Goal: Task Accomplishment & Management: Manage account settings

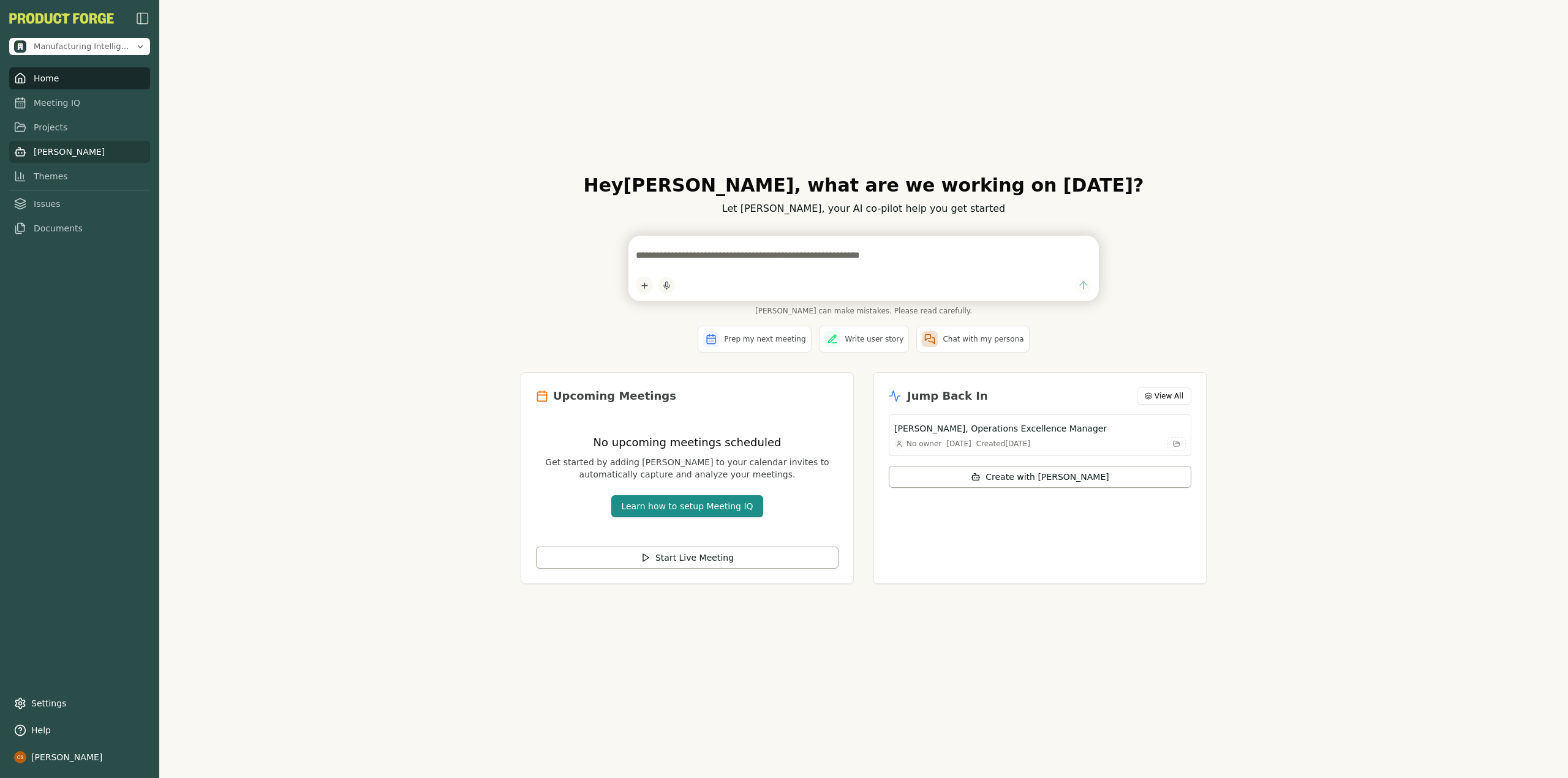
click at [41, 151] on link "[PERSON_NAME]" at bounding box center [80, 152] width 141 height 22
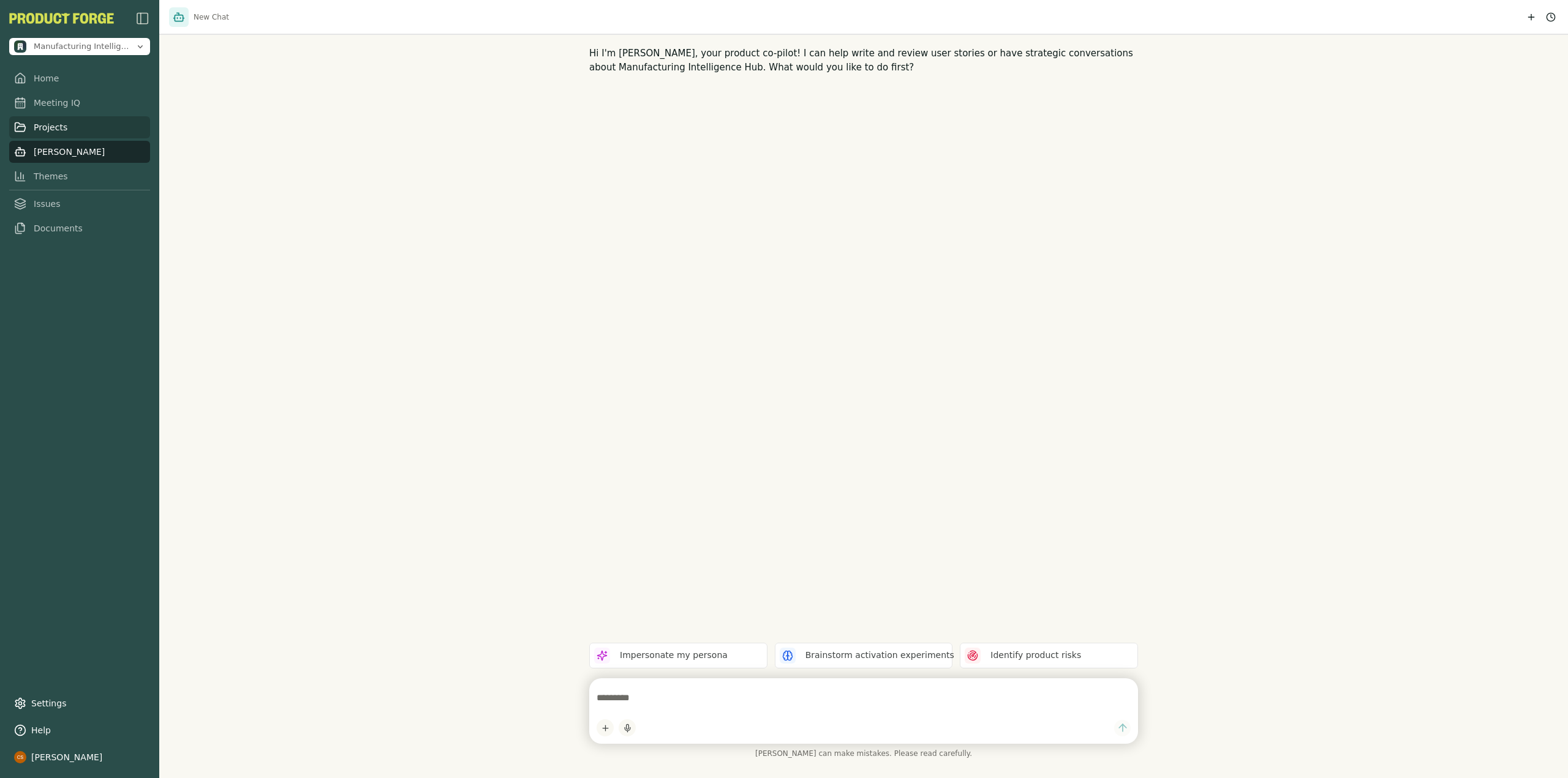
click at [77, 125] on link "Projects" at bounding box center [80, 127] width 141 height 22
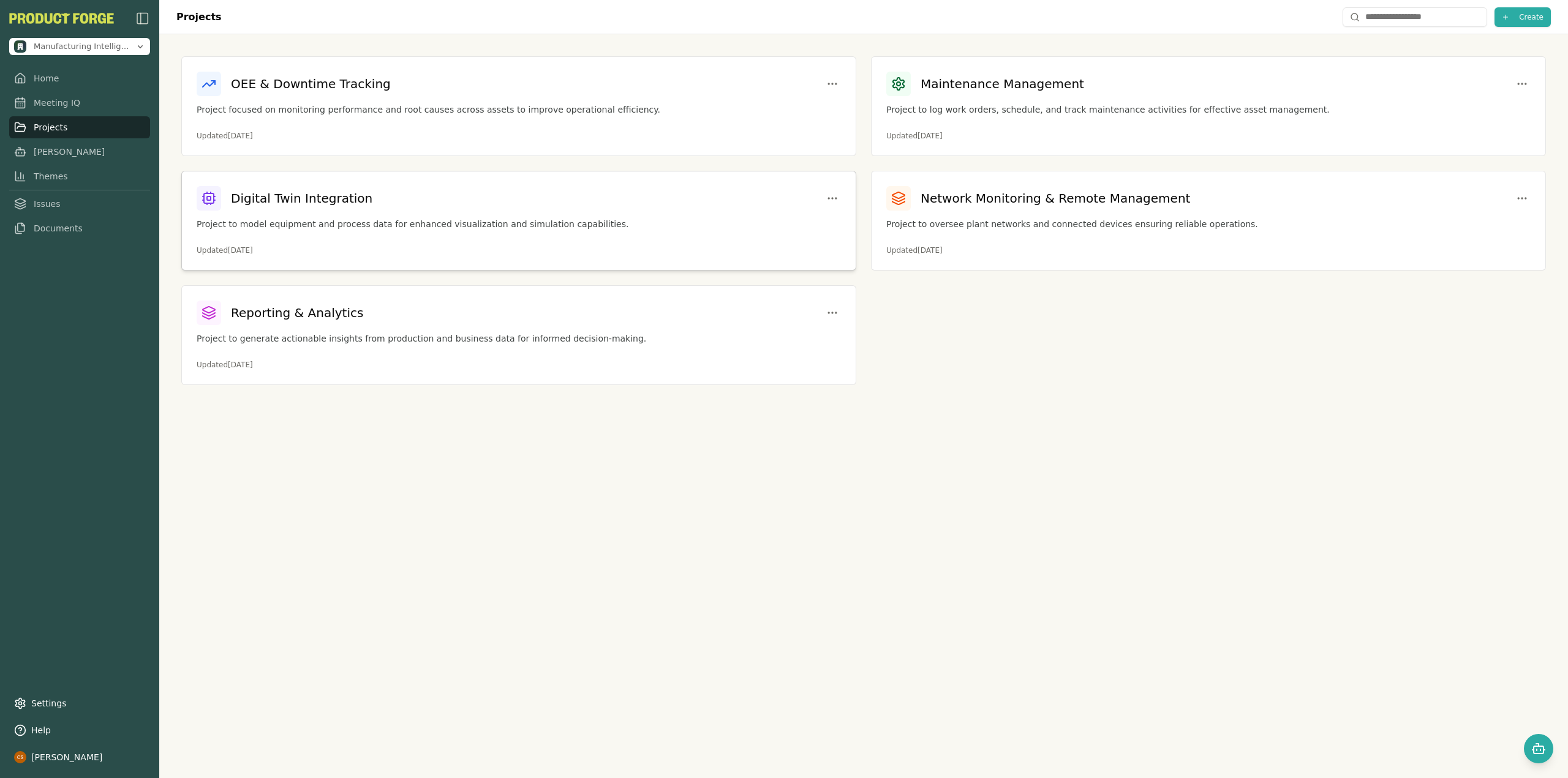
click at [295, 228] on p "Project to model equipment and process data for enhanced visualization and simu…" at bounding box center [518, 224] width 644 height 13
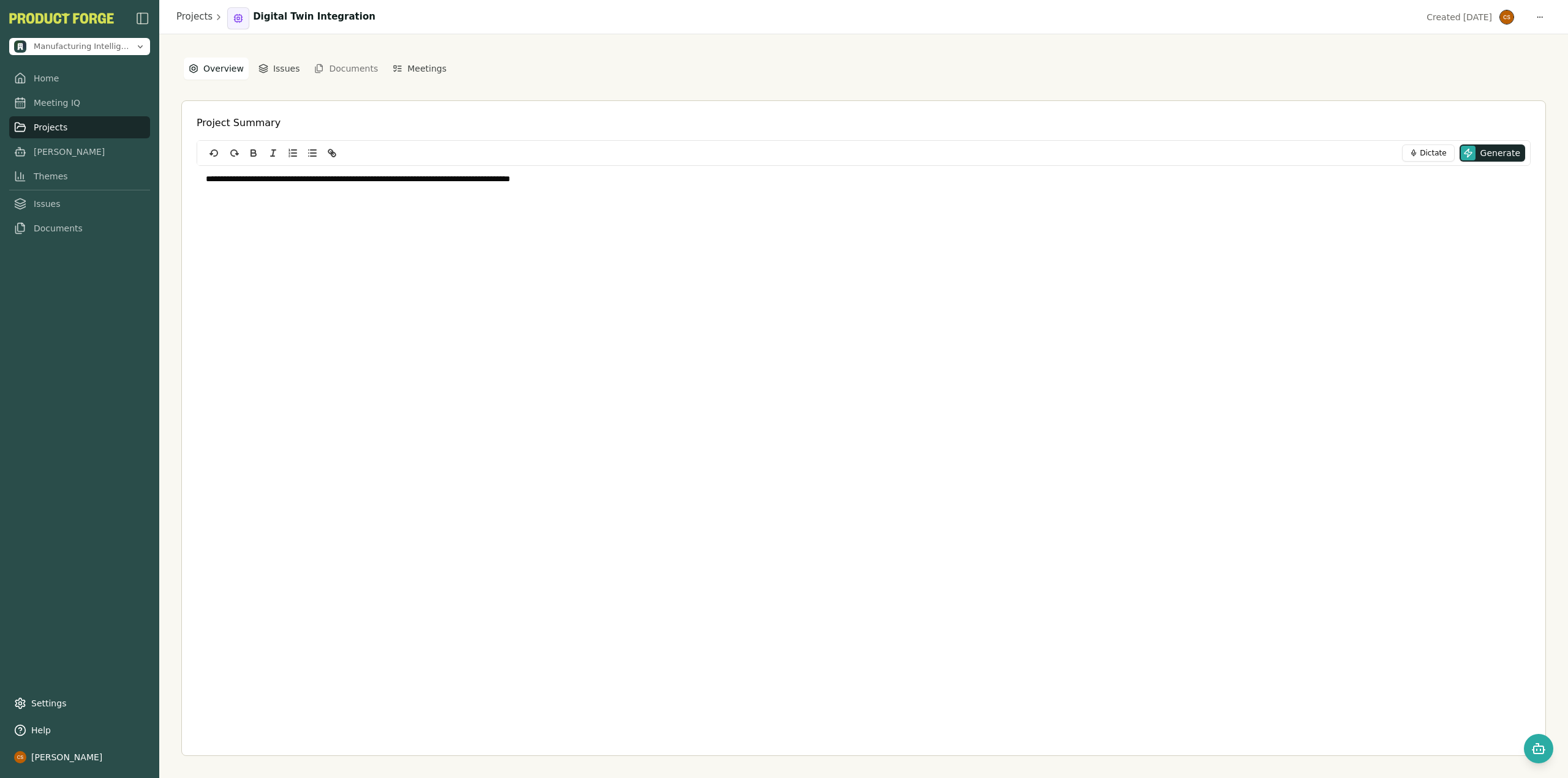
click at [342, 71] on button "Documents" at bounding box center [345, 68] width 78 height 19
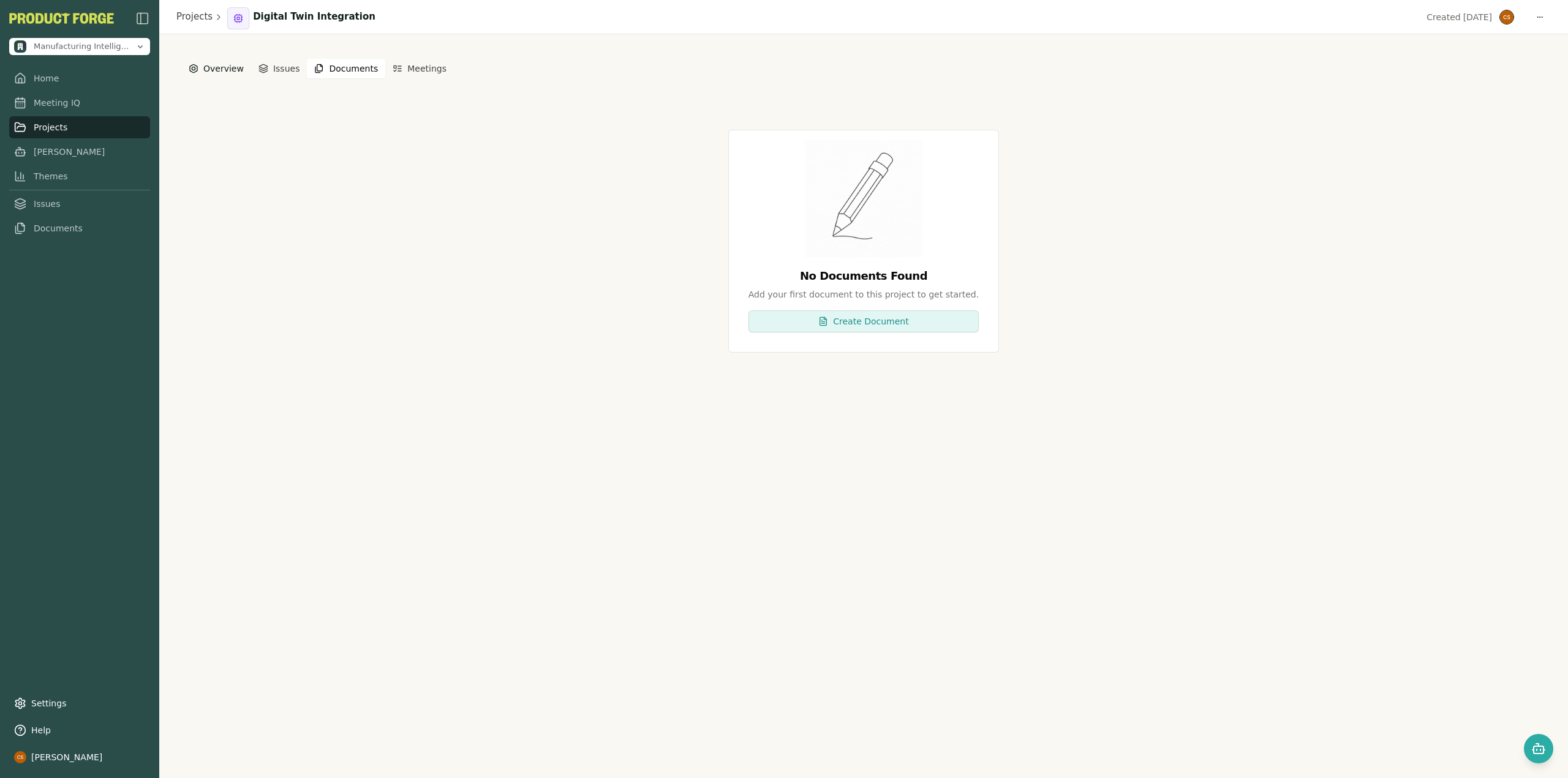
click at [224, 73] on button "Overview" at bounding box center [216, 68] width 65 height 22
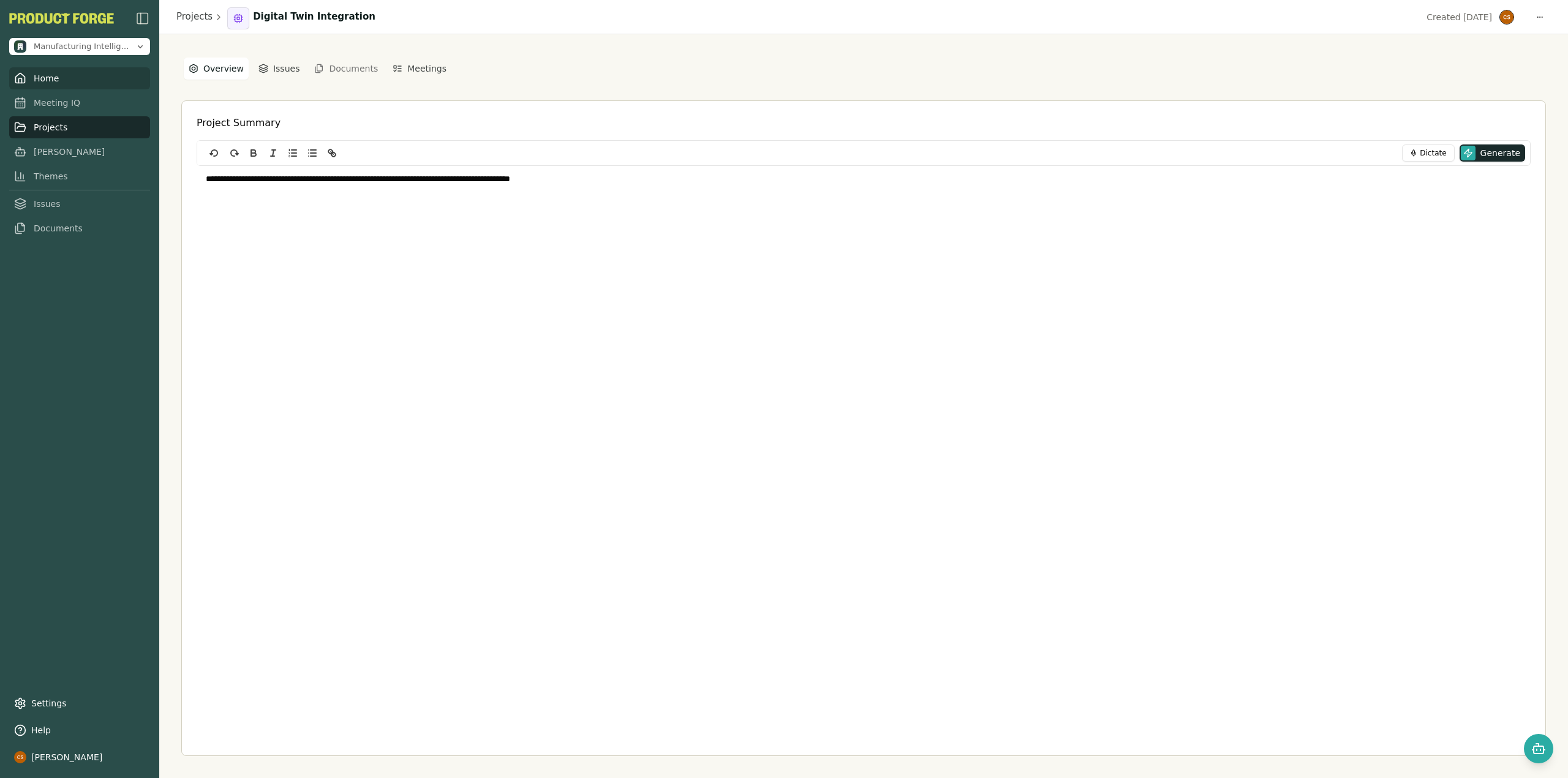
click at [72, 77] on link "Home" at bounding box center [80, 78] width 141 height 22
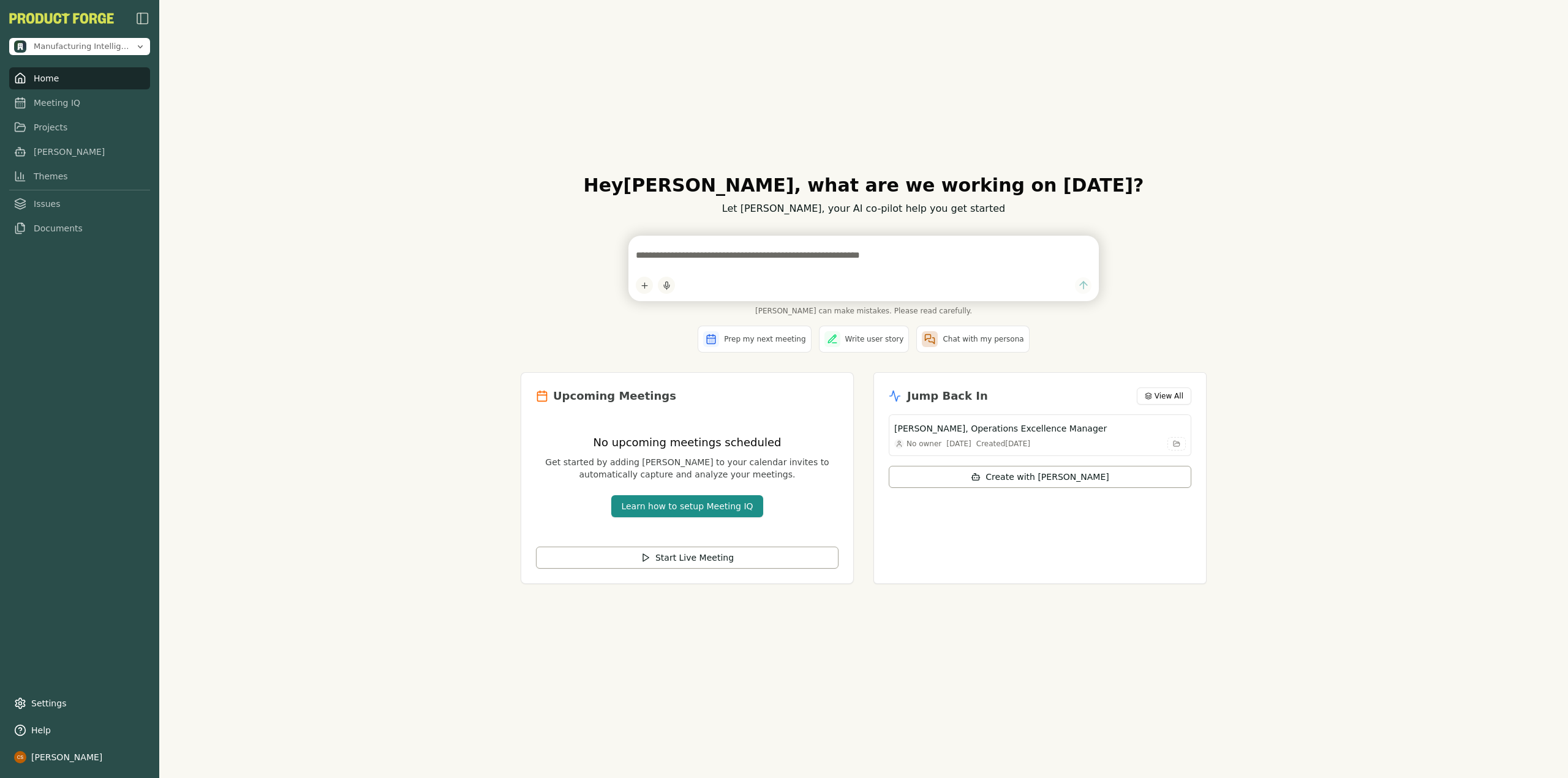
click at [1070, 685] on div "Hey Cole , what are we working on today? Let Smith, your AI co-pilot help you g…" at bounding box center [863, 389] width 1408 height 778
click at [472, 245] on div "Hey Cole , what are we working on today? Let Smith, your AI co-pilot help you g…" at bounding box center [863, 389] width 1408 height 778
click at [471, 255] on div "Hey Cole , what are we working on today? Let Smith, your AI co-pilot help you g…" at bounding box center [863, 389] width 1408 height 778
click at [78, 699] on link "Settings" at bounding box center [80, 703] width 141 height 22
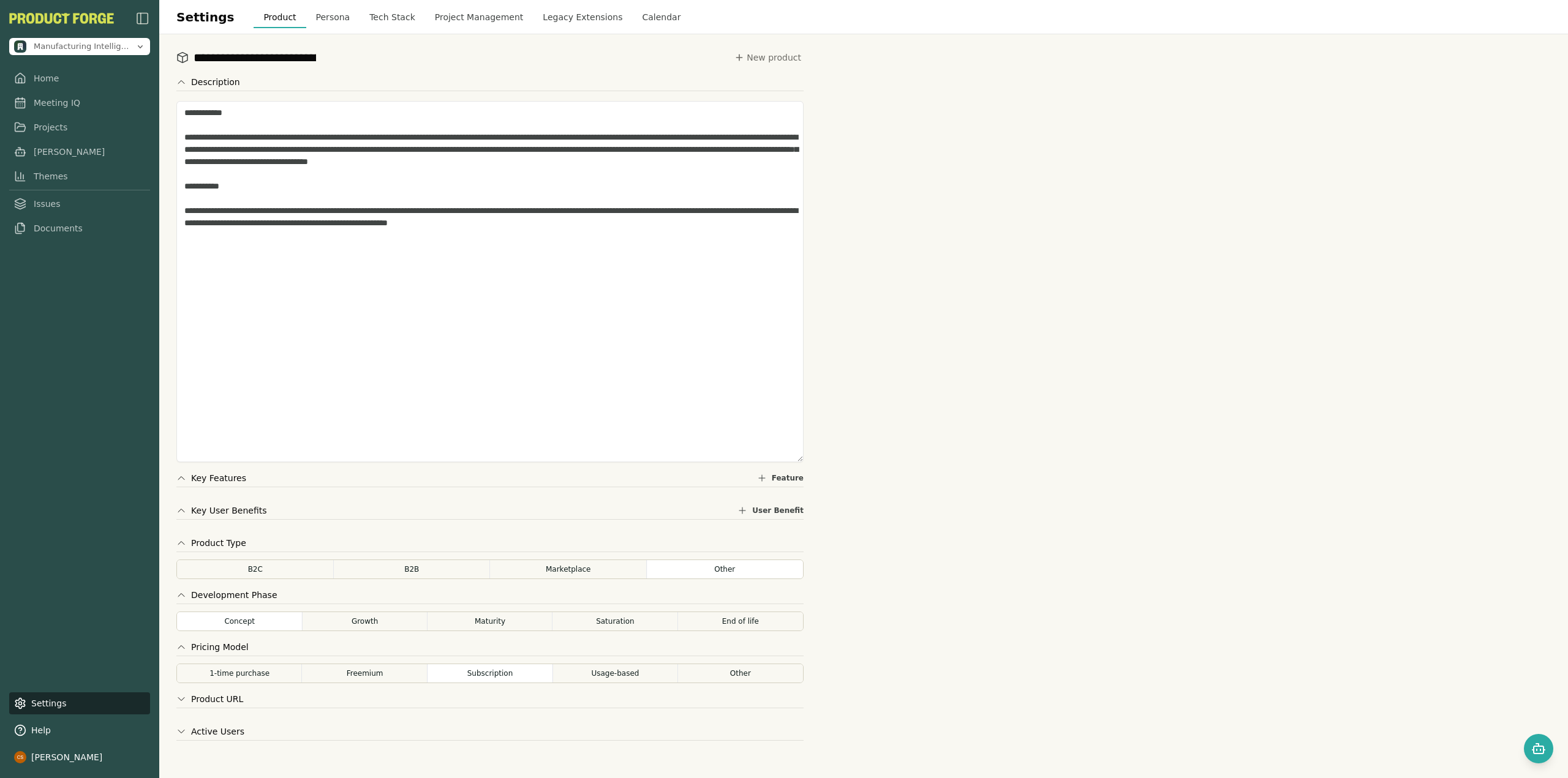
drag, startPoint x: 798, startPoint y: 232, endPoint x: 772, endPoint y: 460, distance: 229.5
click at [772, 460] on textarea "**********" at bounding box center [490, 281] width 627 height 361
click at [376, 23] on button "Tech Stack" at bounding box center [392, 17] width 65 height 22
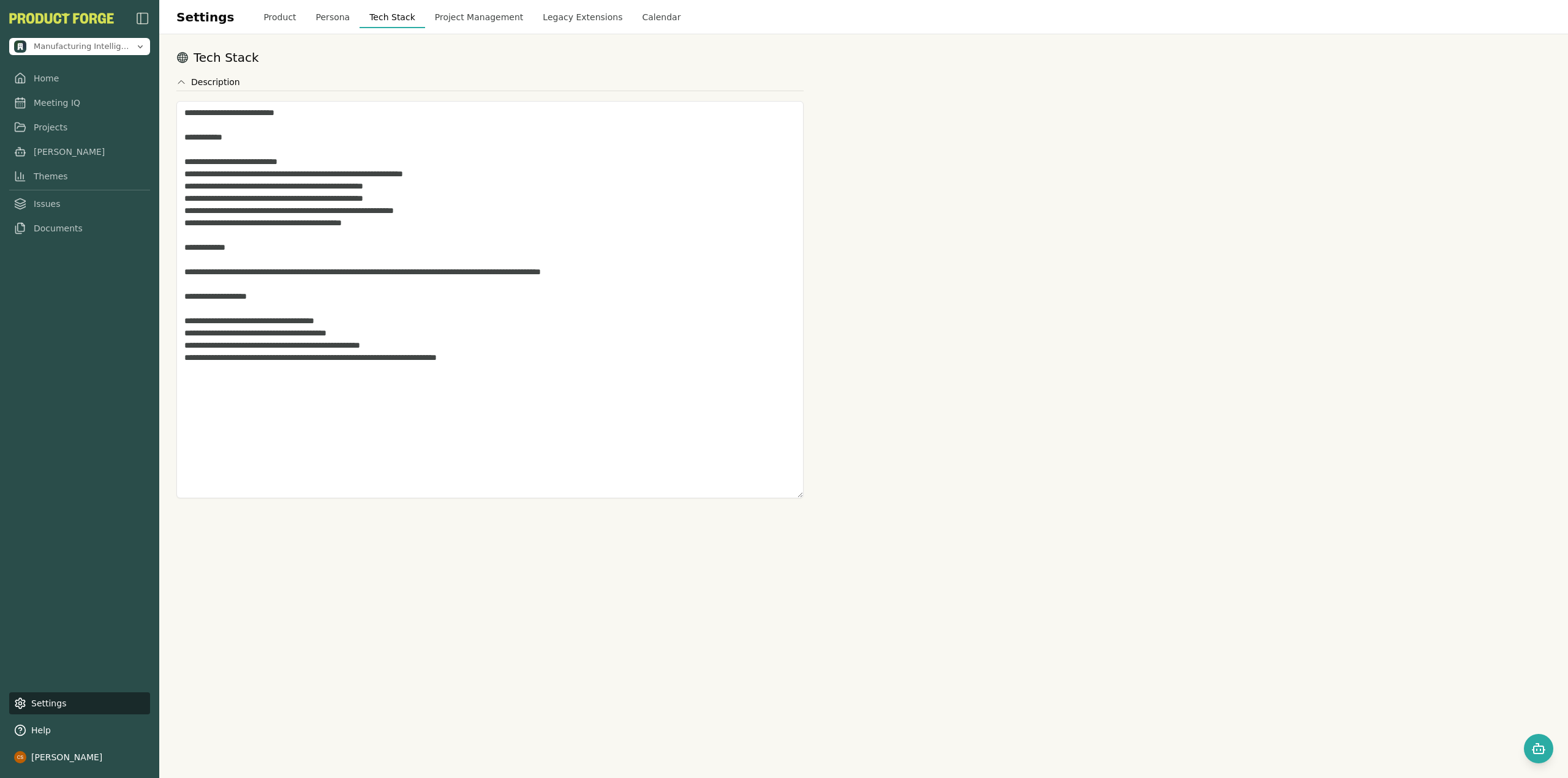
drag, startPoint x: 794, startPoint y: 228, endPoint x: 742, endPoint y: 492, distance: 269.1
click at [742, 492] on textarea "**********" at bounding box center [490, 299] width 627 height 397
click at [306, 19] on button "Persona" at bounding box center [333, 17] width 54 height 22
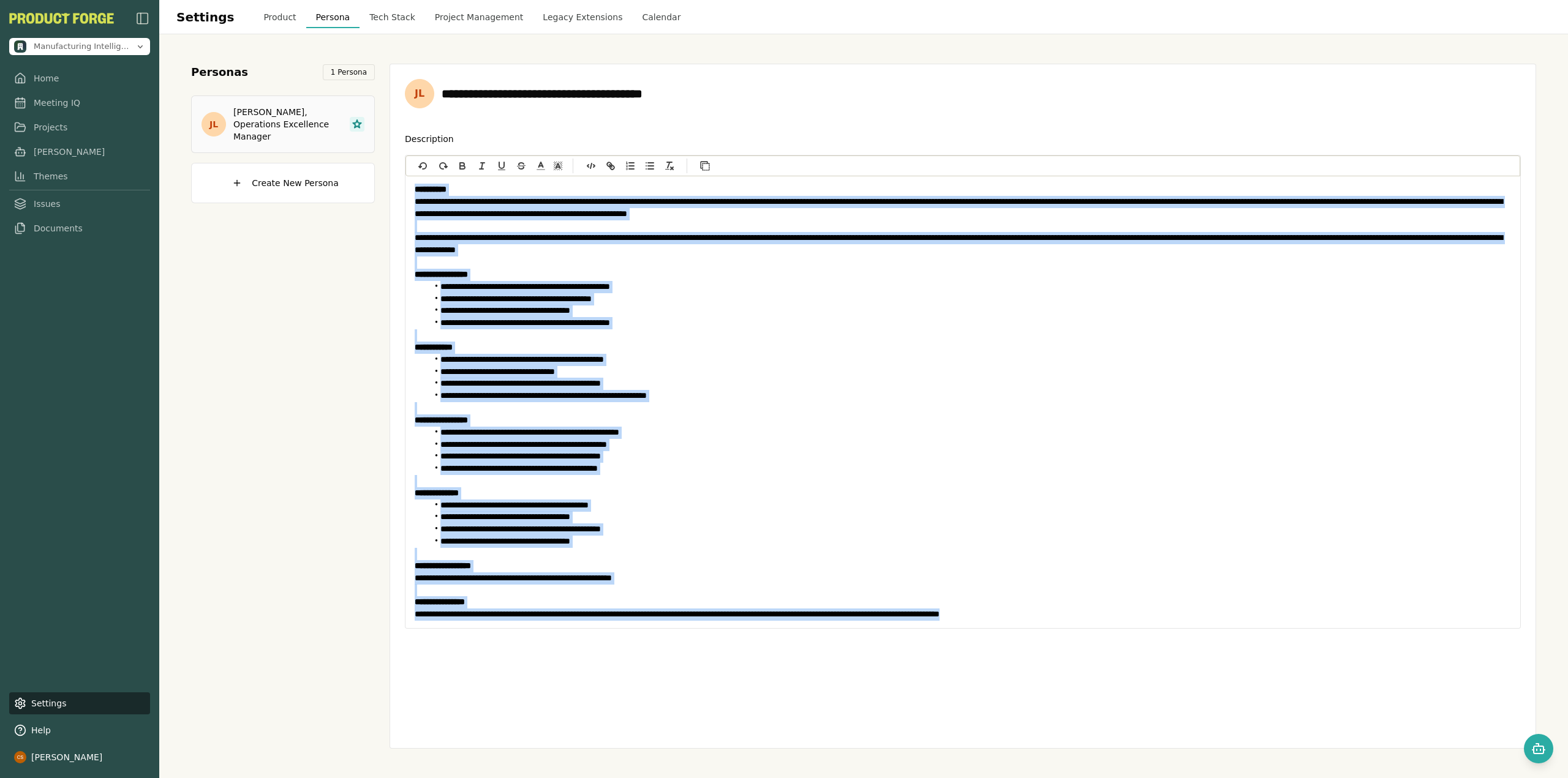
drag, startPoint x: 414, startPoint y: 188, endPoint x: 1232, endPoint y: 643, distance: 936.0
click at [1232, 643] on div "**********" at bounding box center [963, 406] width 1146 height 685
click at [899, 459] on li "**********" at bounding box center [969, 457] width 1084 height 12
drag, startPoint x: 1122, startPoint y: 614, endPoint x: 221, endPoint y: 192, distance: 994.9
click at [221, 192] on div "**********" at bounding box center [863, 406] width 1345 height 685
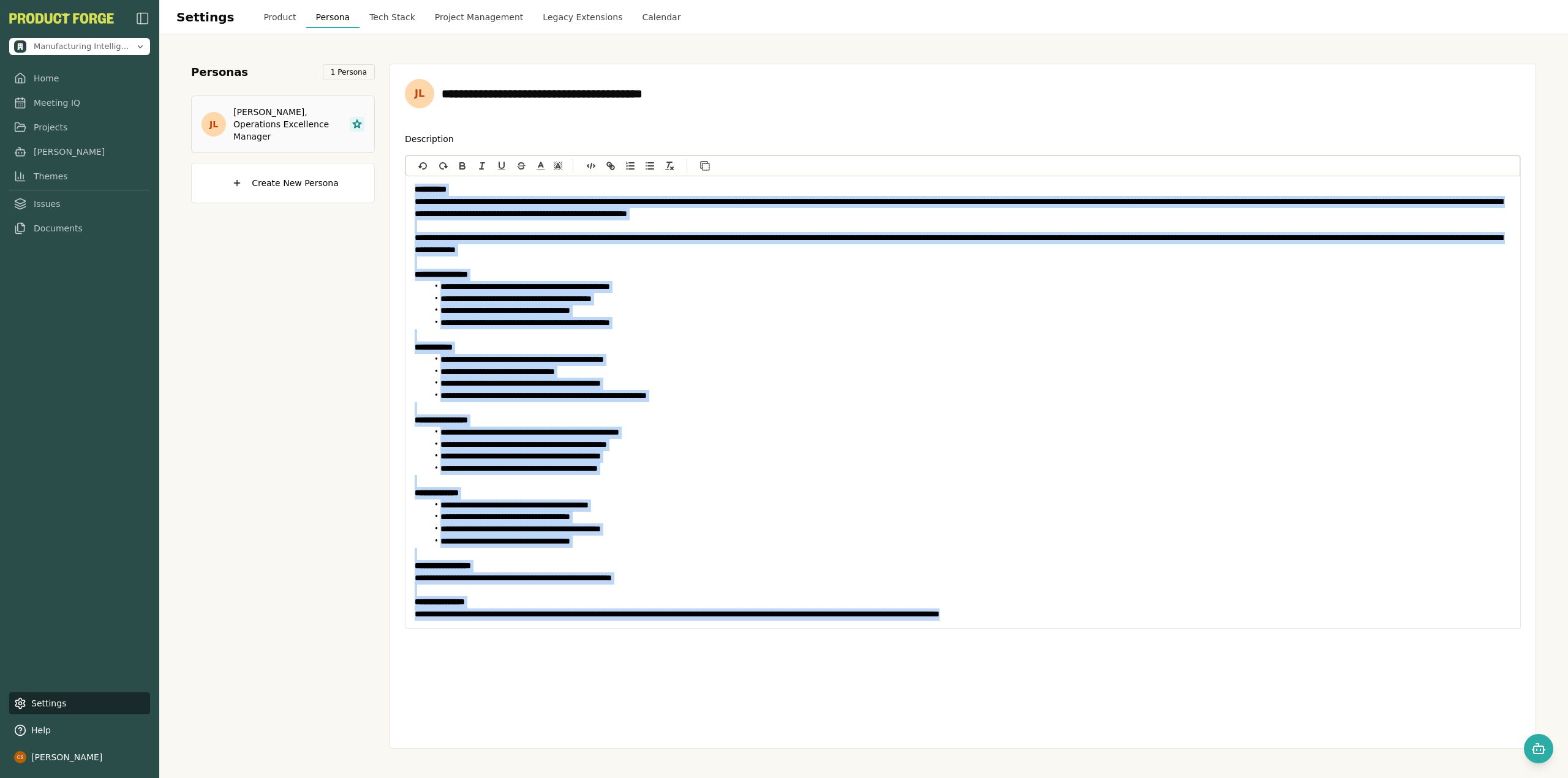
click at [905, 462] on li "**********" at bounding box center [969, 457] width 1084 height 12
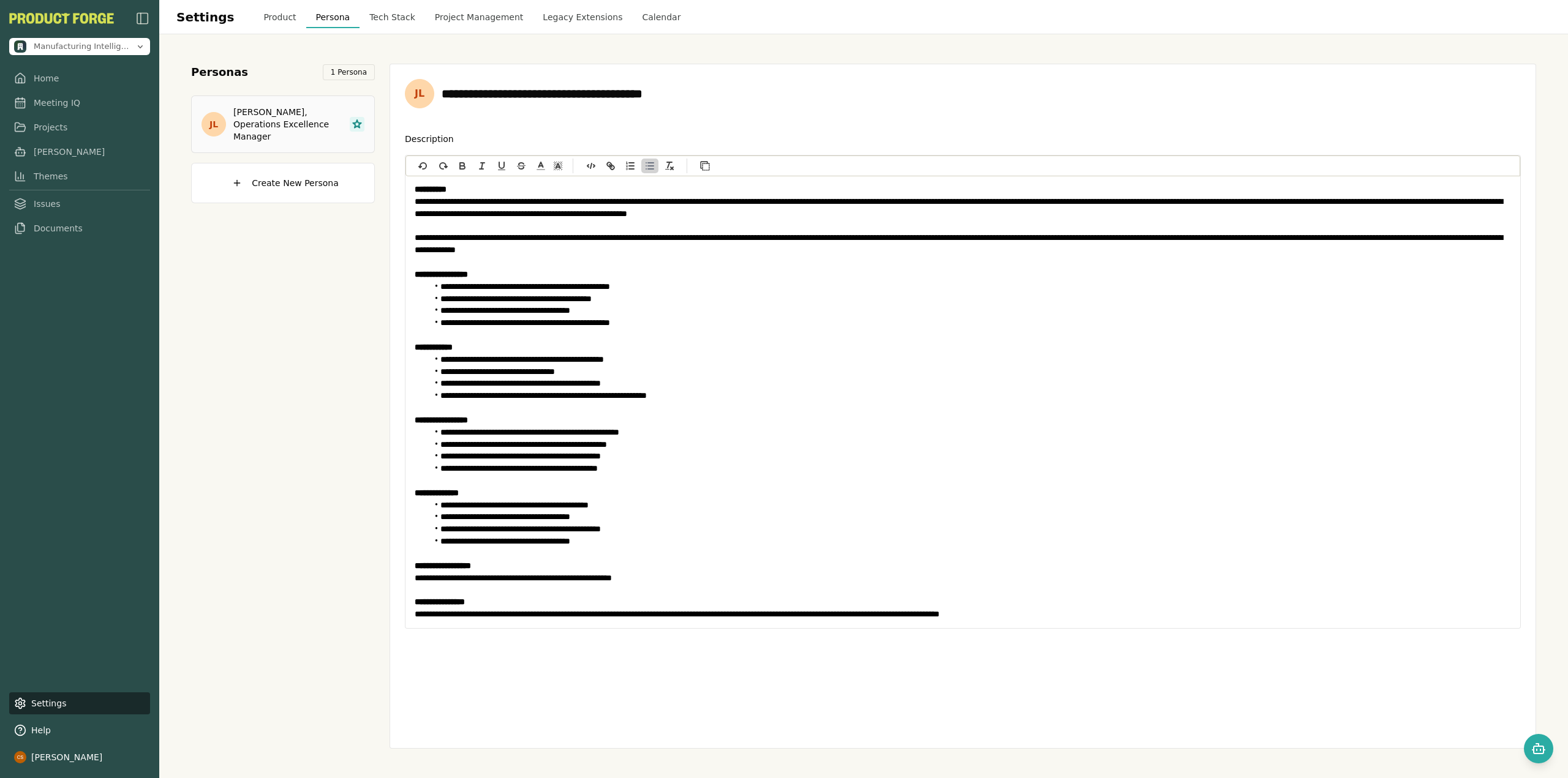
click at [428, 18] on button "Project Management" at bounding box center [479, 17] width 108 height 22
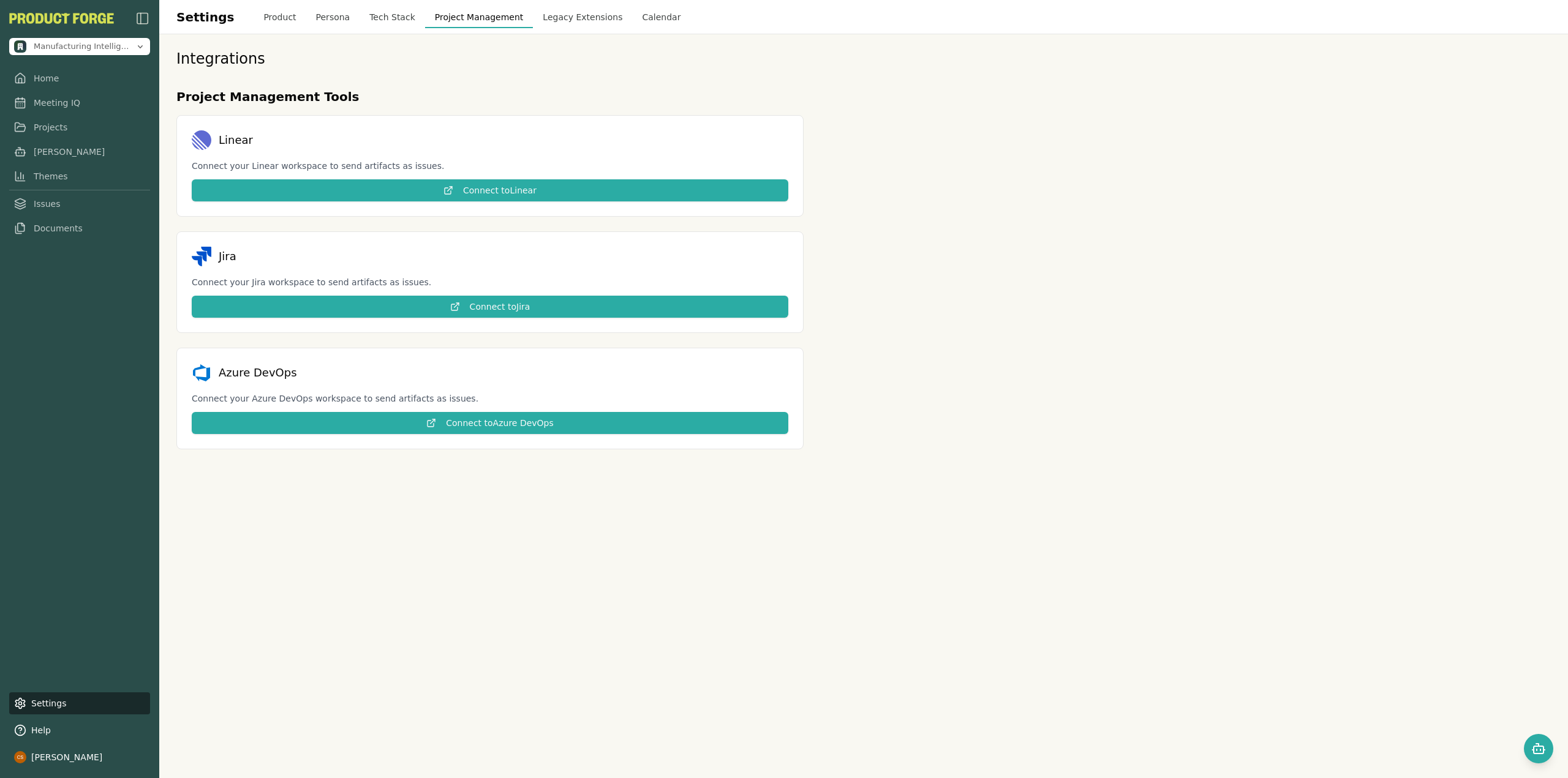
click at [533, 15] on button "Legacy Extensions" at bounding box center [583, 17] width 100 height 22
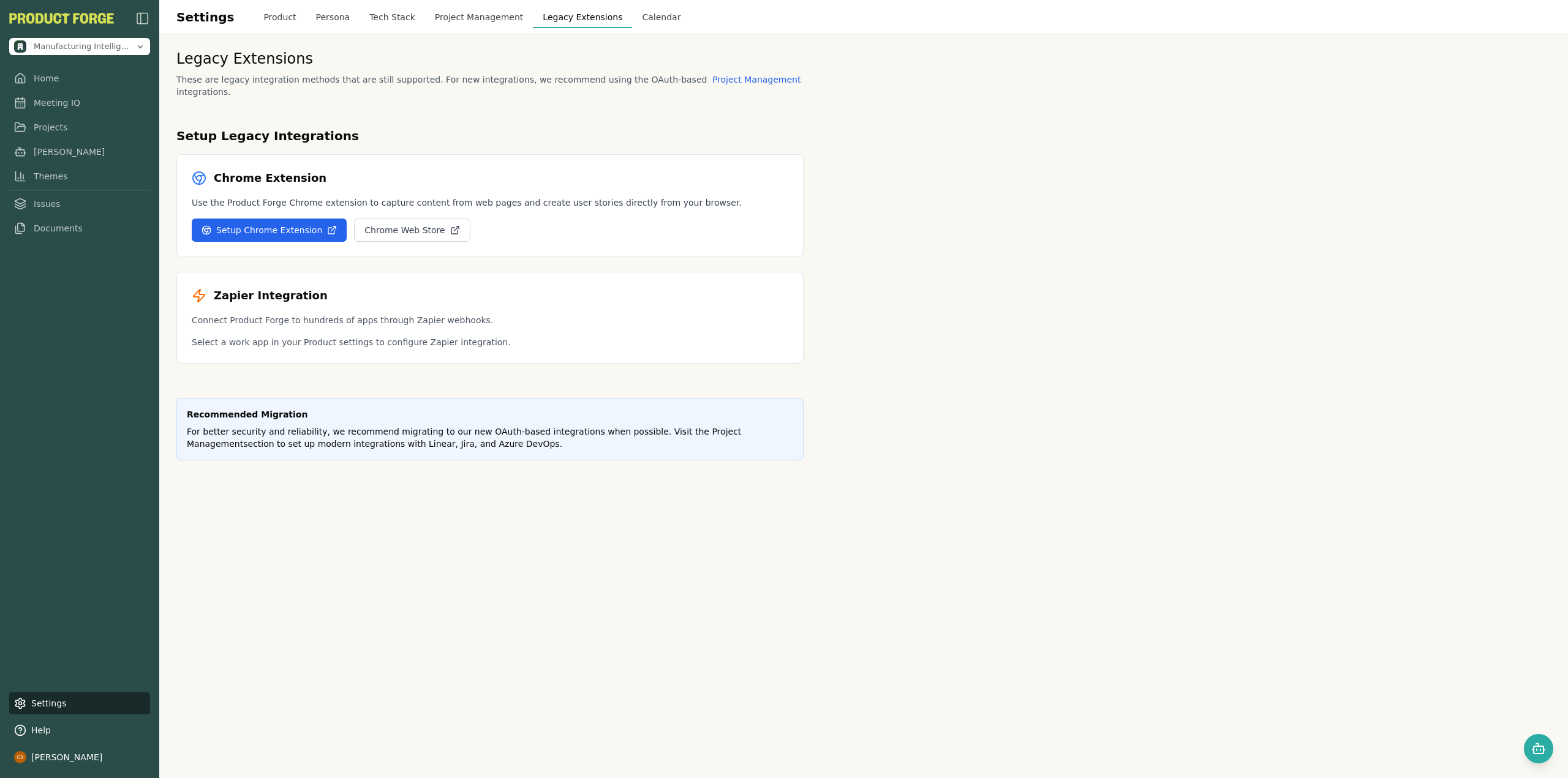
click at [640, 17] on button "Calendar" at bounding box center [661, 17] width 58 height 22
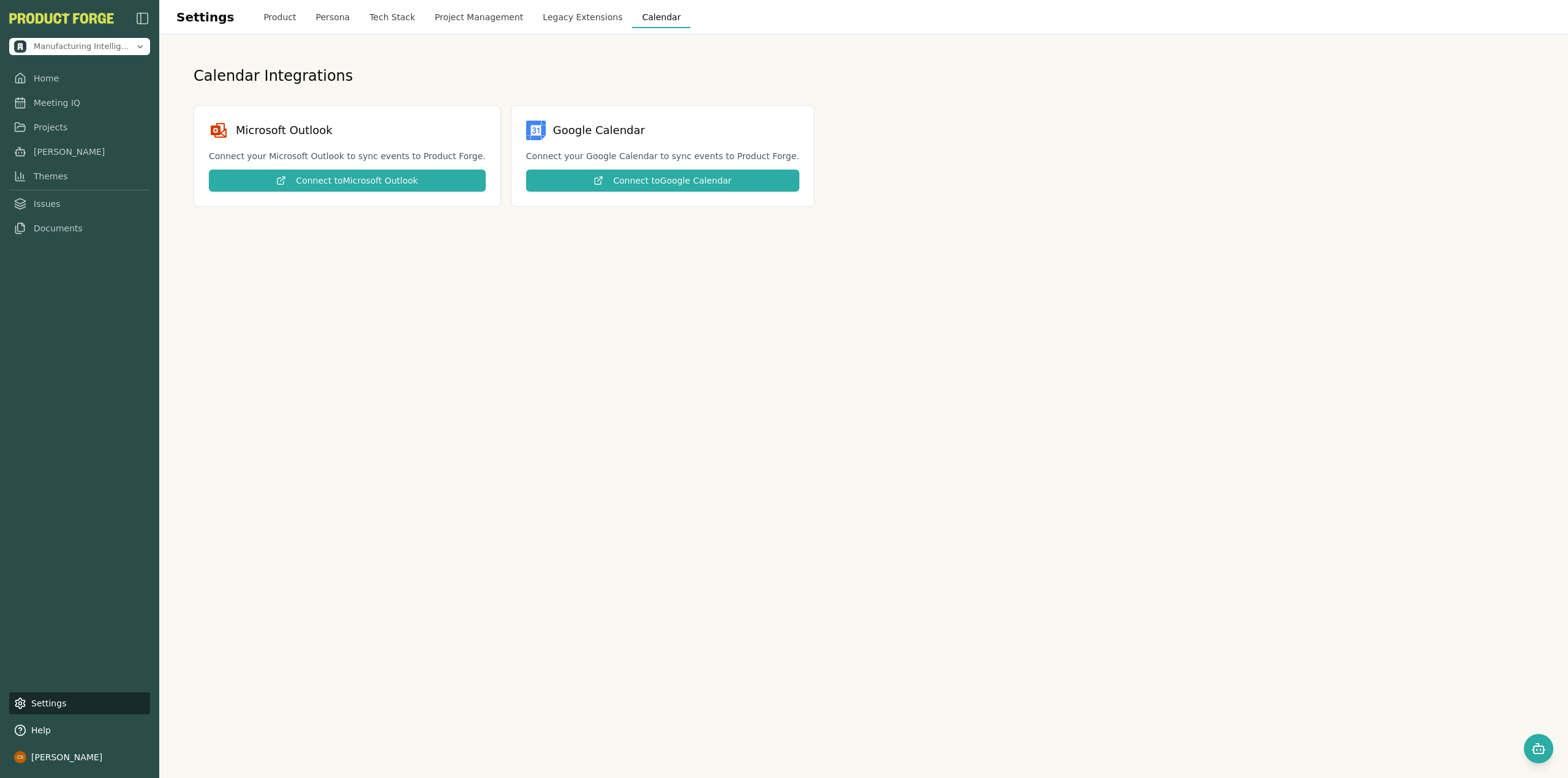
click at [259, 11] on button "Product" at bounding box center [280, 17] width 52 height 22
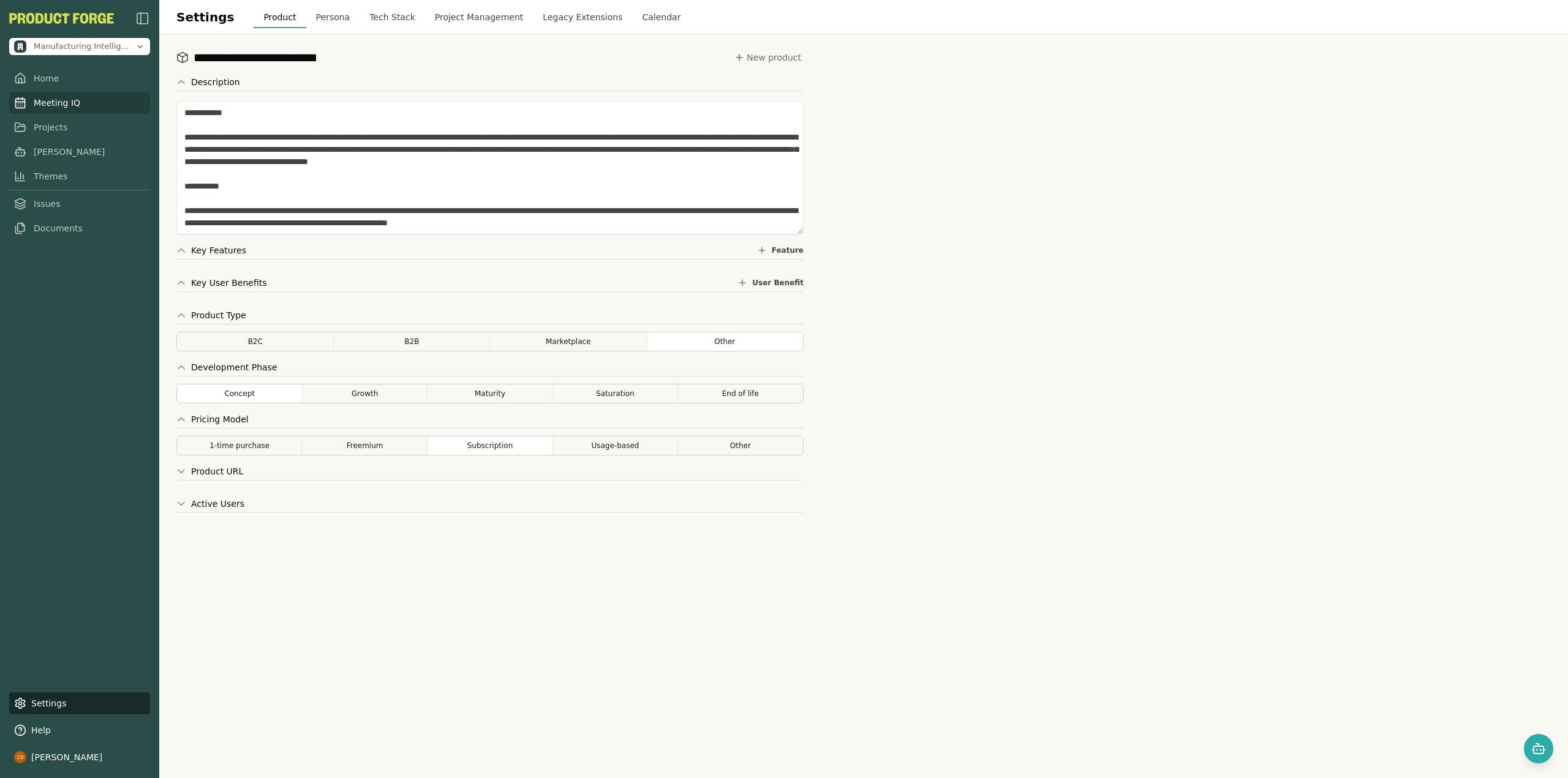
click at [63, 100] on link "Meeting IQ" at bounding box center [80, 103] width 141 height 22
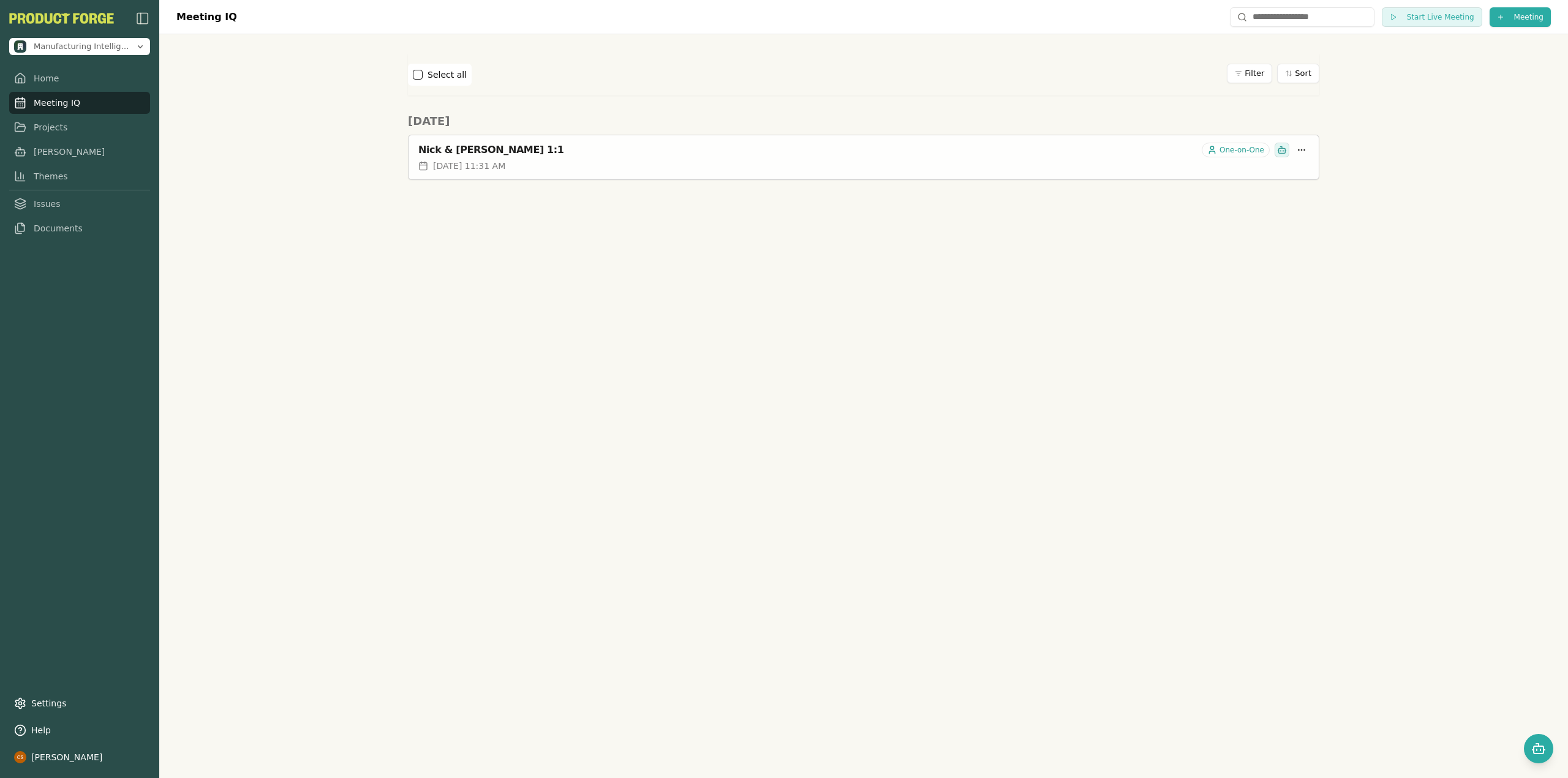
click at [444, 146] on div "Nick & Cole 1:1" at bounding box center [807, 150] width 778 height 12
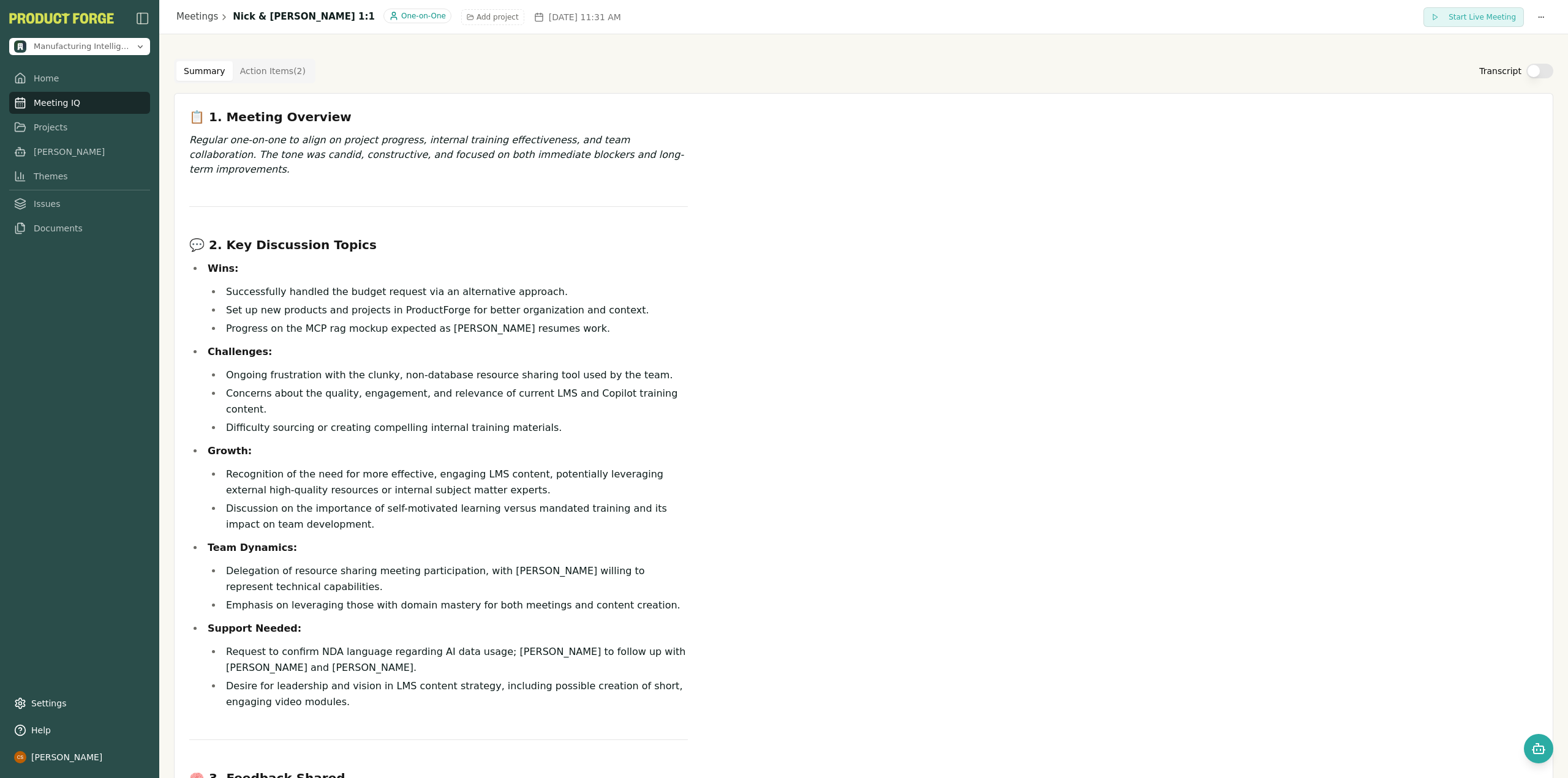
click at [347, 19] on html "Manufacturing Intelligence Hub Home Meeting IQ Projects Smith Themes Issues Doc…" at bounding box center [784, 389] width 1568 height 778
click at [593, 225] on html "Manufacturing Intelligence Hub Home Meeting IQ Projects Smith Themes Issues Doc…" at bounding box center [784, 389] width 1568 height 778
click at [51, 152] on link "[PERSON_NAME]" at bounding box center [80, 152] width 141 height 22
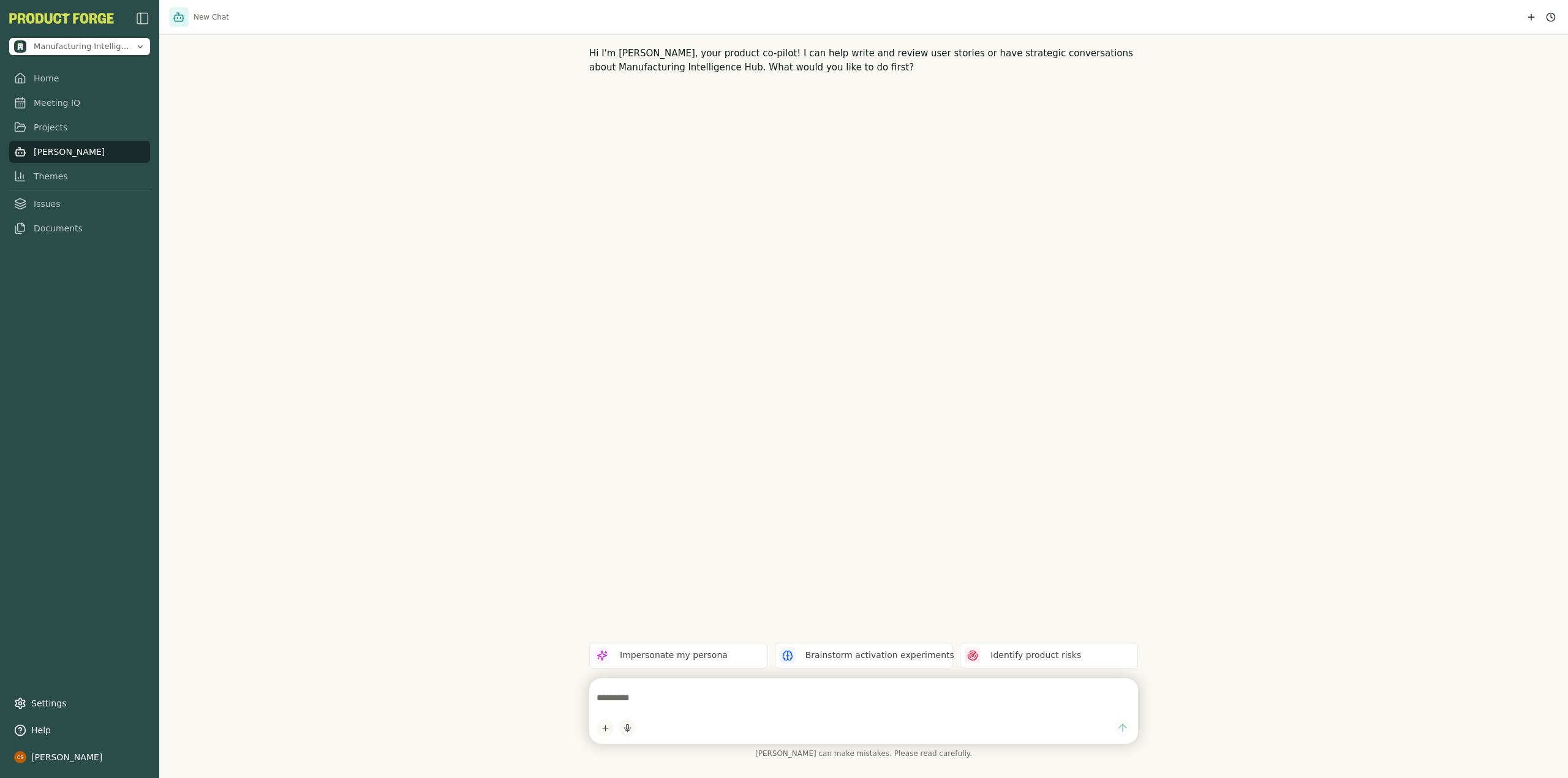
click at [808, 694] on textarea at bounding box center [863, 698] width 534 height 25
type textarea "*"
type textarea "**********"
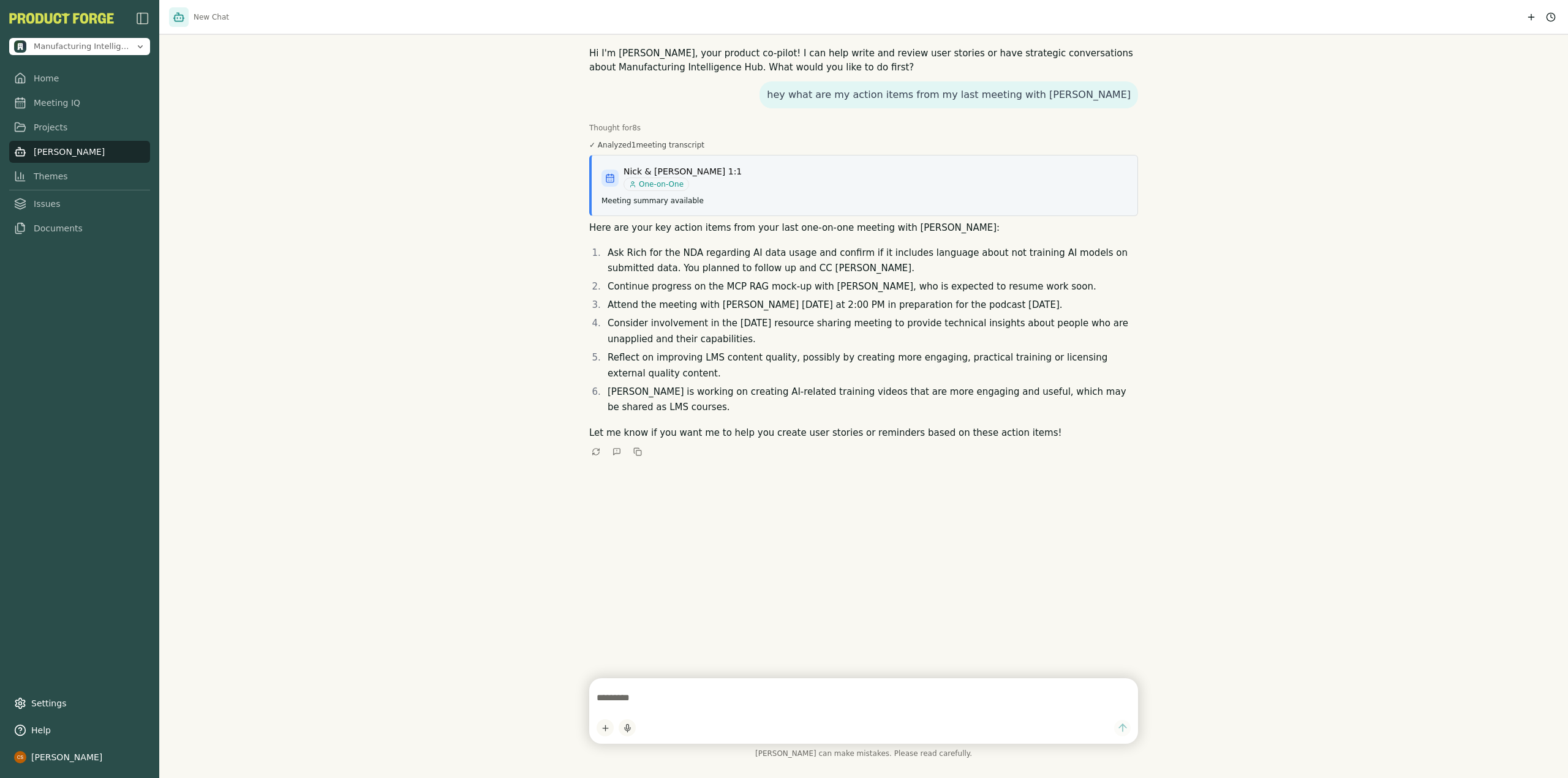
click at [634, 692] on textarea at bounding box center [863, 698] width 534 height 25
type textarea "**********"
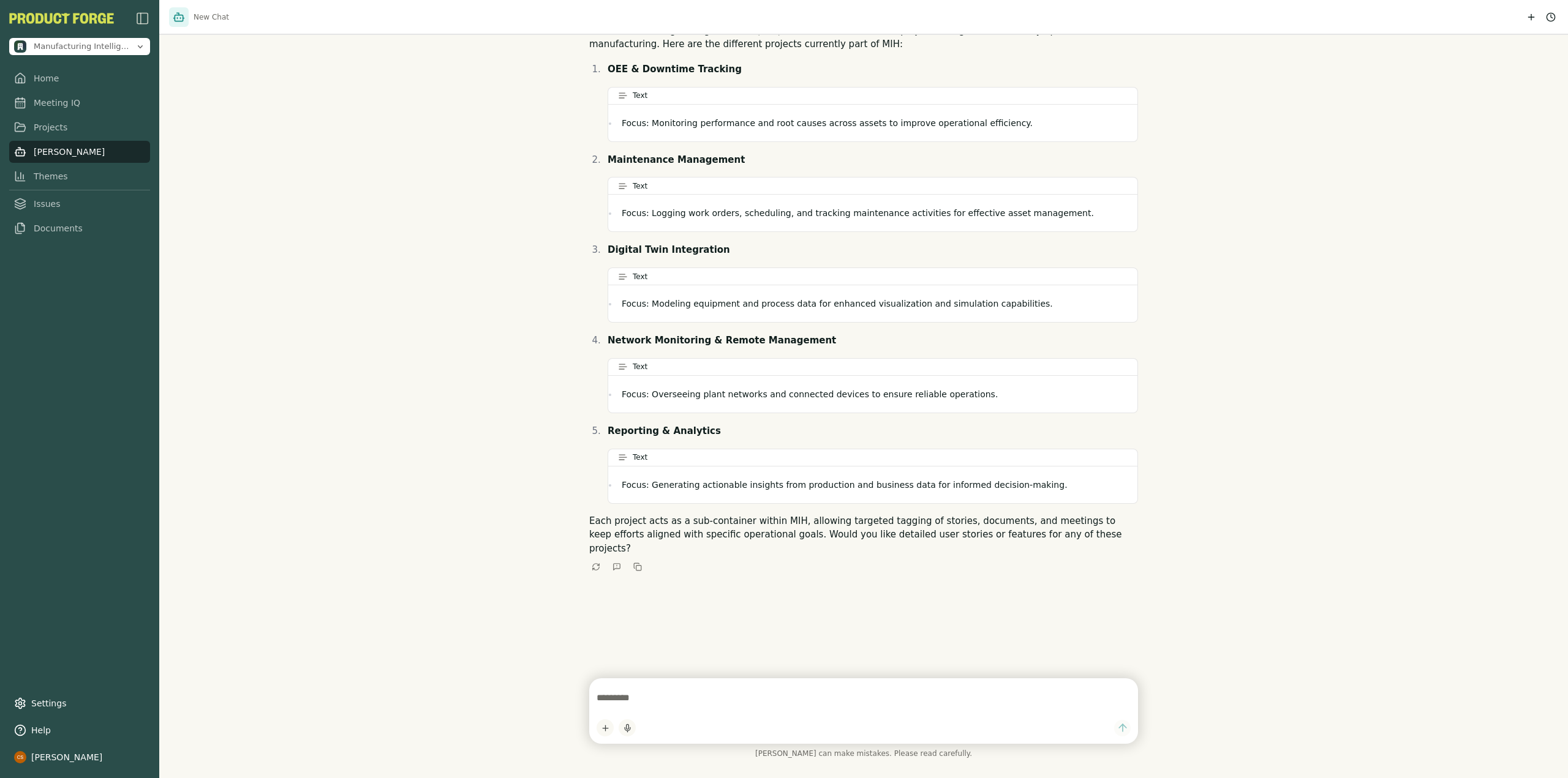
scroll to position [477, 0]
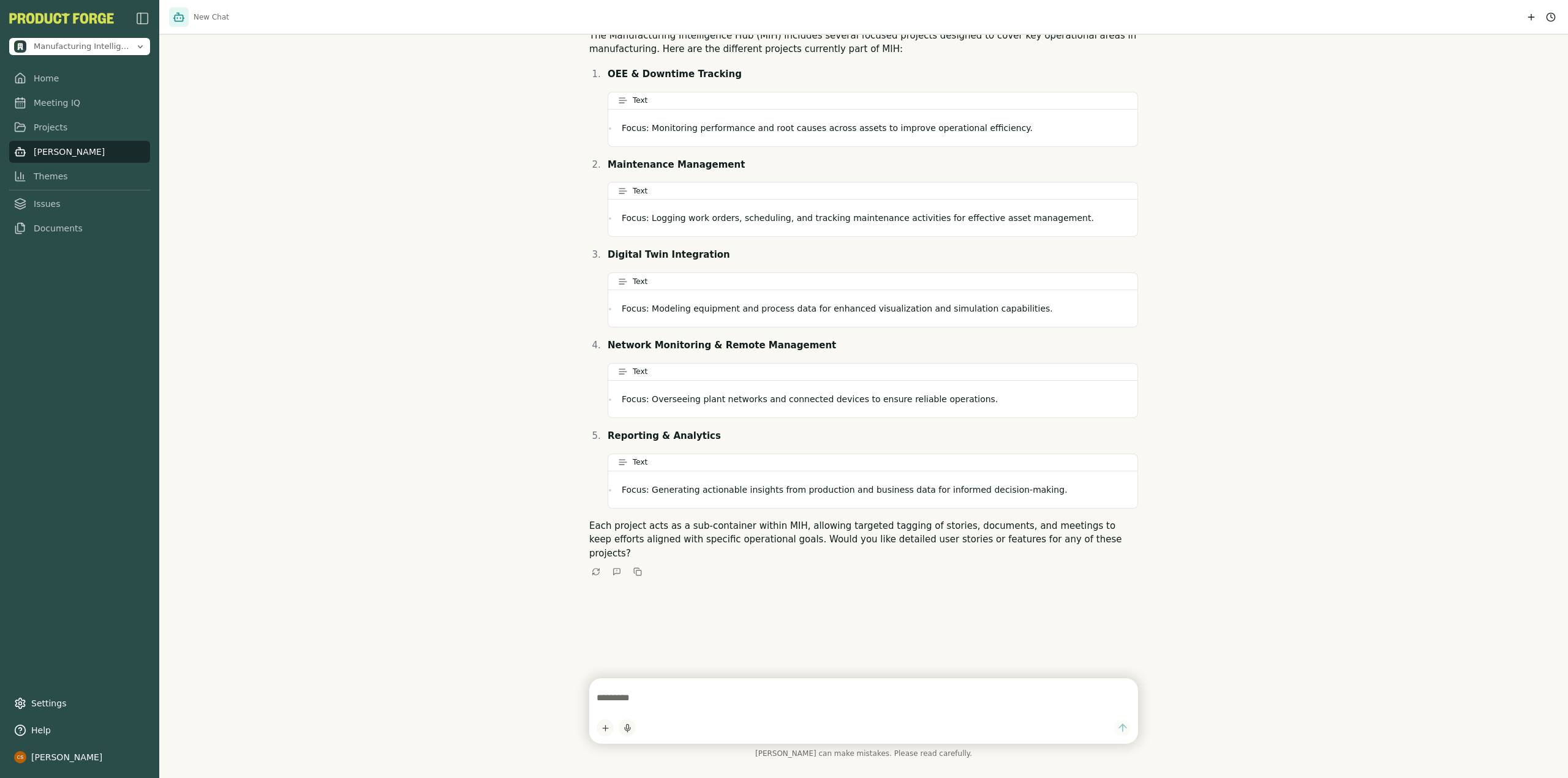
click at [679, 695] on textarea at bounding box center [863, 698] width 534 height 25
type textarea "**********"
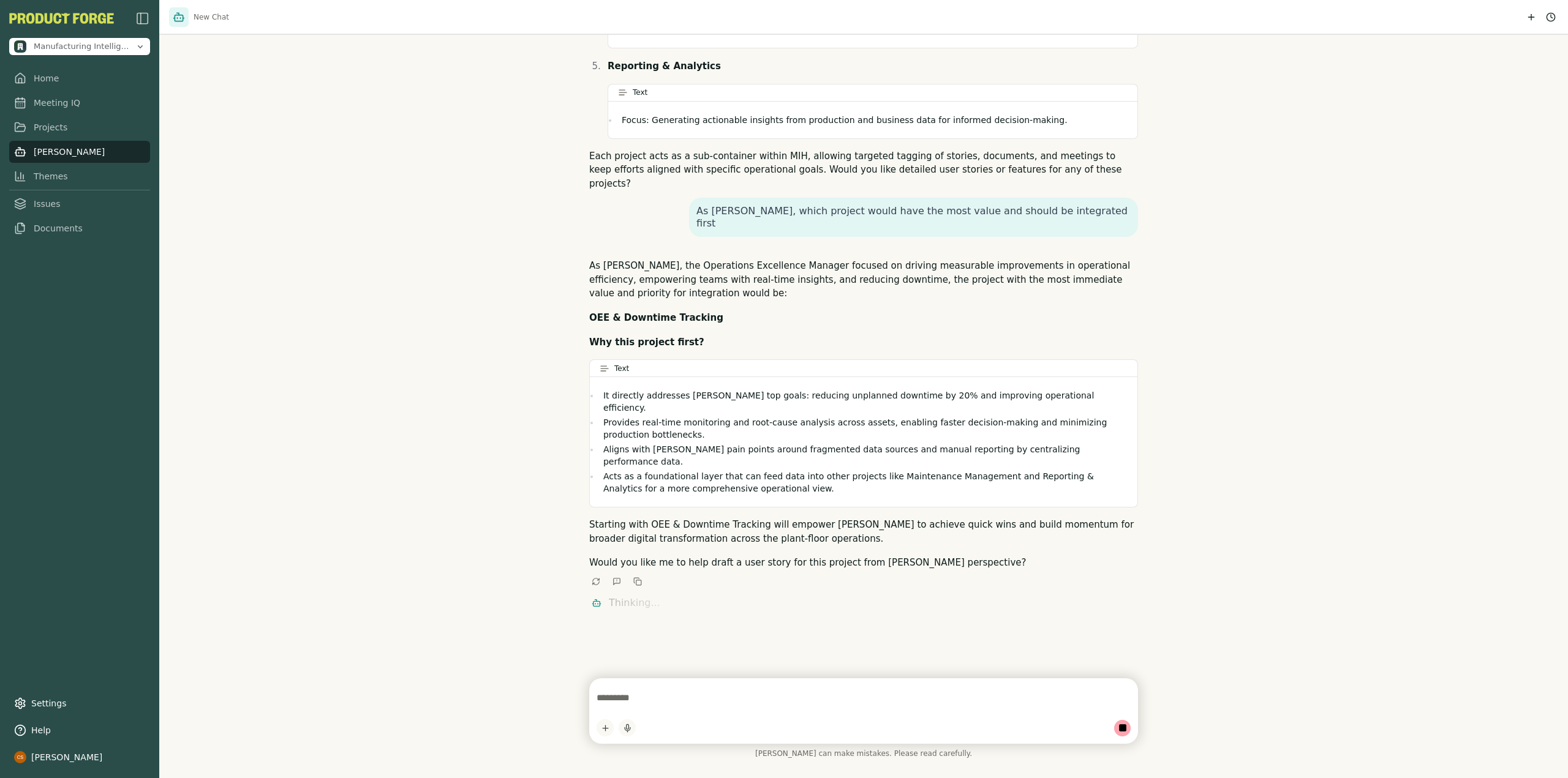
scroll to position [842, 0]
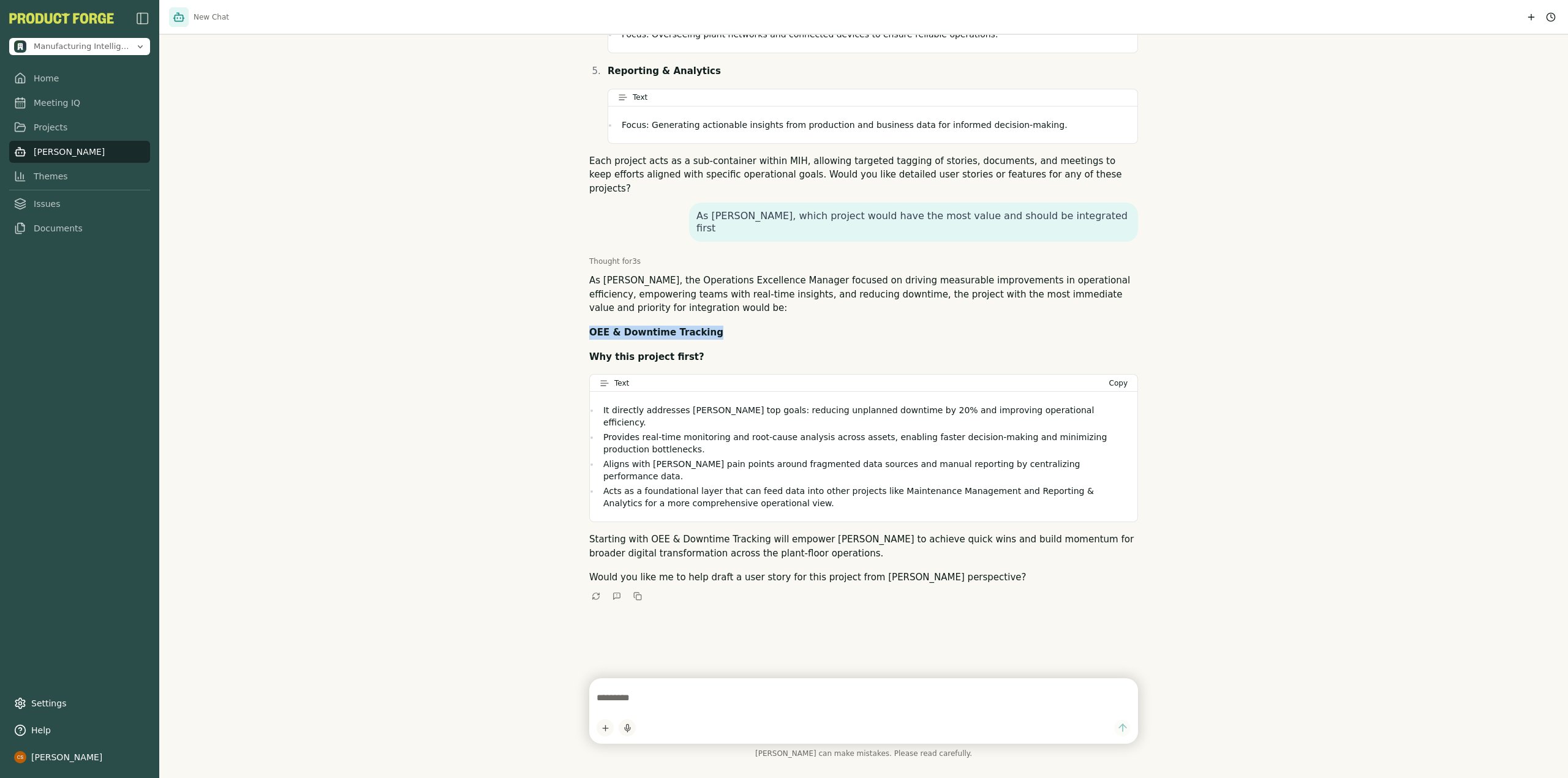
drag, startPoint x: 590, startPoint y: 303, endPoint x: 885, endPoint y: 298, distance: 295.0
click at [885, 326] on p "OEE & Downtime Tracking" at bounding box center [863, 333] width 548 height 14
click at [832, 317] on div "As Jordan Lee, the Operations Excellence Manager focused on driving measurable …" at bounding box center [863, 429] width 548 height 311
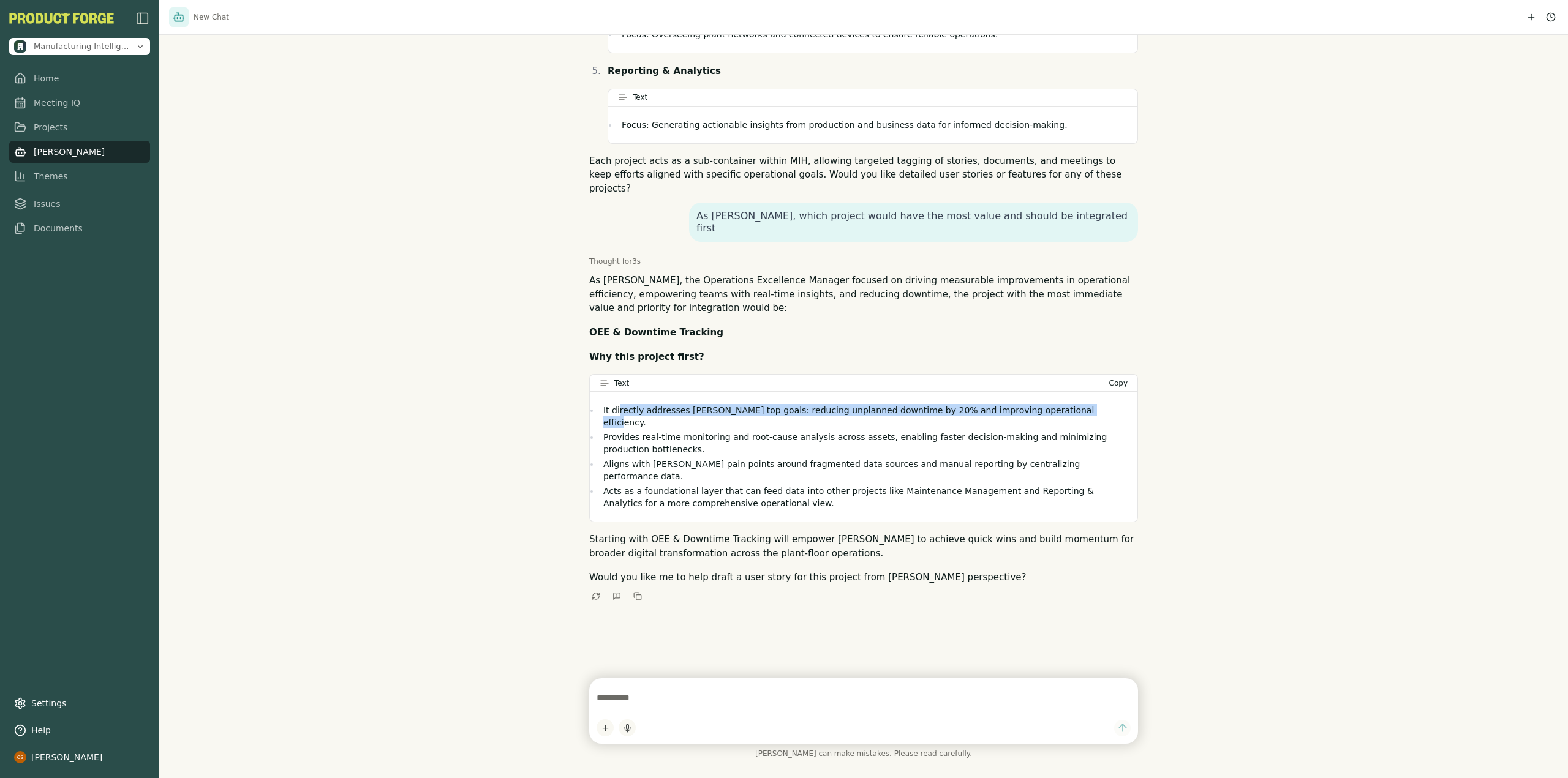
drag, startPoint x: 621, startPoint y: 379, endPoint x: 1043, endPoint y: 372, distance: 422.1
click at [1043, 392] on div "It directly addresses Jordan's top goals: reducing unplanned downtime by 20% an…" at bounding box center [864, 457] width 548 height 130
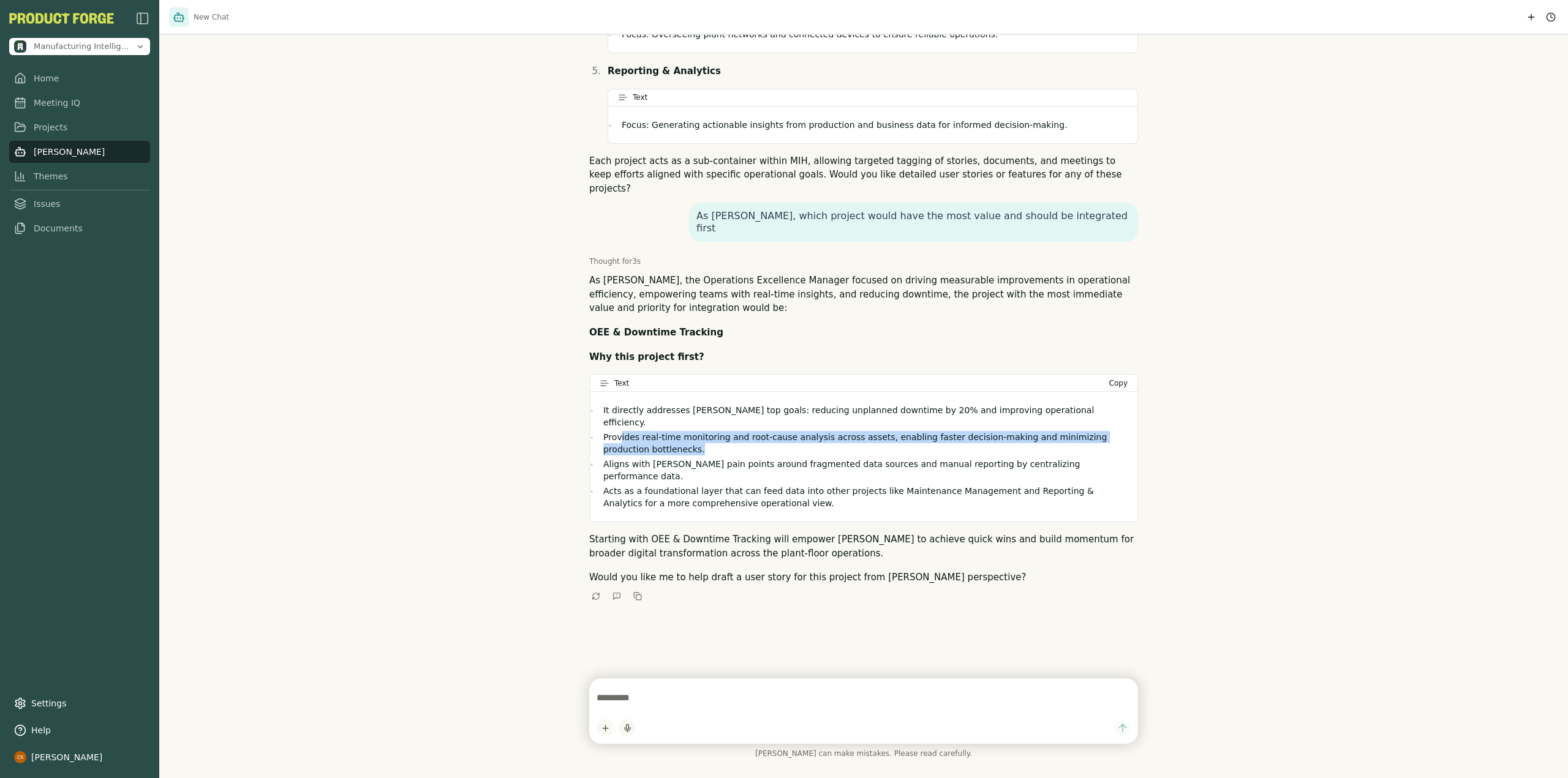
drag, startPoint x: 641, startPoint y: 391, endPoint x: 783, endPoint y: 404, distance: 142.6
click at [783, 431] on li "Provides real-time monitoring and root-cause analysis across assets, enabling f…" at bounding box center [863, 443] width 528 height 25
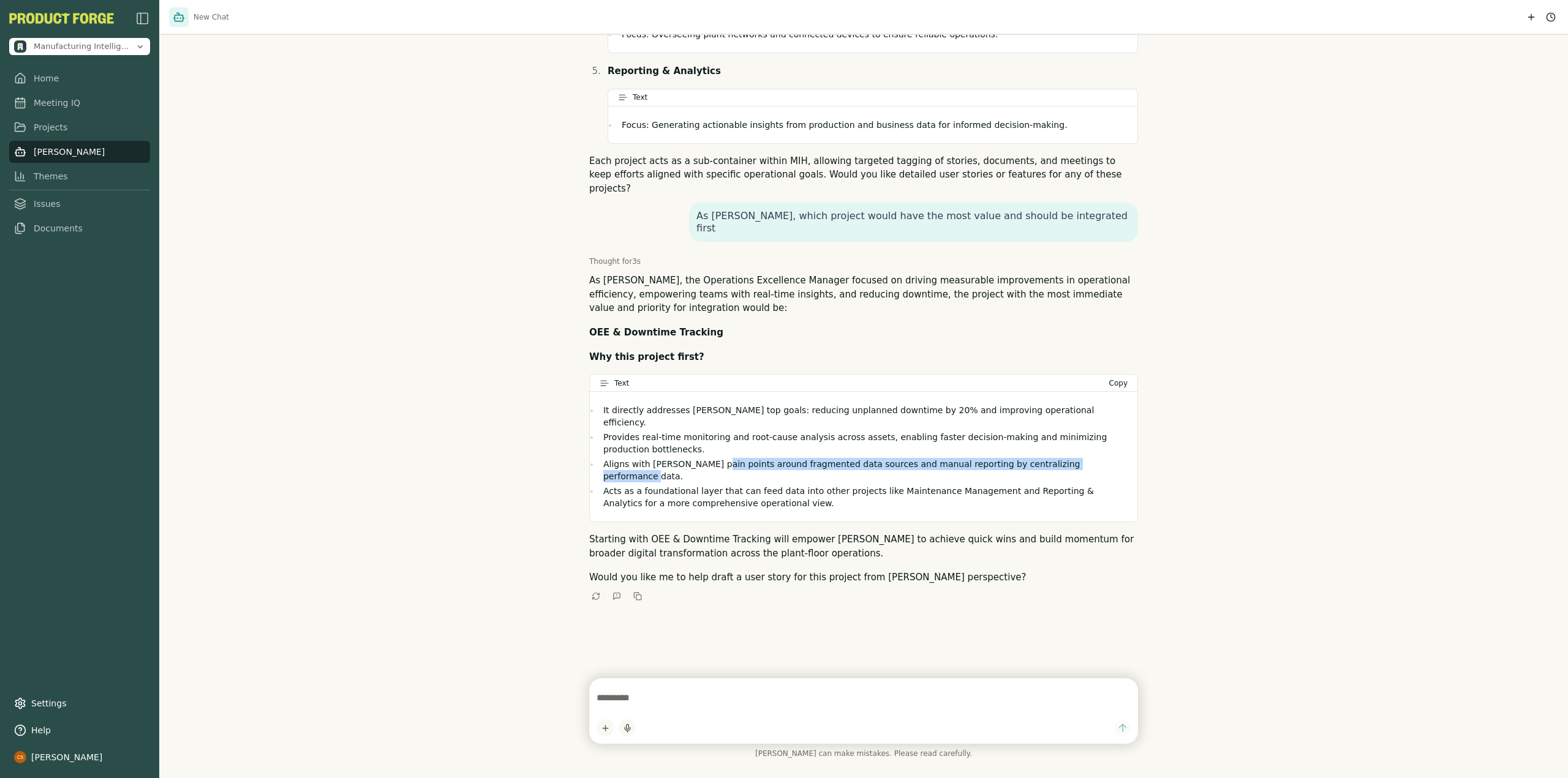
drag, startPoint x: 720, startPoint y: 422, endPoint x: 1068, endPoint y: 424, distance: 348.0
click at [1068, 458] on li "Aligns with Jordan's pain points around fragmented data sources and manual repo…" at bounding box center [863, 470] width 528 height 25
click at [629, 485] on li "Acts as a foundational layer that can feed data into other projects like Mainte…" at bounding box center [863, 497] width 528 height 25
drag, startPoint x: 598, startPoint y: 324, endPoint x: 605, endPoint y: 319, distance: 8.6
click at [599, 351] on strong "Why this project first?" at bounding box center [647, 357] width 115 height 11
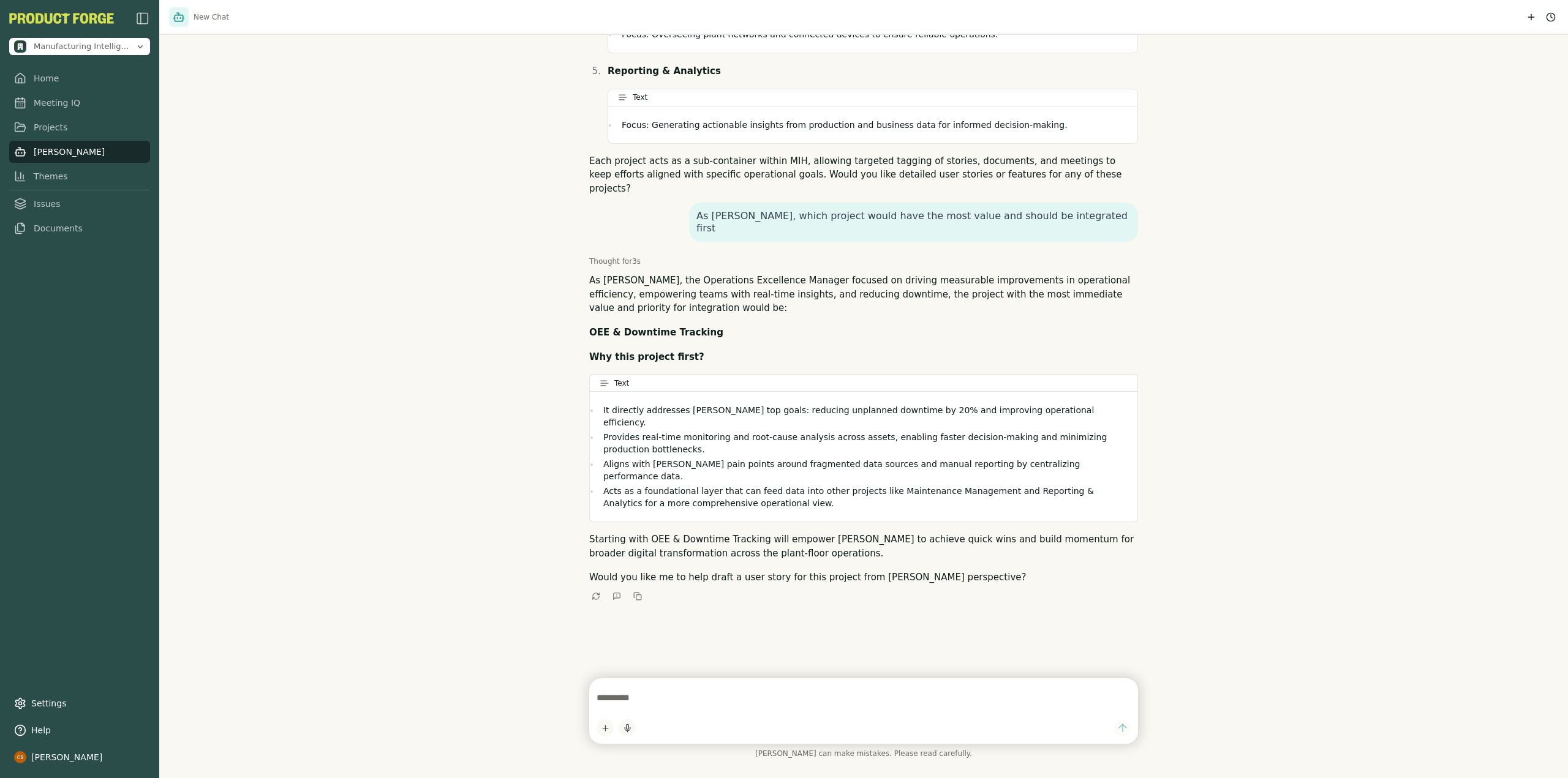
click at [691, 689] on textarea at bounding box center [863, 698] width 534 height 25
type textarea "*"
type textarea "**********"
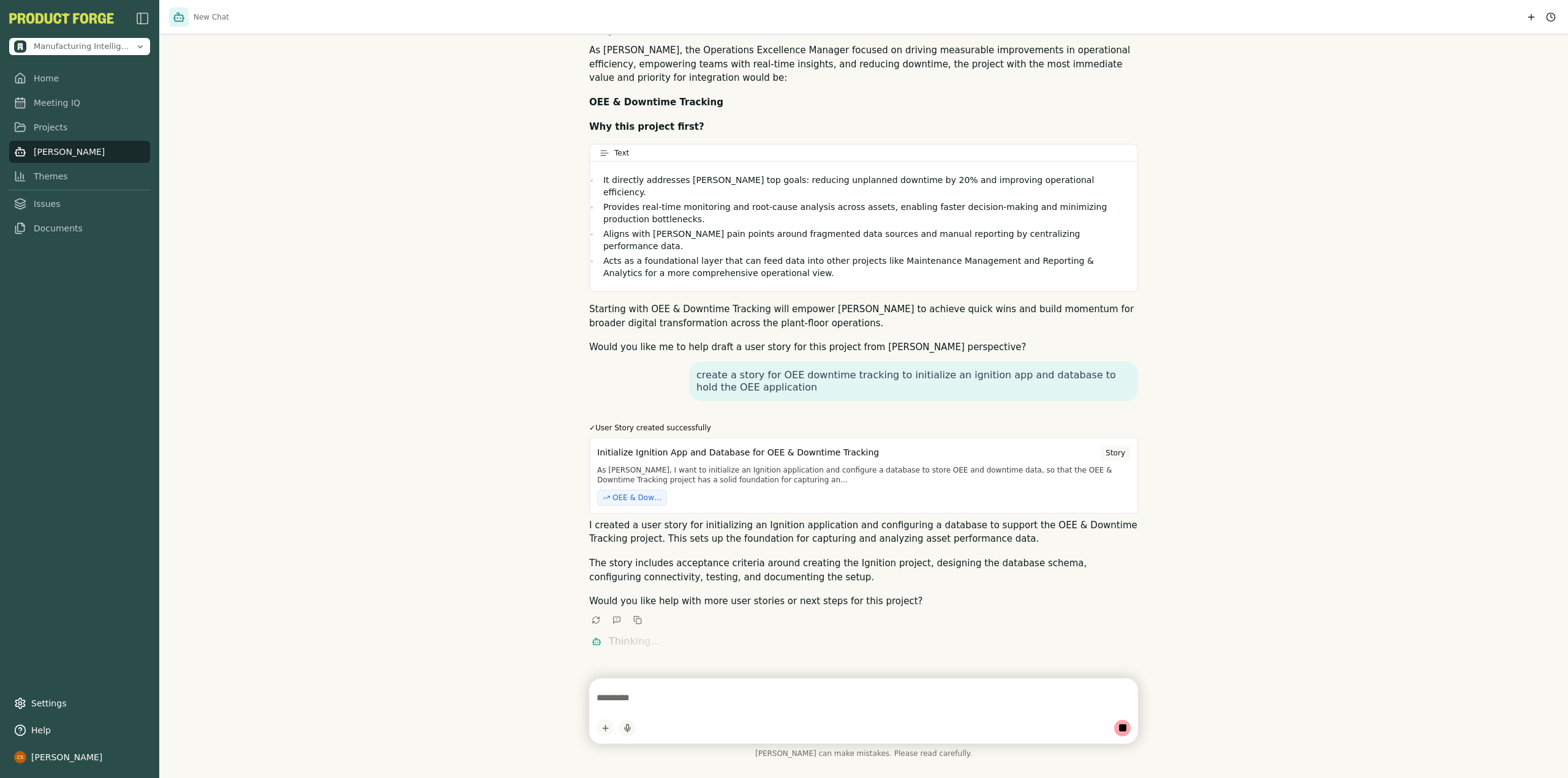
scroll to position [1107, 0]
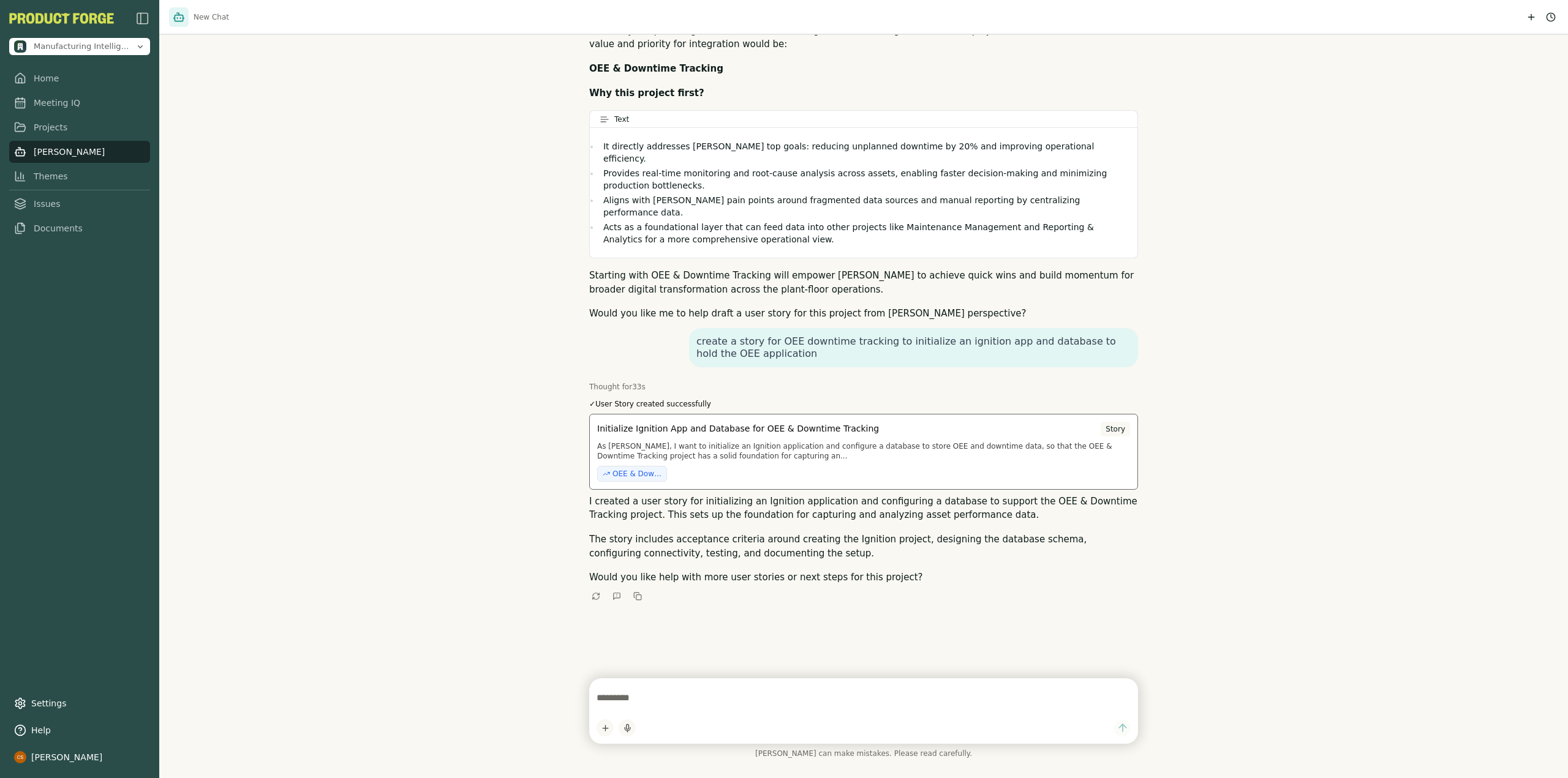
click at [695, 441] on p "As Jordan Lee, I want to initialize an Ignition application and configure a dat…" at bounding box center [864, 451] width 533 height 19
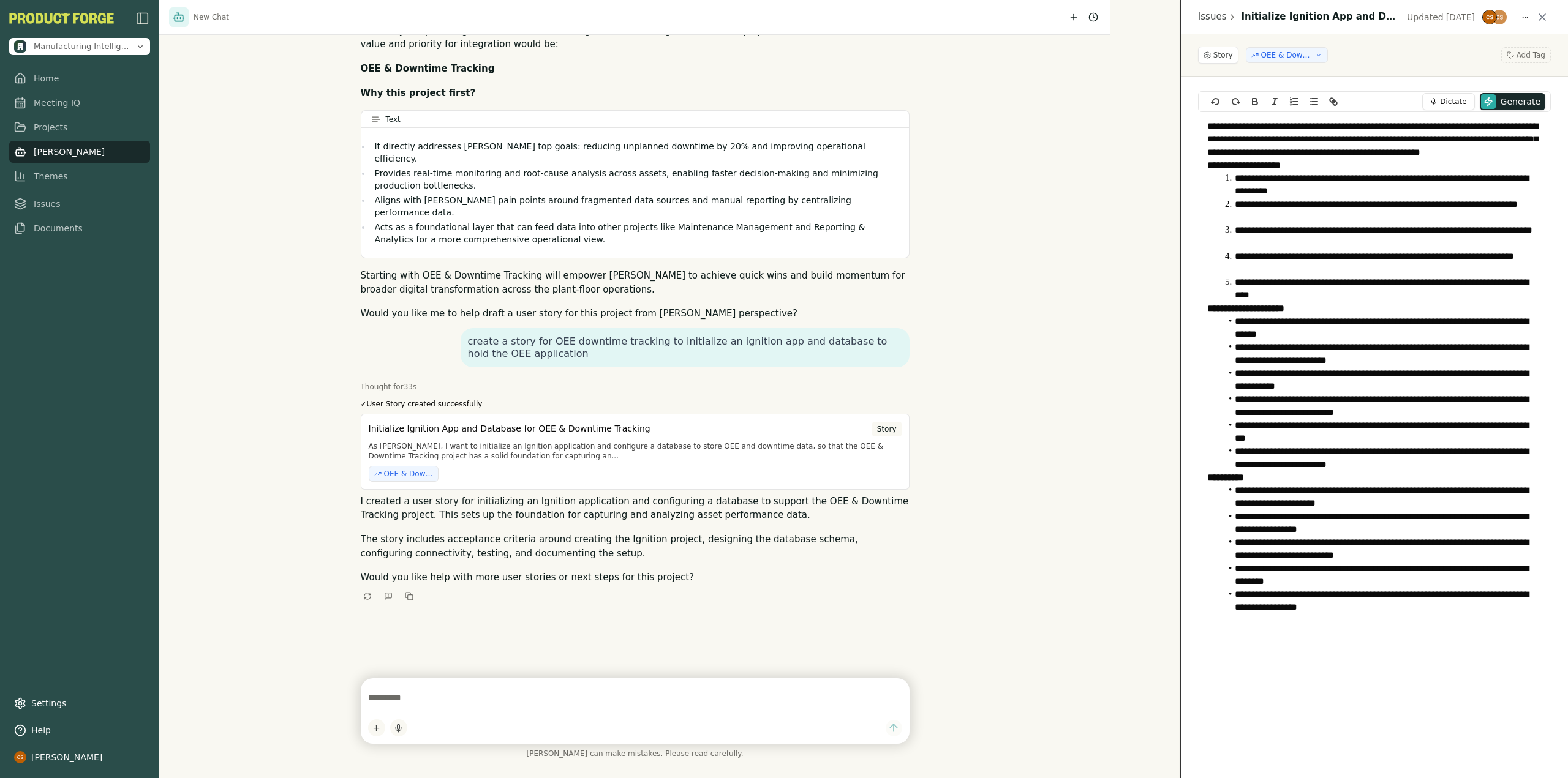
drag, startPoint x: 1201, startPoint y: 271, endPoint x: 1110, endPoint y: 275, distance: 91.1
click at [1110, 275] on div "New Chat Hi I'm Smith, your product co-pilot! I can help write and review user …" at bounding box center [714, 389] width 1110 height 778
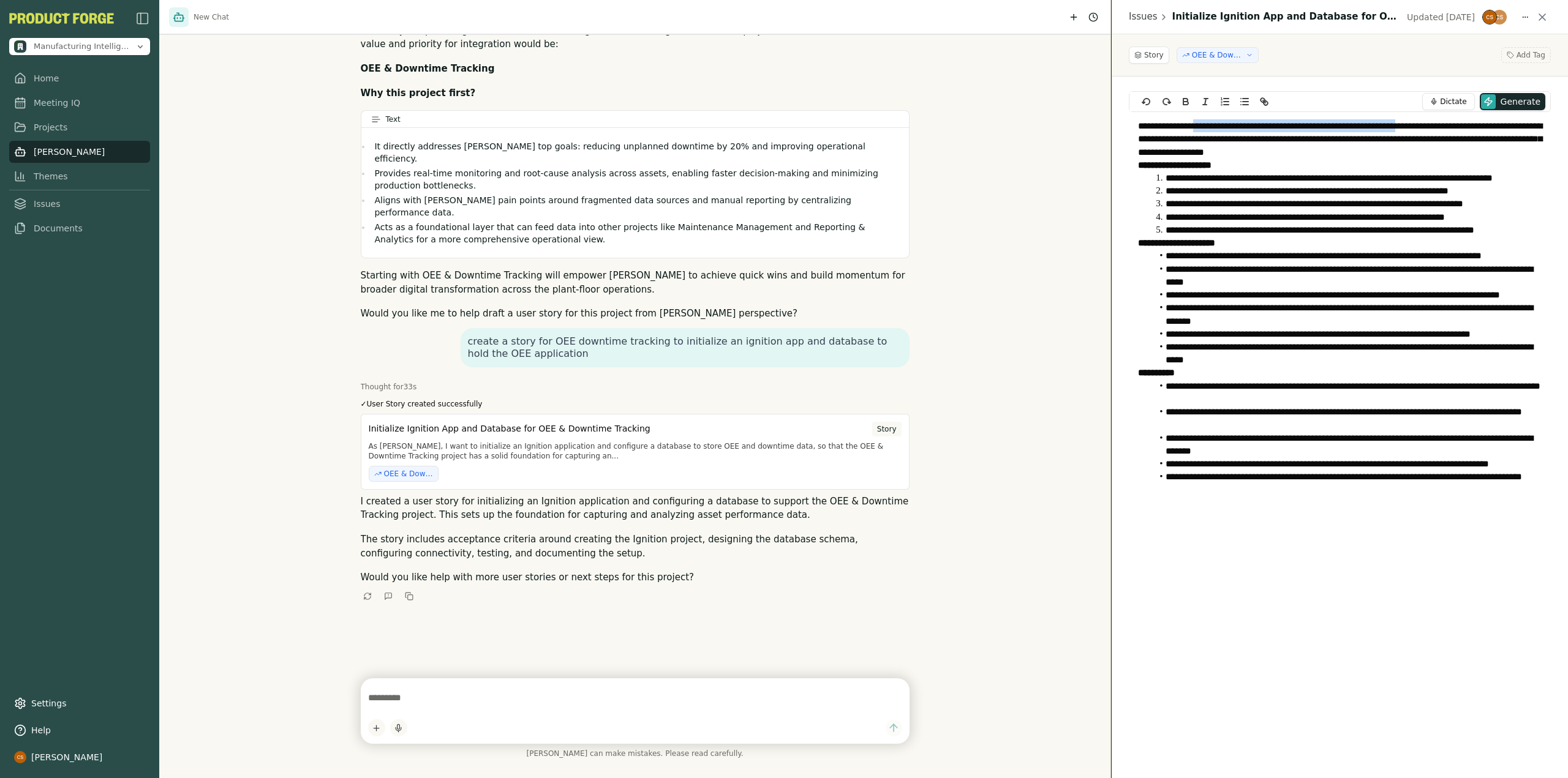
drag, startPoint x: 1202, startPoint y: 124, endPoint x: 1407, endPoint y: 126, distance: 205.0
click at [1407, 126] on p "**********" at bounding box center [1340, 139] width 404 height 39
click at [1368, 151] on p "**********" at bounding box center [1340, 139] width 404 height 39
drag, startPoint x: 1353, startPoint y: 156, endPoint x: 1122, endPoint y: 132, distance: 232.2
click at [1122, 132] on div "**********" at bounding box center [1340, 427] width 456 height 702
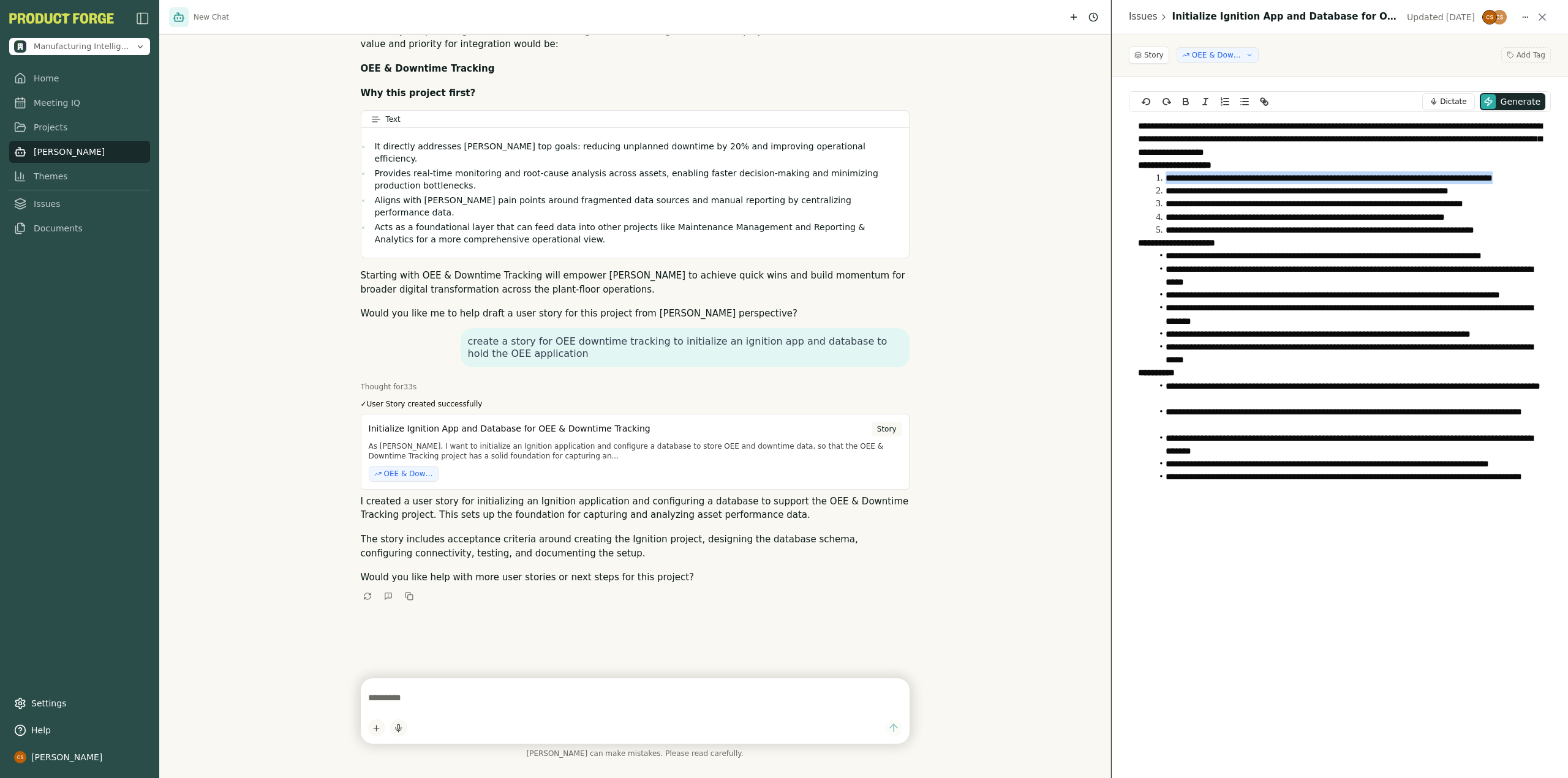
drag, startPoint x: 1166, startPoint y: 177, endPoint x: 1540, endPoint y: 179, distance: 374.0
click at [1540, 179] on li "**********" at bounding box center [1347, 178] width 390 height 13
drag, startPoint x: 1268, startPoint y: 195, endPoint x: 1525, endPoint y: 192, distance: 257.0
click at [1525, 192] on li "**********" at bounding box center [1347, 190] width 390 height 13
drag, startPoint x: 1174, startPoint y: 207, endPoint x: 1515, endPoint y: 206, distance: 341.0
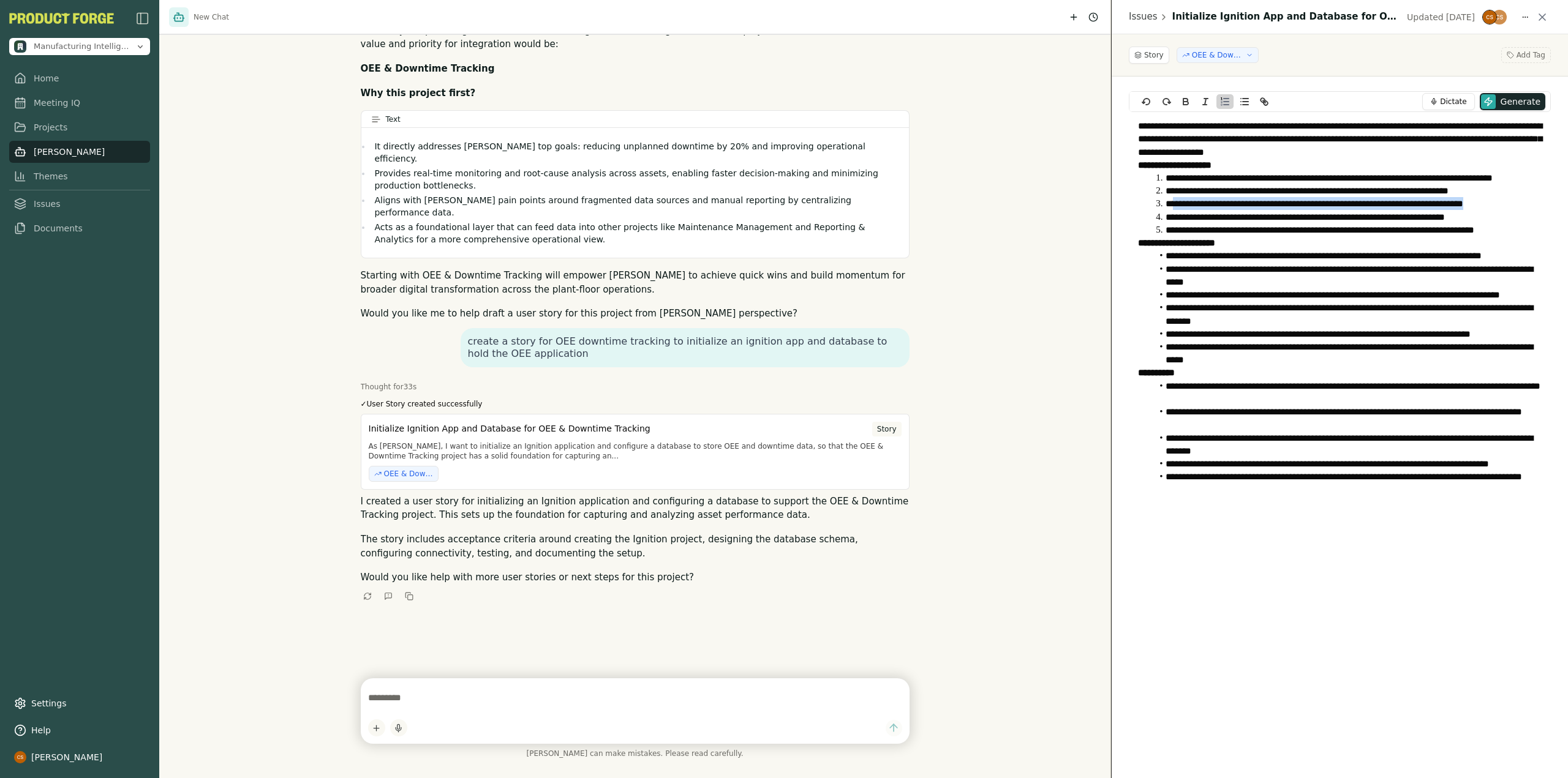
click at [1515, 206] on li "**********" at bounding box center [1347, 203] width 390 height 13
drag, startPoint x: 1254, startPoint y: 215, endPoint x: 1493, endPoint y: 212, distance: 239.0
click at [1493, 212] on li "**********" at bounding box center [1347, 216] width 390 height 13
drag, startPoint x: 1191, startPoint y: 228, endPoint x: 1501, endPoint y: 228, distance: 310.0
click at [1501, 228] on li "**********" at bounding box center [1347, 230] width 390 height 13
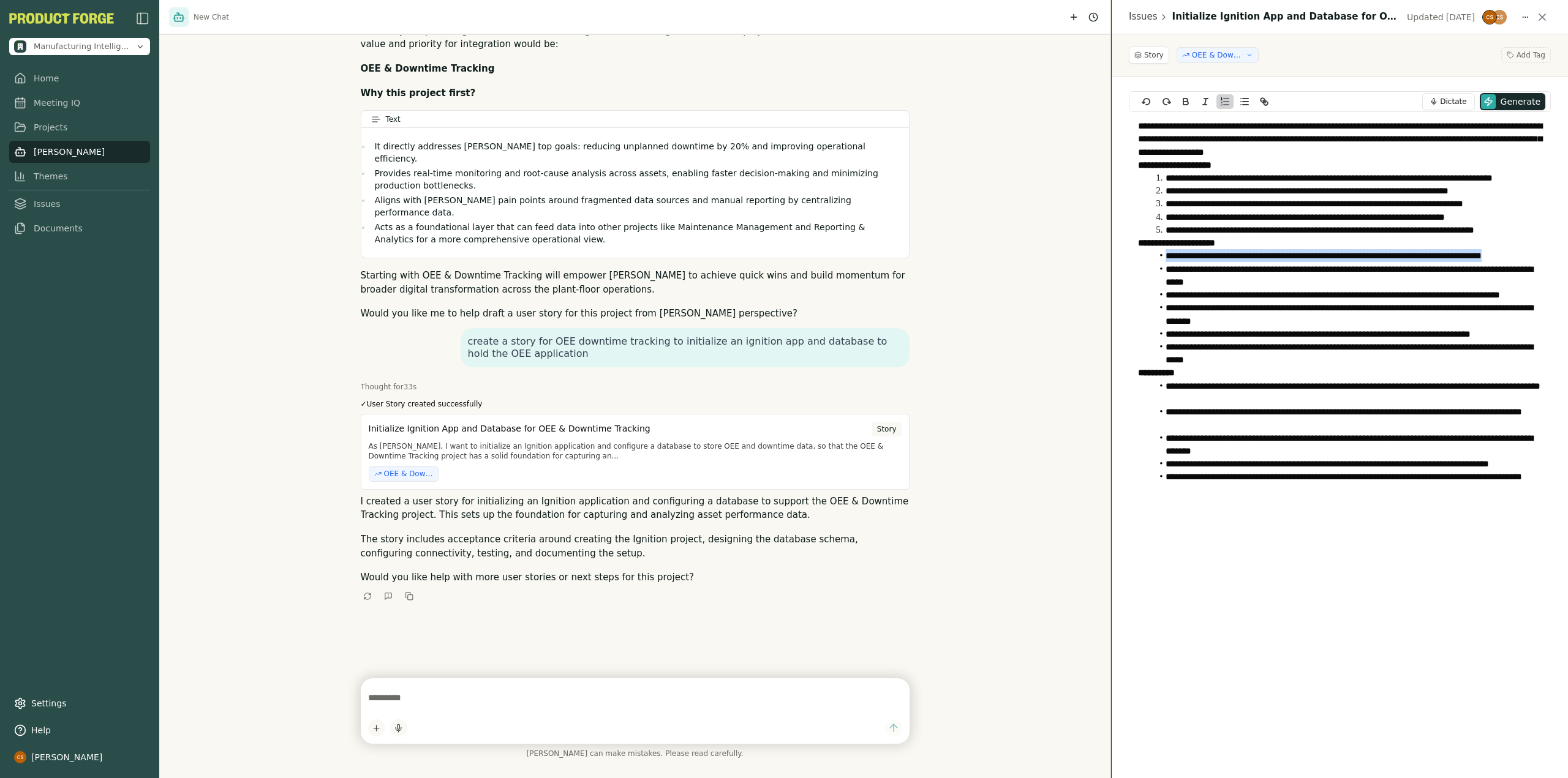
drag, startPoint x: 1165, startPoint y: 260, endPoint x: 1521, endPoint y: 257, distance: 356.0
click at [1521, 257] on li "**********" at bounding box center [1347, 255] width 390 height 13
click at [545, 705] on textarea at bounding box center [635, 698] width 534 height 25
type textarea "**********"
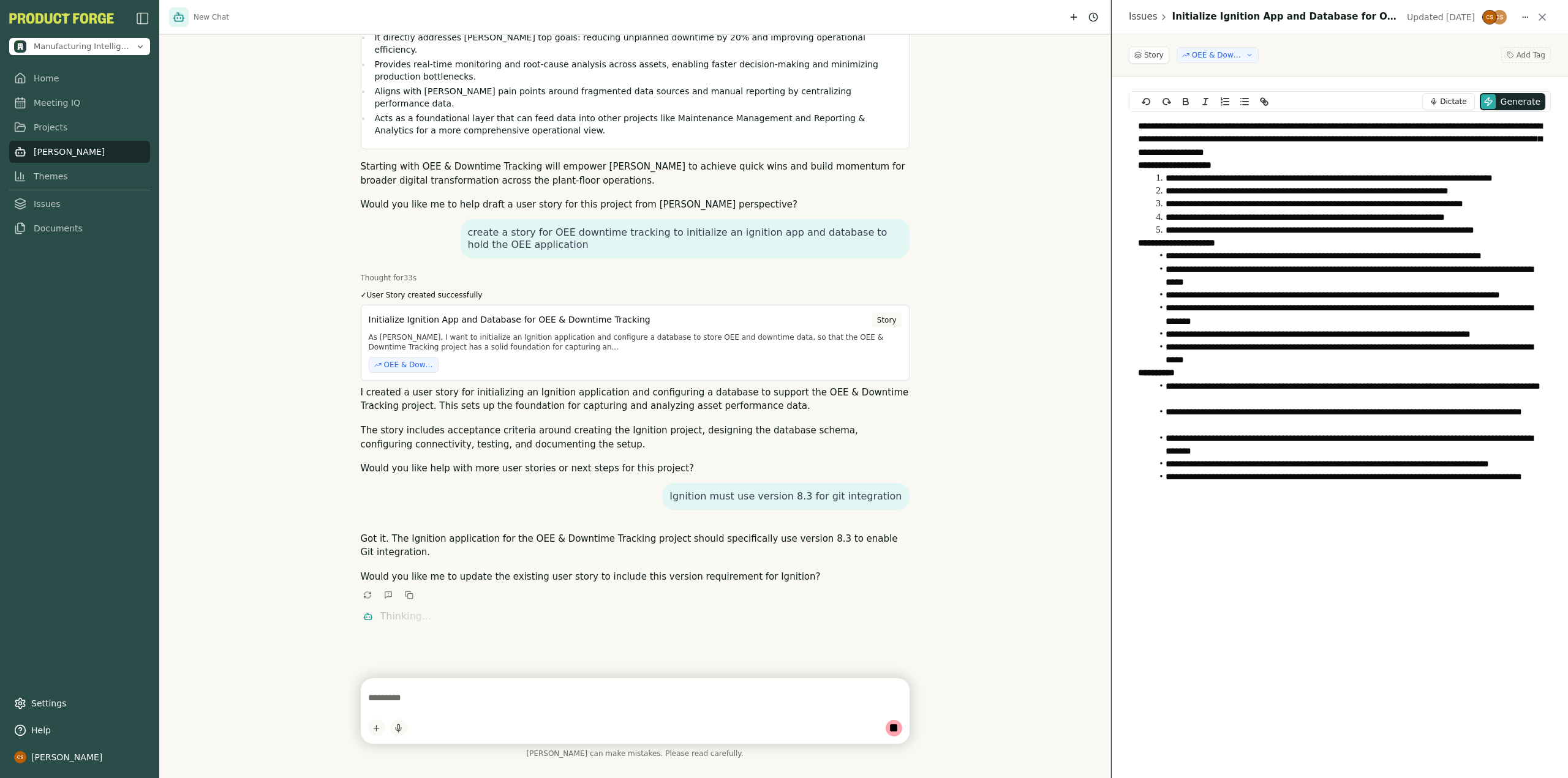
scroll to position [1210, 0]
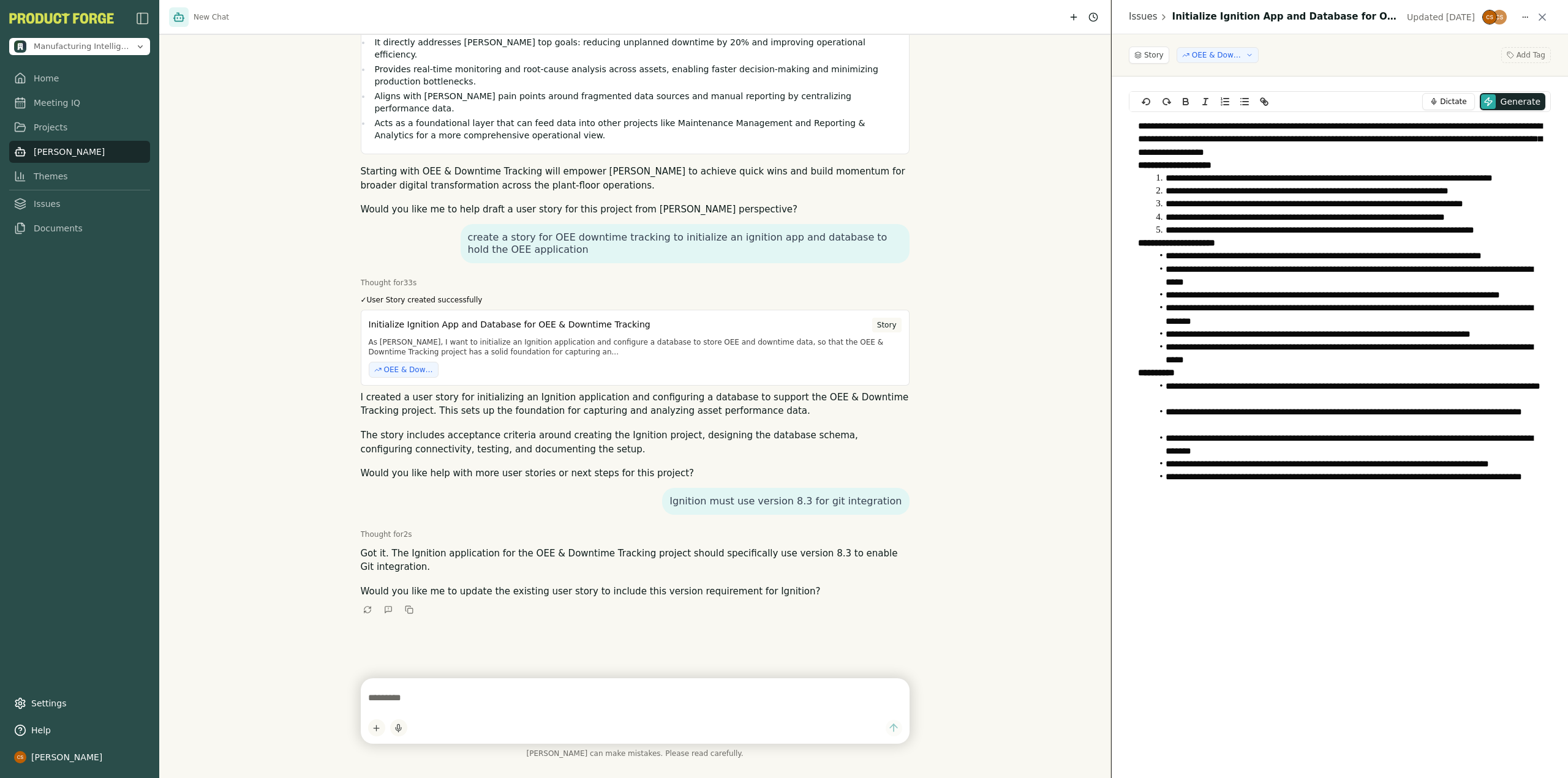
click at [527, 707] on textarea at bounding box center [635, 698] width 534 height 25
type textarea "****"
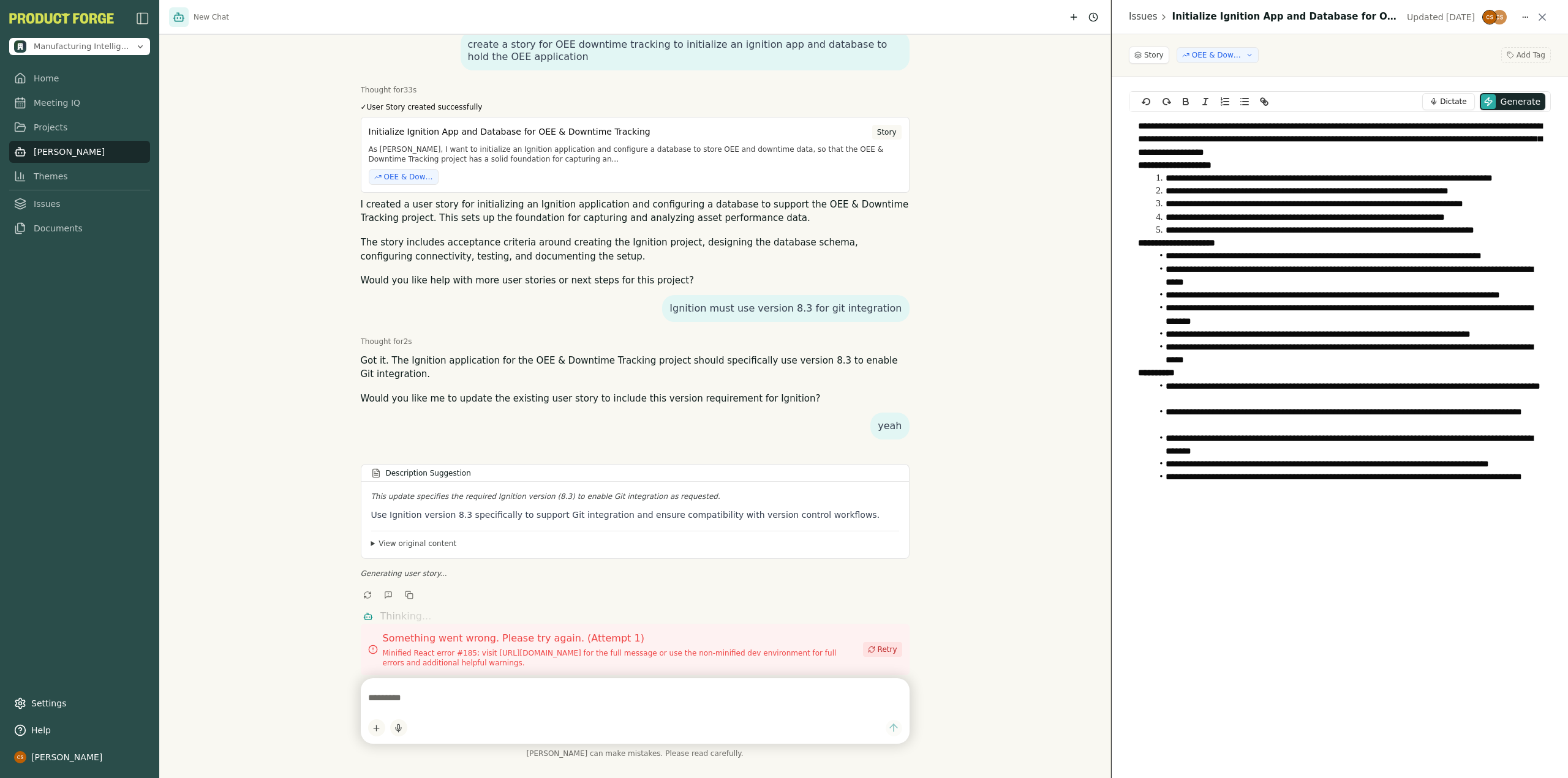
scroll to position [1454, 0]
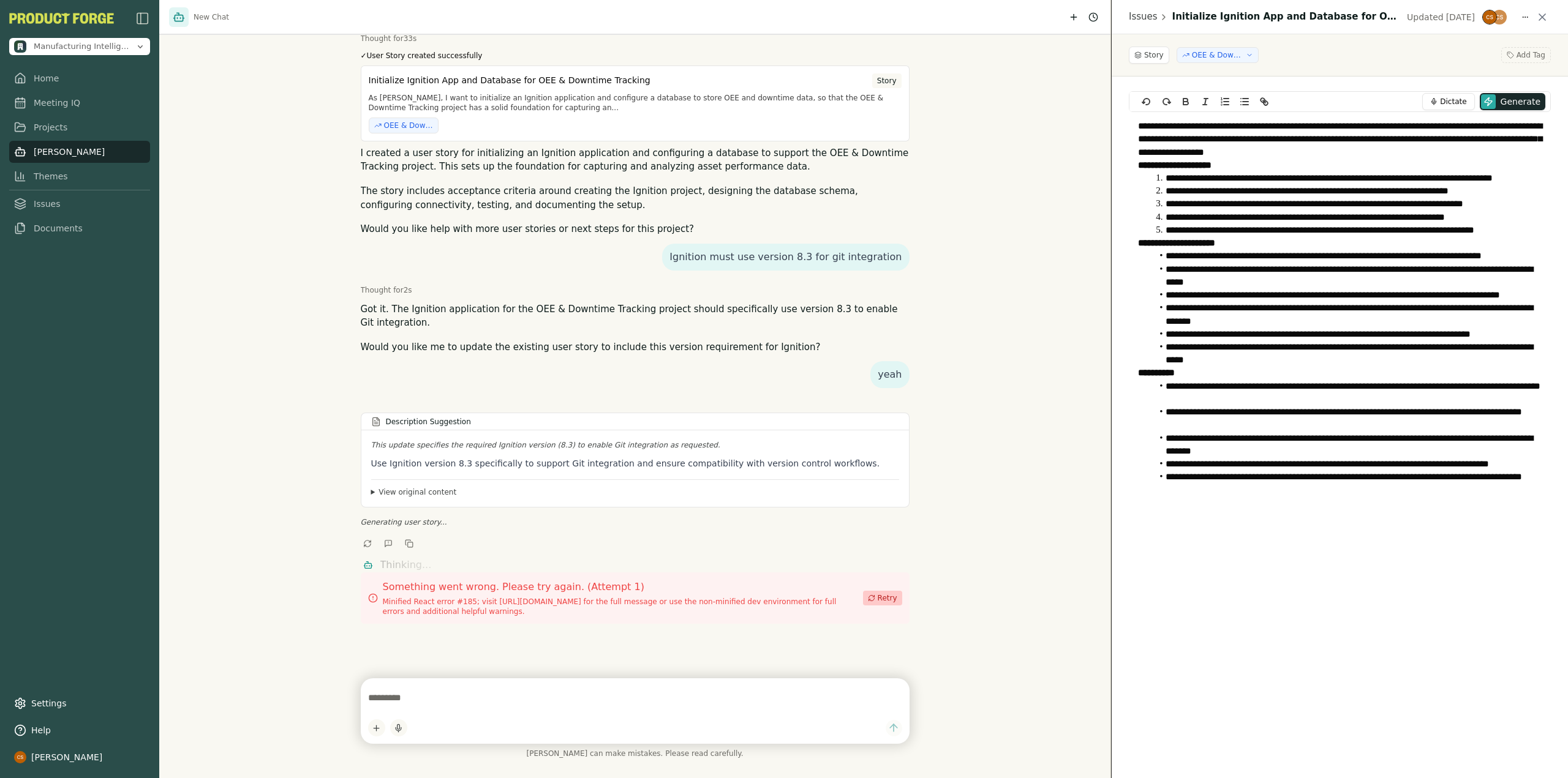
click at [875, 591] on button "Retry" at bounding box center [883, 598] width 39 height 15
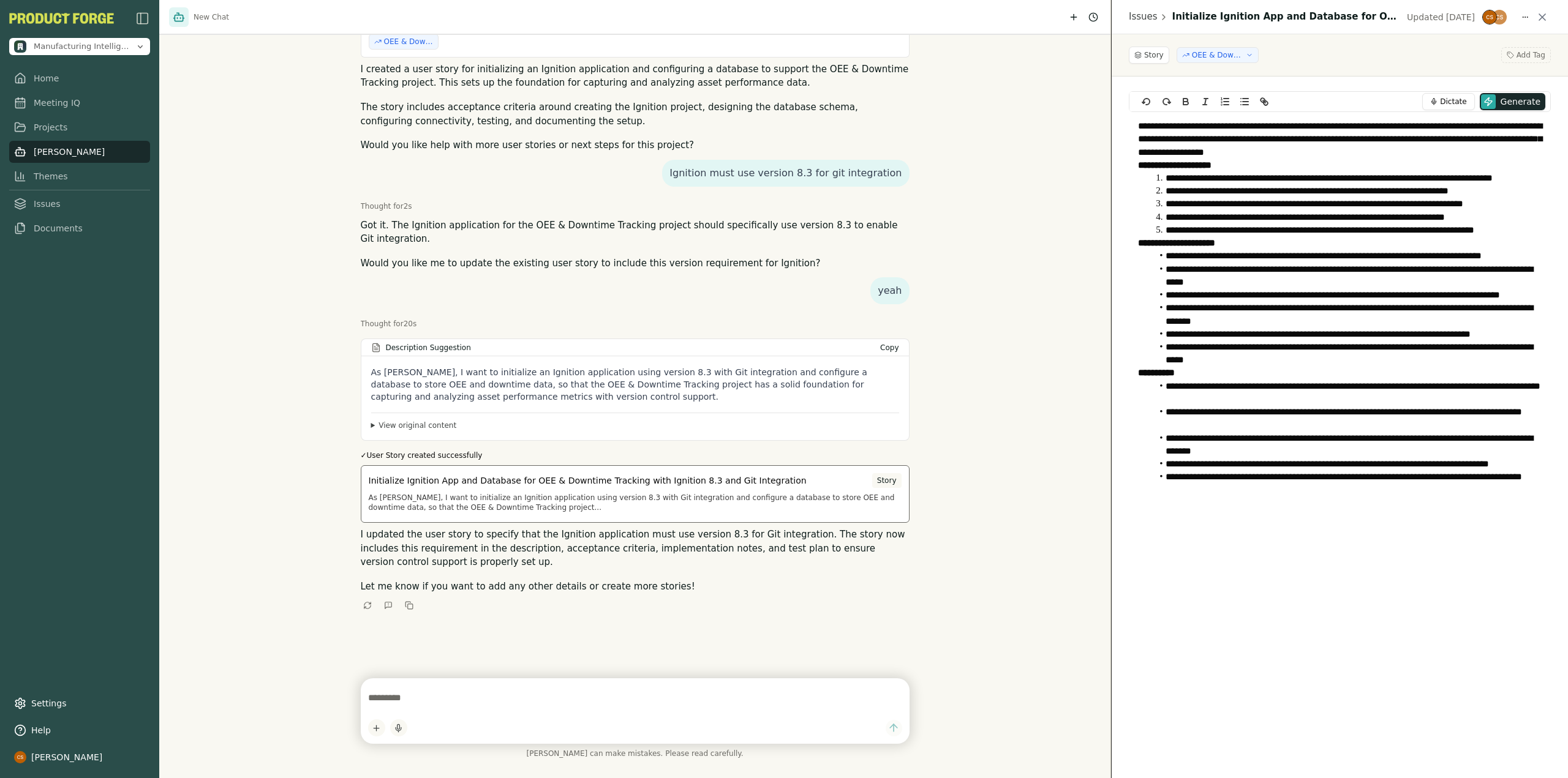
scroll to position [1533, 0]
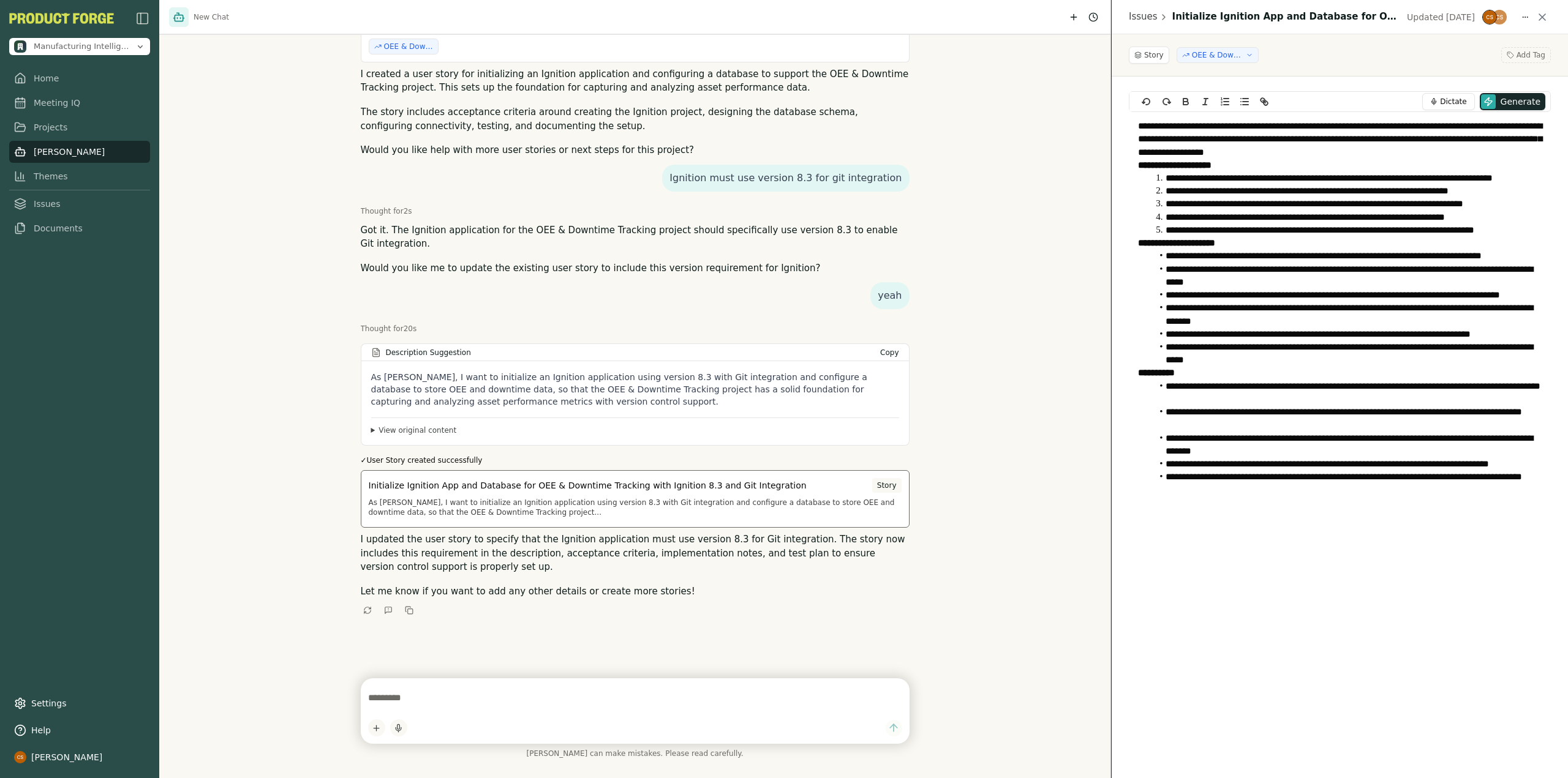
click at [512, 498] on p "As Jordan Lee, I want to initialize an Ignition application using version 8.3 w…" at bounding box center [635, 507] width 533 height 19
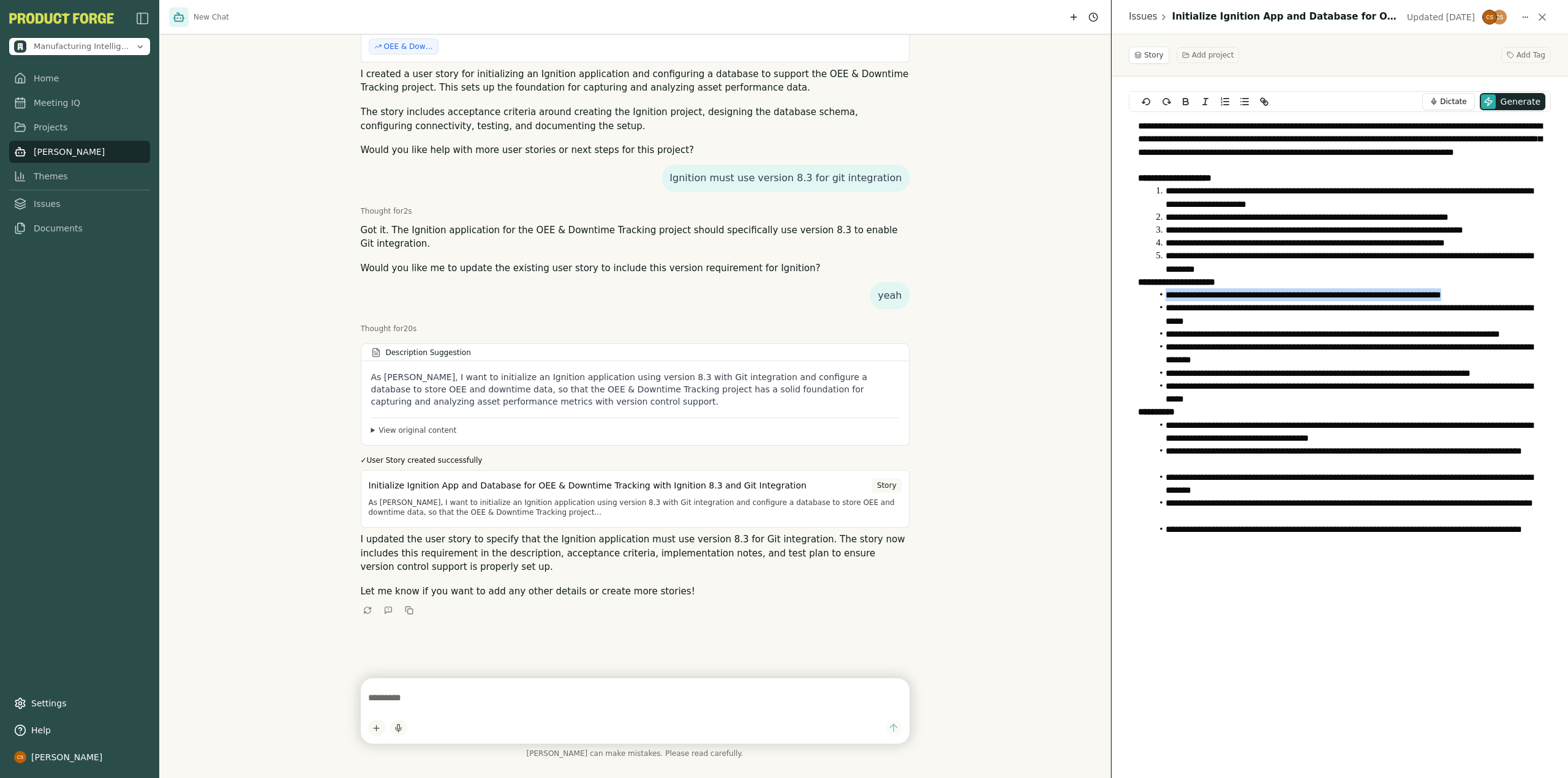
drag, startPoint x: 1166, startPoint y: 297, endPoint x: 1480, endPoint y: 288, distance: 314.1
click at [1480, 288] on li "**********" at bounding box center [1347, 295] width 390 height 13
click at [650, 606] on div "Hi I'm Smith, your product co-pilot! I can help write and review user stories o…" at bounding box center [635, 339] width 548 height 678
click at [1527, 100] on span "Generate" at bounding box center [1521, 102] width 40 height 12
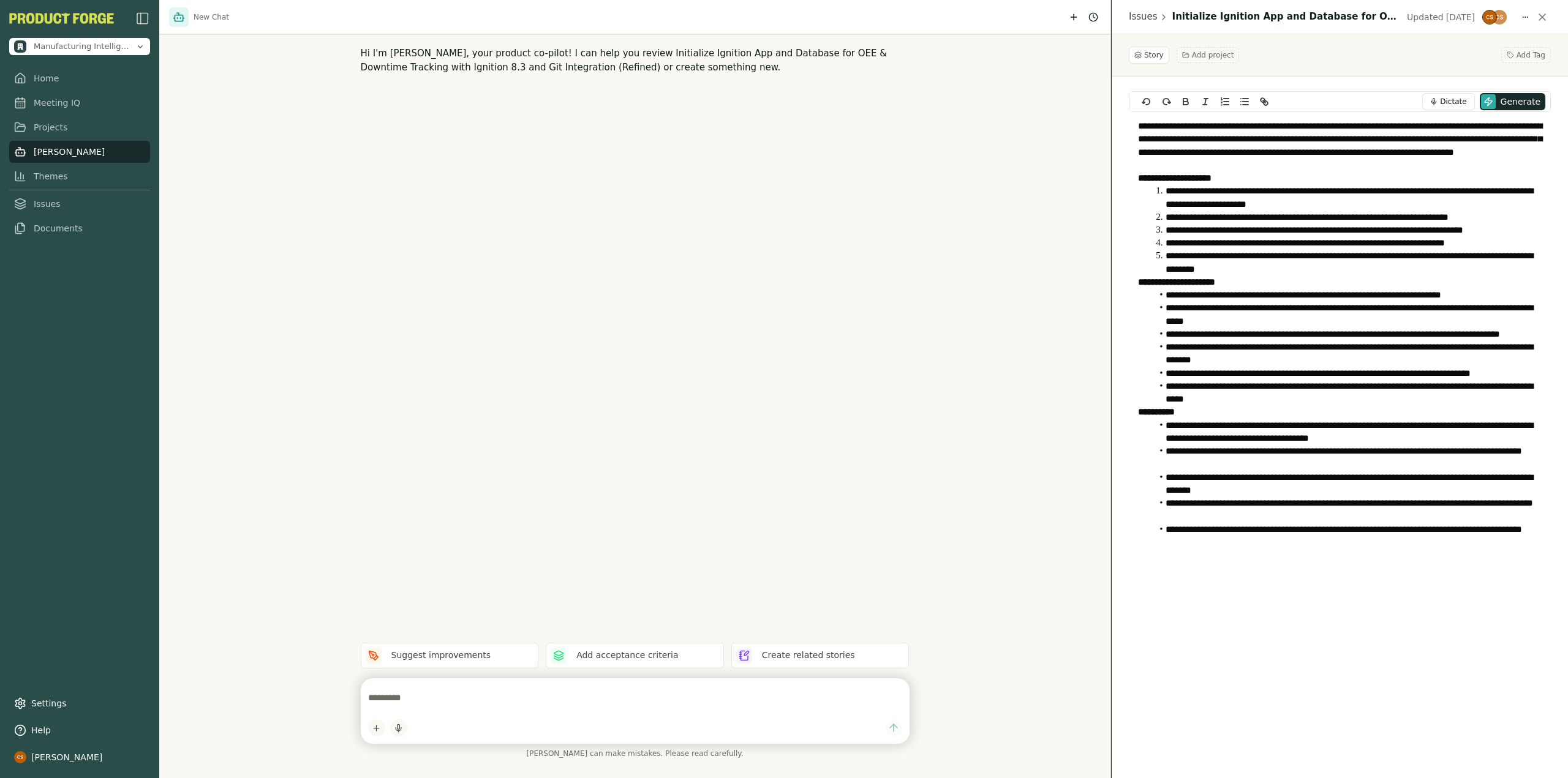
scroll to position [0, 0]
click at [35, 123] on link "Projects" at bounding box center [80, 127] width 141 height 22
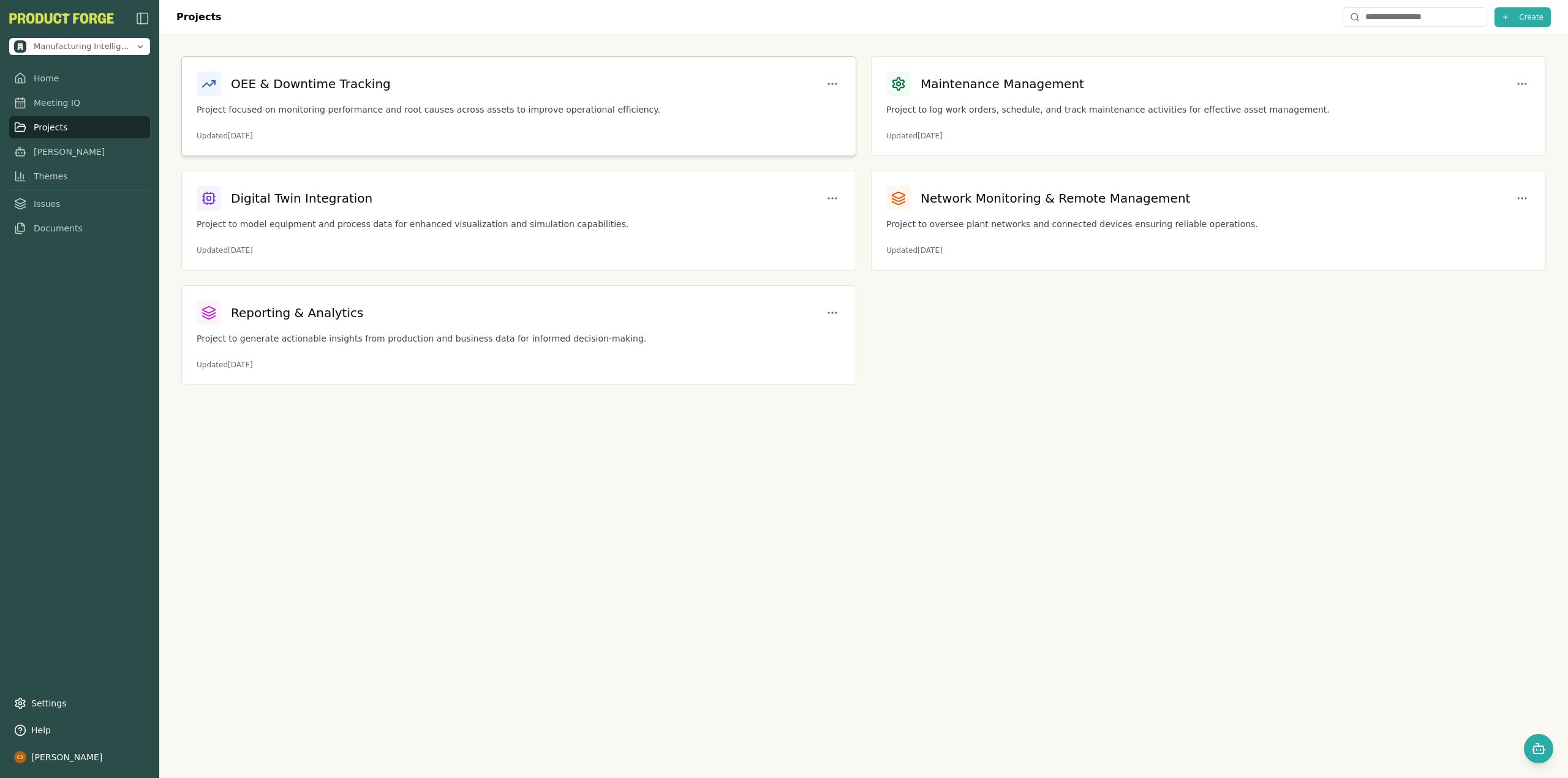
click at [429, 112] on p "Project focused on monitoring performance and root causes across assets to impr…" at bounding box center [518, 110] width 644 height 13
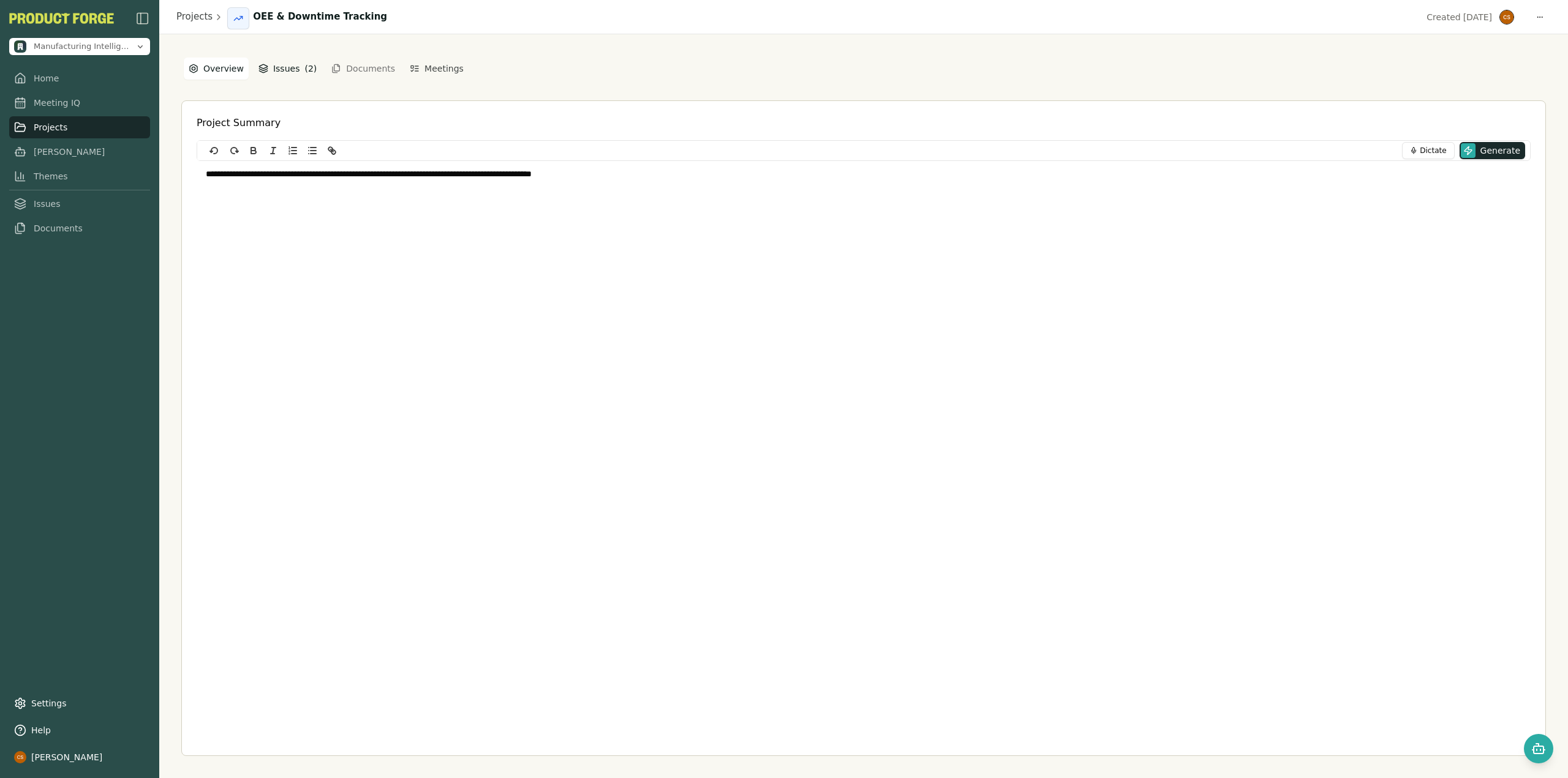
click at [272, 61] on button "Issues ( 2 )" at bounding box center [288, 68] width 68 height 22
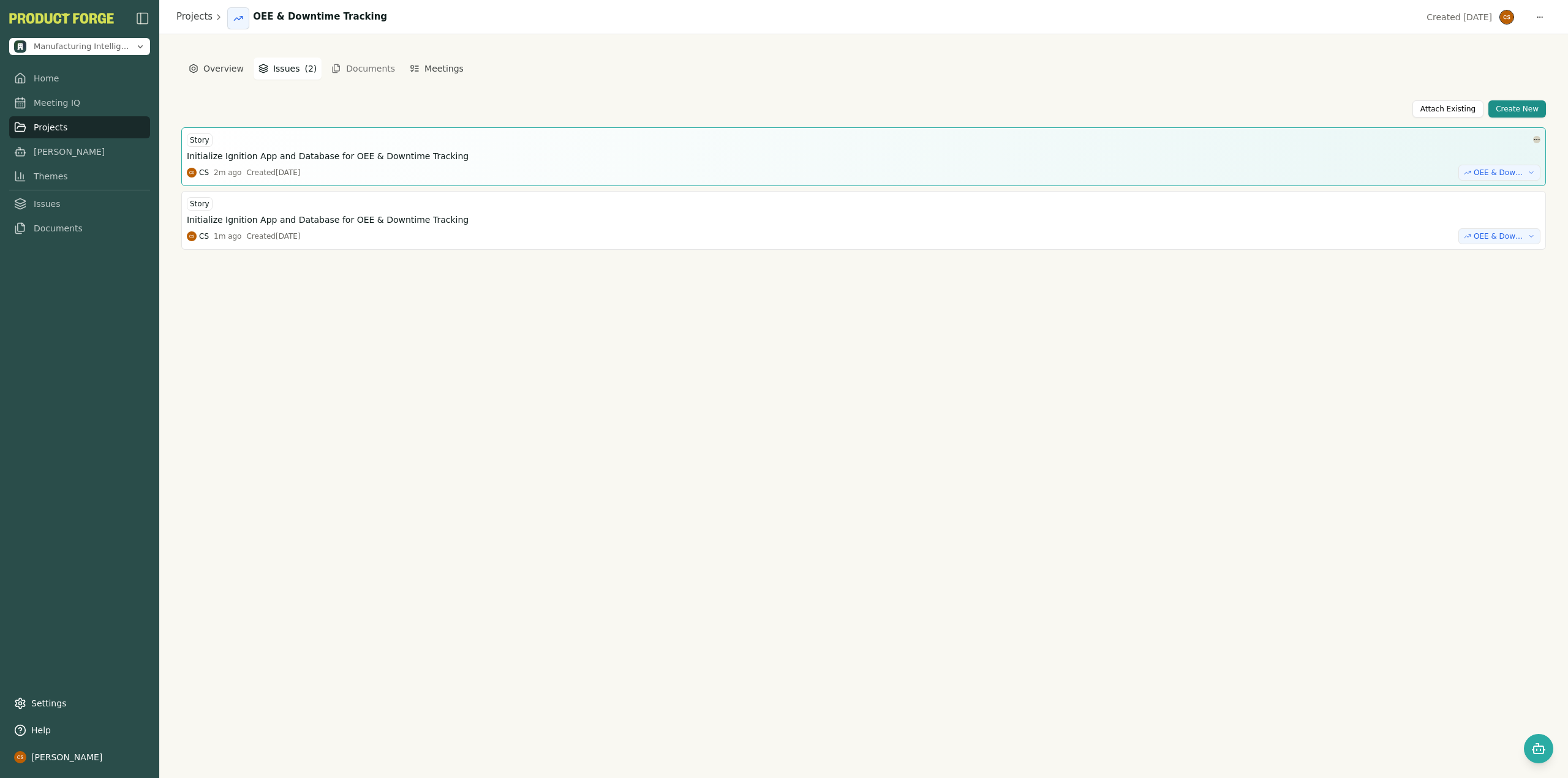
click at [1537, 140] on html "Manufacturing Intelligence Hub Home Meeting IQ Projects Smith Themes Issues Doc…" at bounding box center [784, 389] width 1568 height 778
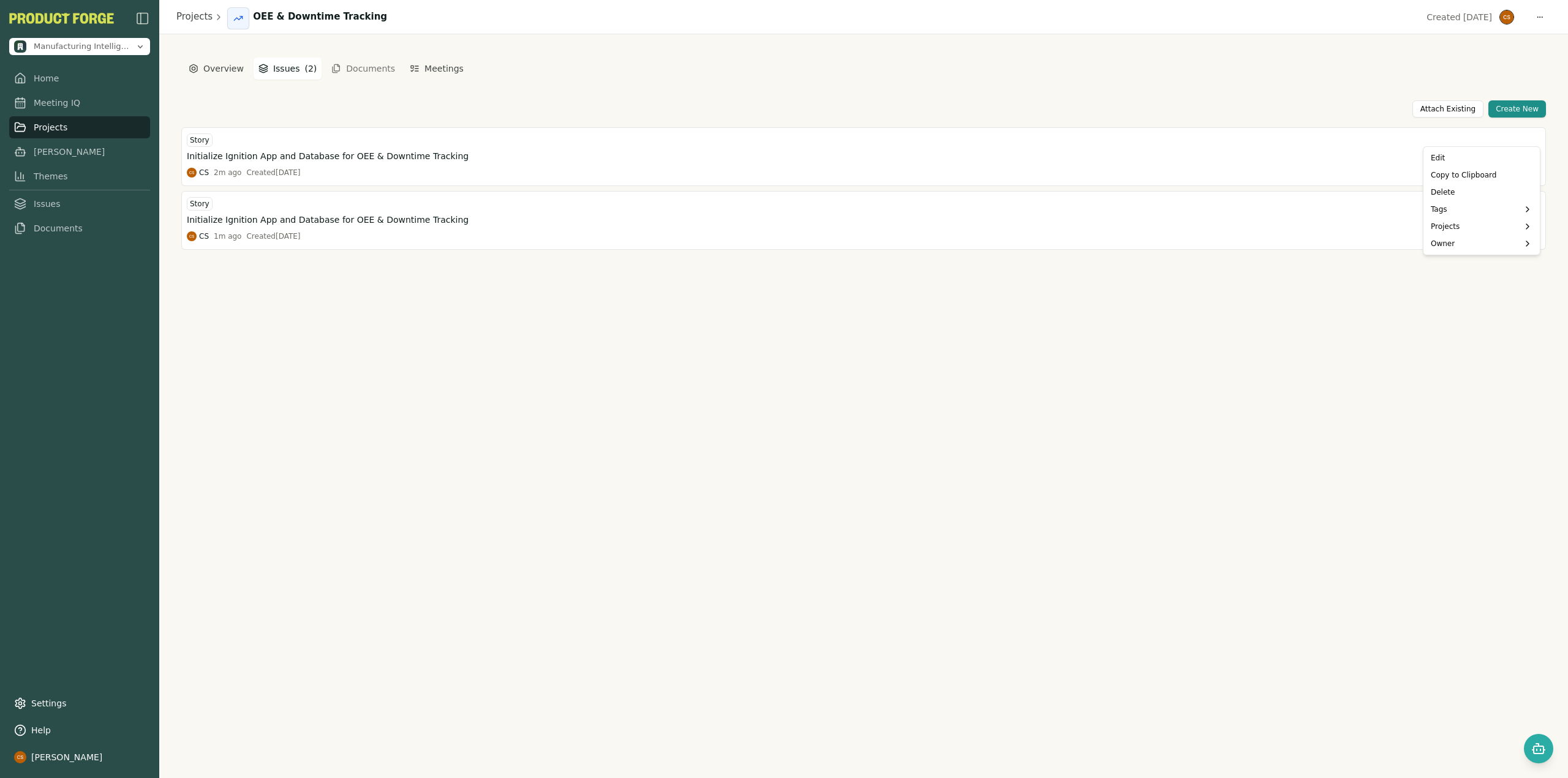
click at [1062, 154] on html "Manufacturing Intelligence Hub Home Meeting IQ Projects Smith Themes Issues Doc…" at bounding box center [784, 389] width 1568 height 778
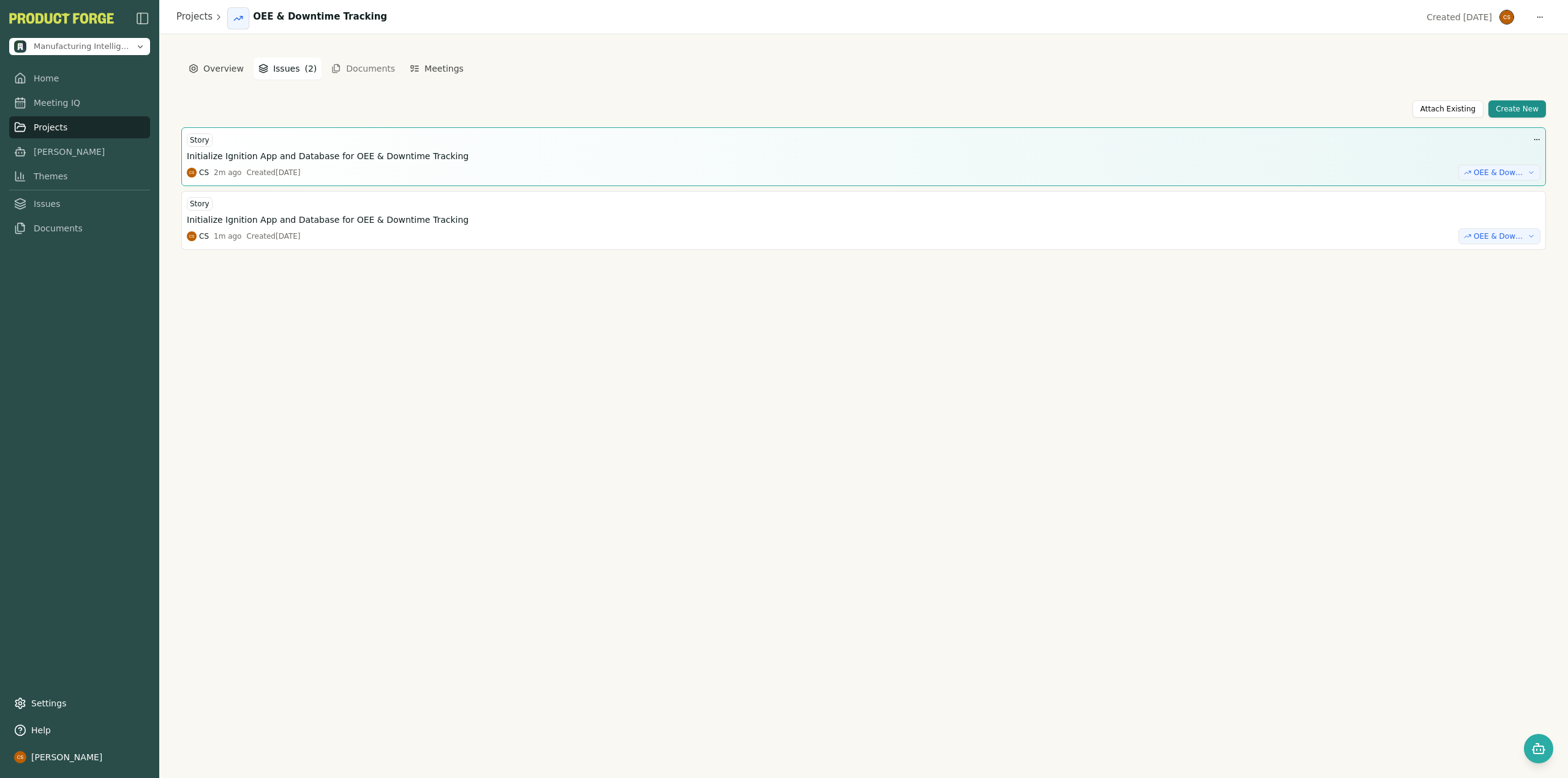
click at [1034, 154] on div "Initialize Ignition App and Database for OEE & Downtime Tracking" at bounding box center [864, 156] width 1354 height 12
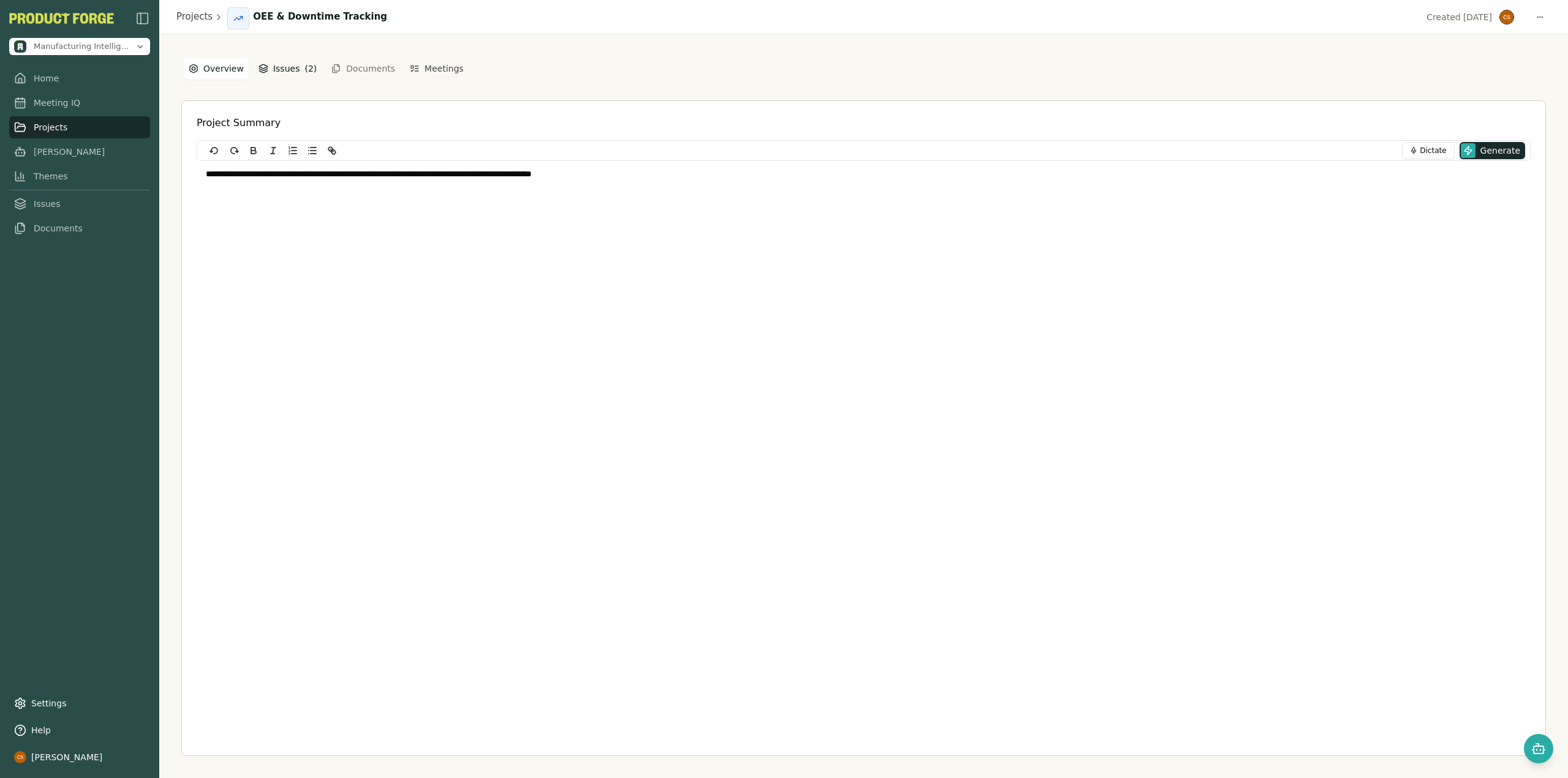
click at [271, 65] on button "Issues ( 2 )" at bounding box center [288, 68] width 68 height 22
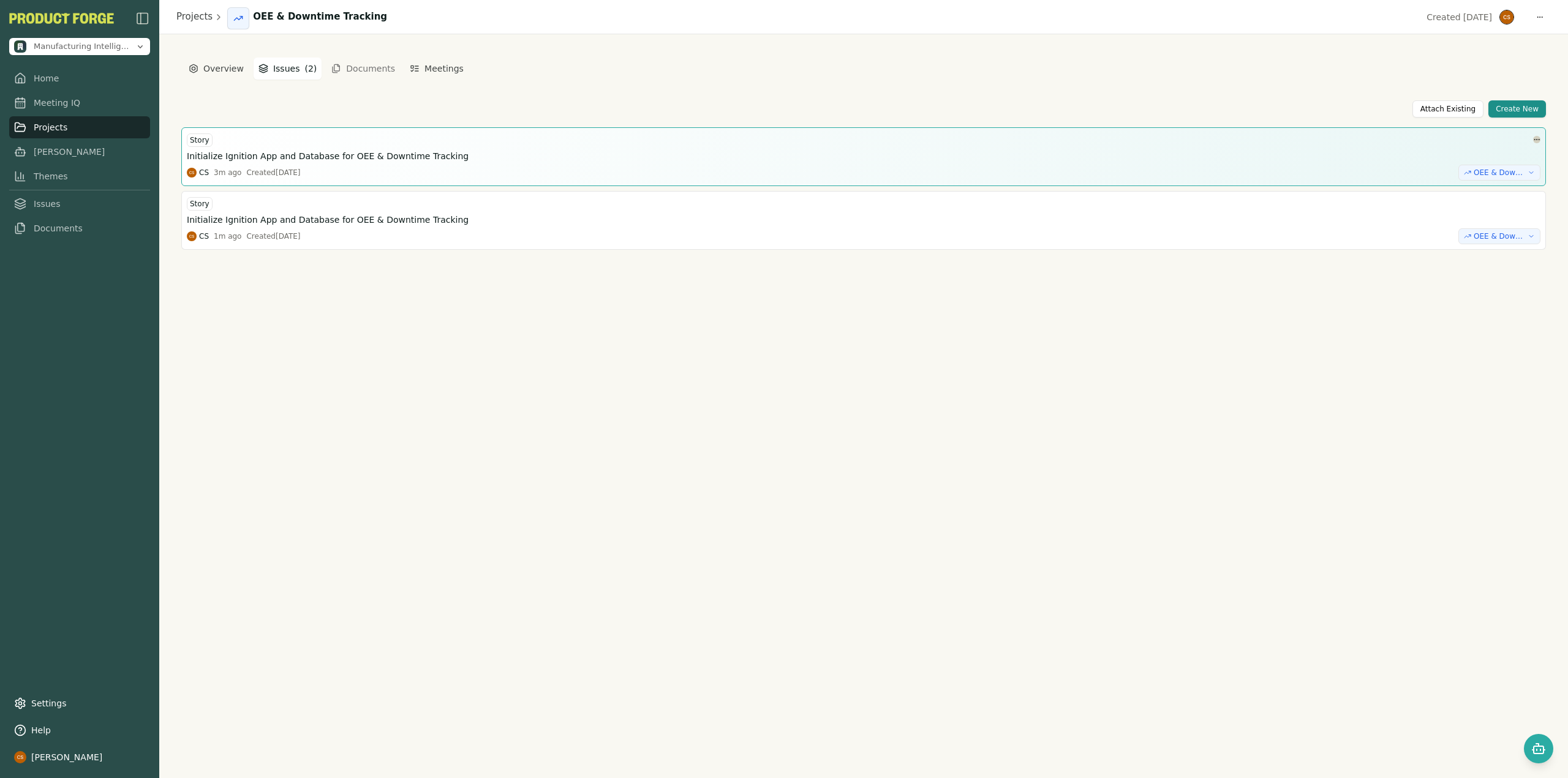
click at [1535, 143] on html "Manufacturing Intelligence Hub Home Meeting IQ Projects Smith Themes Issues Doc…" at bounding box center [784, 389] width 1568 height 778
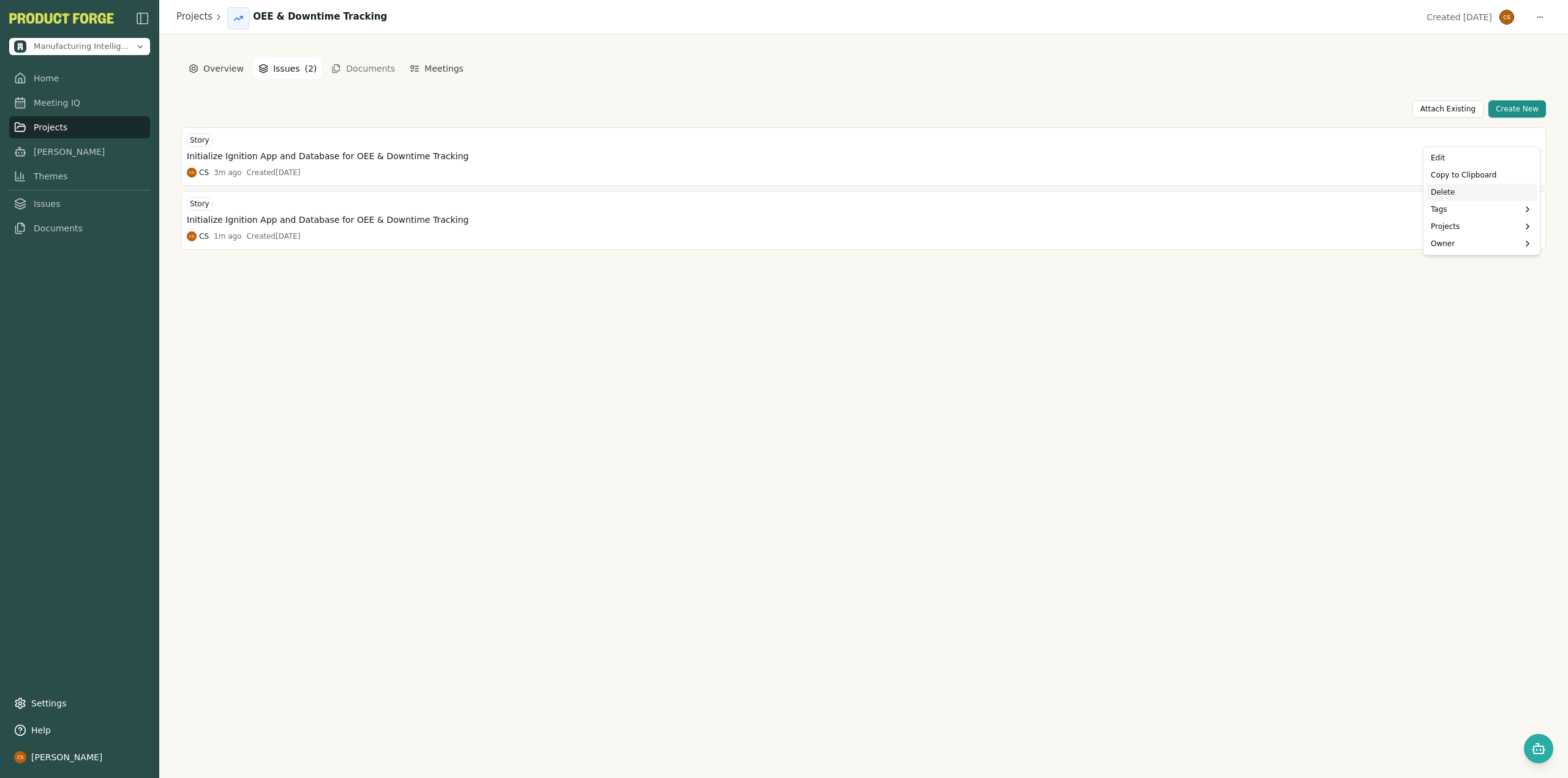
click at [1448, 195] on div "Delete" at bounding box center [1481, 192] width 112 height 17
click at [848, 323] on div "Attach Existing Create New Story Initialize Ignition App and Database for OEE &…" at bounding box center [863, 428] width 1364 height 656
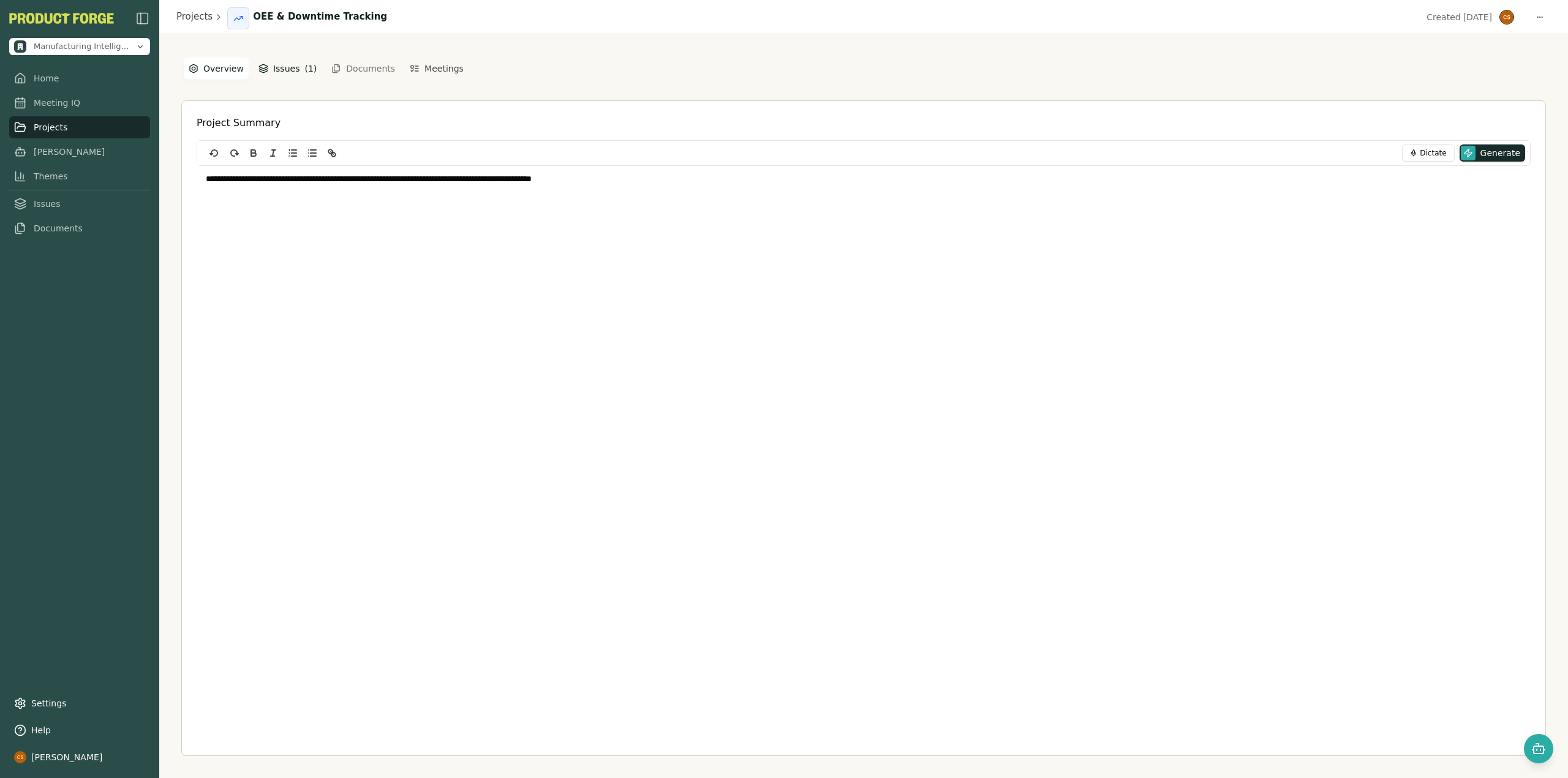
click at [305, 66] on span "( 1 )" at bounding box center [311, 69] width 12 height 12
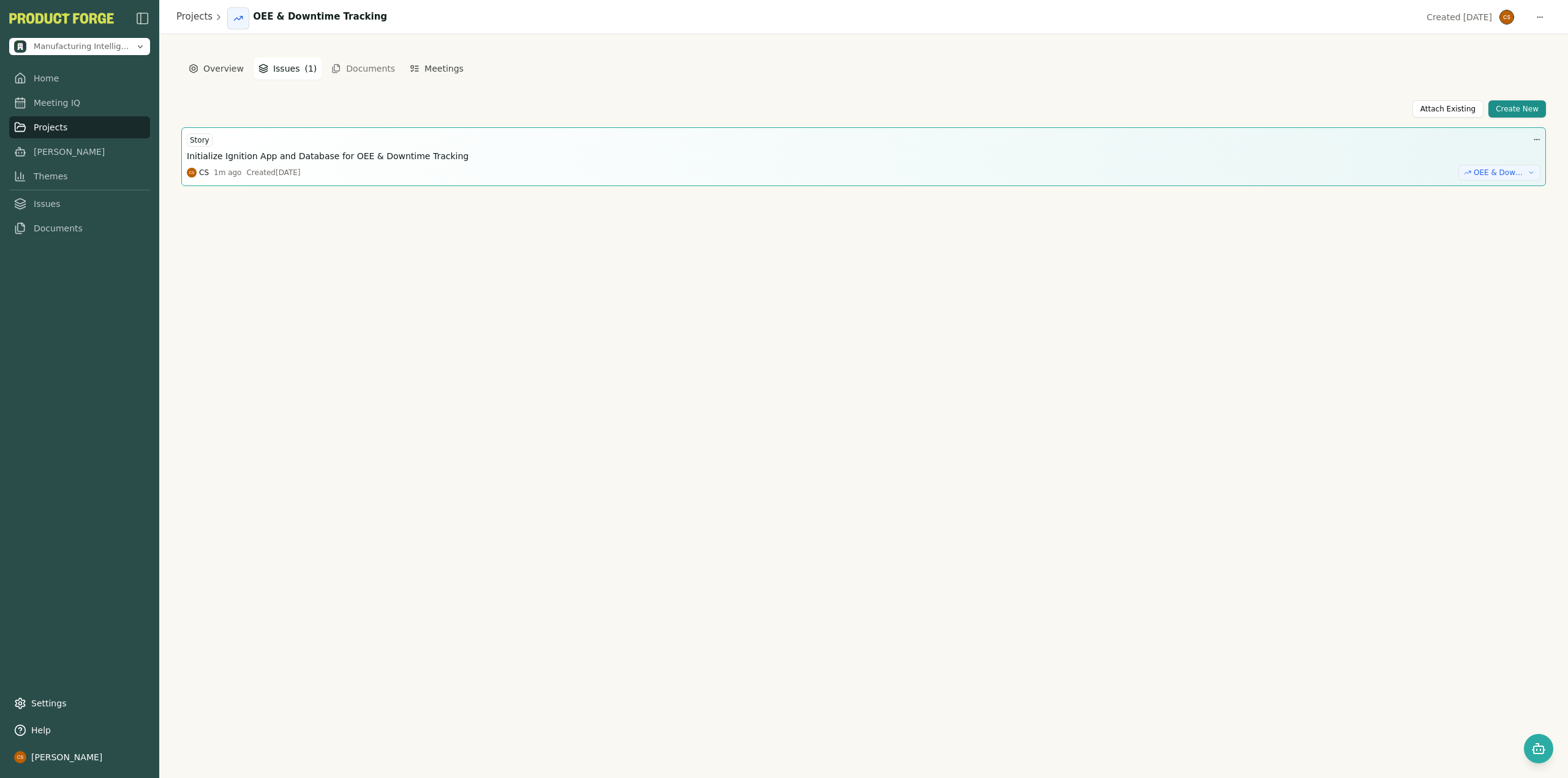
click at [569, 176] on div "CS 1m ago Created Fri, Oct 10, 2025 OEE & Downtime Tracking" at bounding box center [864, 173] width 1354 height 16
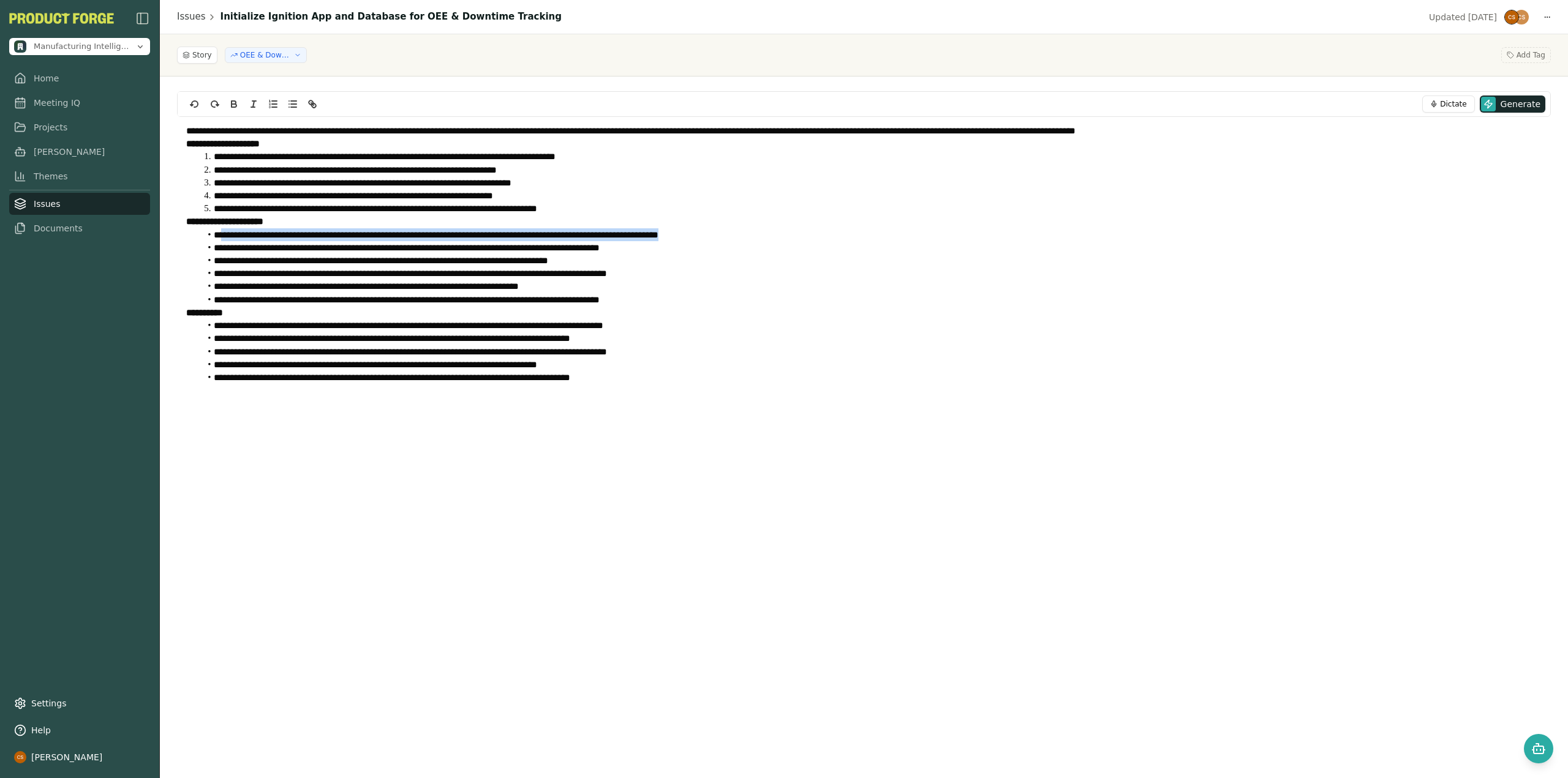
drag, startPoint x: 227, startPoint y: 240, endPoint x: 722, endPoint y: 236, distance: 495.0
click at [722, 236] on li "**********" at bounding box center [871, 234] width 1342 height 13
click at [717, 49] on div "Story OEE & Downtime Tracking Add Tag" at bounding box center [864, 55] width 1374 height 17
click at [272, 50] on span "OEE & Downtime Tracking" at bounding box center [264, 55] width 49 height 10
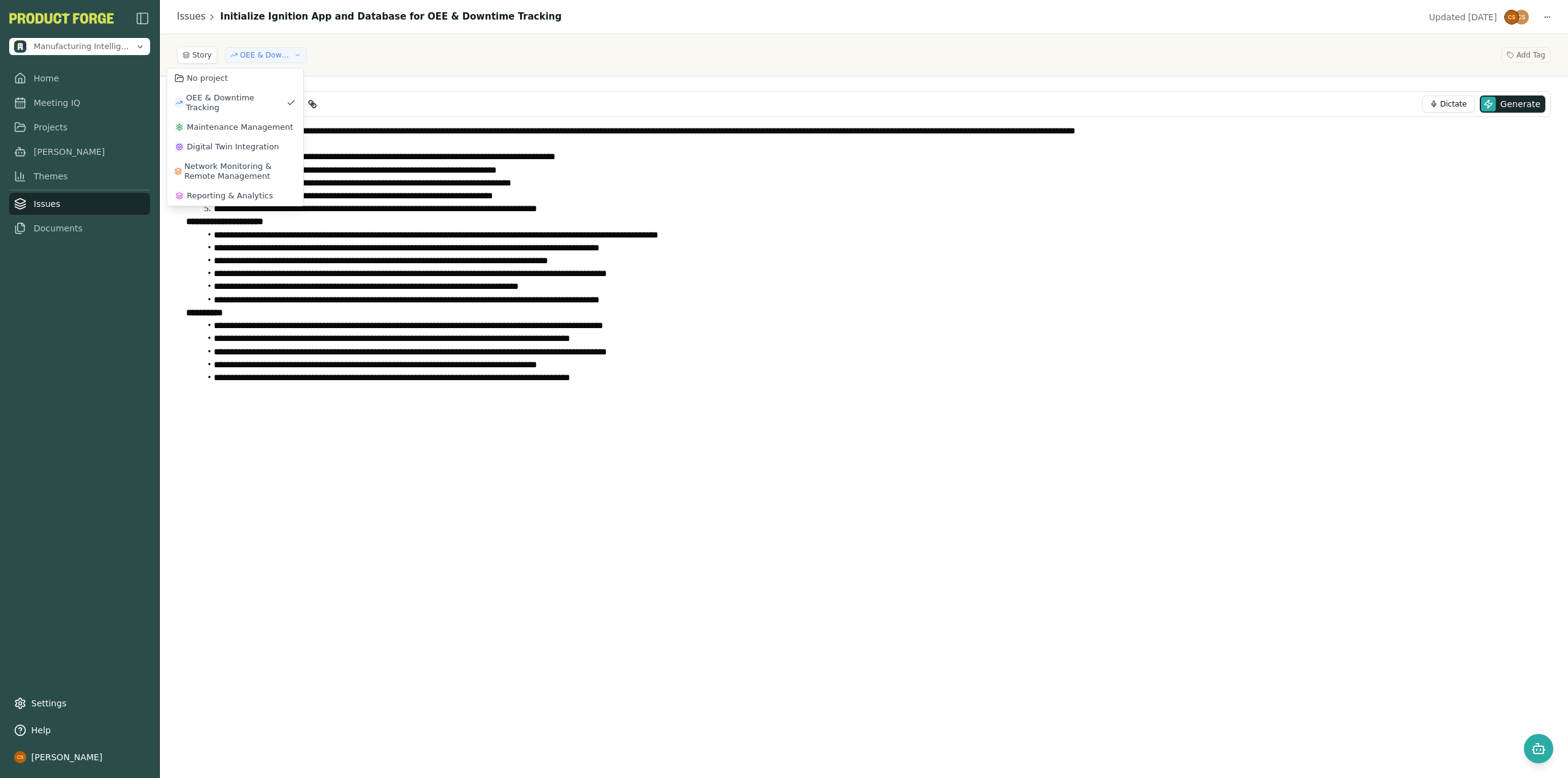
click at [272, 50] on span "OEE & Downtime Tracking" at bounding box center [264, 55] width 49 height 10
click at [386, 55] on div "Story OEE & Downtime Tracking Add Tag" at bounding box center [864, 55] width 1374 height 17
click at [1548, 744] on button "Open chat" at bounding box center [1539, 749] width 29 height 29
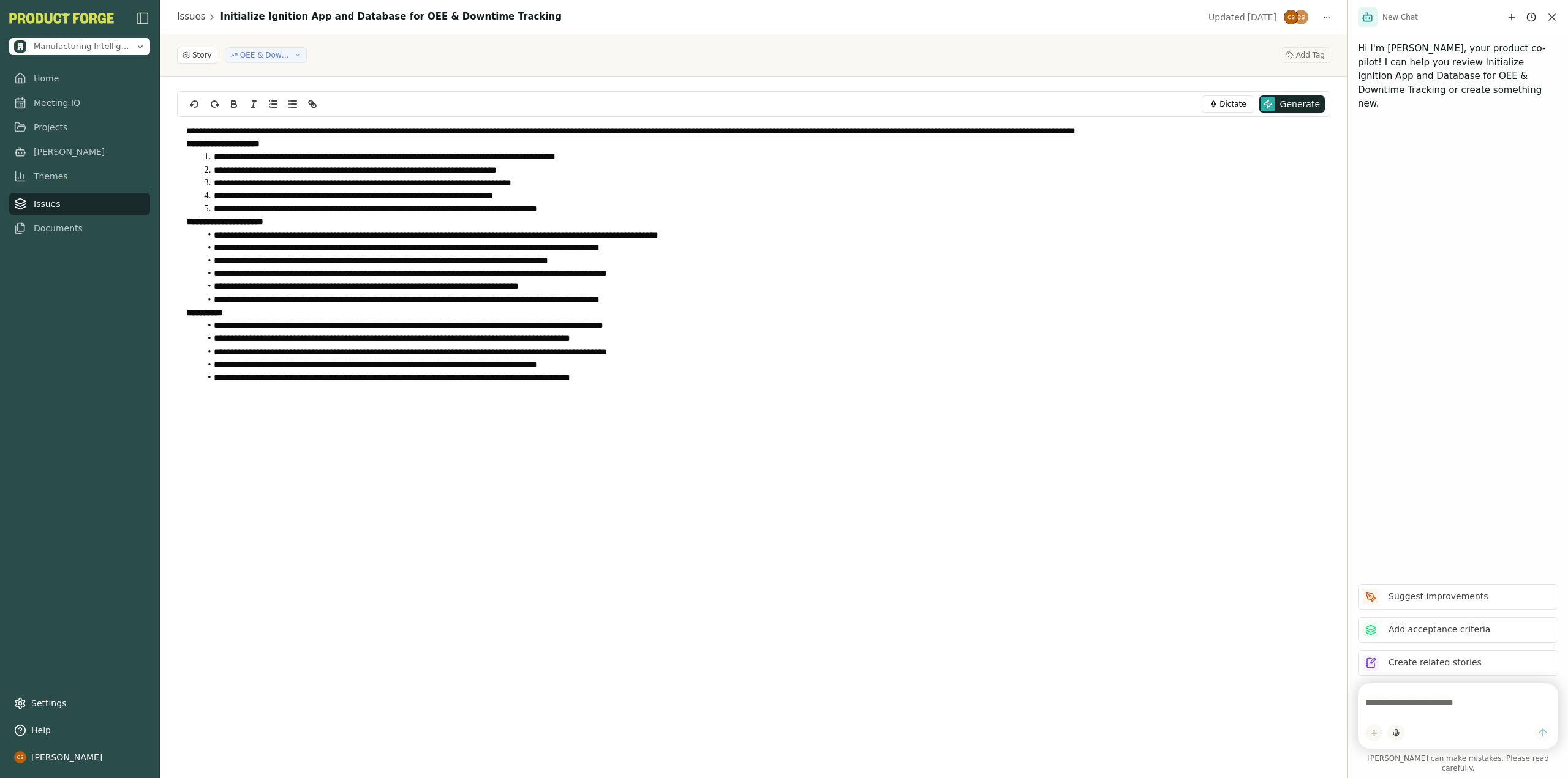
click at [257, 53] on span "OEE & Downtime Tracking" at bounding box center [264, 55] width 49 height 10
click at [395, 48] on div "Story OEE & Downtime Tracking Add Tag" at bounding box center [754, 55] width 1153 height 17
click at [194, 19] on link "Issues" at bounding box center [191, 17] width 29 height 14
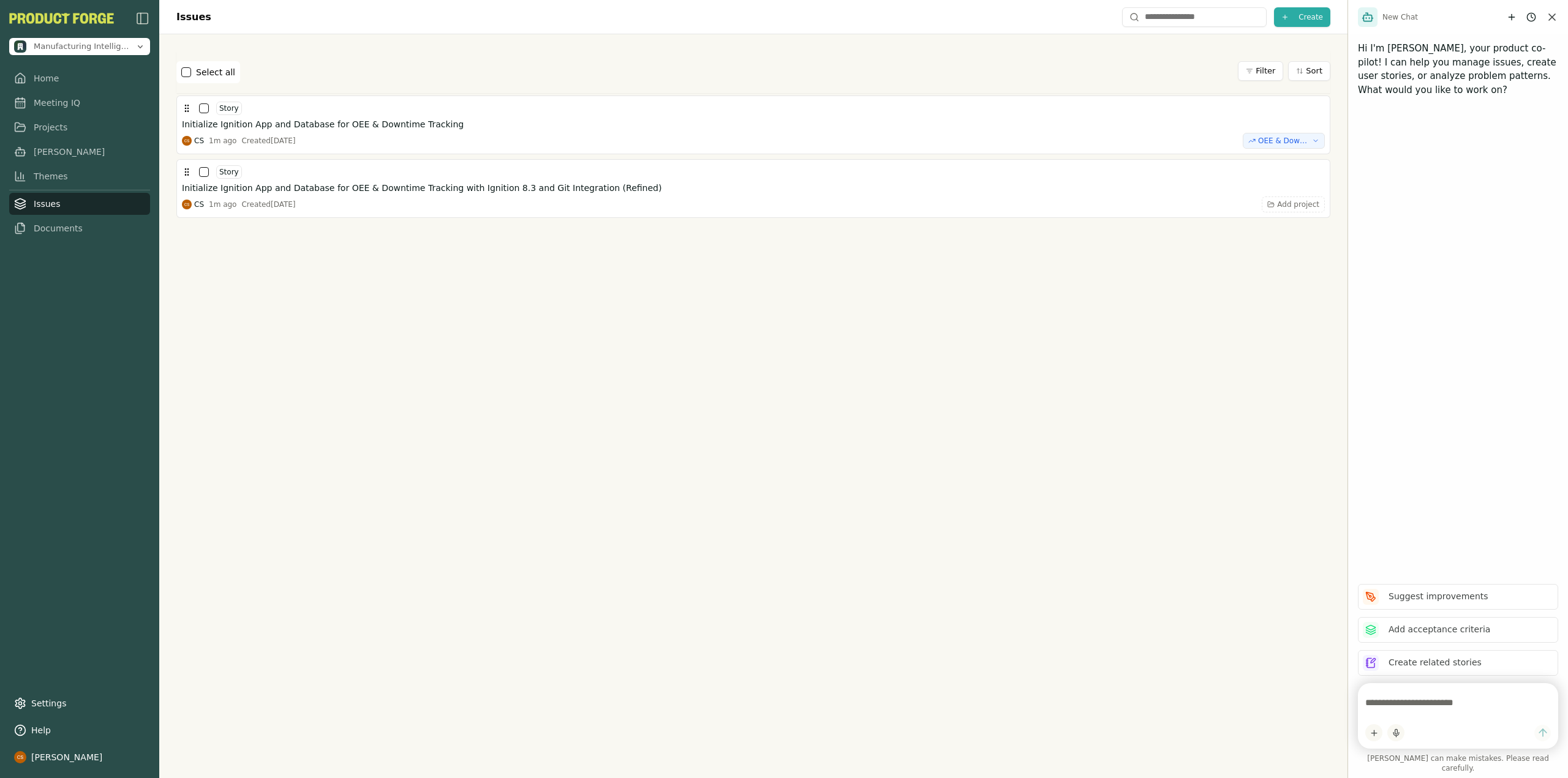
click at [196, 21] on h1 "Issues" at bounding box center [194, 17] width 35 height 15
click at [815, 67] on div "Select all Filter Sort" at bounding box center [753, 72] width 1154 height 22
click at [49, 122] on link "Projects" at bounding box center [80, 127] width 141 height 22
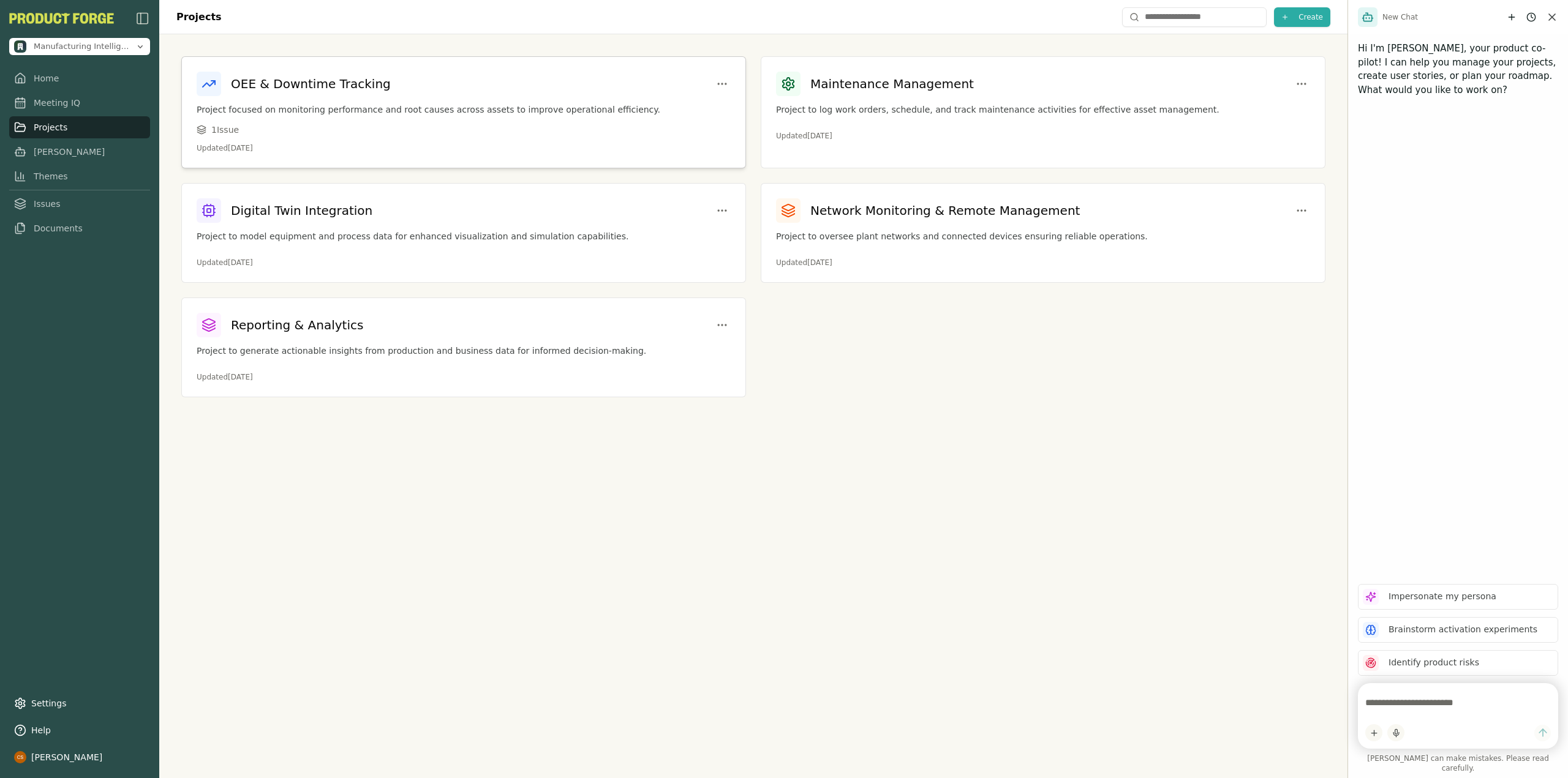
click at [349, 92] on h3 "OEE & Downtime Tracking" at bounding box center [311, 84] width 160 height 17
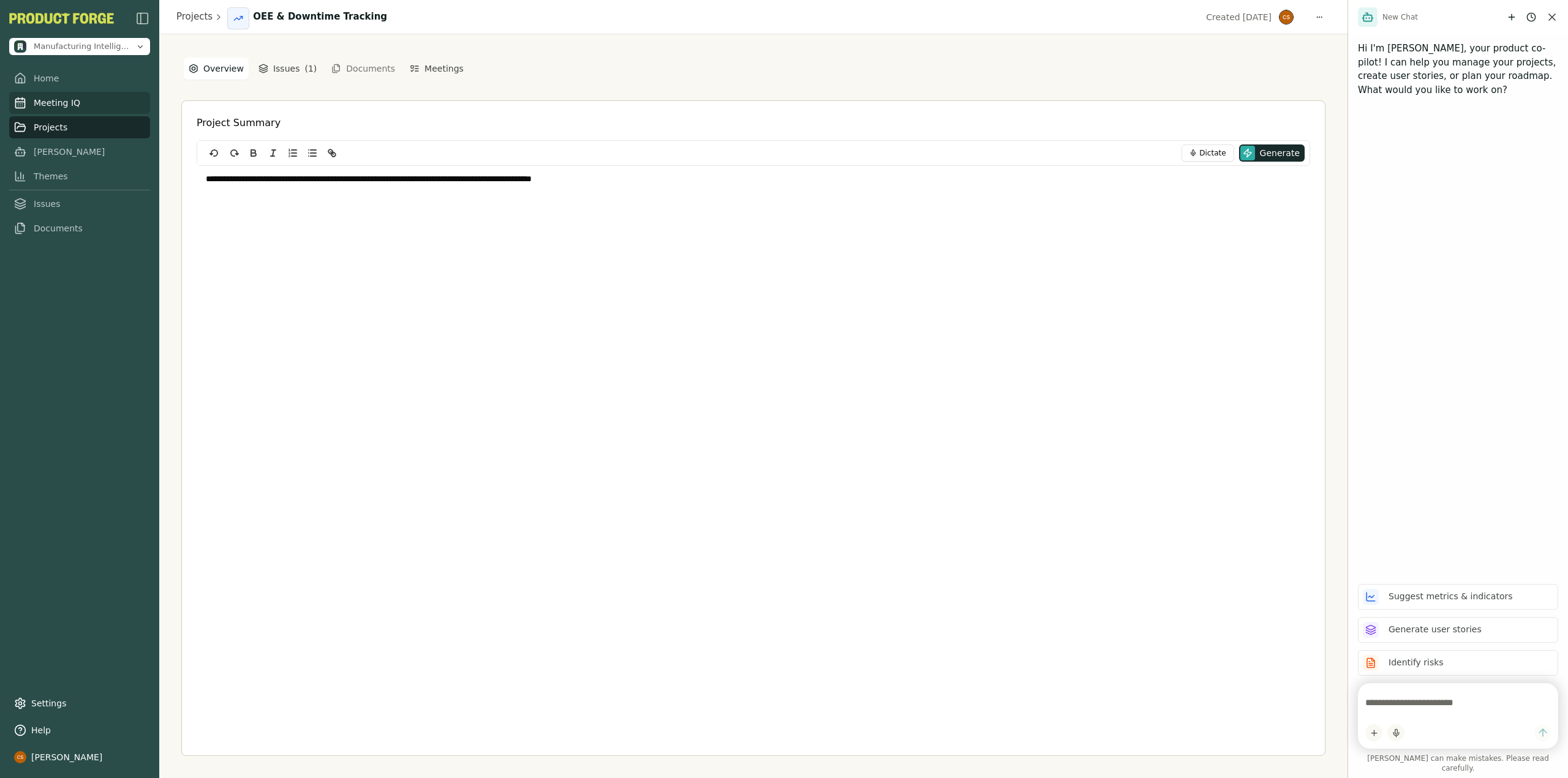
click at [69, 112] on link "Meeting IQ" at bounding box center [80, 103] width 141 height 22
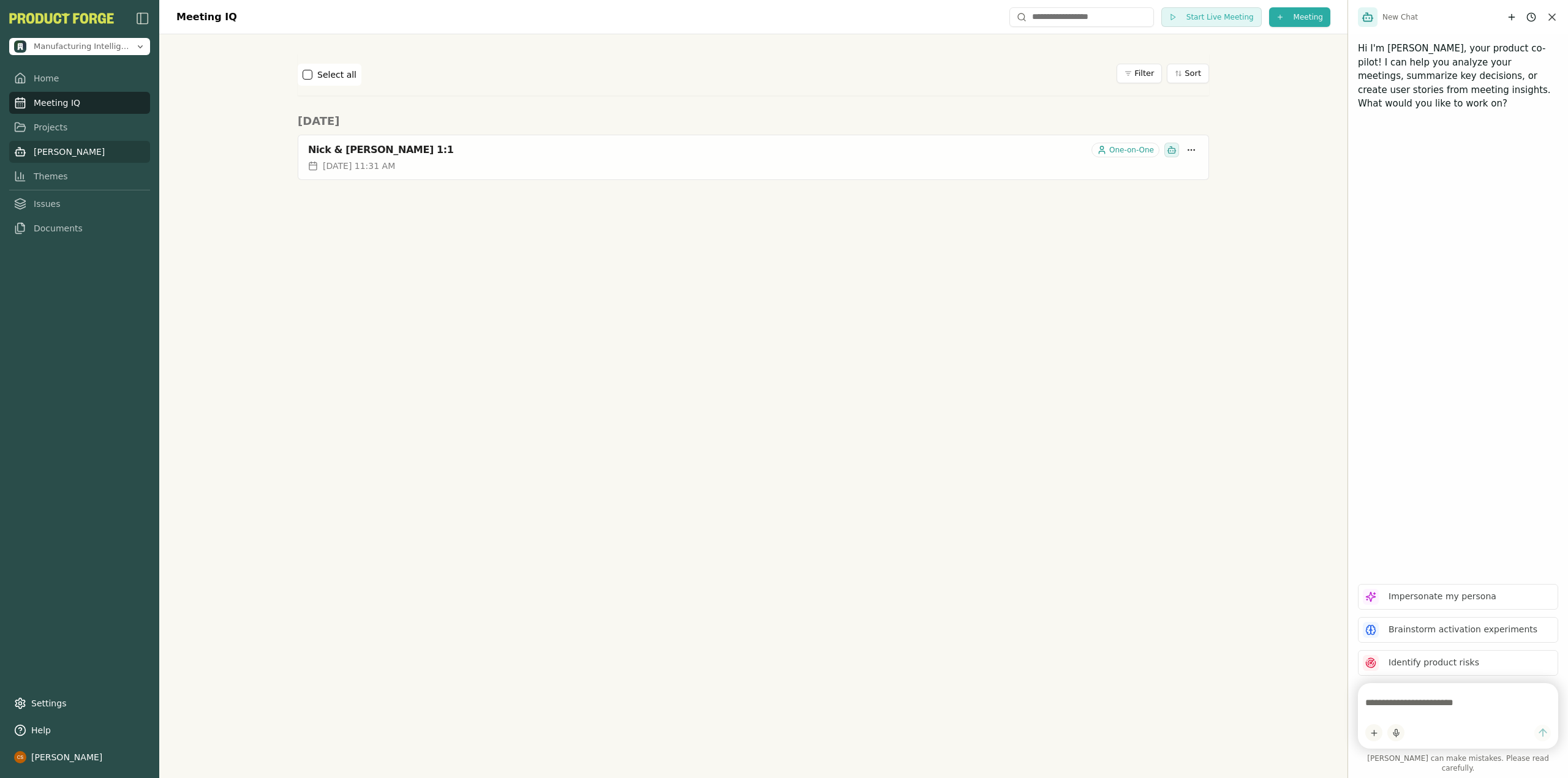
click at [40, 146] on link "[PERSON_NAME]" at bounding box center [80, 152] width 141 height 22
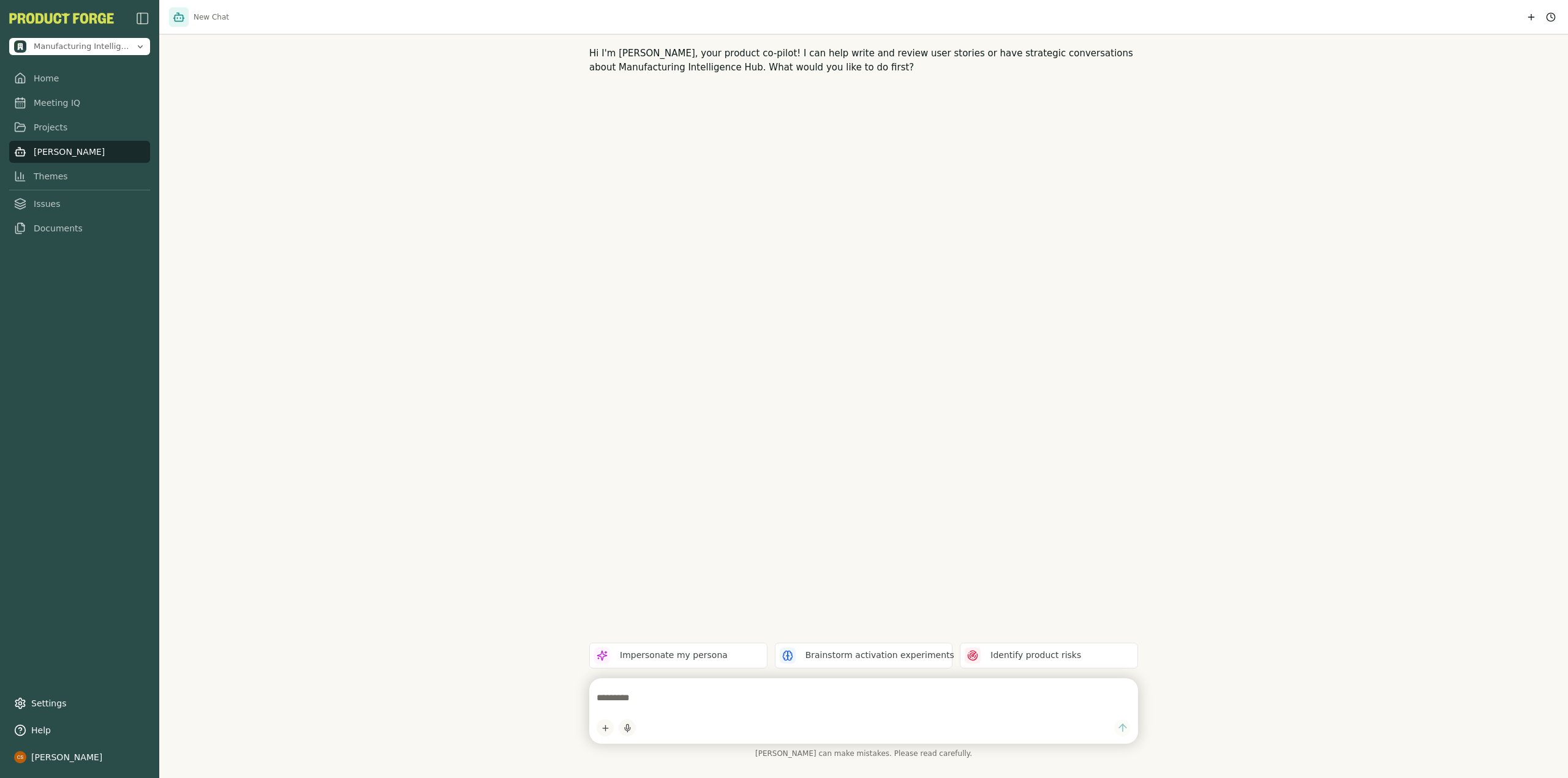
click at [718, 701] on textarea at bounding box center [863, 698] width 534 height 25
type textarea "**********"
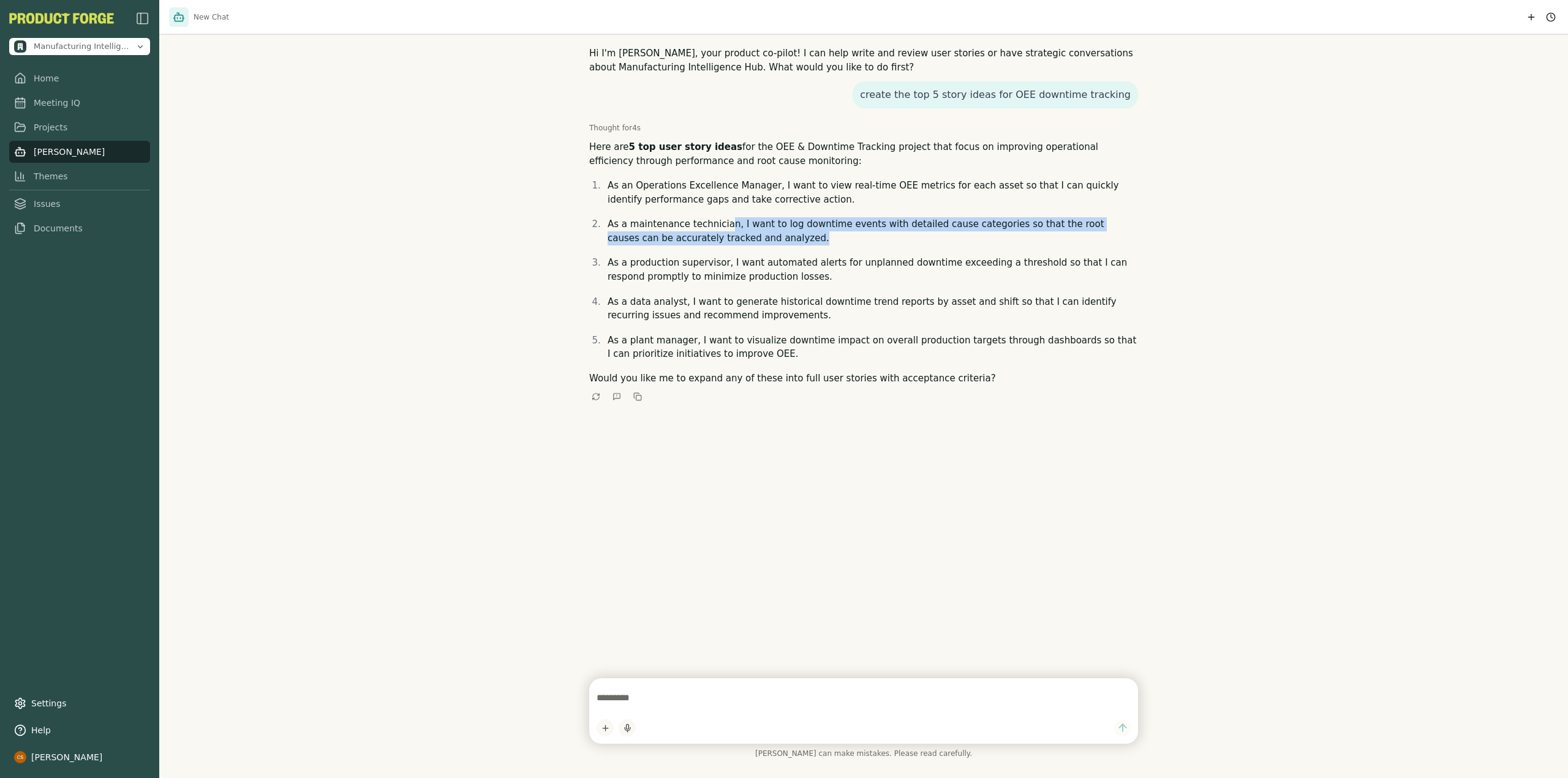
drag, startPoint x: 744, startPoint y: 227, endPoint x: 849, endPoint y: 233, distance: 105.2
click at [849, 233] on p "As a maintenance technician, I want to log downtime events with detailed cause …" at bounding box center [873, 230] width 530 height 27
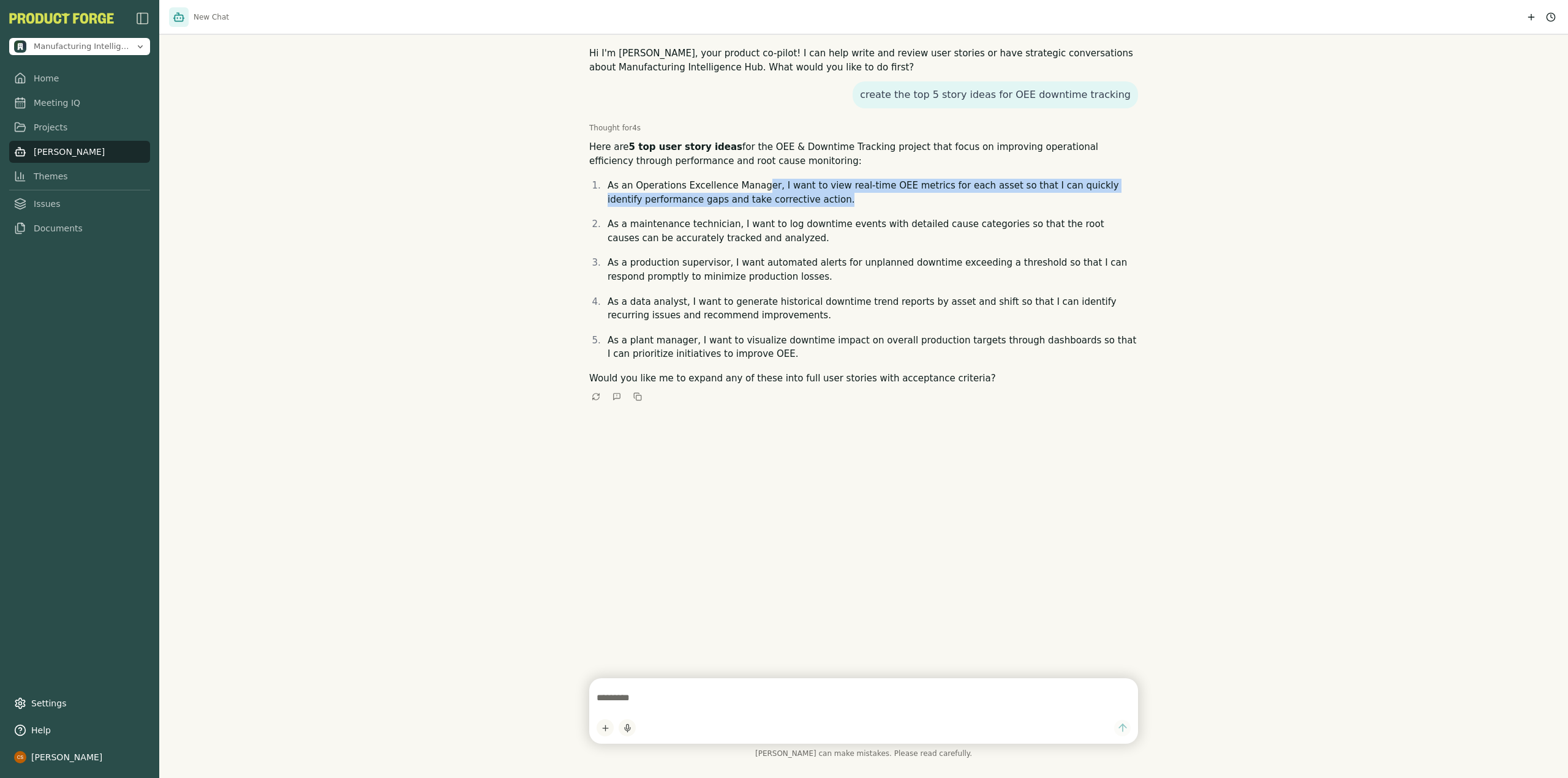
drag, startPoint x: 753, startPoint y: 186, endPoint x: 814, endPoint y: 194, distance: 61.5
click at [814, 194] on p "As an Operations Excellence Manager, I want to view real-time OEE metrics for e…" at bounding box center [873, 192] width 530 height 27
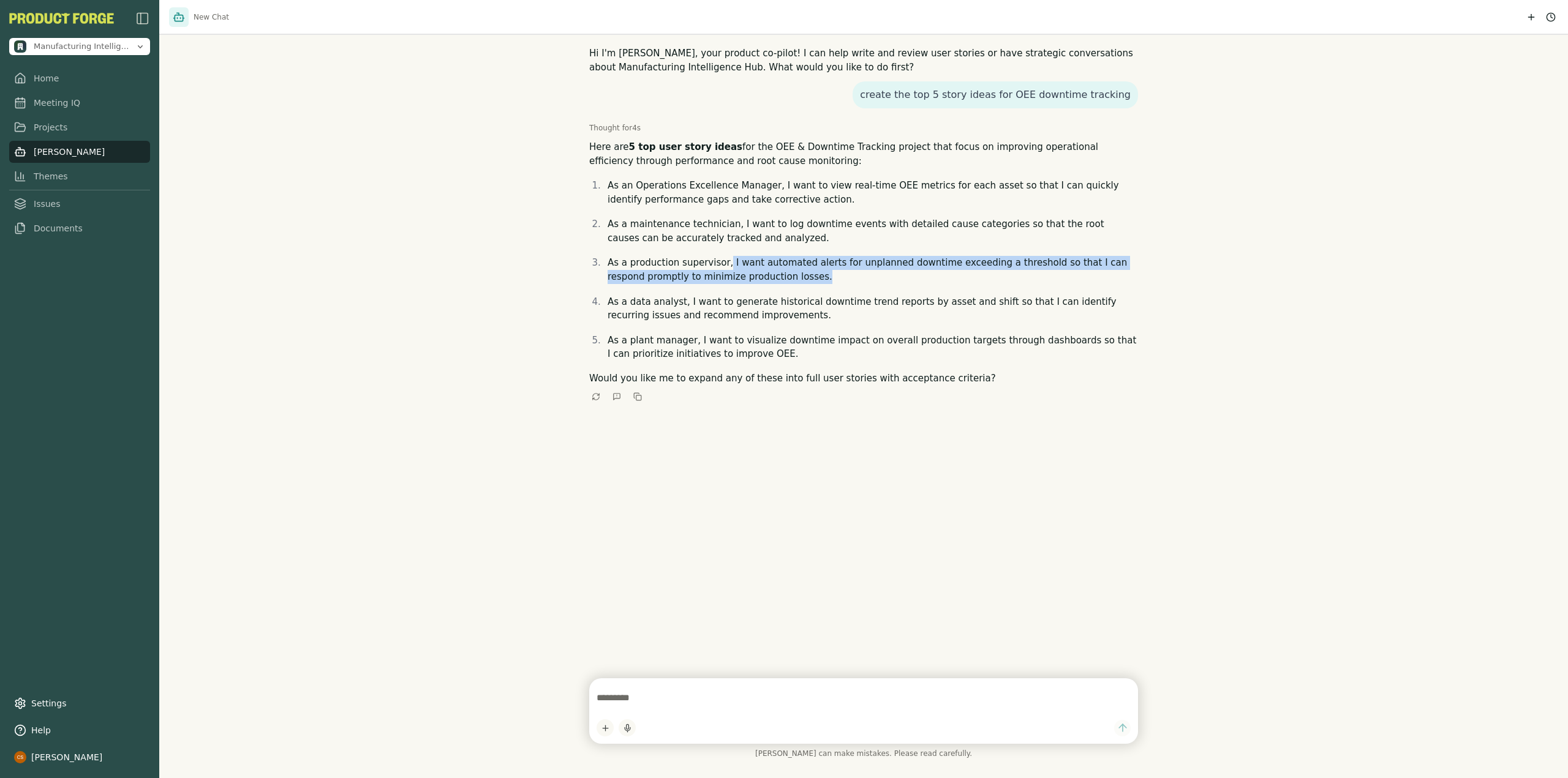
drag, startPoint x: 717, startPoint y: 261, endPoint x: 812, endPoint y: 274, distance: 95.9
click at [812, 274] on p "As a production supervisor, I want automated alerts for unplanned downtime exce…" at bounding box center [873, 269] width 530 height 27
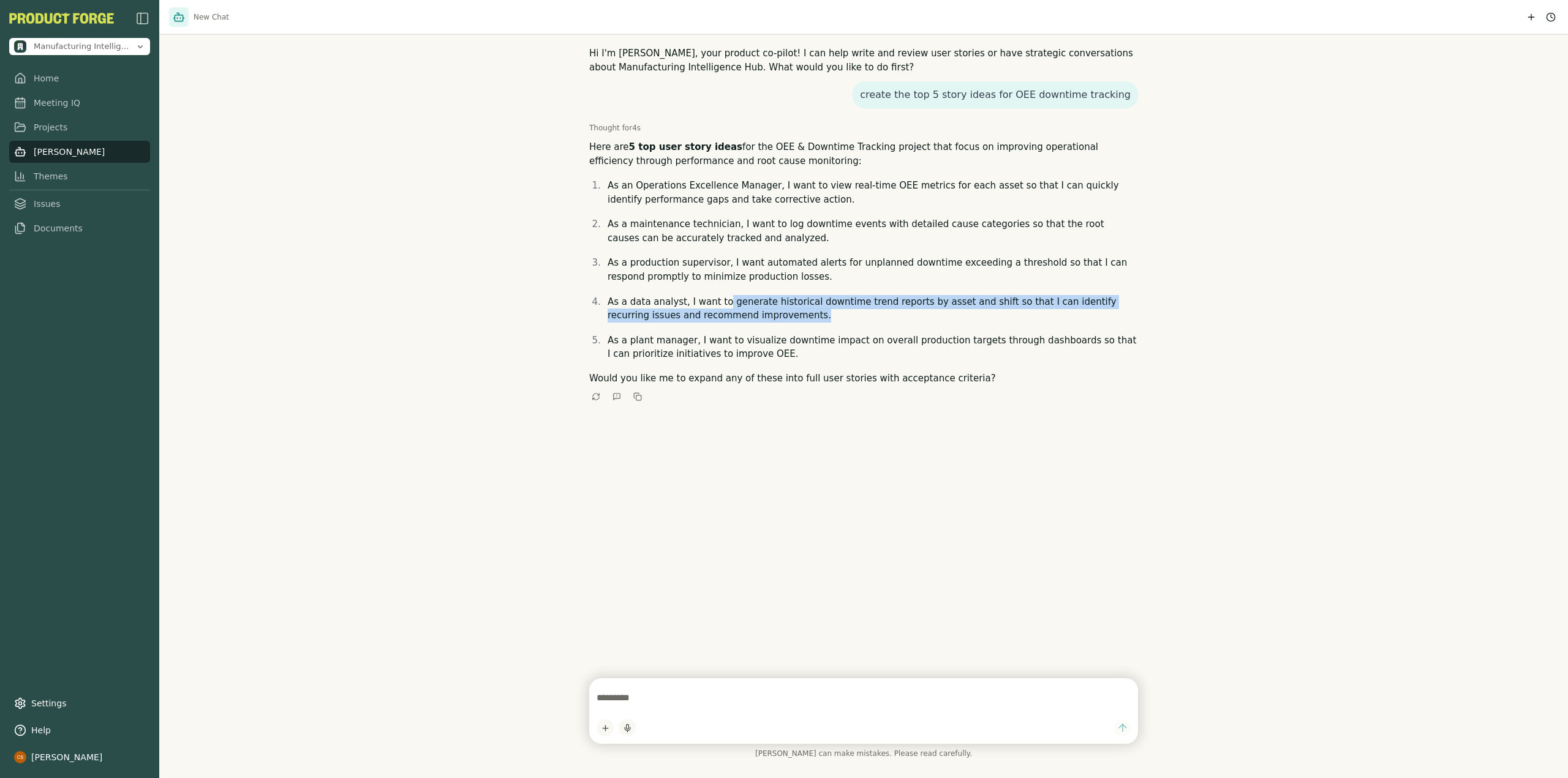
drag, startPoint x: 714, startPoint y: 302, endPoint x: 745, endPoint y: 317, distance: 34.4
click at [745, 317] on p "As a data analyst, I want to generate historical downtime trend reports by asse…" at bounding box center [873, 309] width 530 height 27
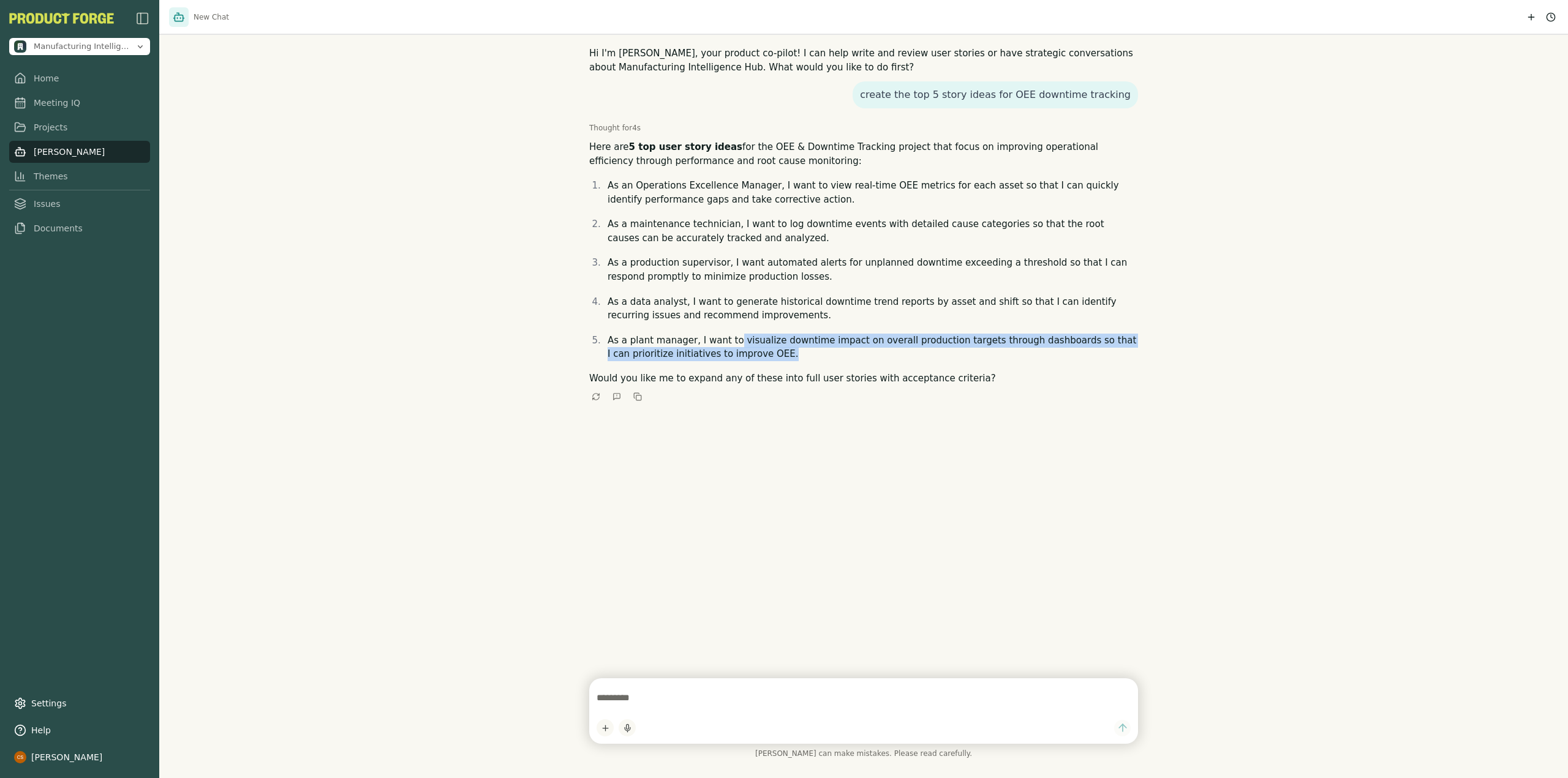
drag, startPoint x: 726, startPoint y: 341, endPoint x: 731, endPoint y: 348, distance: 8.6
click at [731, 348] on p "As a plant manager, I want to visualize downtime impact on overall production t…" at bounding box center [873, 347] width 530 height 27
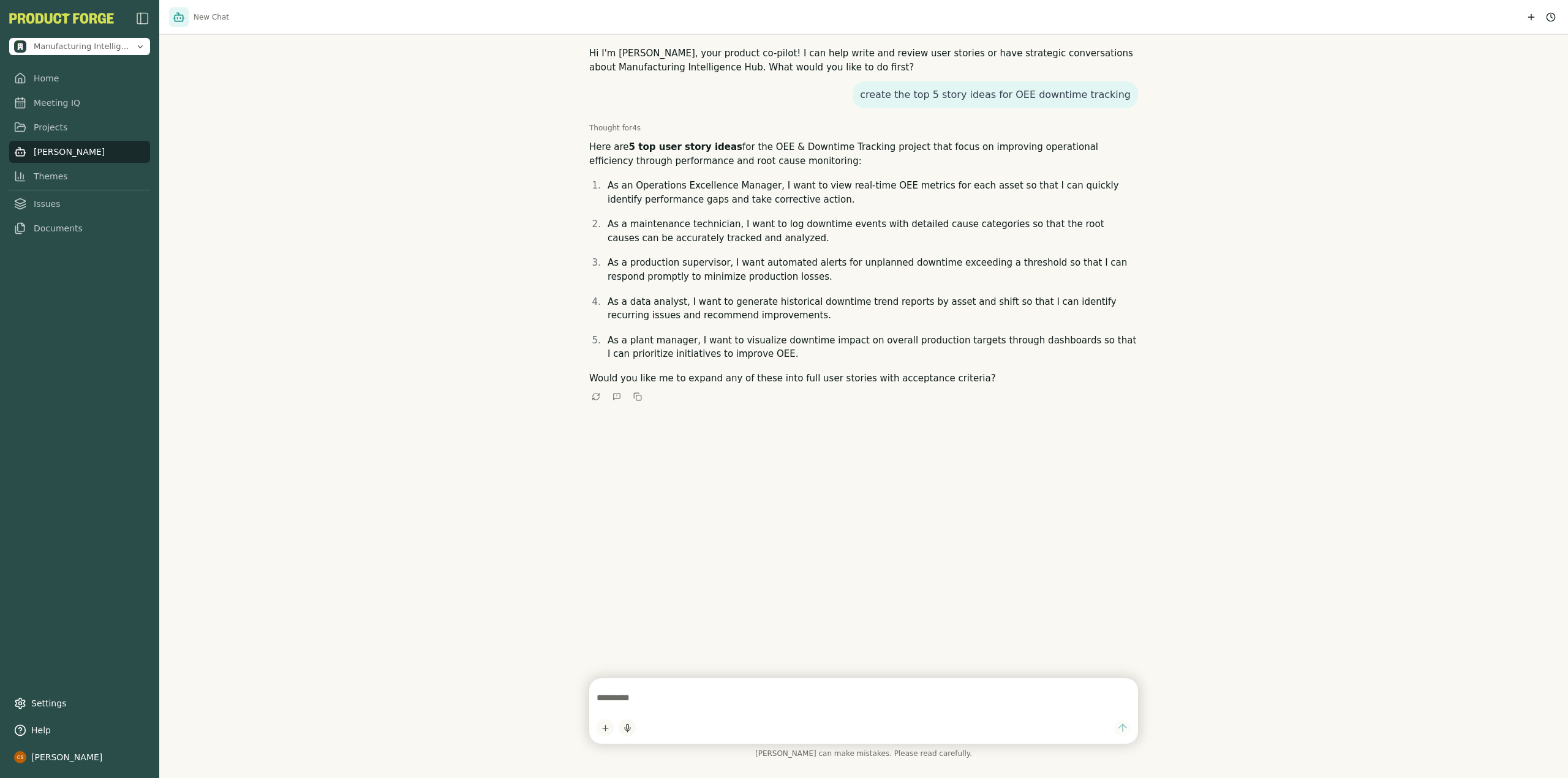
click at [742, 689] on textarea at bounding box center [863, 698] width 534 height 25
click at [329, 273] on div "Hi I'm Smith, your product co-pilot! I can help write and review user stories o…" at bounding box center [863, 339] width 1408 height 678
click at [88, 230] on link "Documents" at bounding box center [80, 228] width 141 height 22
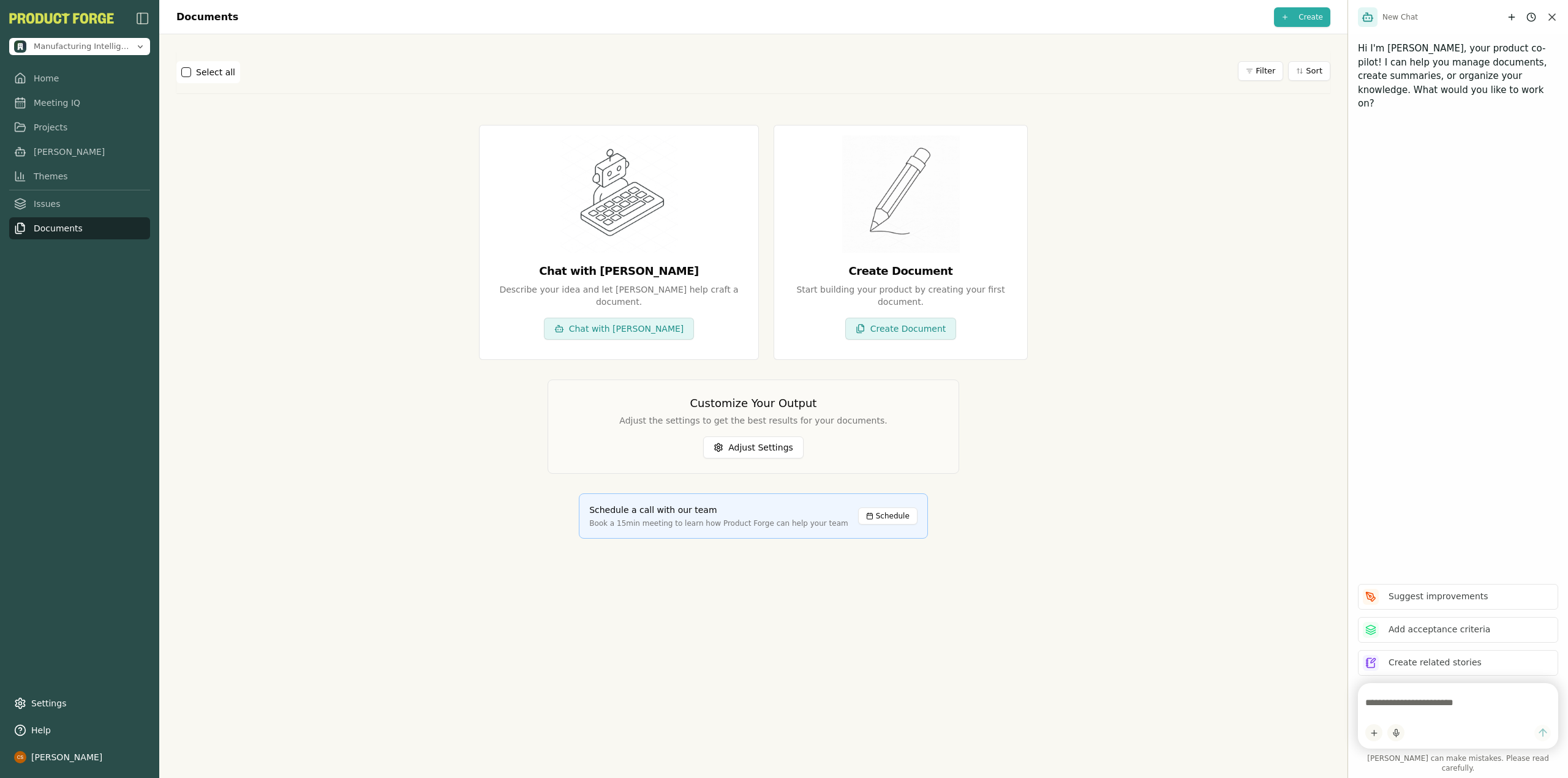
click at [385, 429] on div "Chat with [PERSON_NAME] Describe your idea and let [PERSON_NAME] help craft a d…" at bounding box center [753, 332] width 1154 height 473
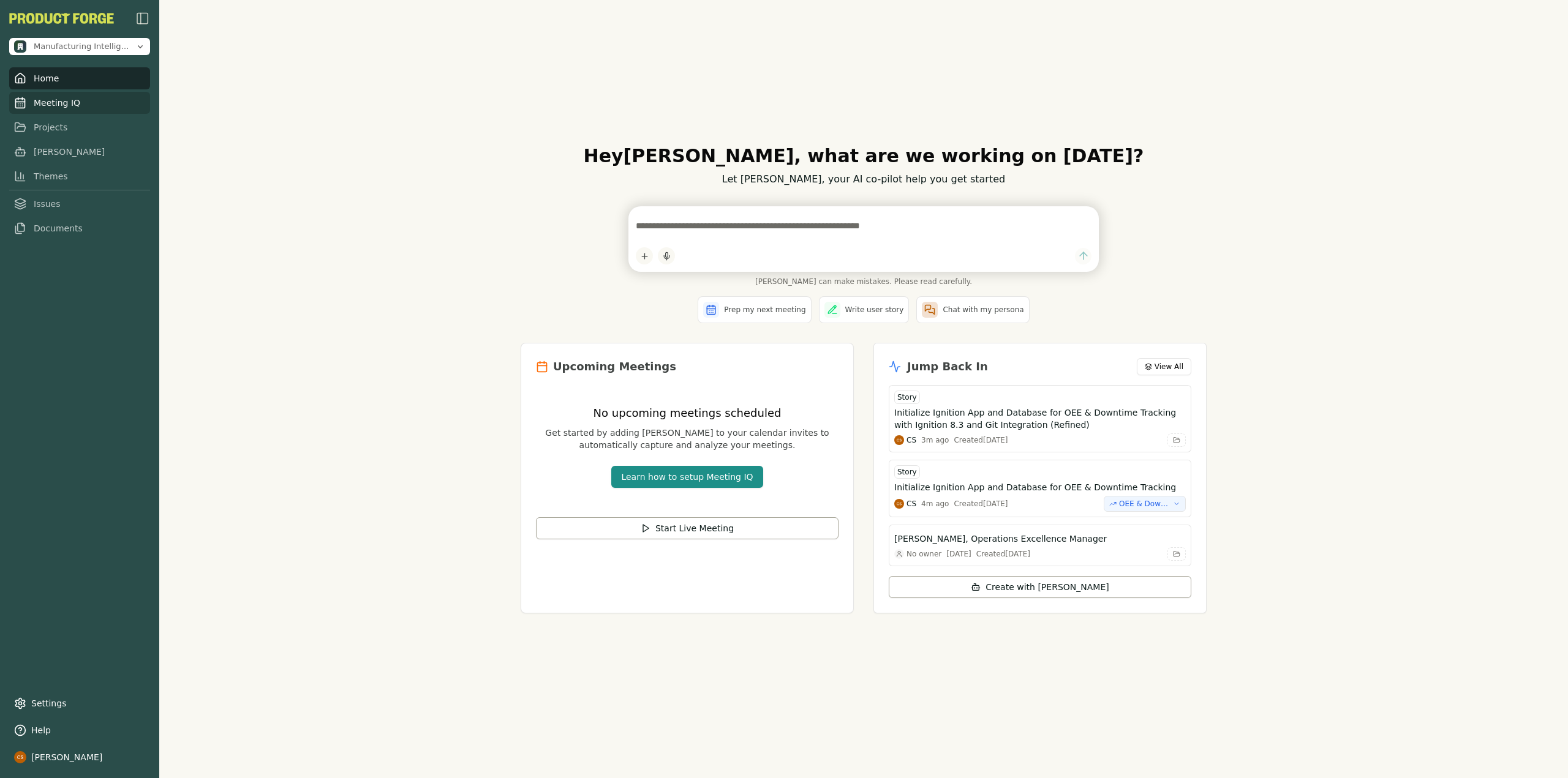
click at [47, 107] on link "Meeting IQ" at bounding box center [80, 103] width 141 height 22
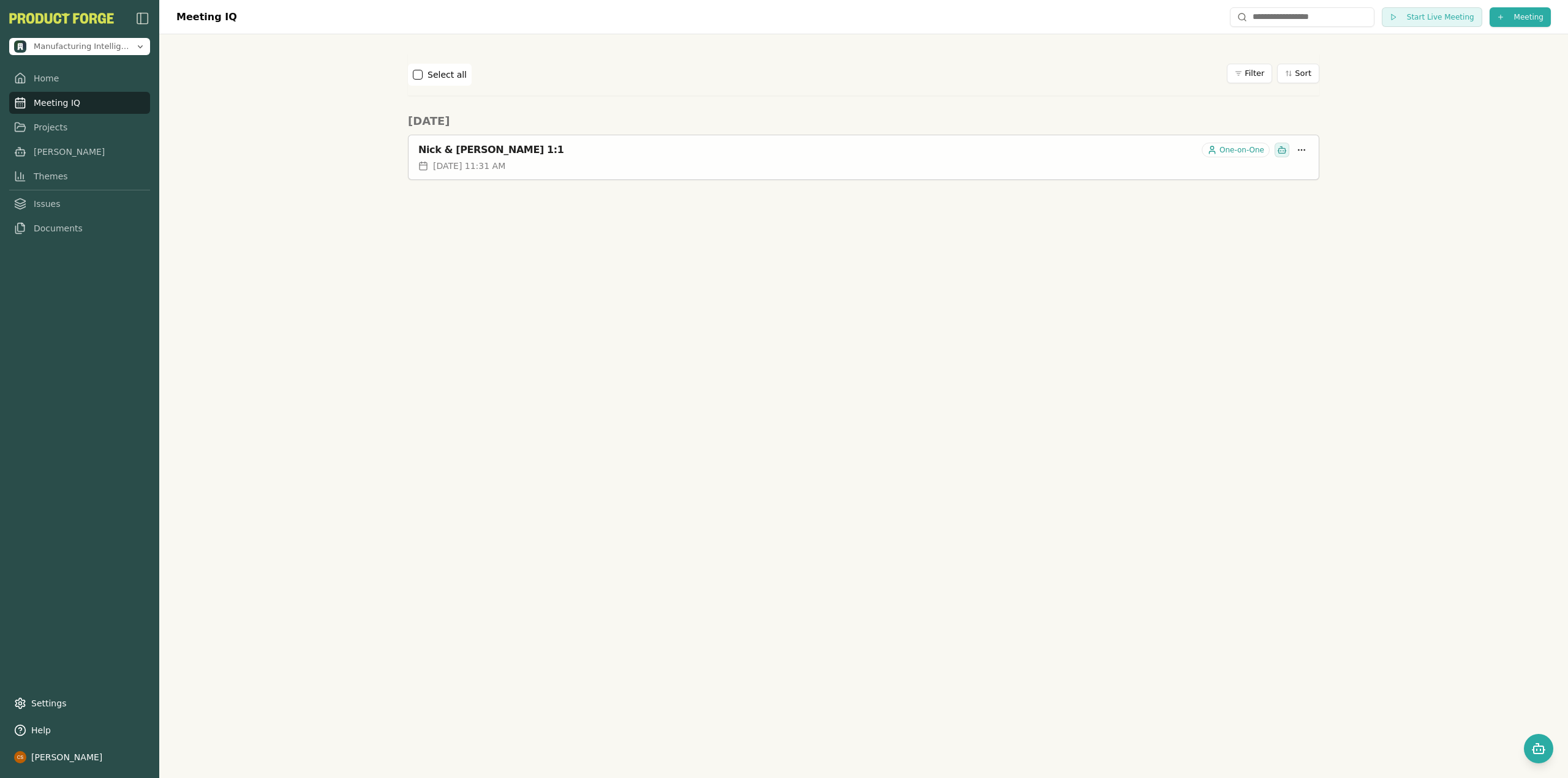
click at [505, 165] on span "[DATE] 11:31 AM" at bounding box center [469, 166] width 72 height 12
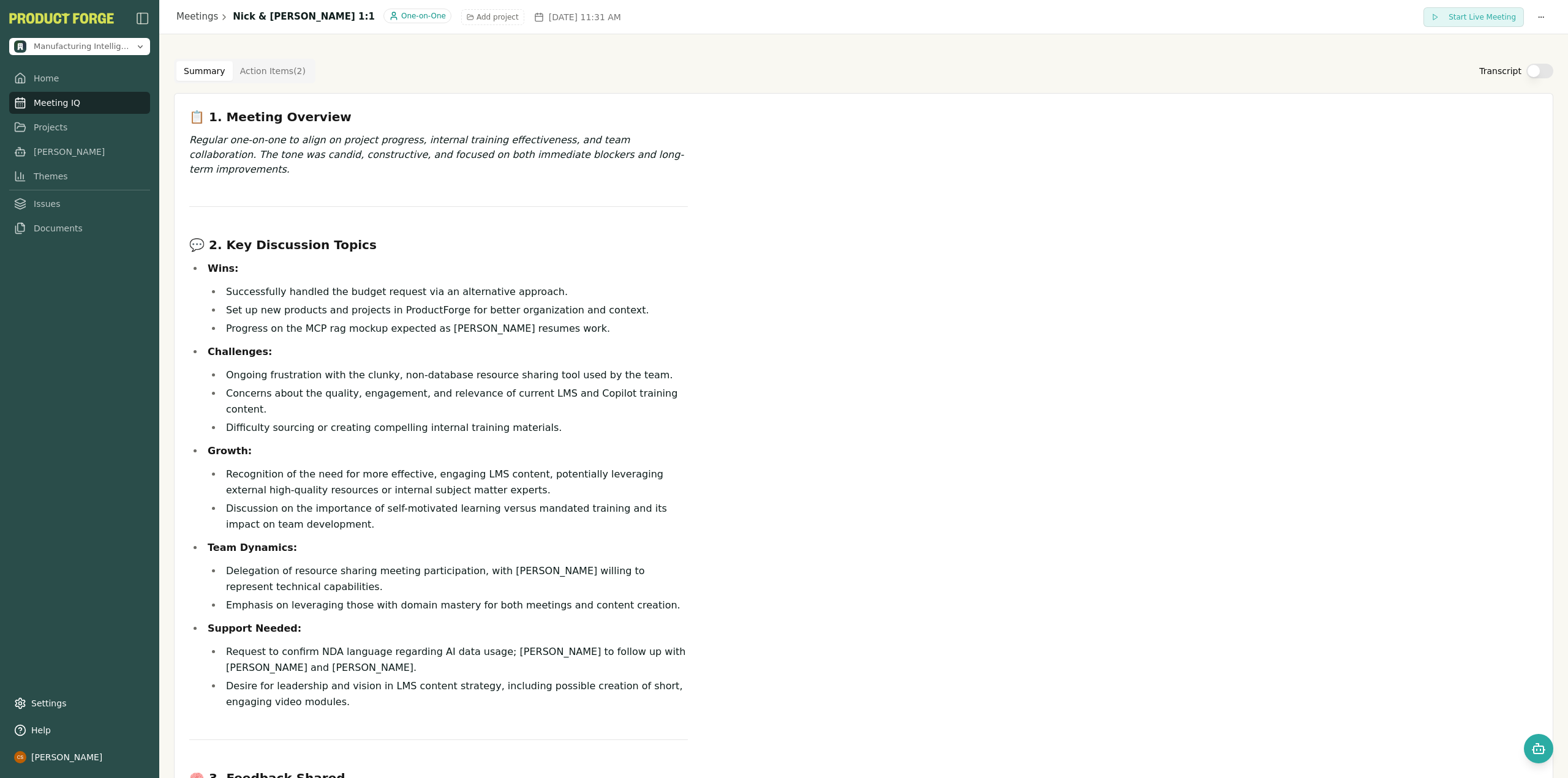
scroll to position [61, 0]
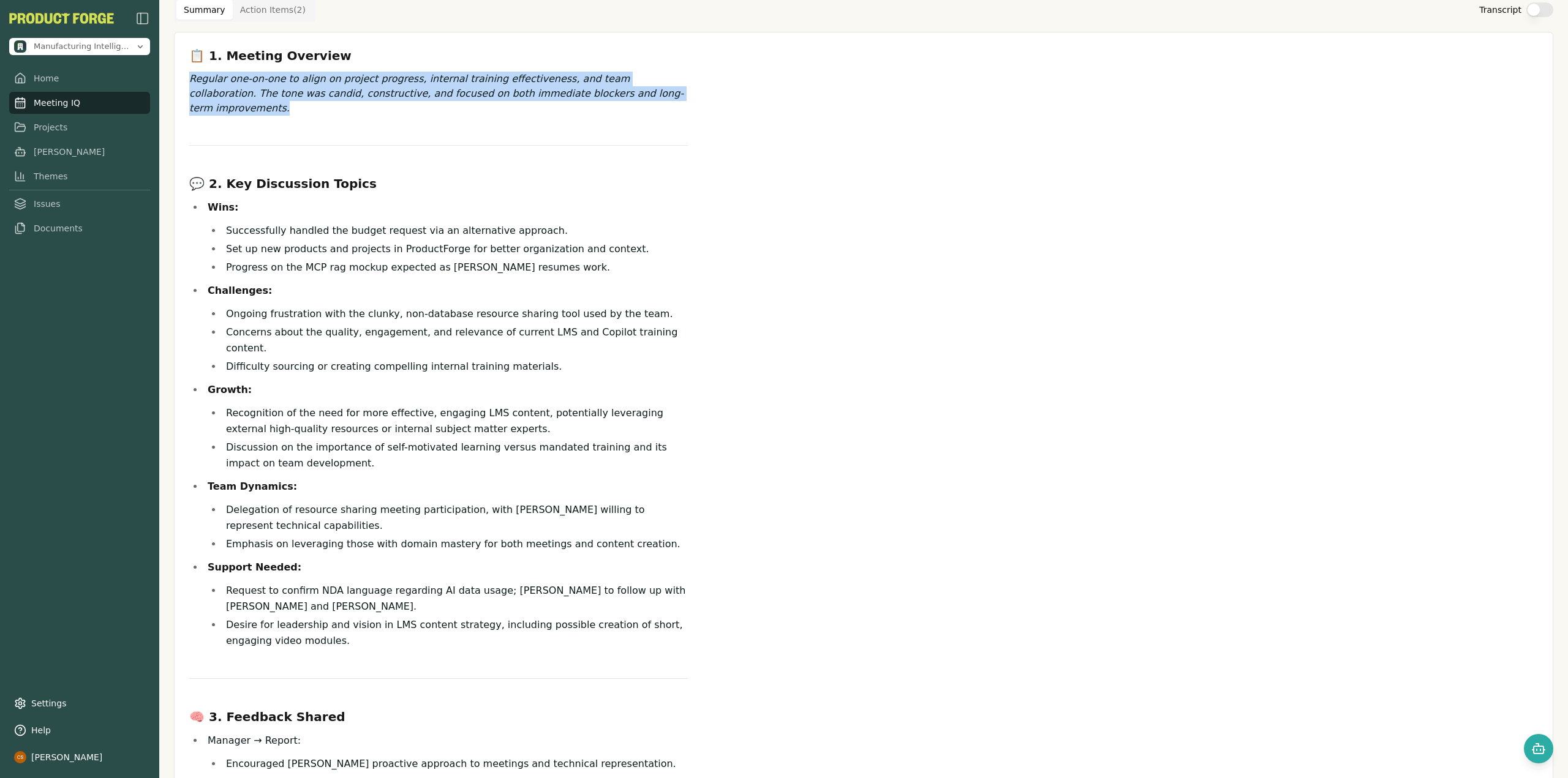
drag, startPoint x: 188, startPoint y: 78, endPoint x: 616, endPoint y: 107, distance: 429.0
click at [616, 107] on div "📋 1. Meeting Overview Regular one‑on‑one to align on project progress, internal…" at bounding box center [864, 672] width 1368 height 1250
click at [304, 113] on p "Regular one‑on‑one to align on project progress, internal training effectivenes…" at bounding box center [438, 93] width 498 height 44
drag, startPoint x: 284, startPoint y: 110, endPoint x: 173, endPoint y: 83, distance: 114.2
click at [173, 83] on div "Summary Action Items ( 2 ) Transcript 📋 1. Meeting Overview Regular one‑on‑one …" at bounding box center [863, 658] width 1408 height 1369
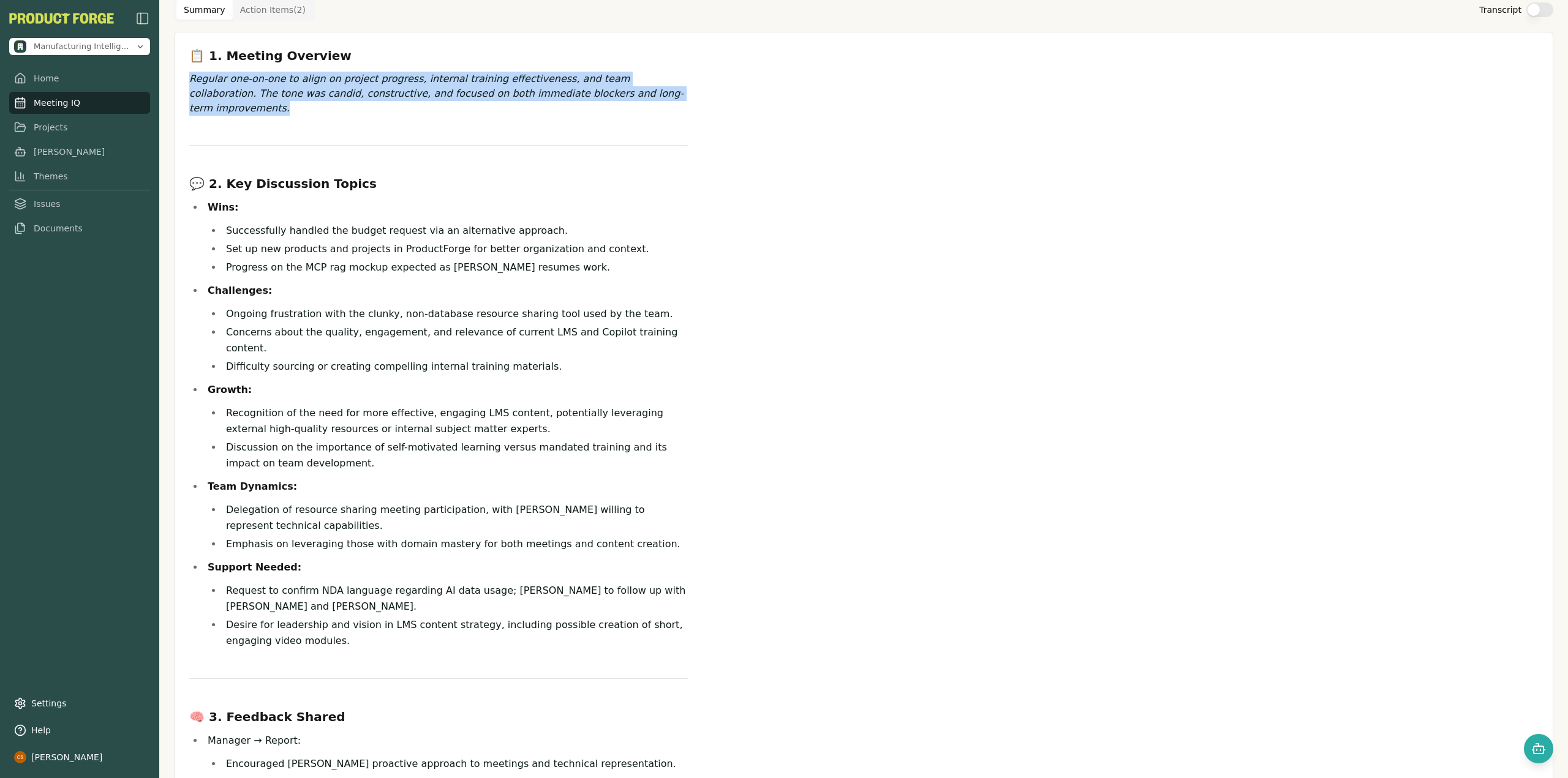
click at [305, 112] on p "Regular one‑on‑one to align on project progress, internal training effectivenes…" at bounding box center [438, 93] width 498 height 44
drag, startPoint x: 309, startPoint y: 95, endPoint x: 416, endPoint y: 112, distance: 108.3
click at [417, 111] on p "Regular one‑on‑one to align on project progress, internal training effectivenes…" at bounding box center [438, 93] width 498 height 44
click at [467, 114] on p "Regular one‑on‑one to align on project progress, internal training effectivenes…" at bounding box center [438, 93] width 498 height 44
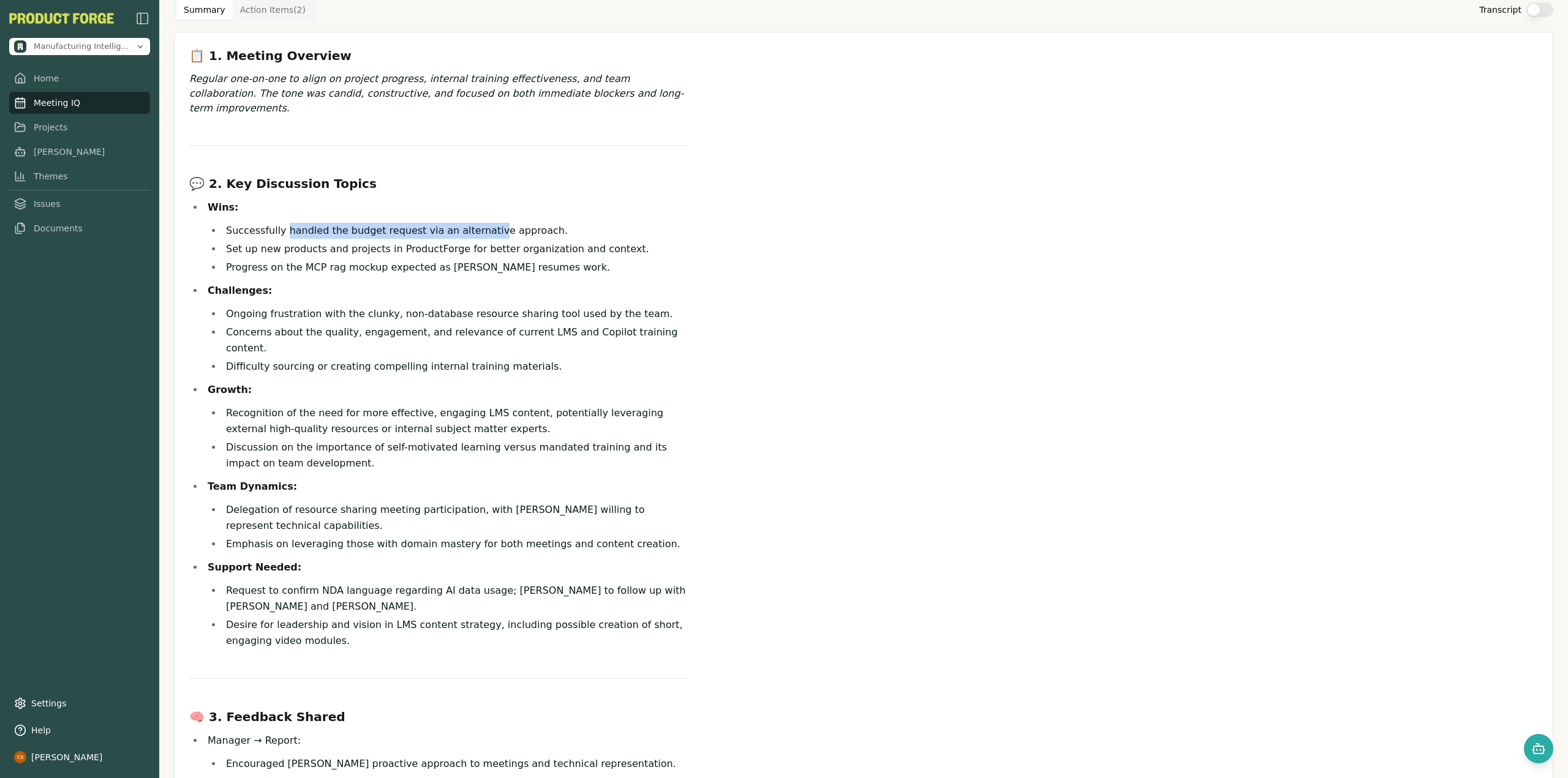
drag, startPoint x: 282, startPoint y: 236, endPoint x: 472, endPoint y: 229, distance: 190.1
click at [472, 229] on li "Successfully handled the budget request via an alternative approach." at bounding box center [455, 231] width 466 height 16
drag, startPoint x: 285, startPoint y: 252, endPoint x: 502, endPoint y: 248, distance: 217.0
click at [502, 248] on li "Set up new products and projects in ProductForge for better organization and co…" at bounding box center [455, 249] width 466 height 16
drag, startPoint x: 281, startPoint y: 264, endPoint x: 452, endPoint y: 267, distance: 171.0
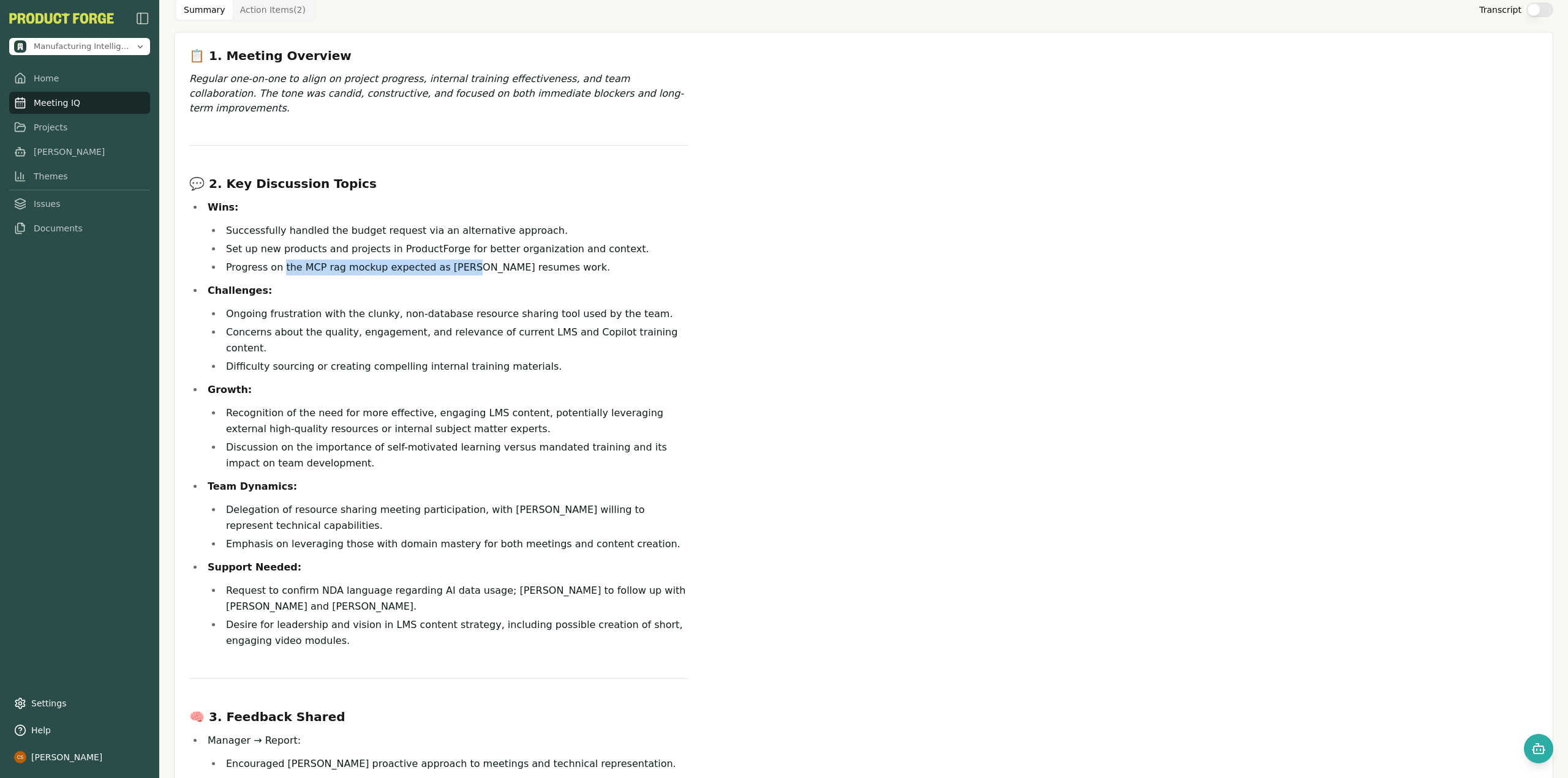
click at [452, 267] on li "Progress on the MCP rag mockup expected as Frank resumes work." at bounding box center [455, 268] width 466 height 16
drag, startPoint x: 249, startPoint y: 314, endPoint x: 446, endPoint y: 317, distance: 197.0
click at [446, 317] on li "Ongoing frustration with the clunky, non-database resource sharing tool used by…" at bounding box center [455, 314] width 466 height 16
click at [313, 322] on li "Ongoing frustration with the clunky, non-database resource sharing tool used by…" at bounding box center [455, 314] width 466 height 16
drag, startPoint x: 307, startPoint y: 313, endPoint x: 532, endPoint y: 325, distance: 225.3
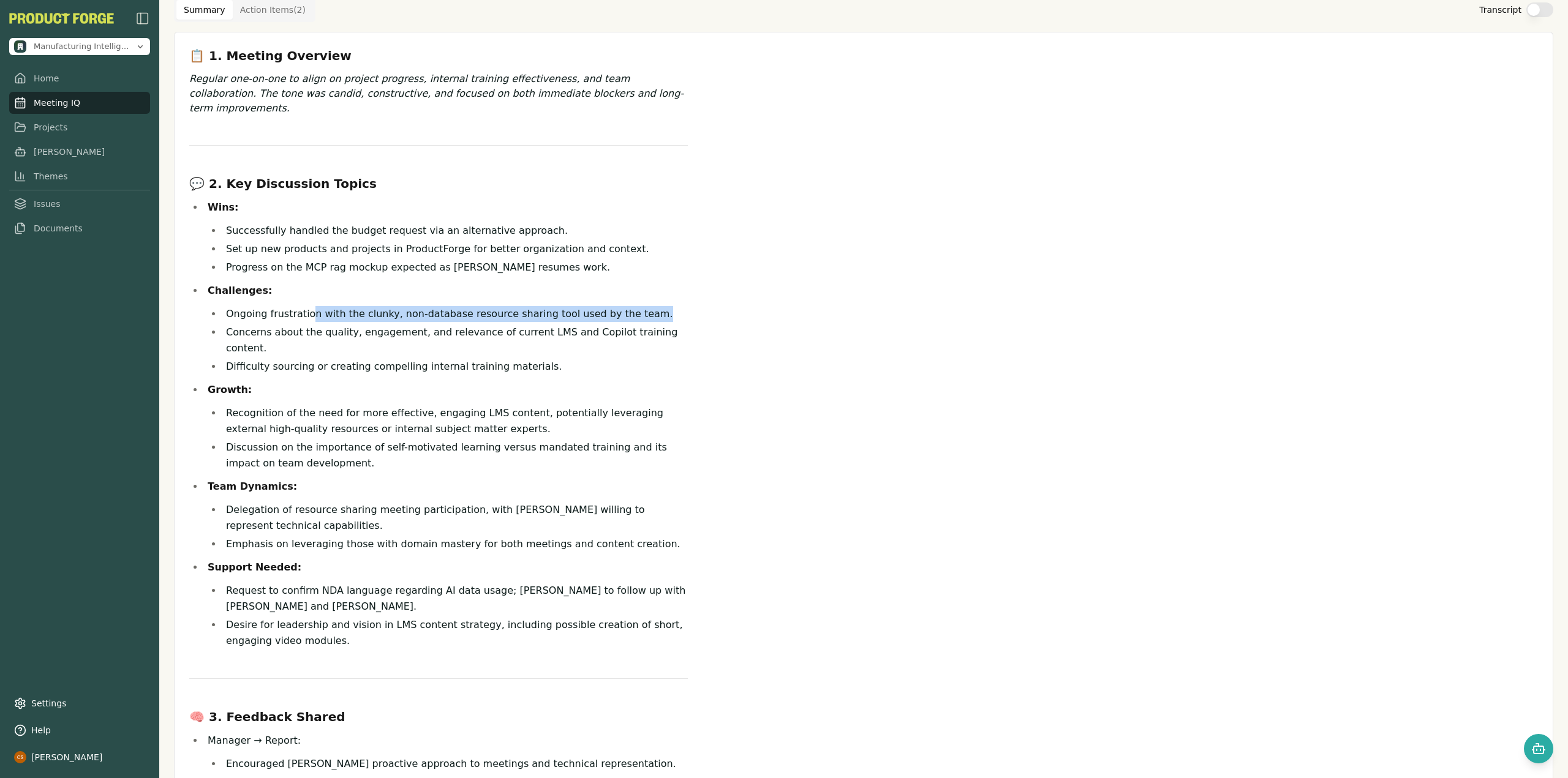
click at [532, 322] on li "Ongoing frustration with the clunky, non-database resource sharing tool used by…" at bounding box center [455, 314] width 466 height 16
click at [324, 339] on ul "Ongoing frustration with the clunky, non-database resource sharing tool used by…" at bounding box center [448, 340] width 480 height 69
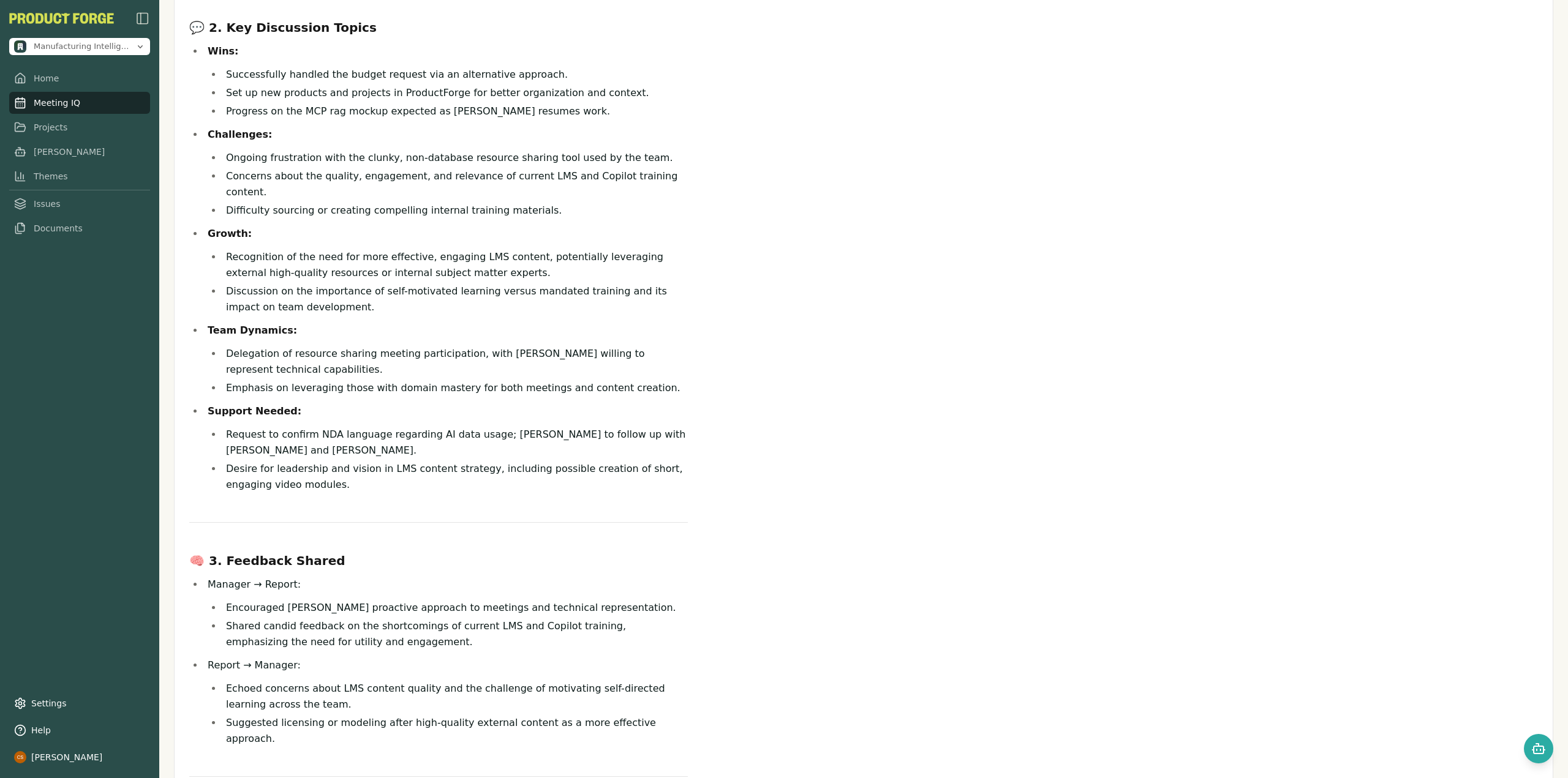
scroll to position [245, 0]
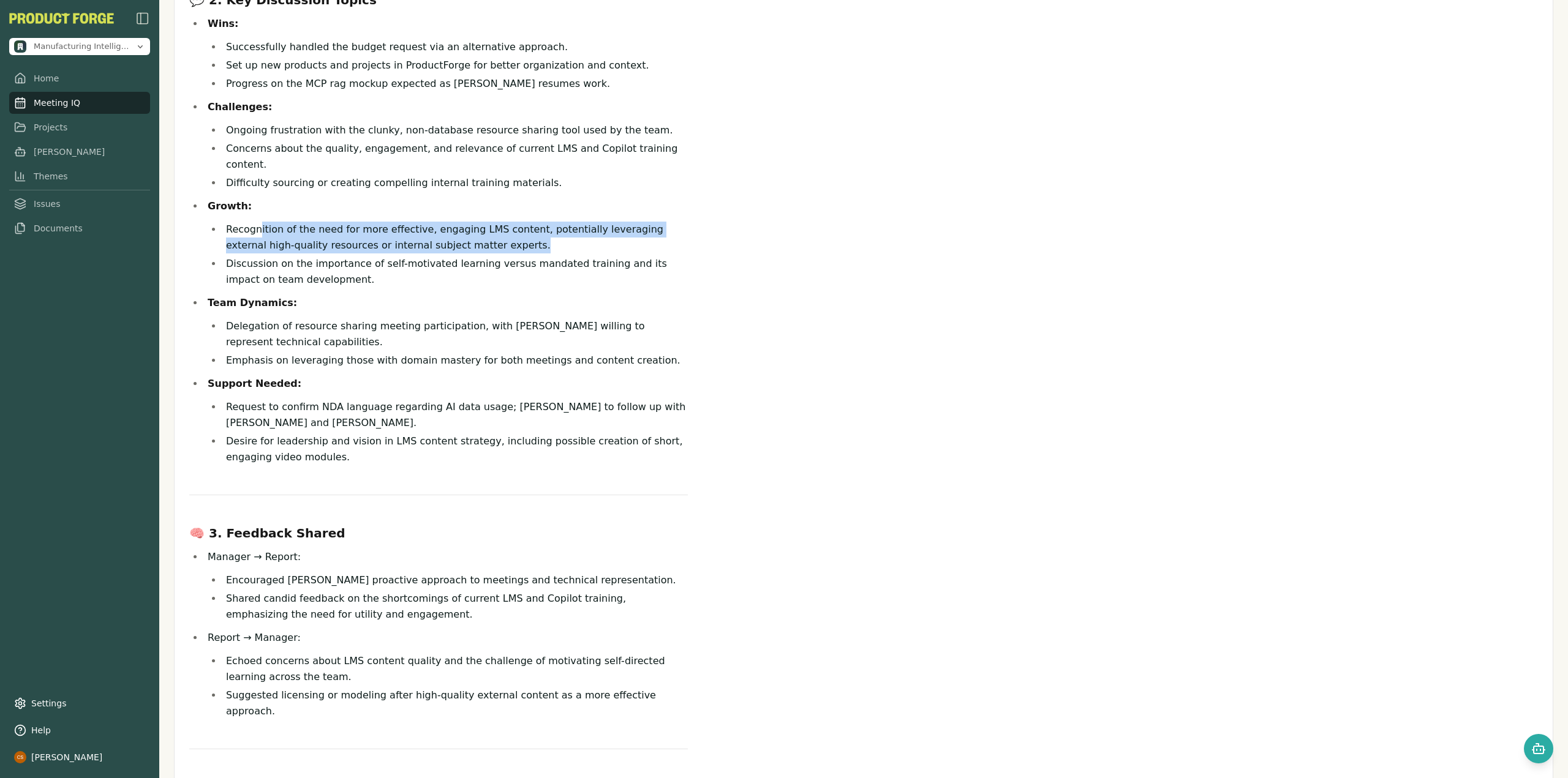
drag, startPoint x: 256, startPoint y: 239, endPoint x: 518, endPoint y: 255, distance: 262.5
click at [518, 254] on li "Recognition of the need for more effective, engaging LMS content, potentially l…" at bounding box center [455, 238] width 466 height 32
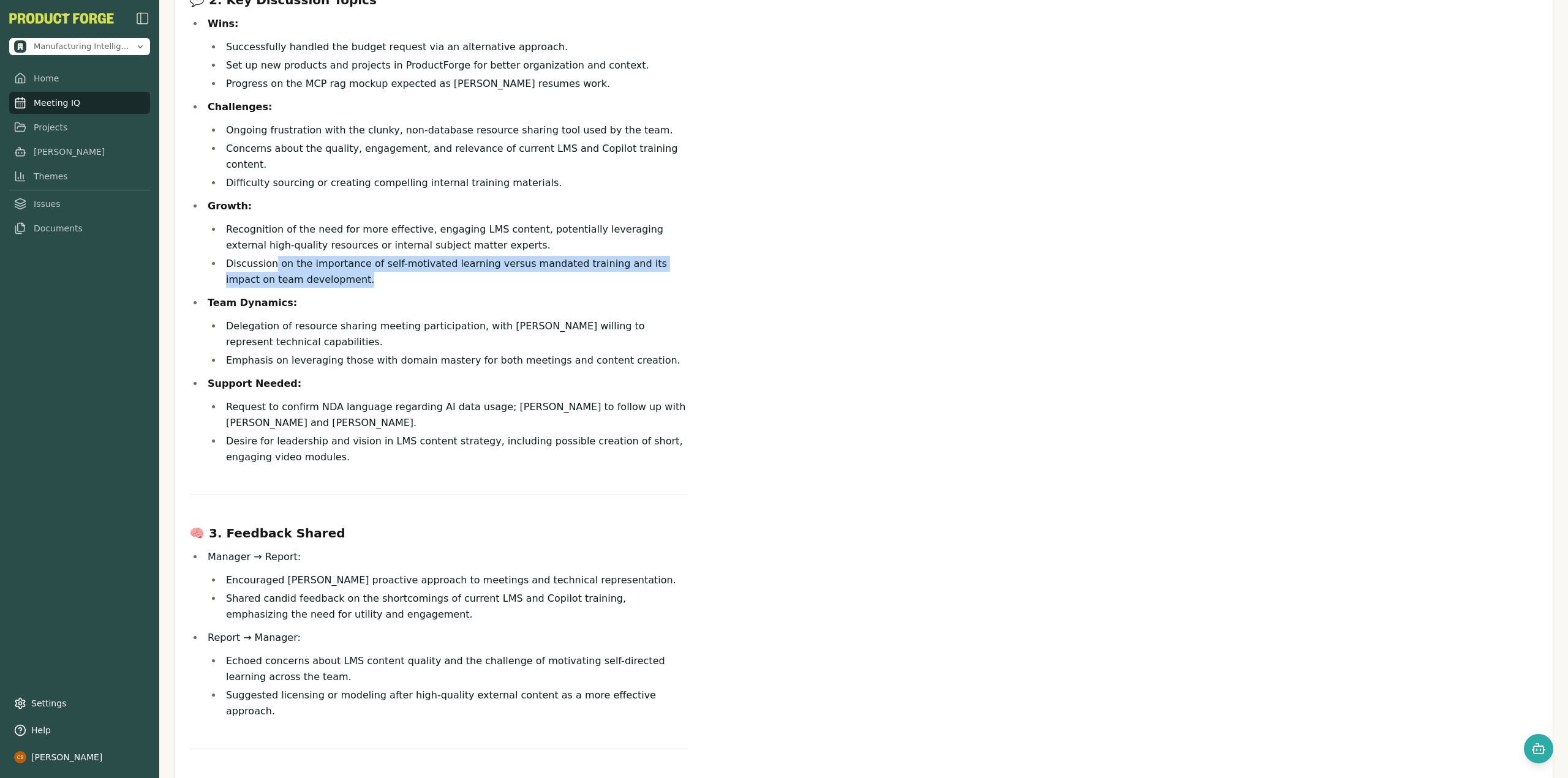
drag, startPoint x: 273, startPoint y: 281, endPoint x: 488, endPoint y: 293, distance: 215.3
click at [488, 288] on li "Discussion on the importance of self-motivated learning versus mandated trainin…" at bounding box center [455, 272] width 466 height 32
click at [425, 288] on li "Discussion on the importance of self-motivated learning versus mandated trainin…" at bounding box center [455, 272] width 466 height 32
drag, startPoint x: 413, startPoint y: 298, endPoint x: 367, endPoint y: 284, distance: 48.1
click at [367, 284] on li "Discussion on the importance of self-motivated learning versus mandated trainin…" at bounding box center [455, 272] width 466 height 32
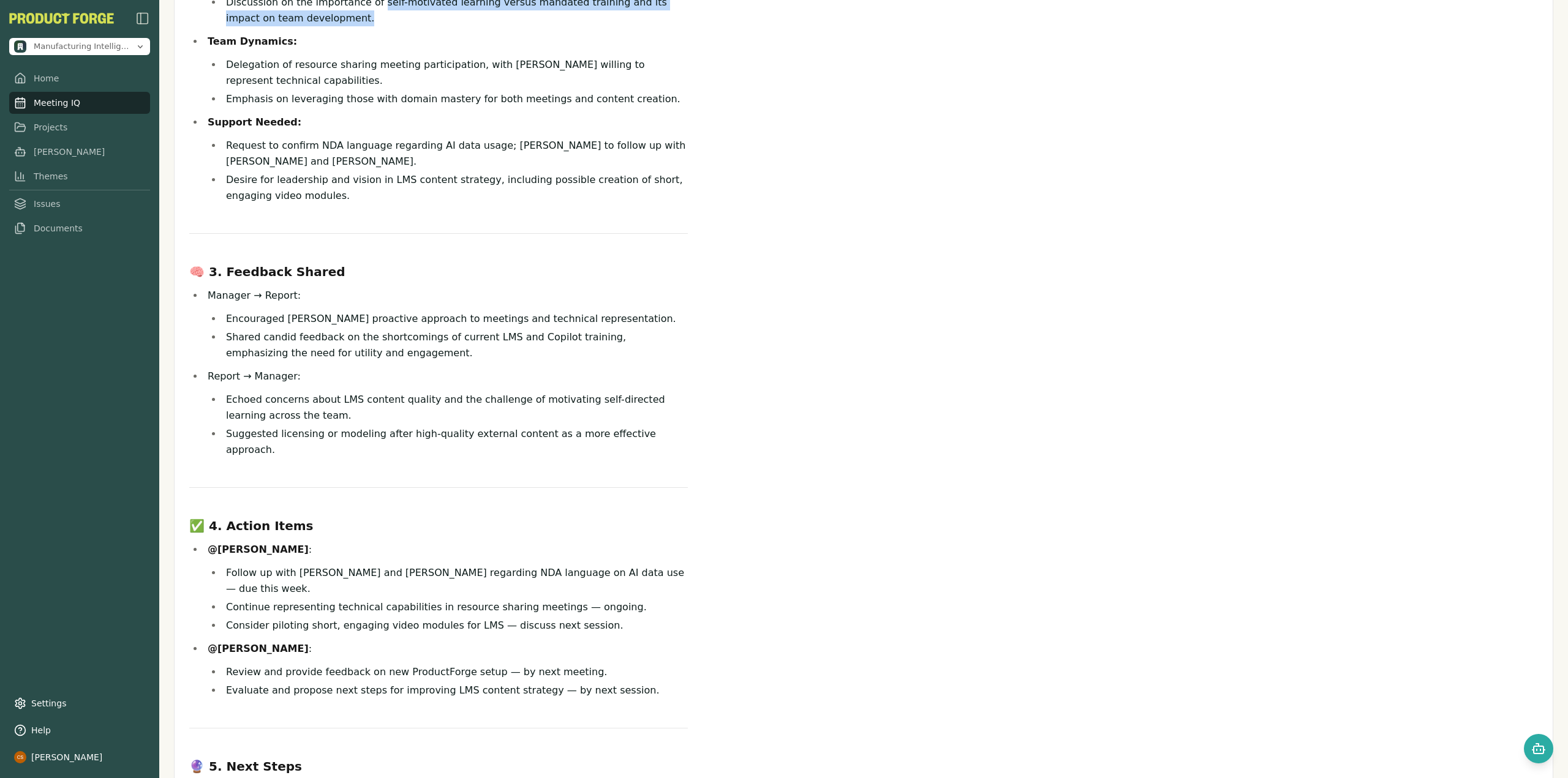
scroll to position [551, 0]
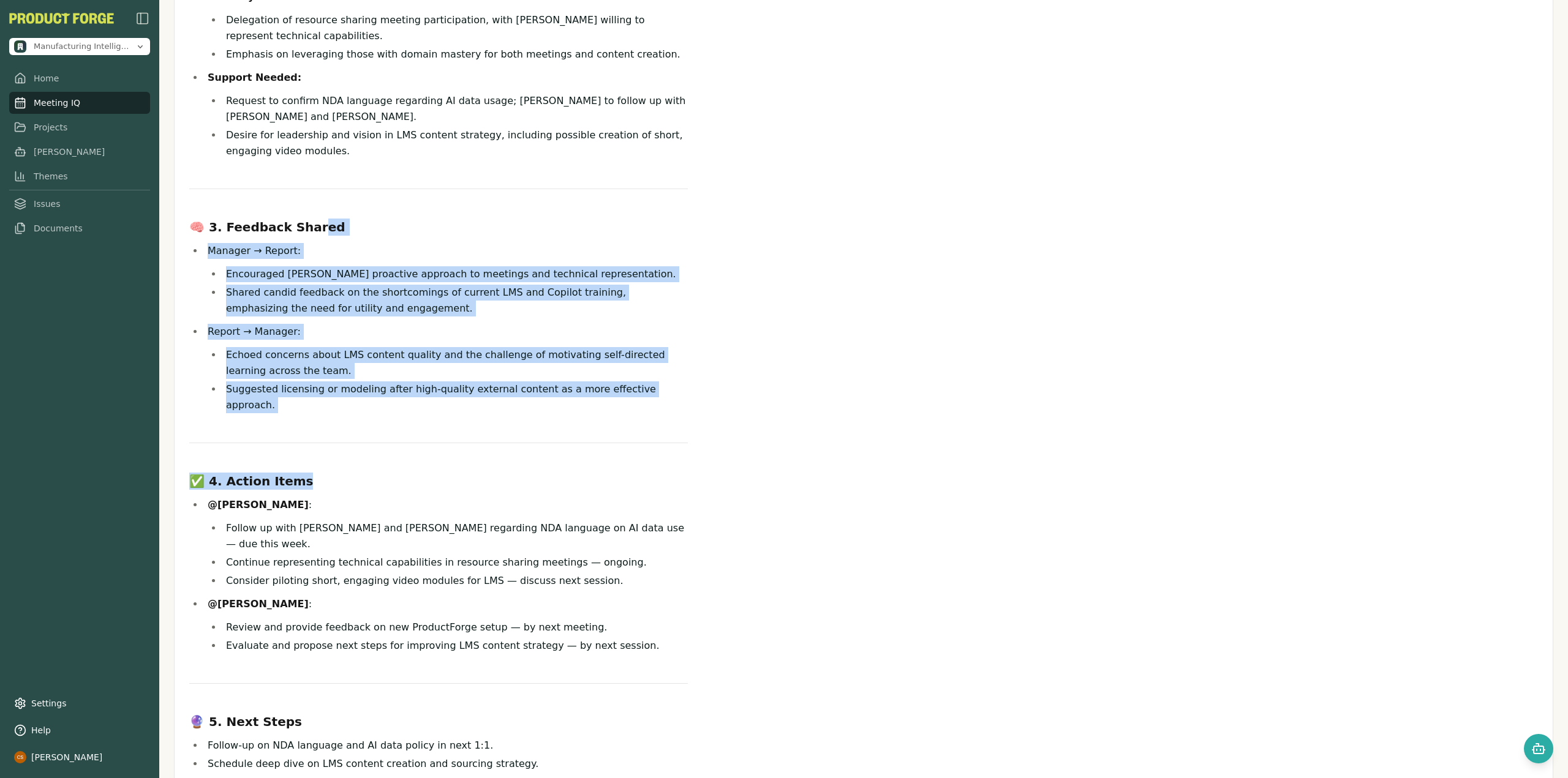
drag, startPoint x: 301, startPoint y: 243, endPoint x: 504, endPoint y: 518, distance: 341.8
click at [504, 518] on div "📋 1. Meeting Overview Regular one‑on‑one to align on project progress, internal…" at bounding box center [438, 174] width 498 height 1233
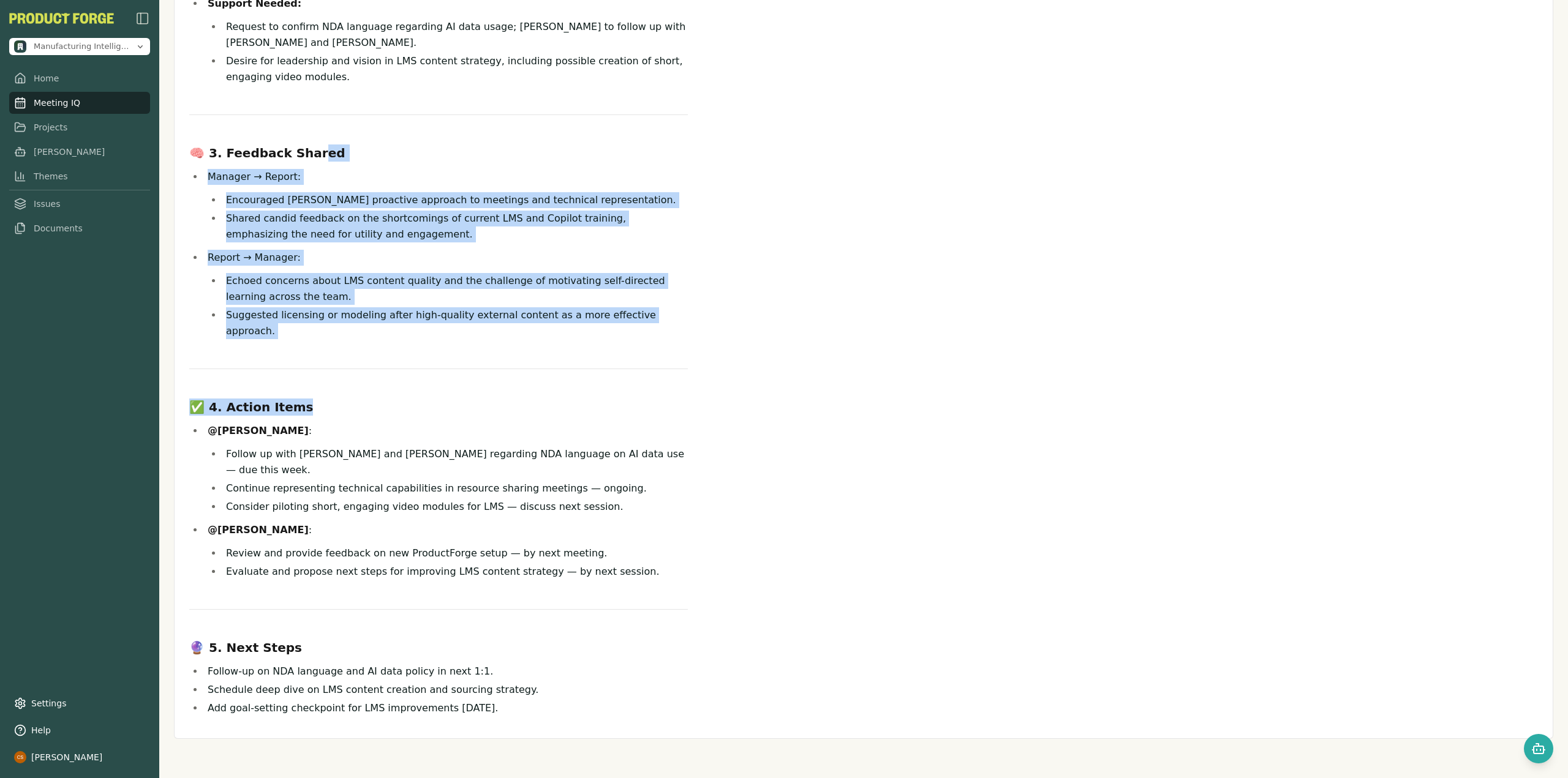
scroll to position [657, 0]
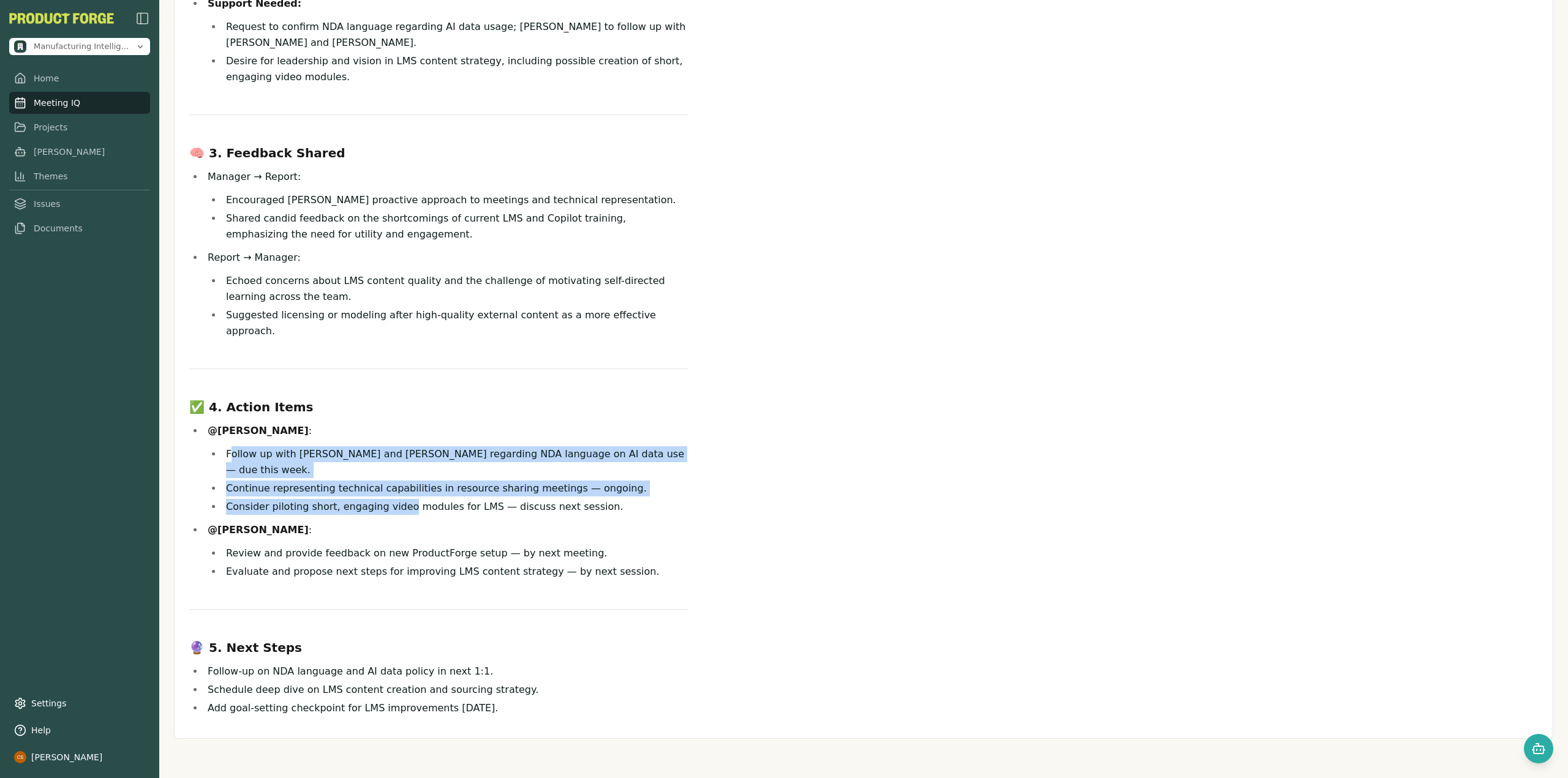
drag, startPoint x: 230, startPoint y: 452, endPoint x: 401, endPoint y: 512, distance: 181.2
click at [400, 512] on ul "Follow up with Rich and Matt Smith regarding NDA language on AI data use — due …" at bounding box center [448, 480] width 480 height 69
click at [778, 439] on div "📋 1. Meeting Overview Regular one‑on‑one to align on project progress, internal…" at bounding box center [863, 100] width 1349 height 1233
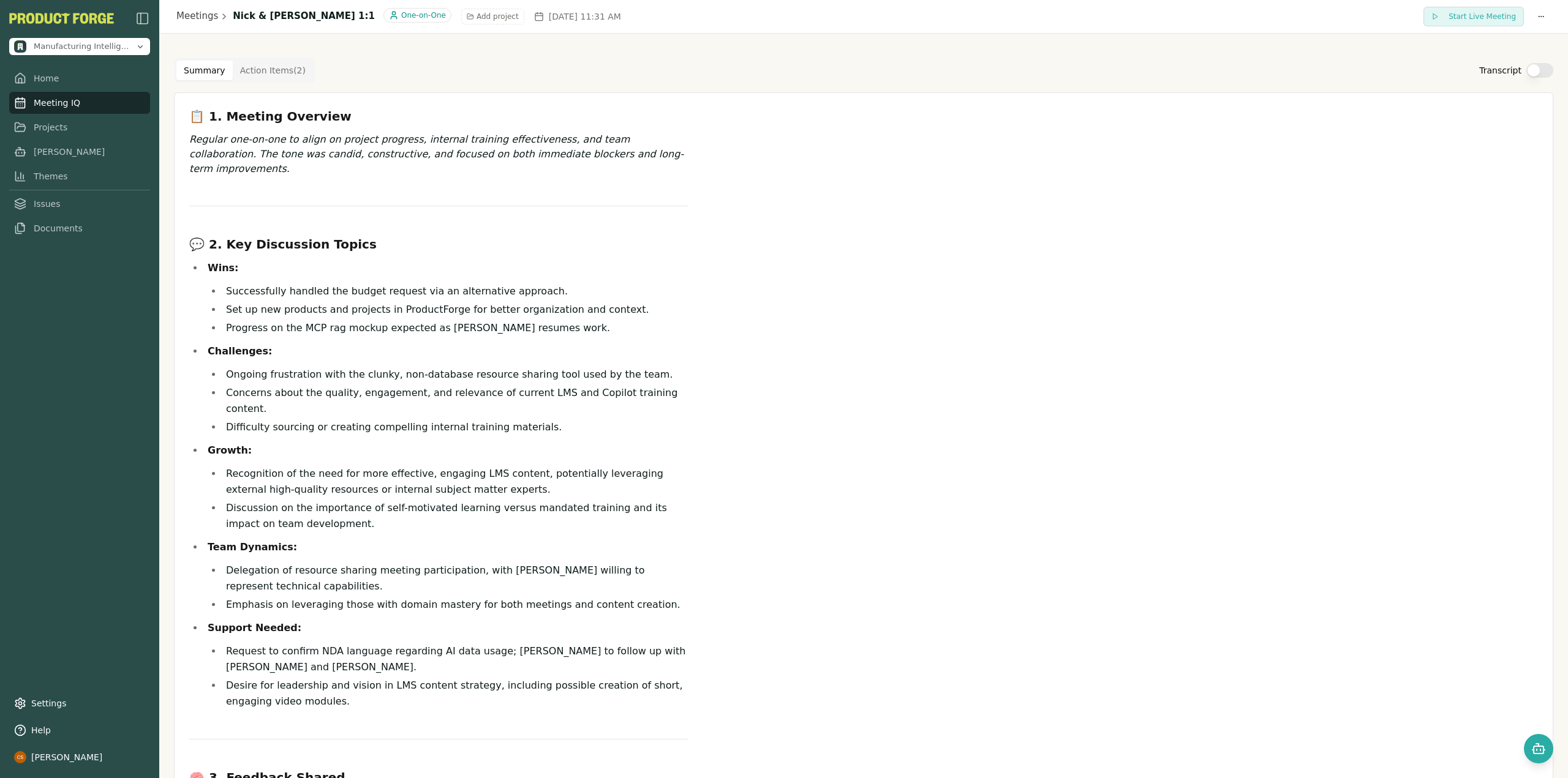
scroll to position [0, 0]
click at [273, 67] on Item "Action Items ( 2 )" at bounding box center [273, 71] width 80 height 19
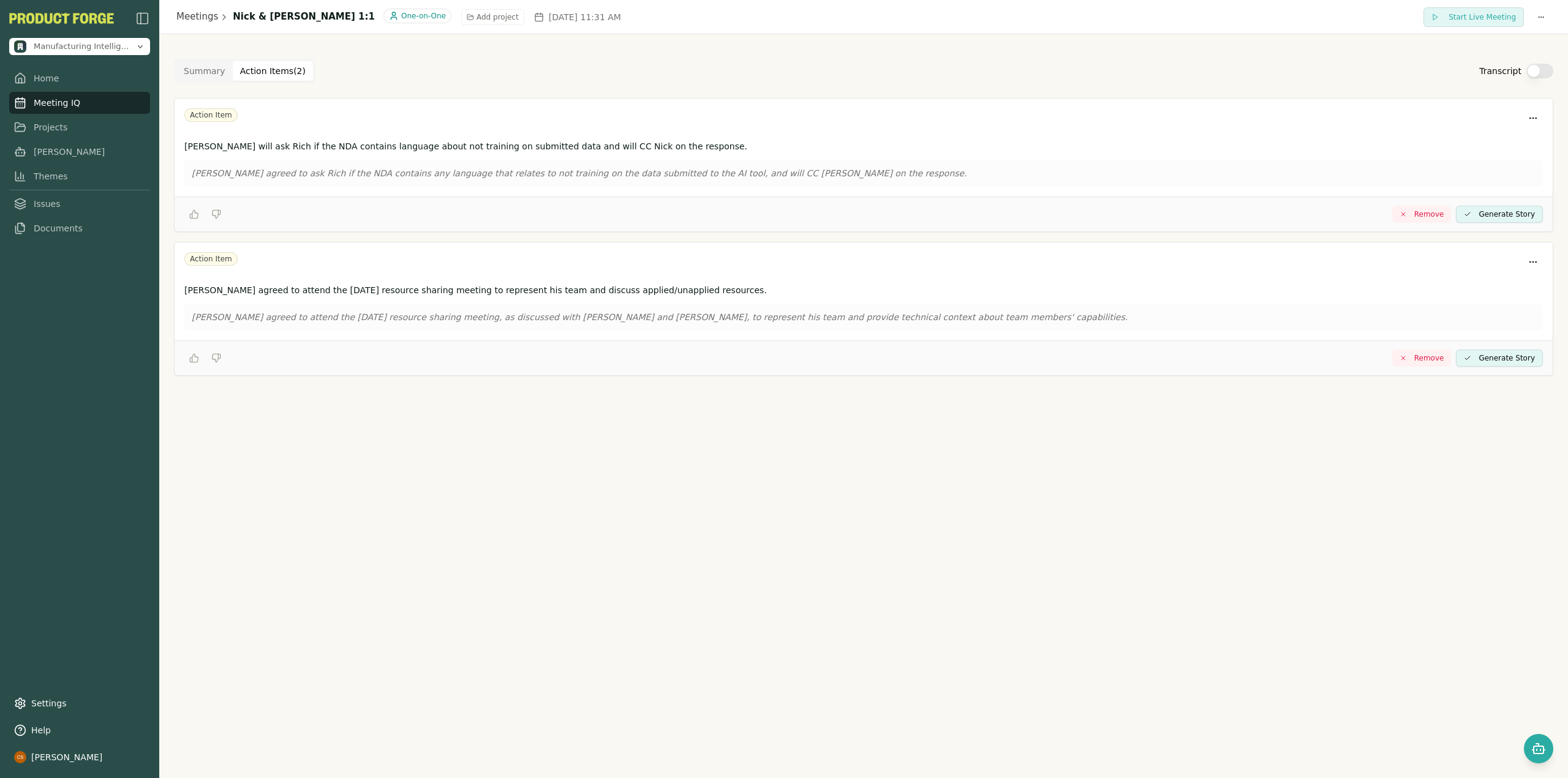
click at [209, 75] on button "Summary" at bounding box center [204, 71] width 56 height 19
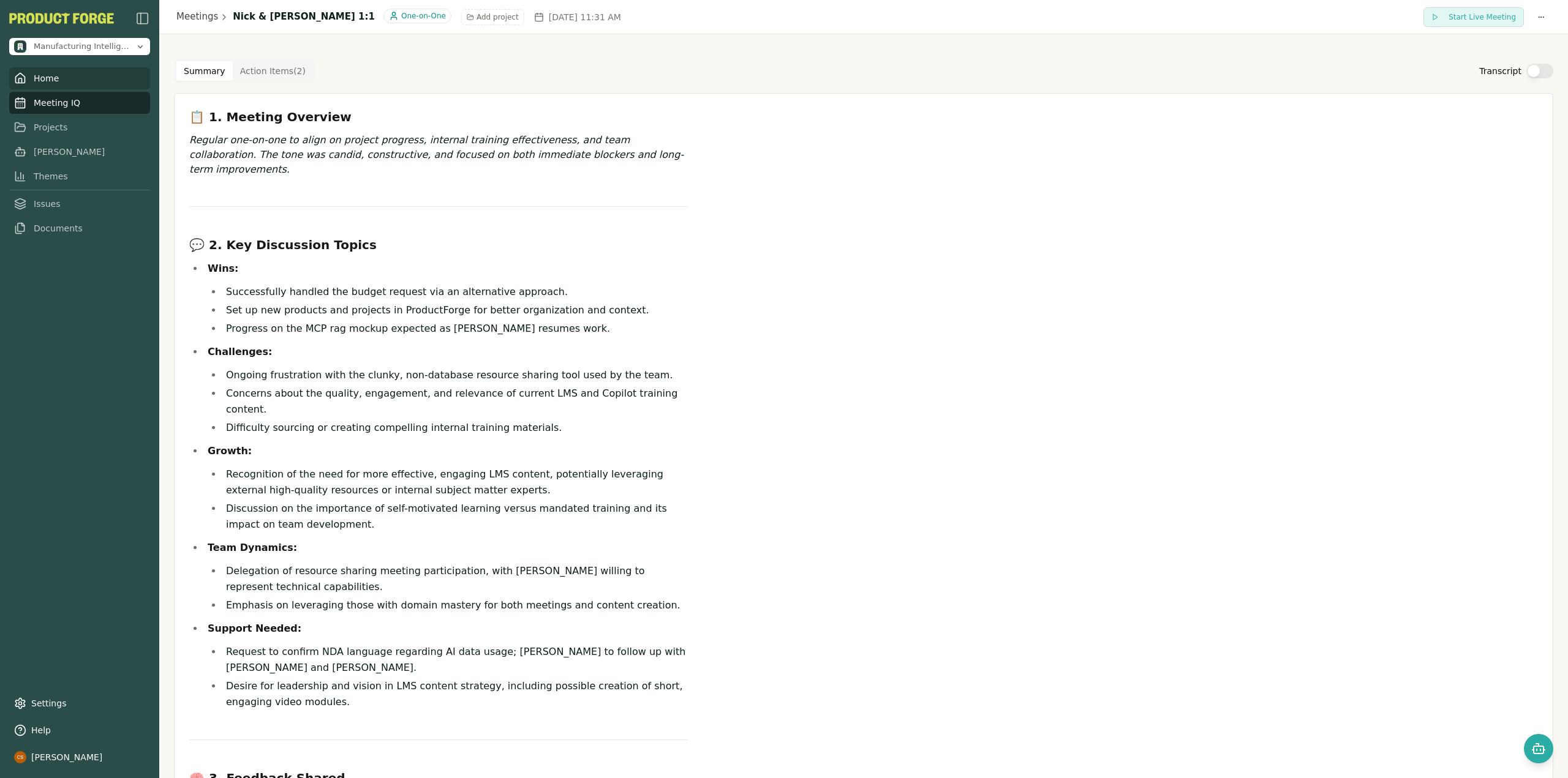
click at [90, 81] on link "Home" at bounding box center [80, 78] width 141 height 22
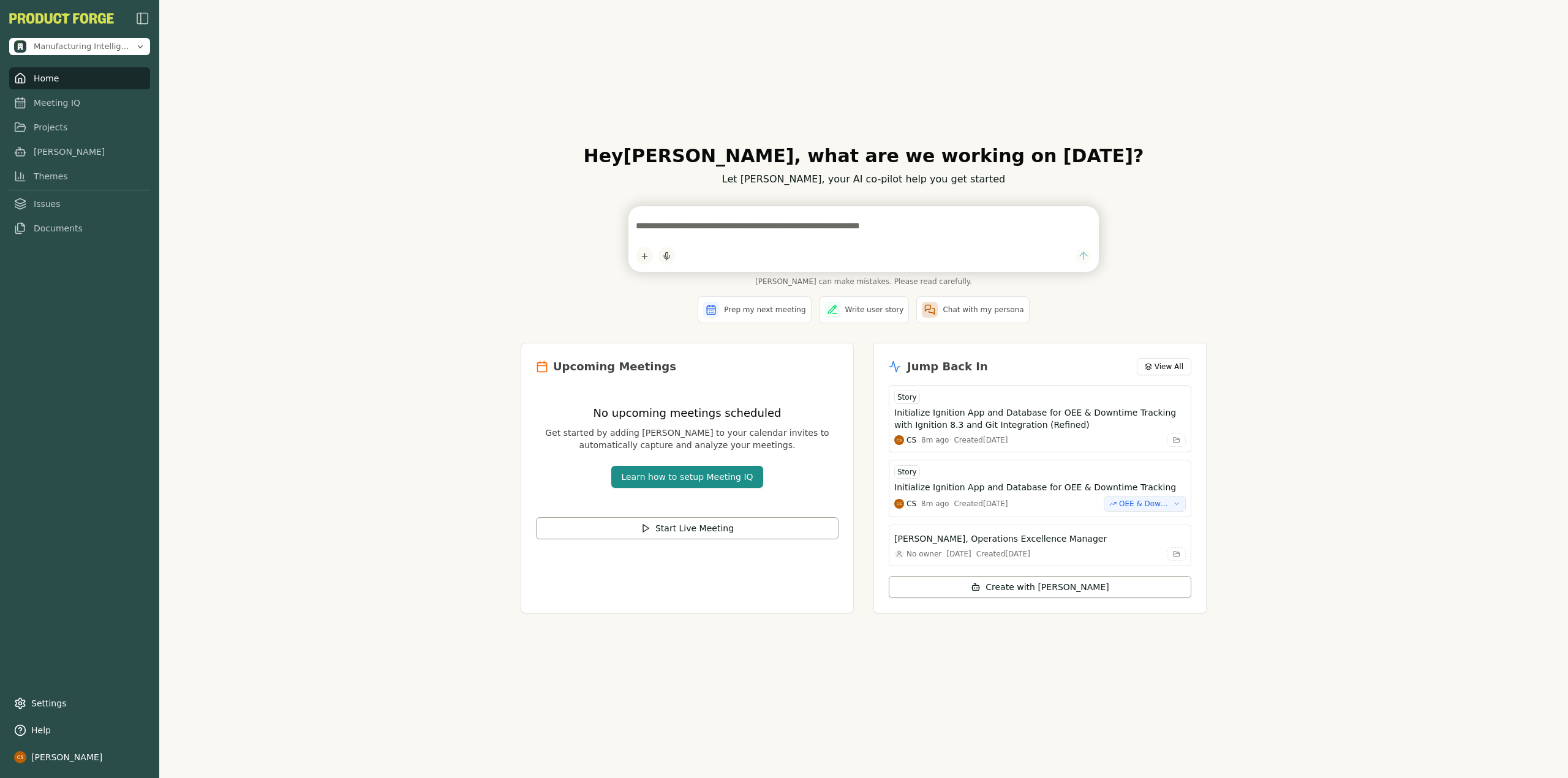
click at [426, 313] on div "Hey Cole , what are we working on today? Let Smith, your AI co-pilot help you g…" at bounding box center [863, 389] width 1408 height 778
click at [98, 695] on link "Settings" at bounding box center [80, 703] width 141 height 22
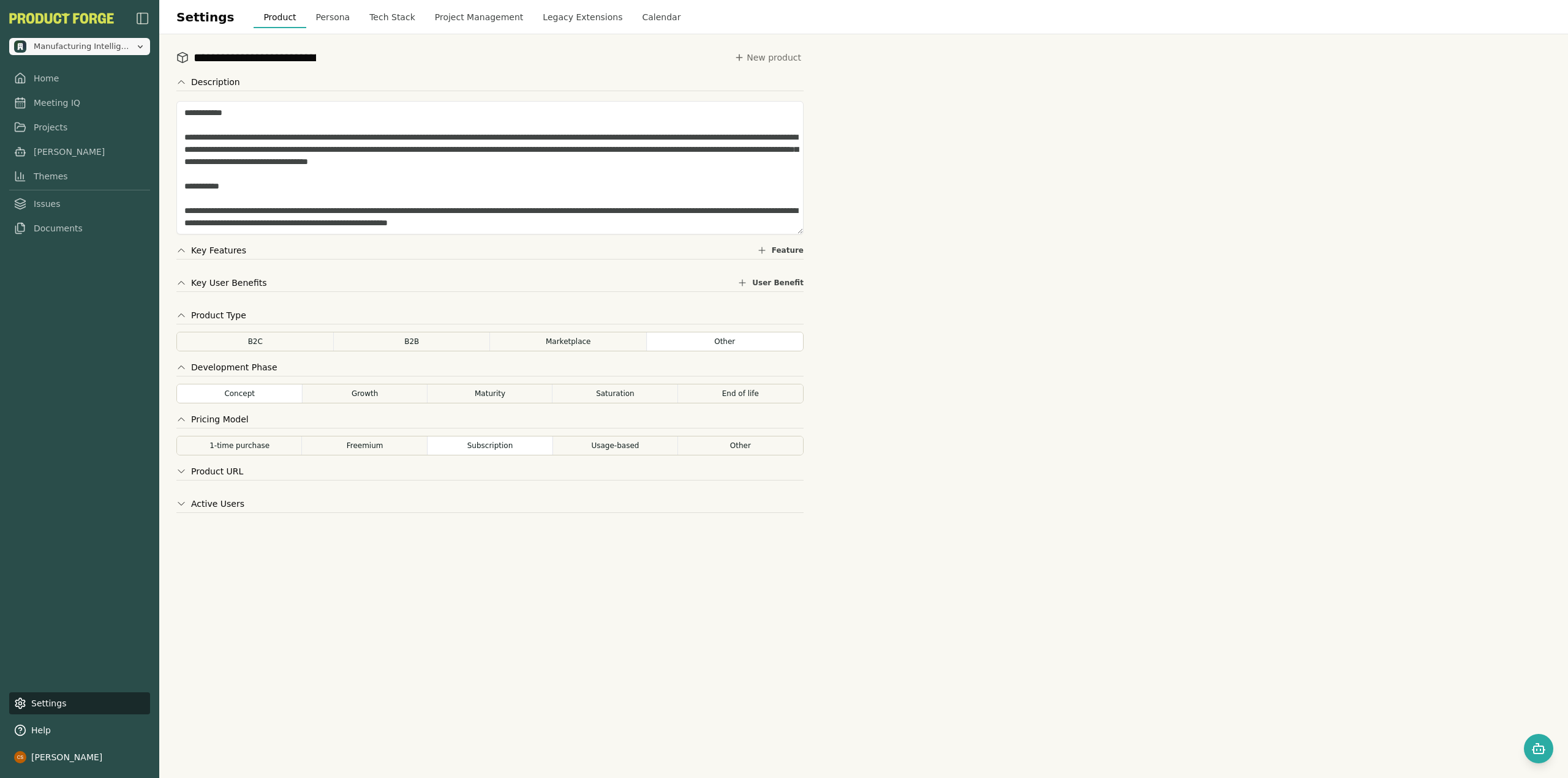
click at [124, 48] on span "Manufacturing Intelligence Hub" at bounding box center [82, 46] width 97 height 11
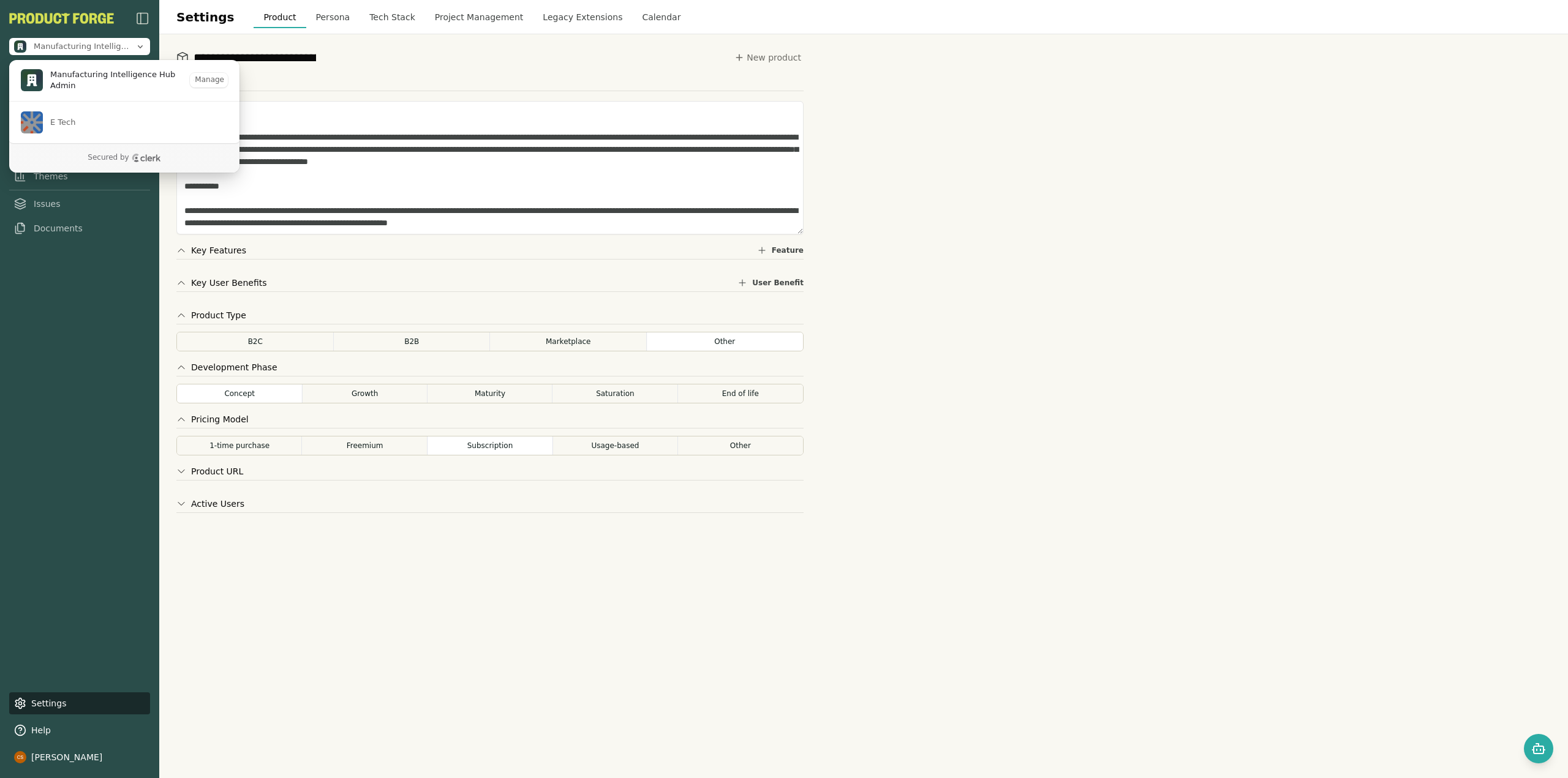
click at [98, 432] on div "Manufacturing Intelligence Hub Home Meeting IQ Projects Smith Themes Issues Doc…" at bounding box center [80, 389] width 159 height 778
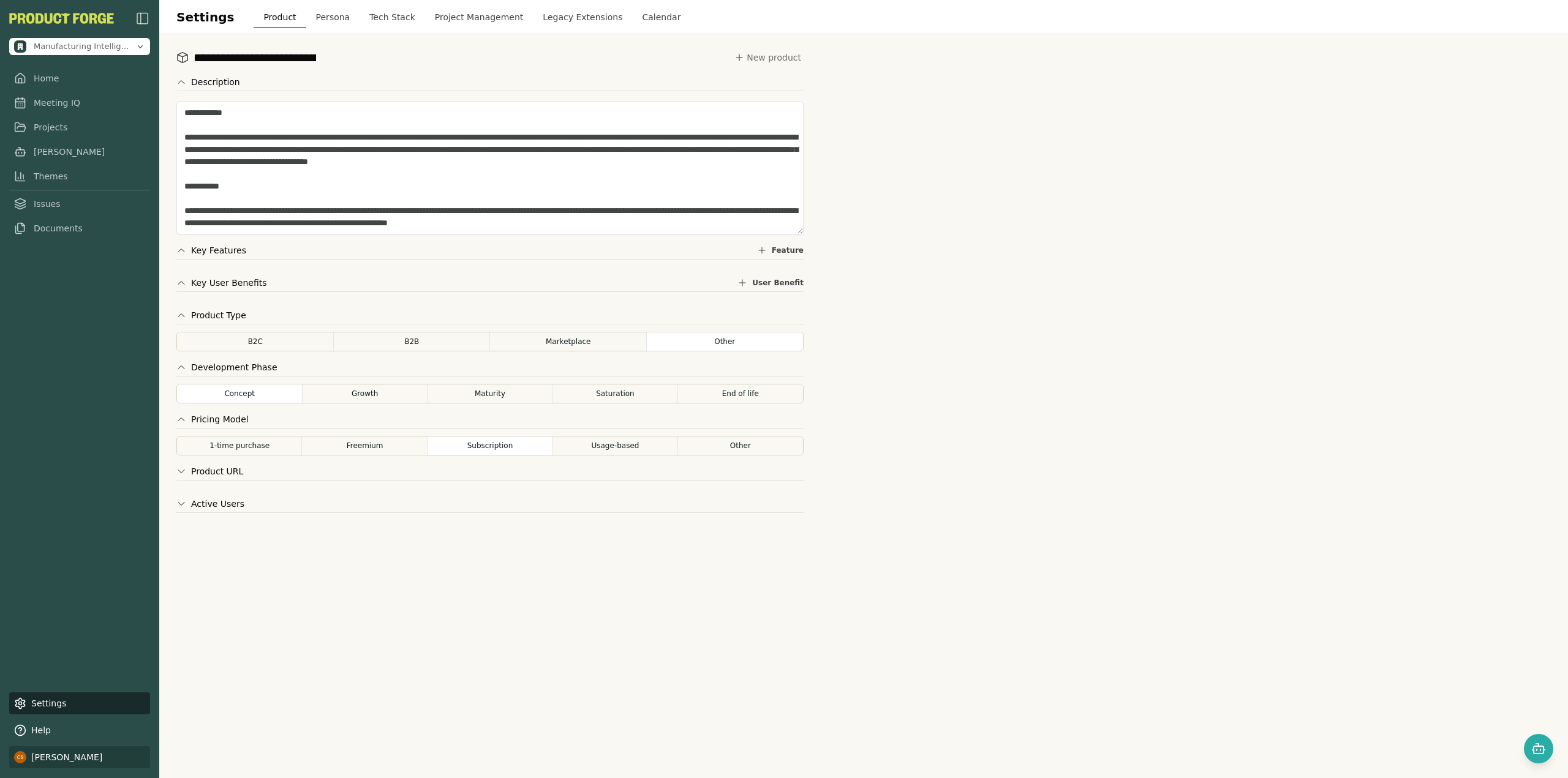
click at [81, 759] on html "**********" at bounding box center [784, 389] width 1568 height 778
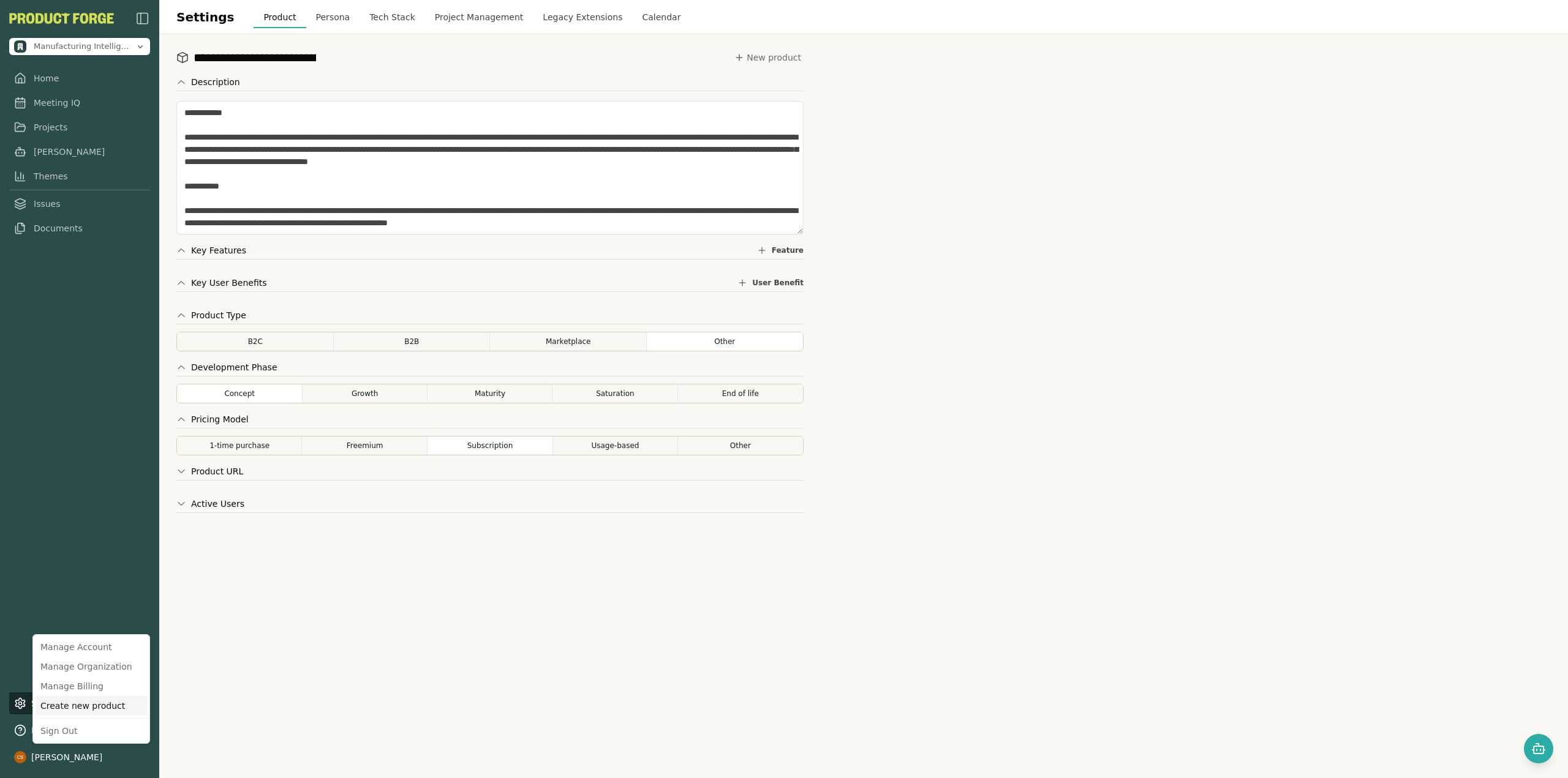
click at [94, 711] on div "Create new product" at bounding box center [91, 705] width 112 height 19
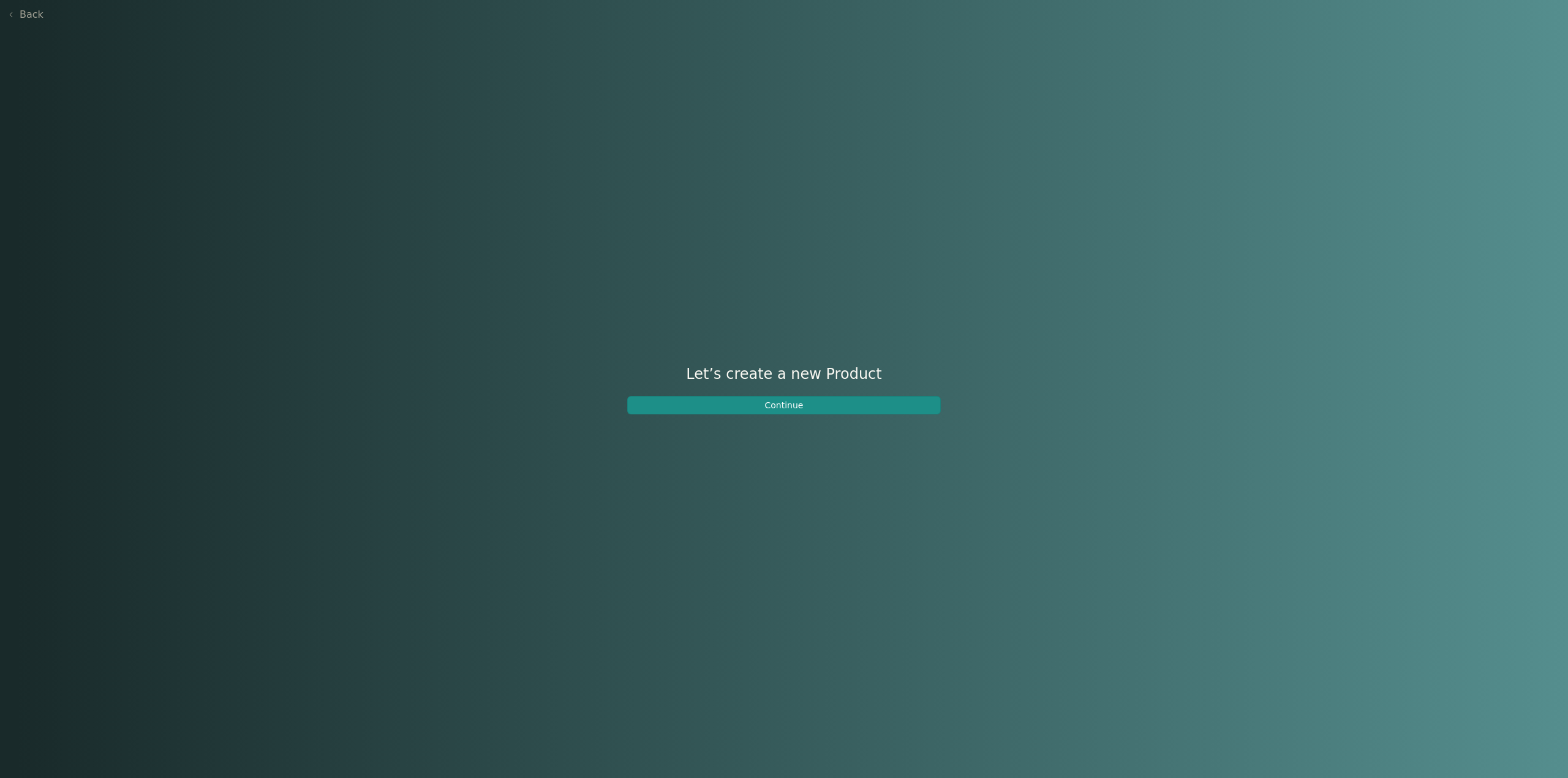
click at [764, 399] on button "Continue" at bounding box center [784, 405] width 313 height 19
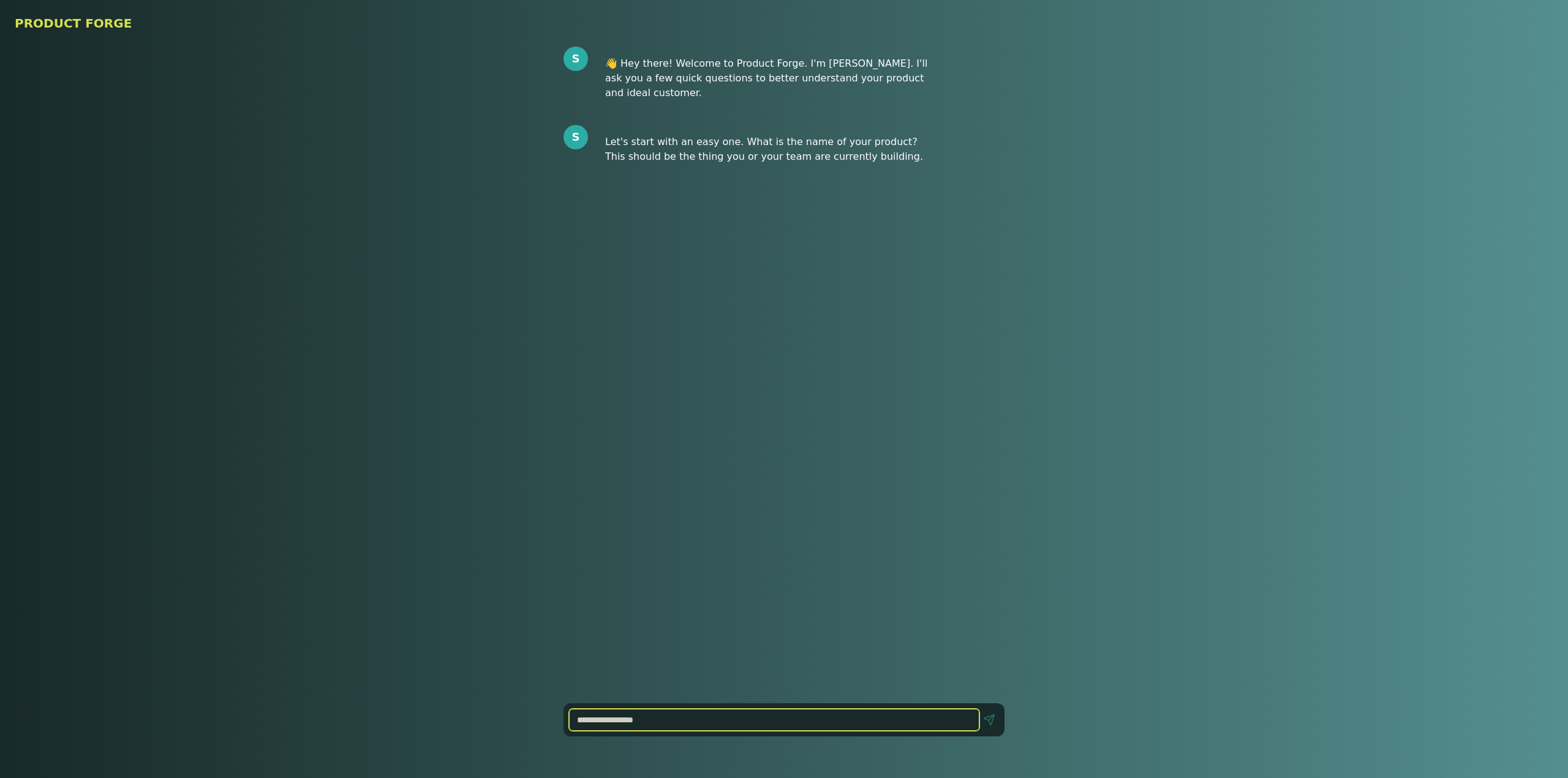
click at [665, 727] on input at bounding box center [774, 720] width 410 height 22
type input "********"
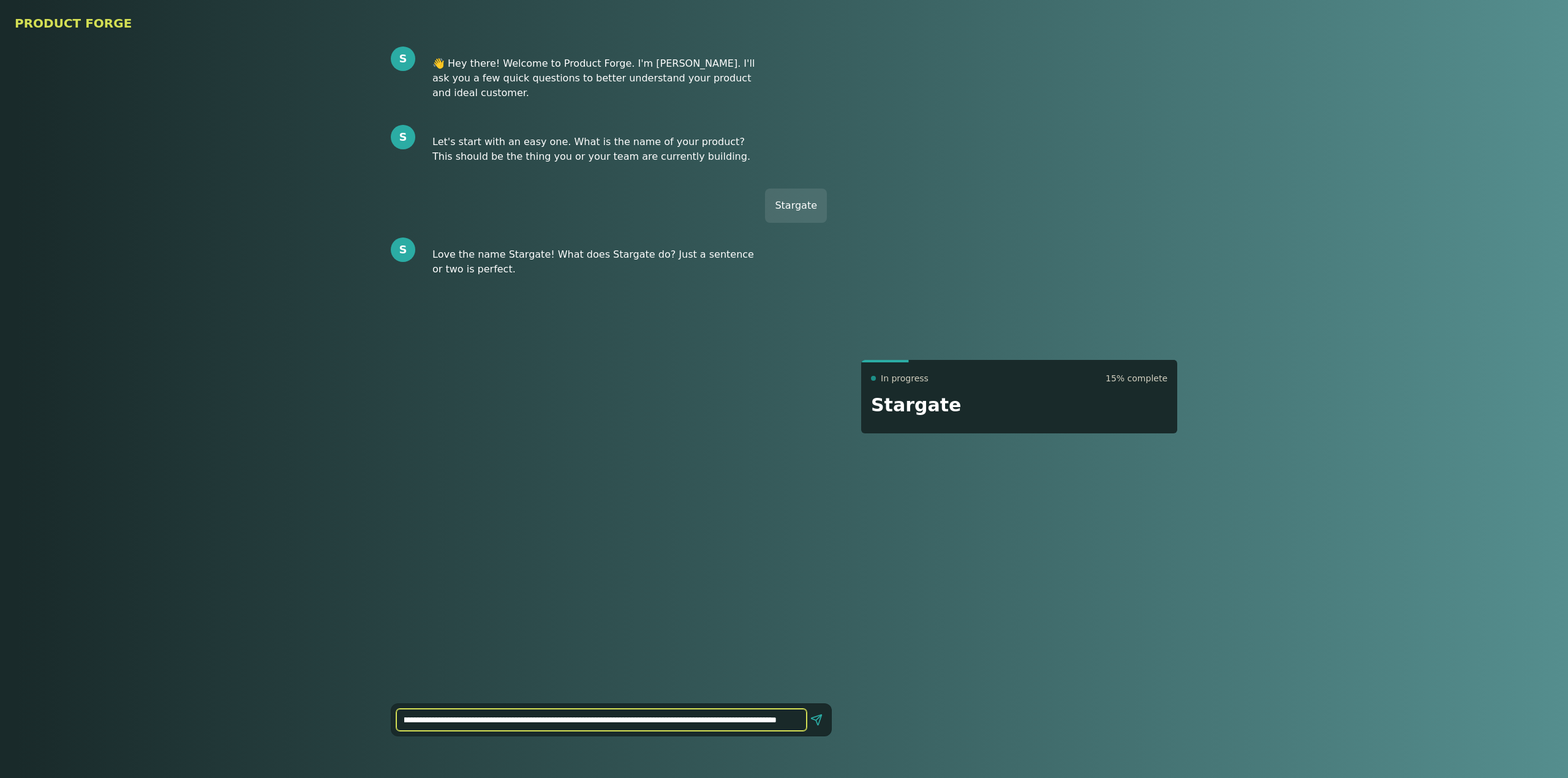
scroll to position [0, 88]
type input "**********"
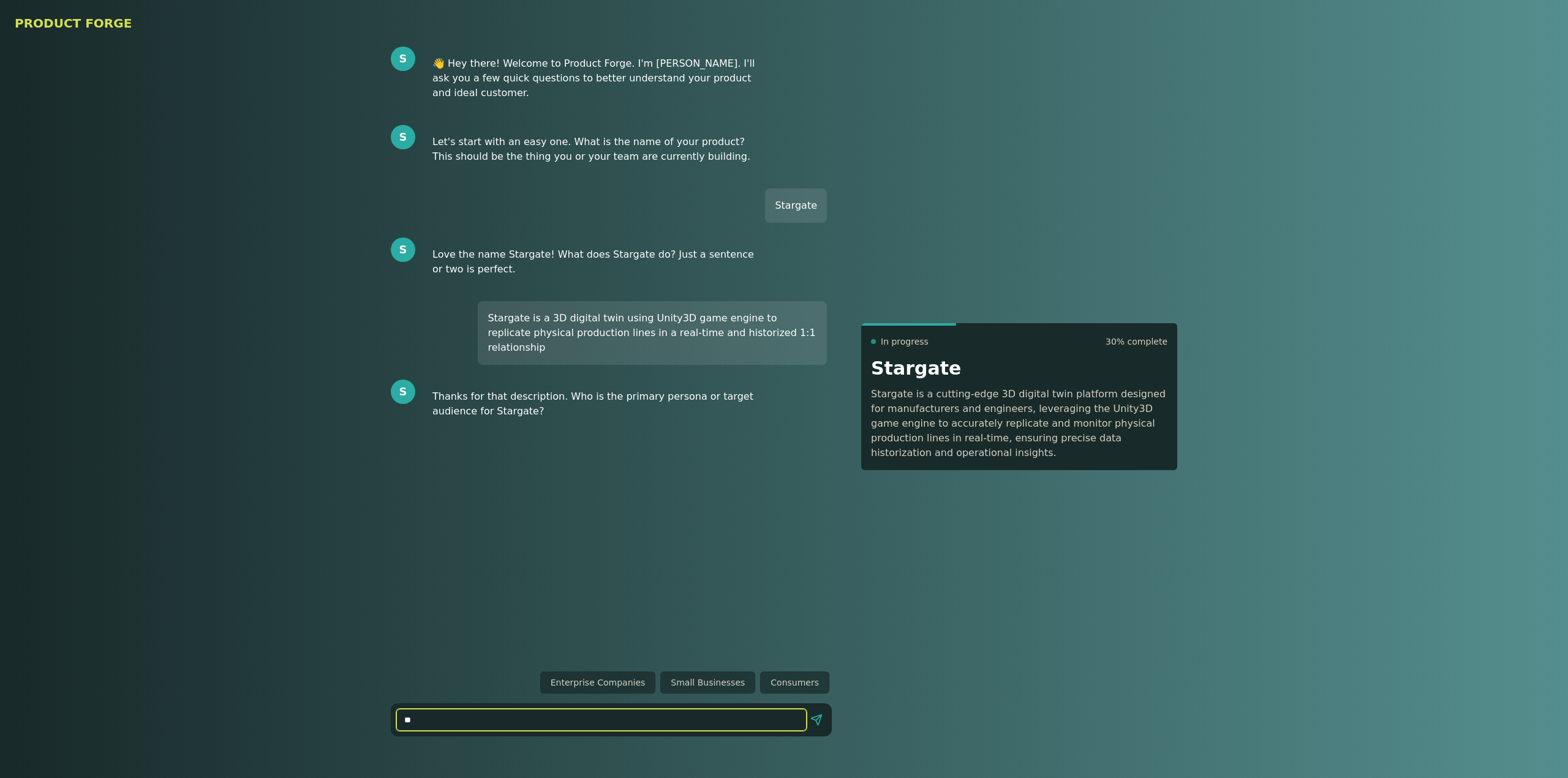
type input "*"
type input "**********"
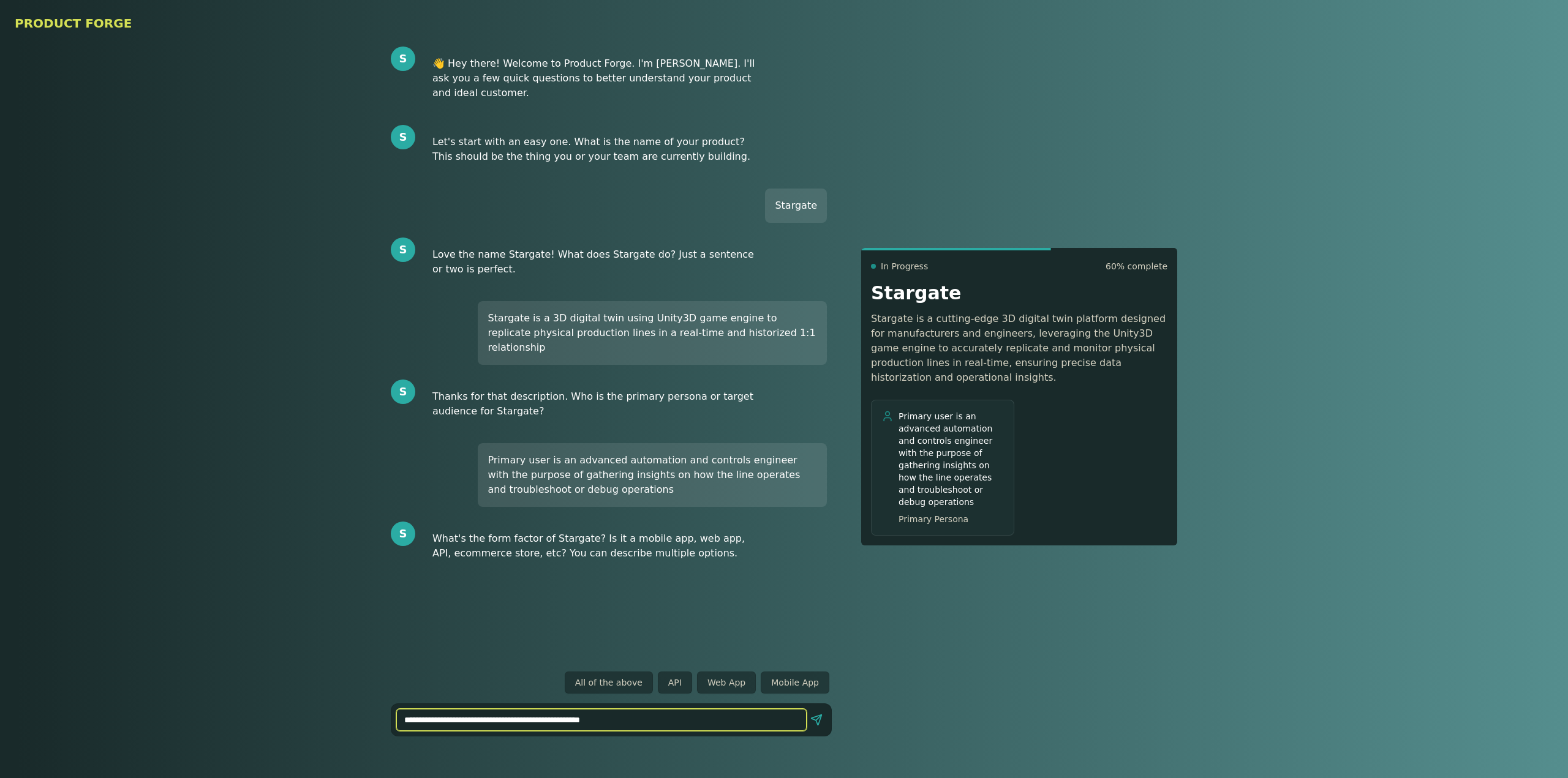
type input "**********"
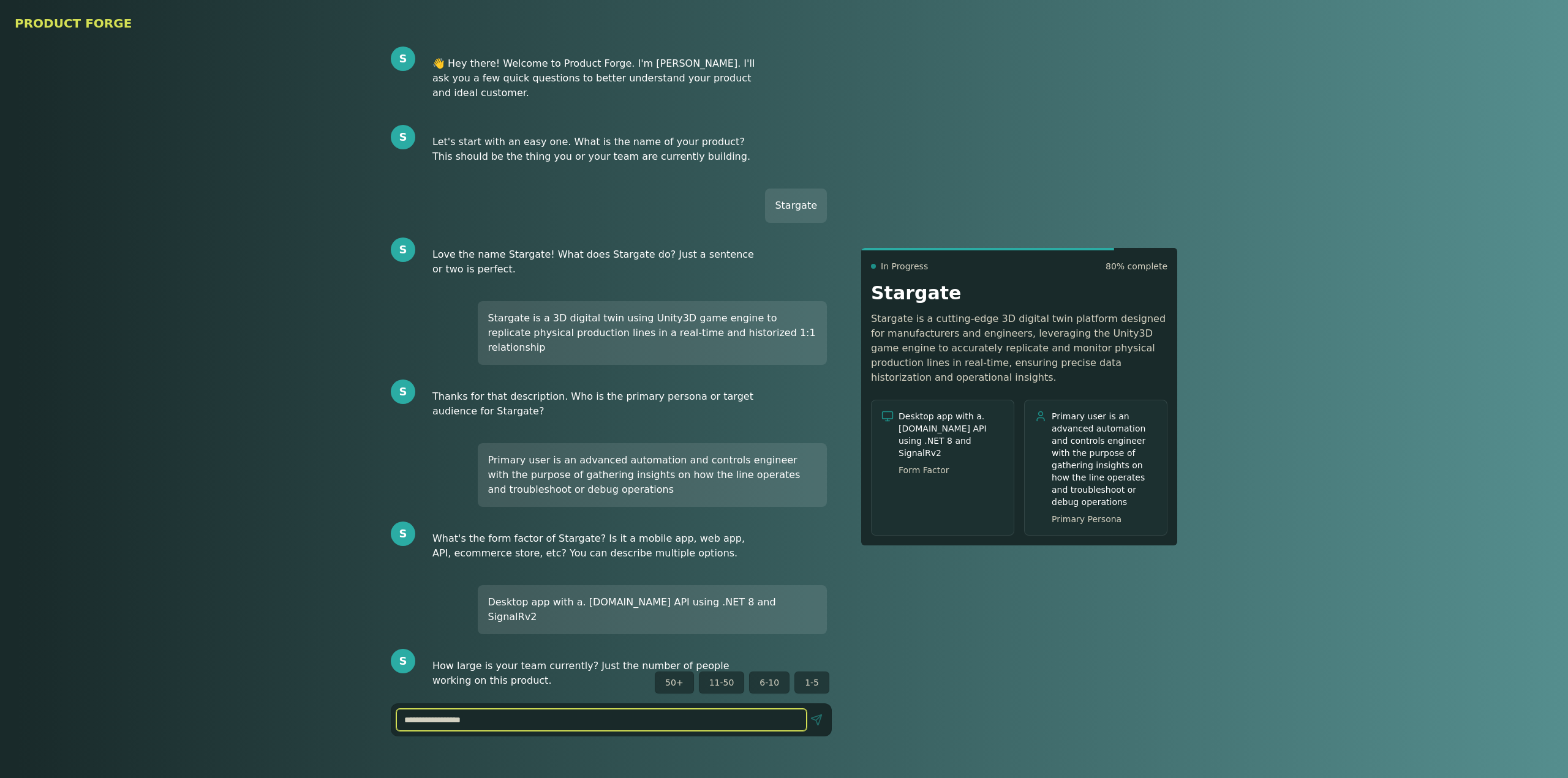
type input "*"
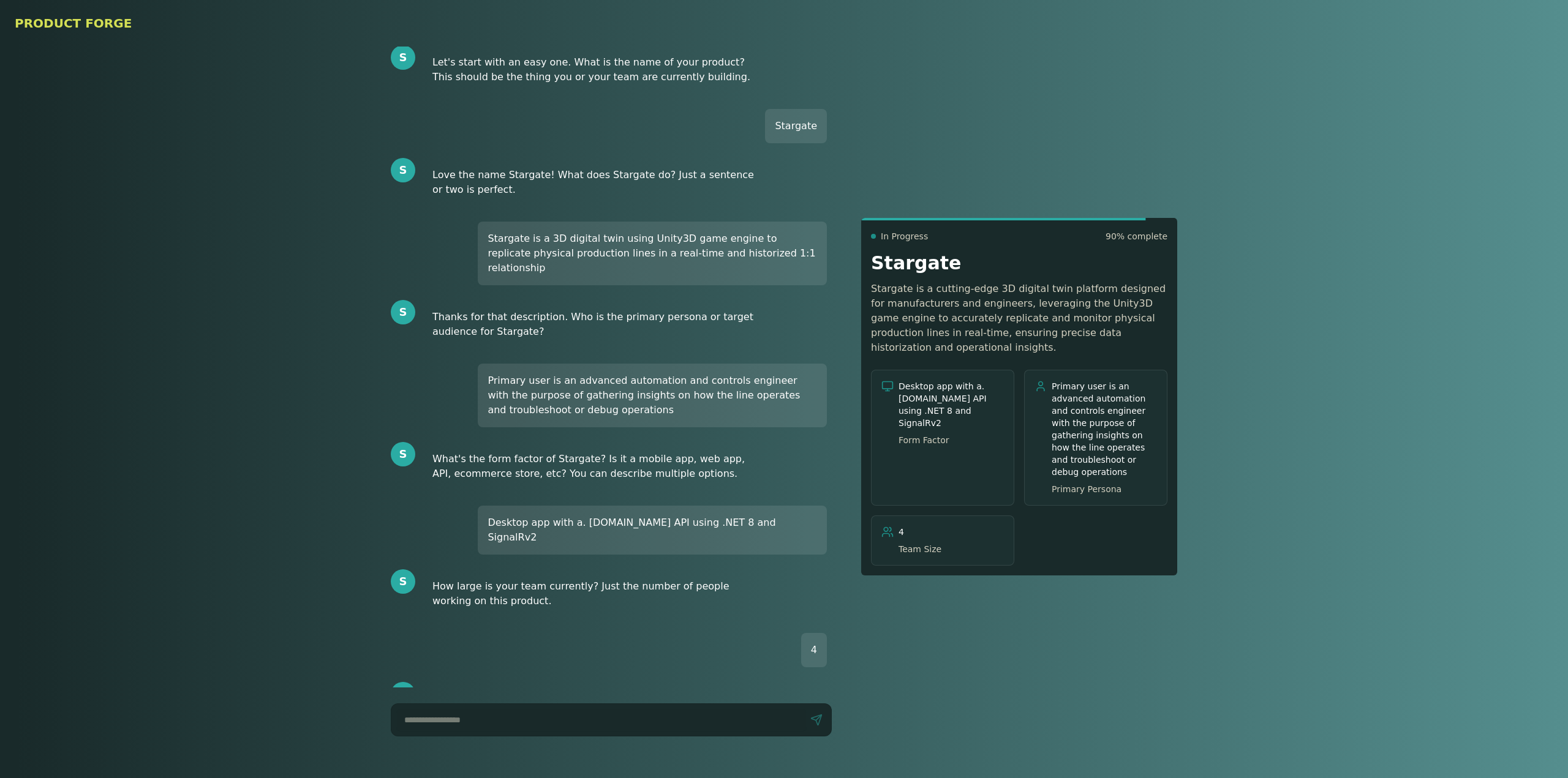
scroll to position [94, 0]
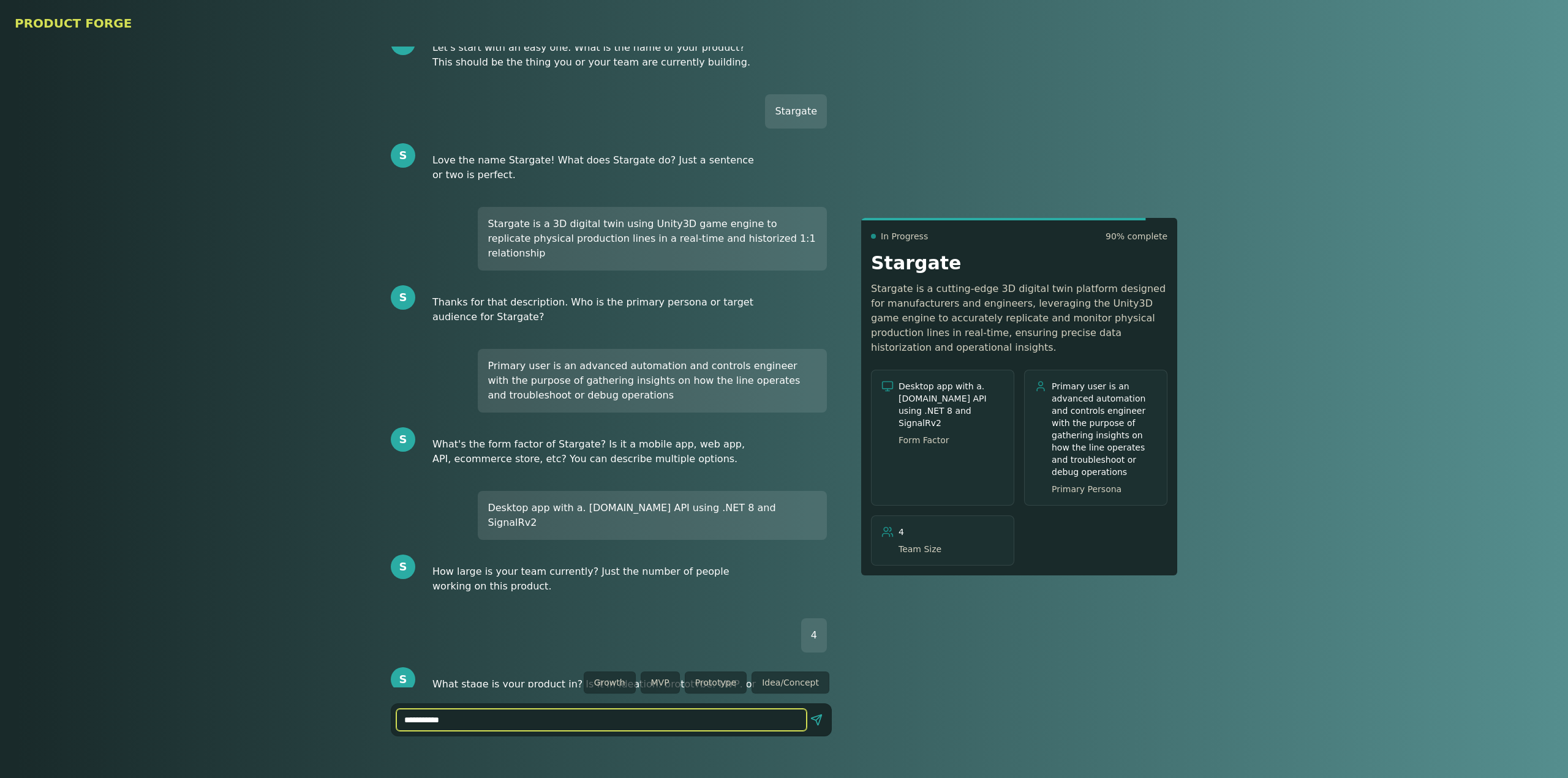
type input "**********"
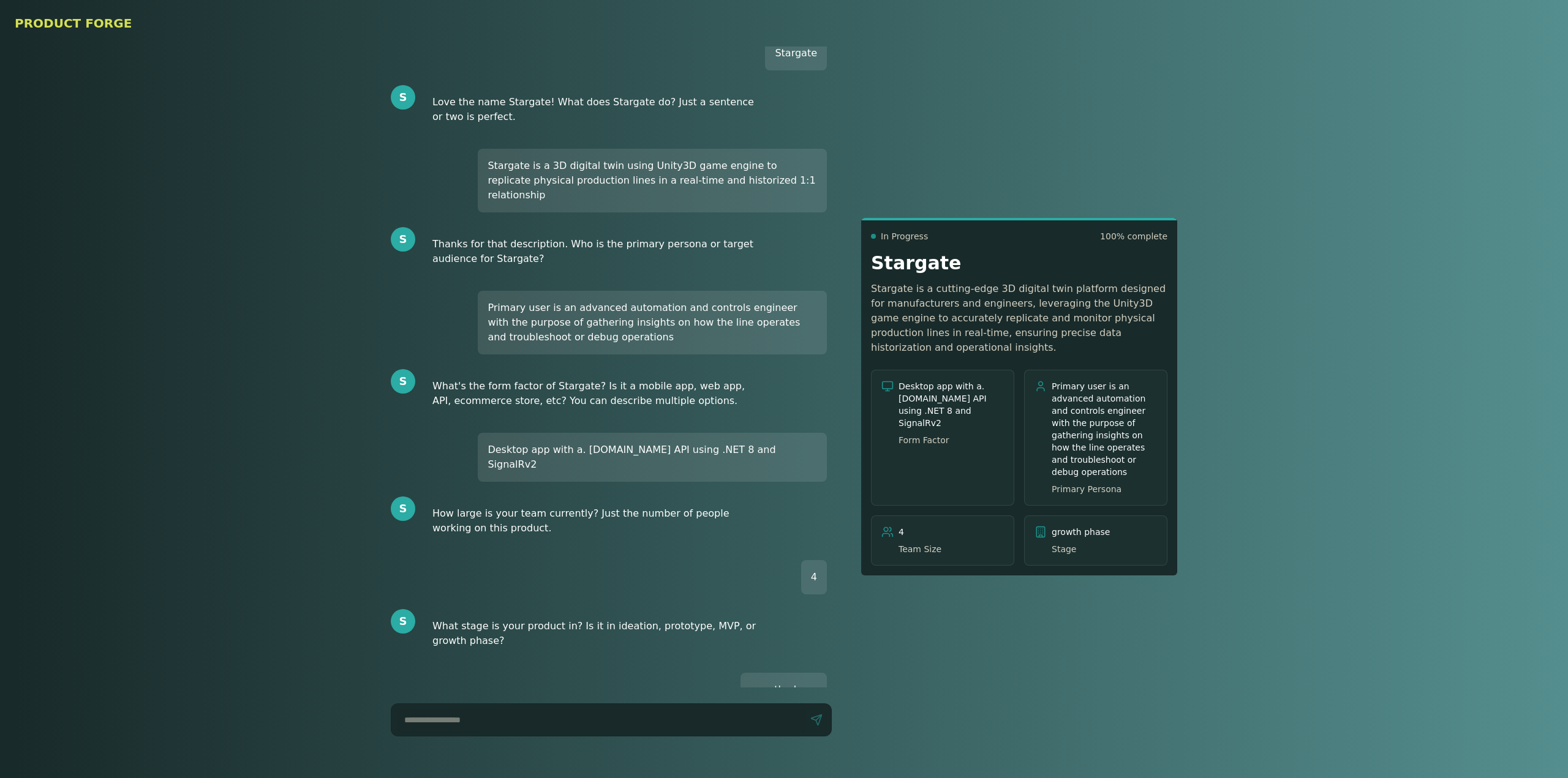
scroll to position [192, 0]
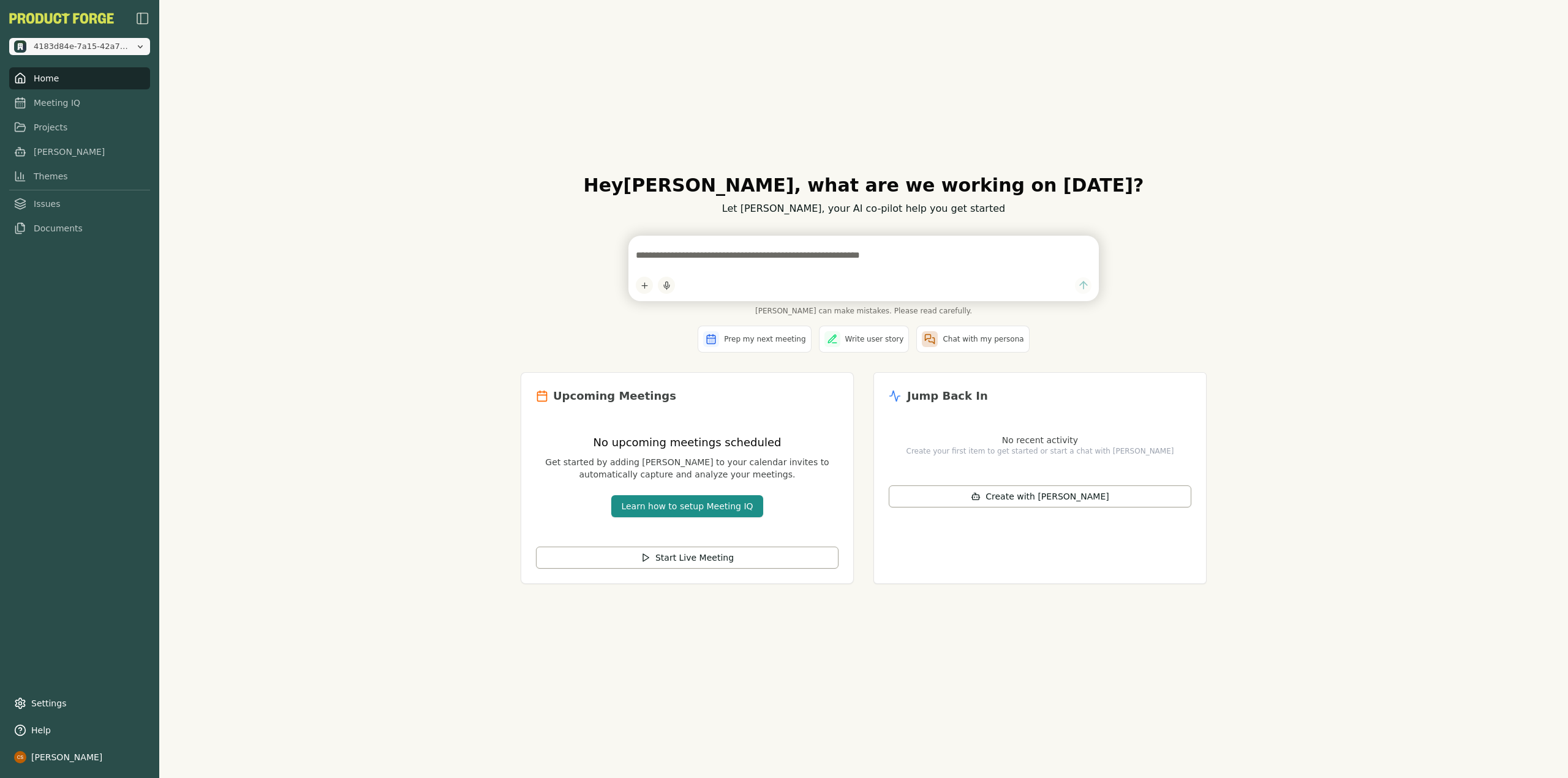
click at [89, 46] on span "4183d84e-7a15-42a7-a805-dd714f7c91e6" at bounding box center [82, 46] width 97 height 11
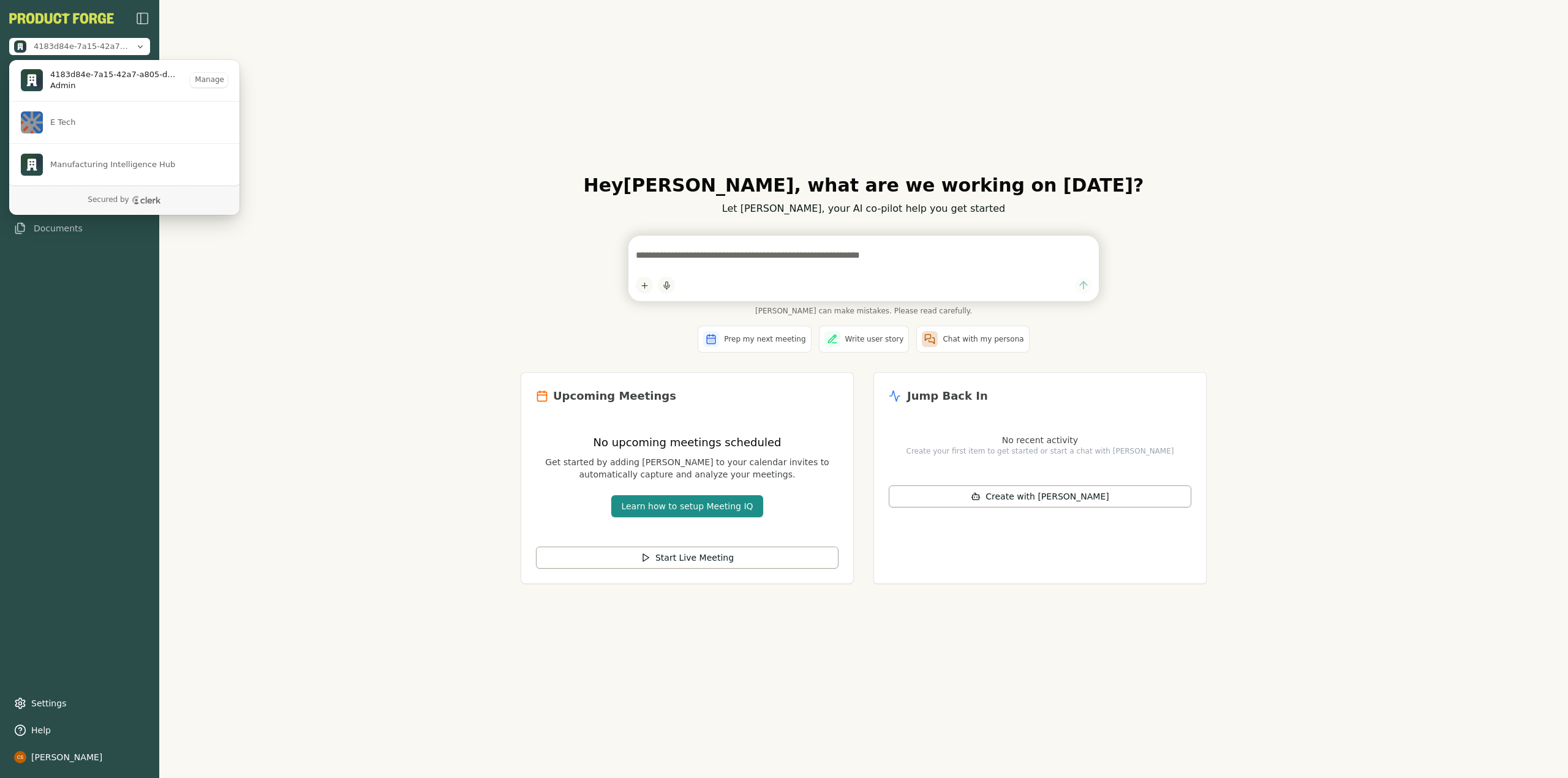
click at [362, 331] on div "Hey Cole , what are we working on today? Let Smith, your AI co-pilot help you g…" at bounding box center [863, 389] width 1408 height 778
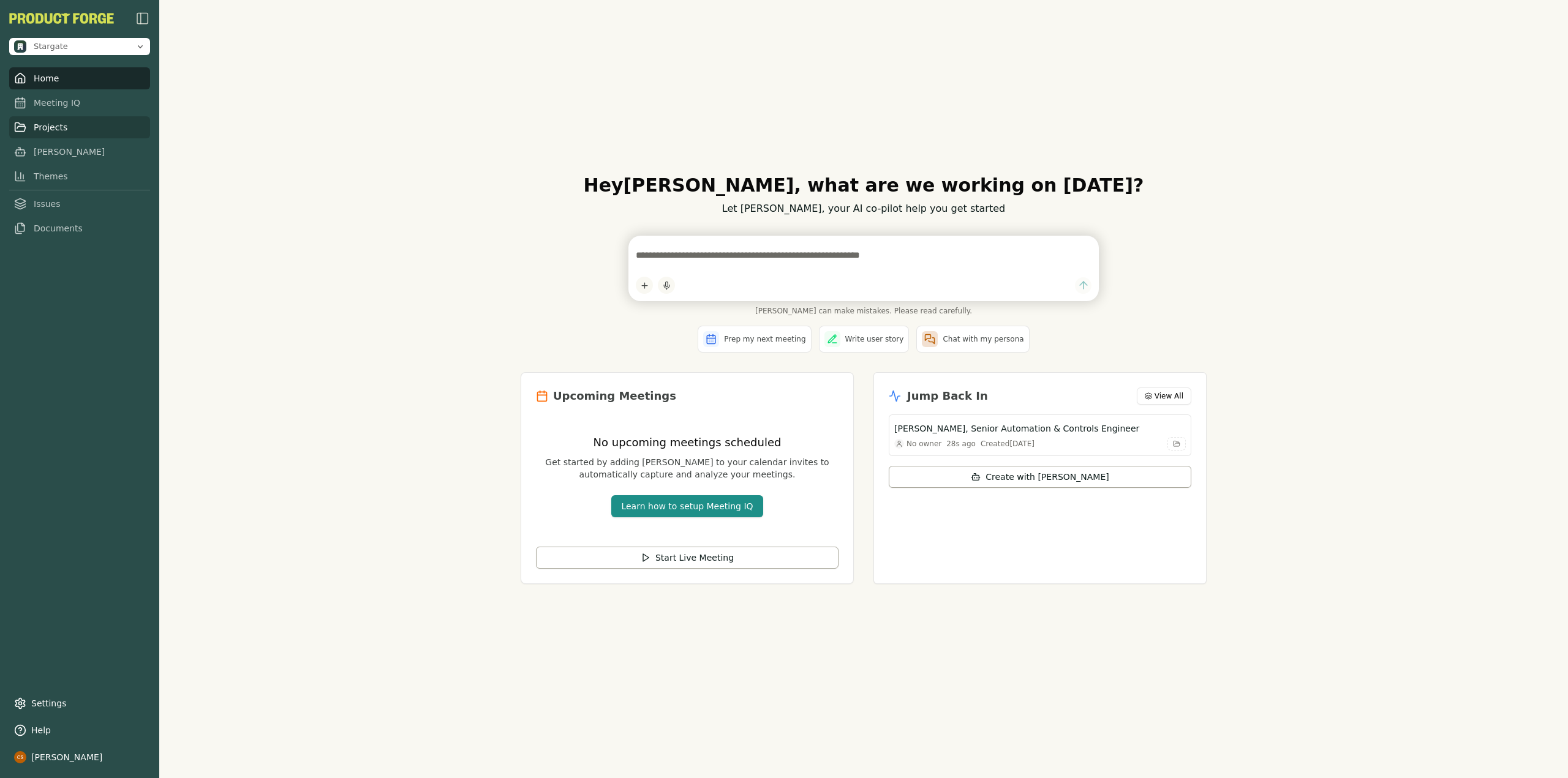
click at [70, 133] on link "Projects" at bounding box center [80, 127] width 141 height 22
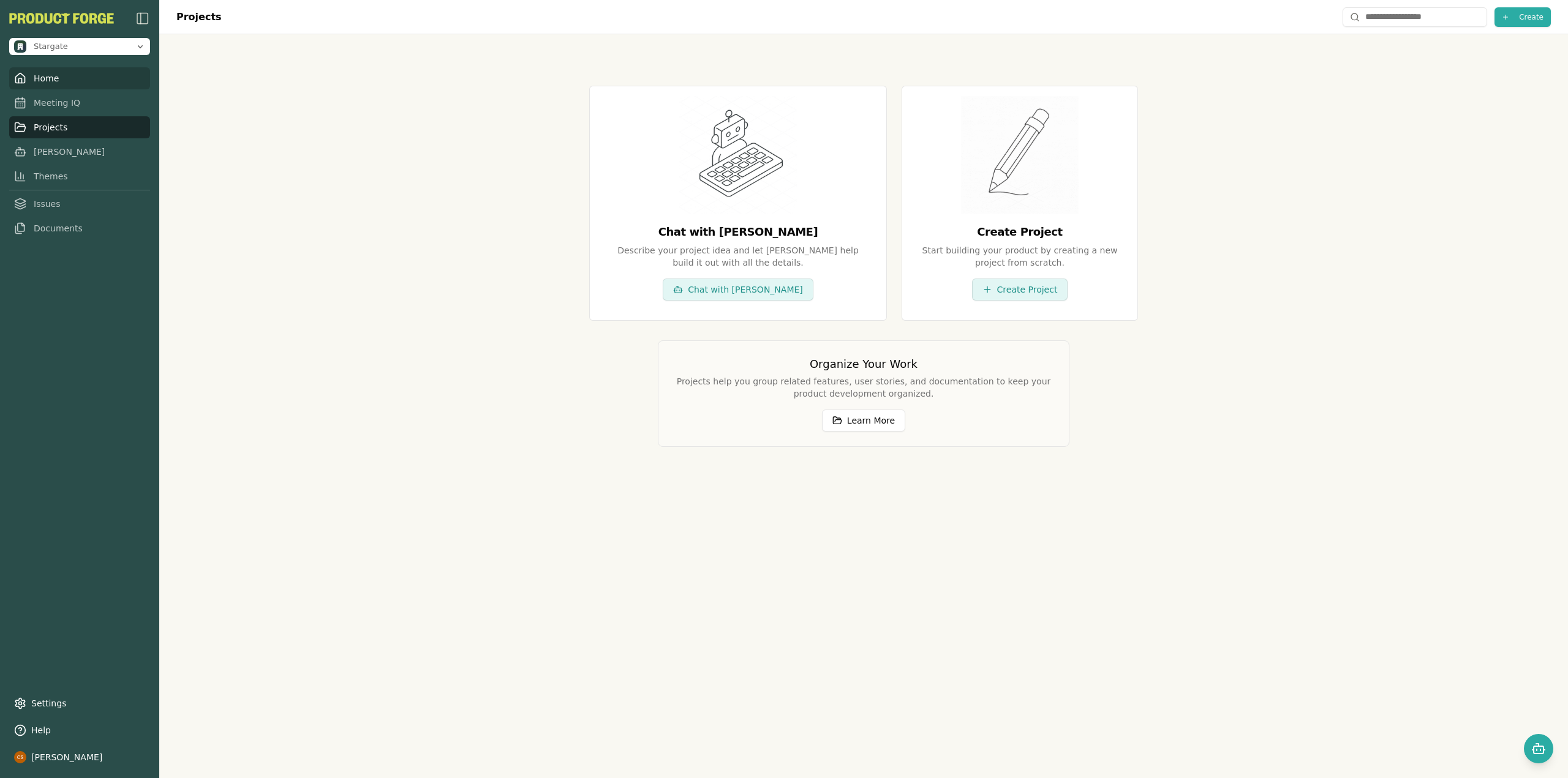
click at [66, 81] on link "Home" at bounding box center [80, 78] width 141 height 22
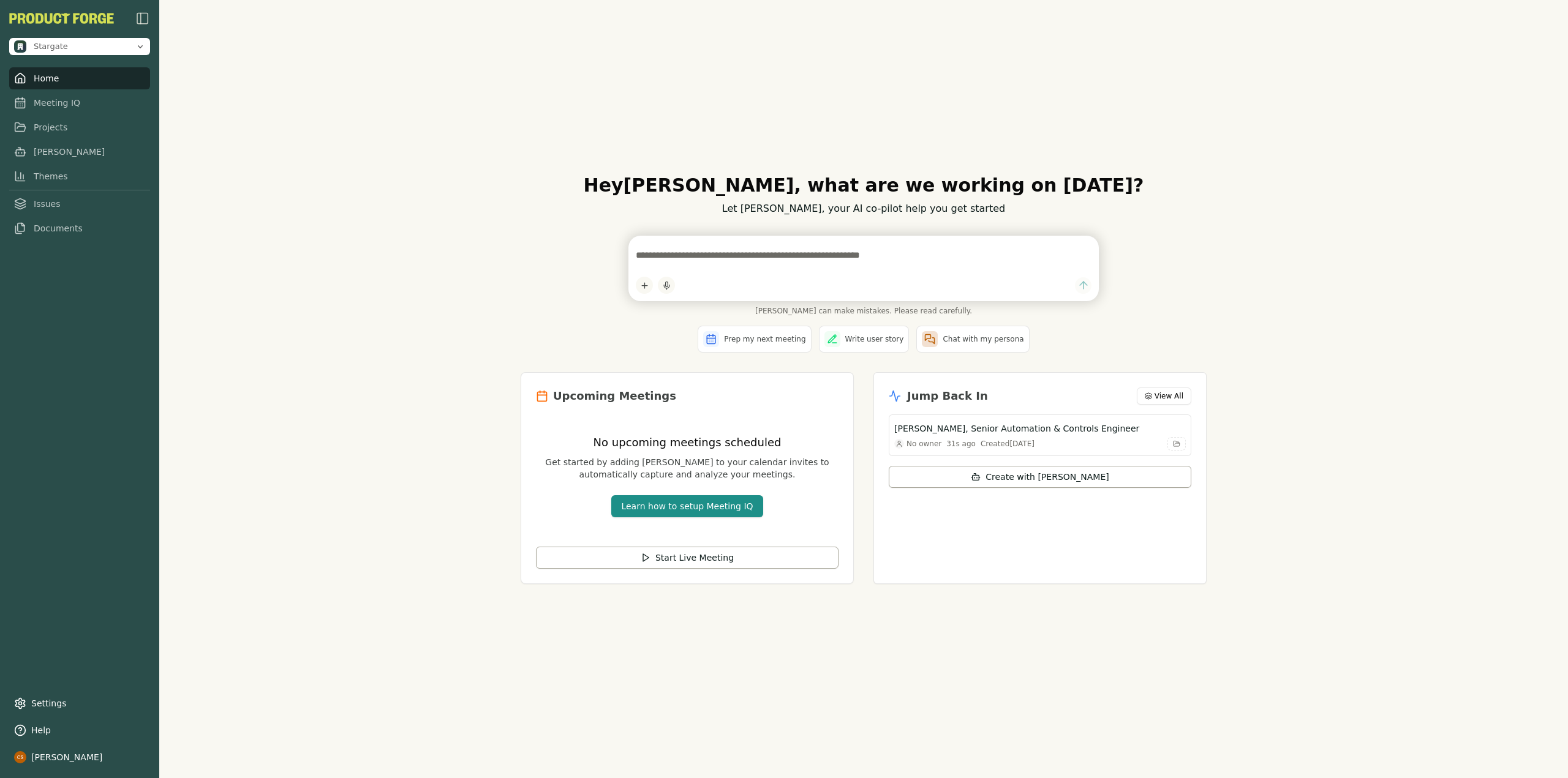
click at [75, 690] on div "Stargate Home Meeting IQ Projects [PERSON_NAME] Themes Issues Documents Setting…" at bounding box center [80, 389] width 159 height 778
click at [71, 708] on link "Settings" at bounding box center [80, 703] width 141 height 22
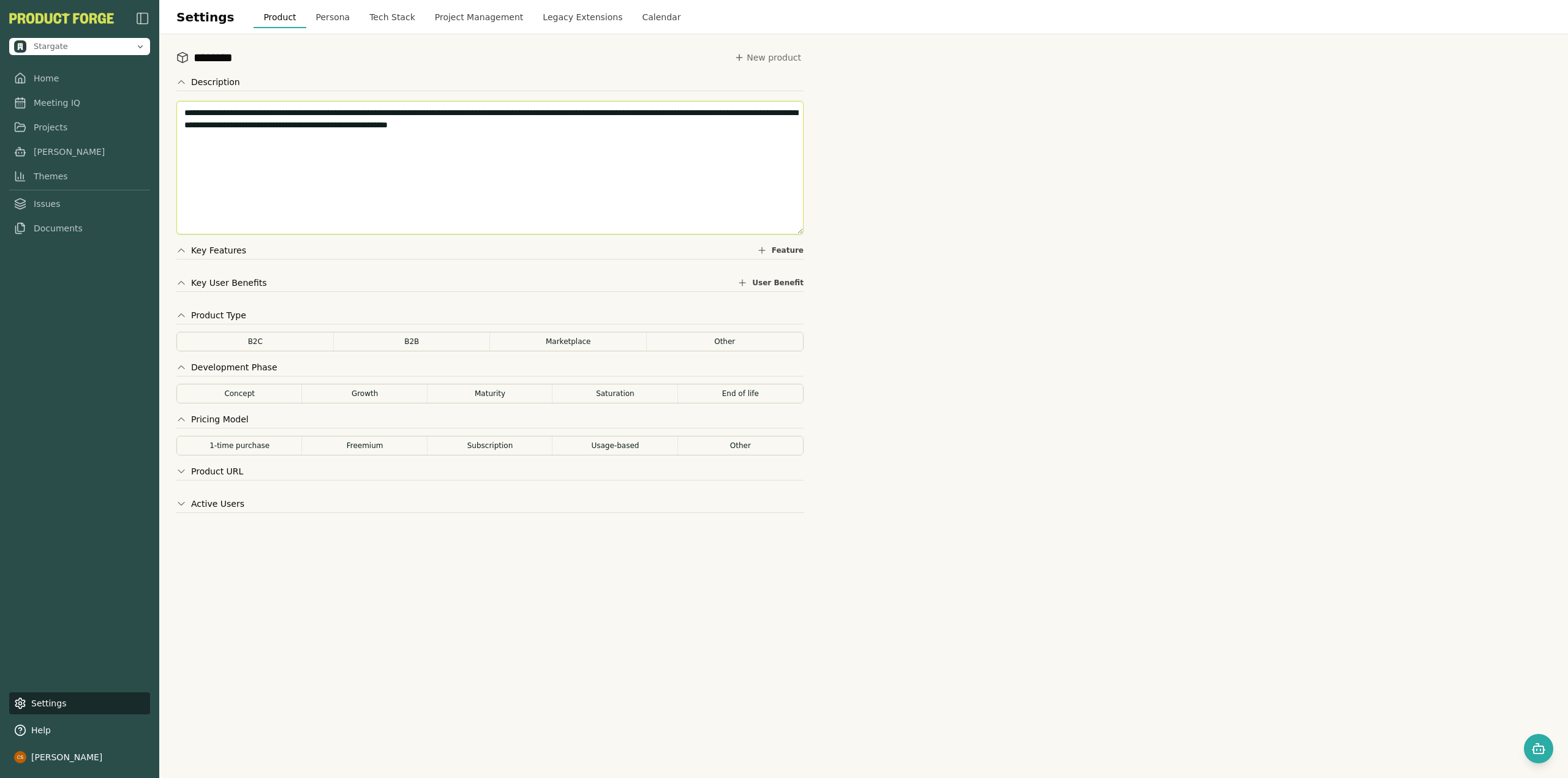
click at [591, 127] on textarea "**********" at bounding box center [490, 168] width 627 height 134
click at [370, 20] on button "Tech Stack" at bounding box center [392, 17] width 65 height 22
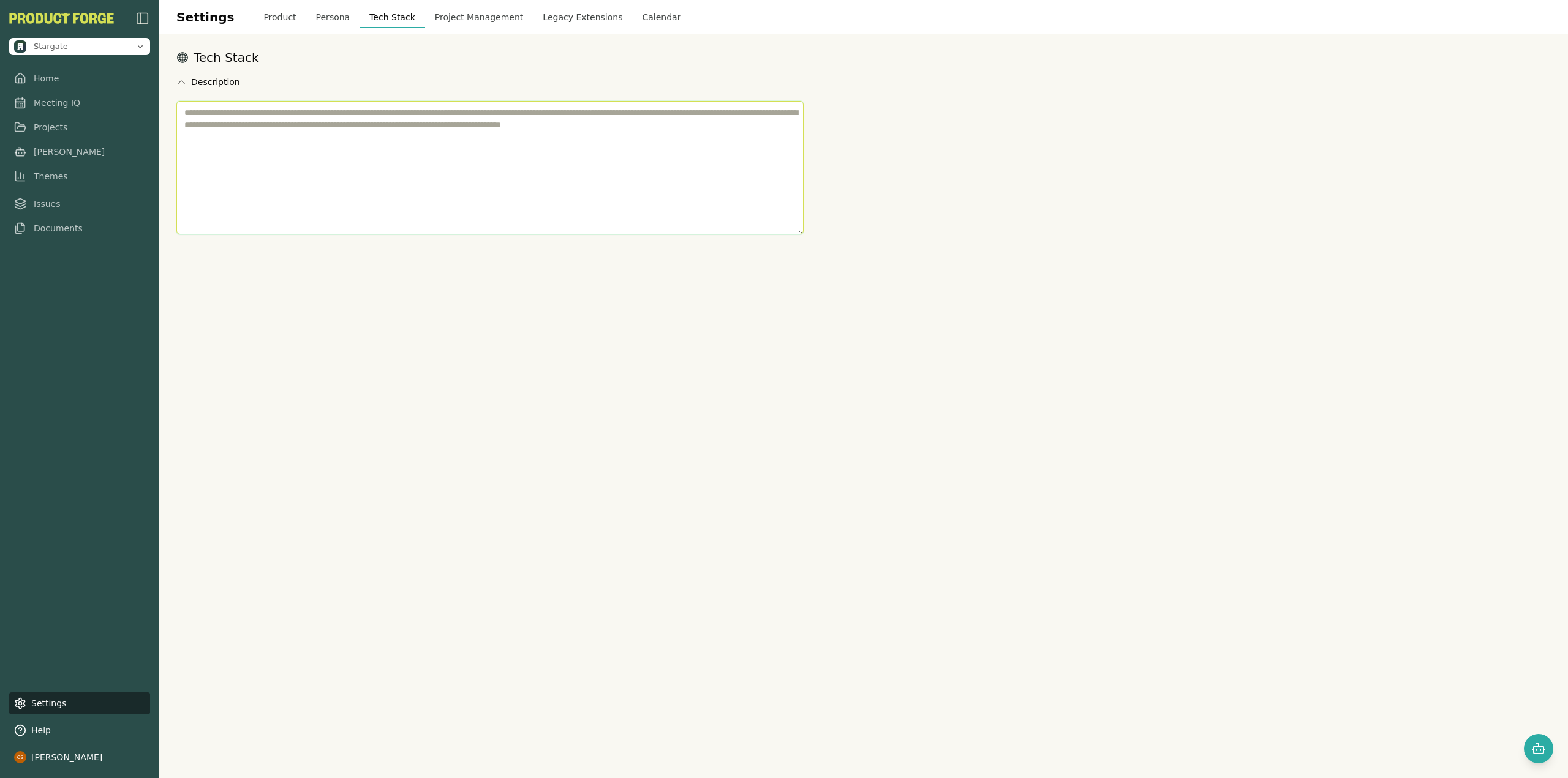
click at [257, 144] on textarea at bounding box center [490, 168] width 627 height 134
click at [310, 14] on button "Persona" at bounding box center [333, 17] width 54 height 22
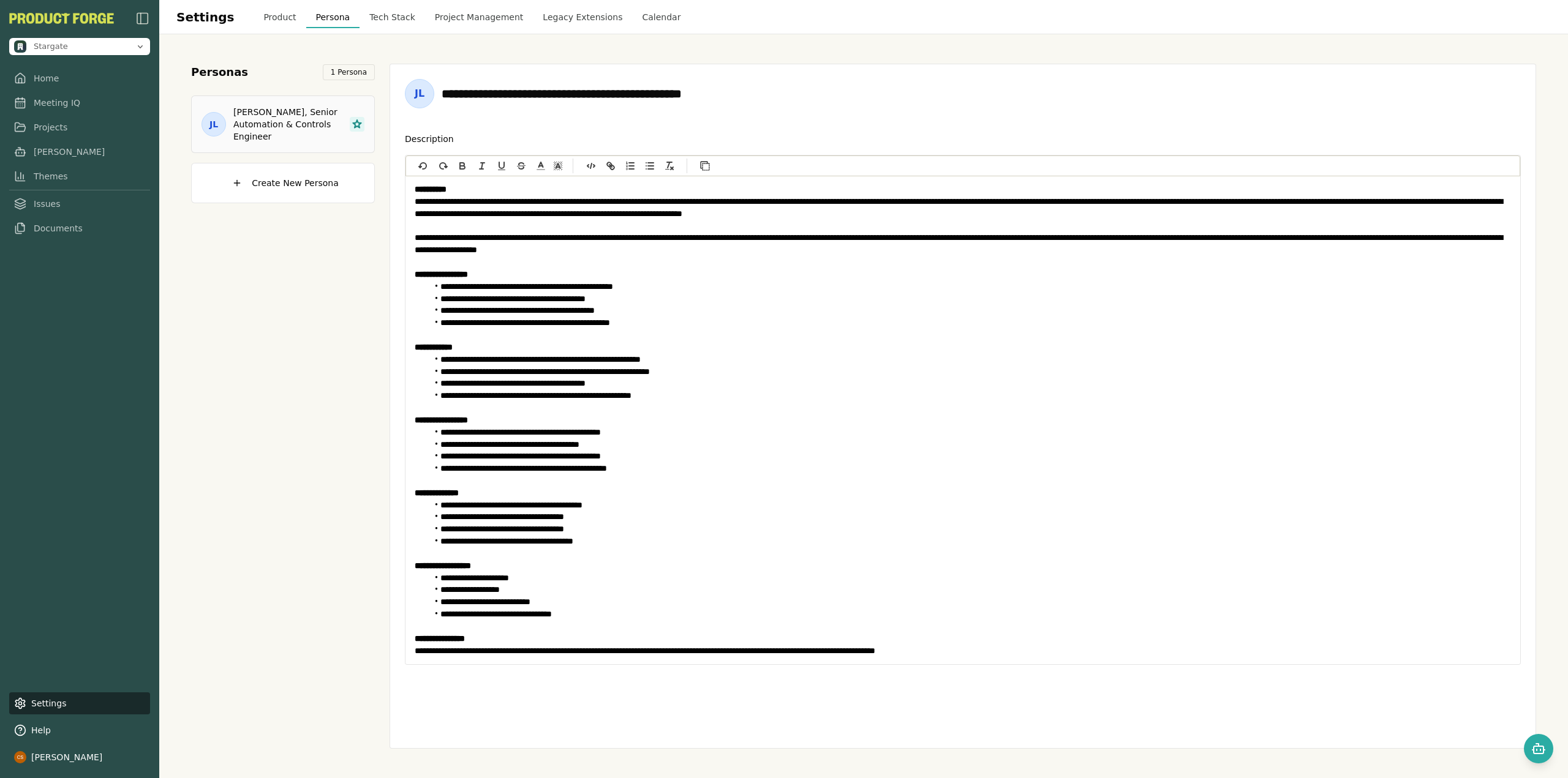
click at [275, 125] on h3 "Jordan Lee, Senior Automation & Controls Engineer" at bounding box center [287, 124] width 109 height 37
drag, startPoint x: 1139, startPoint y: 201, endPoint x: 1173, endPoint y: 198, distance: 34.1
click at [1173, 198] on p "**********" at bounding box center [963, 208] width 1096 height 25
click at [1156, 138] on div "**********" at bounding box center [963, 399] width 1116 height 532
click at [380, 26] on button "Tech Stack" at bounding box center [392, 17] width 65 height 22
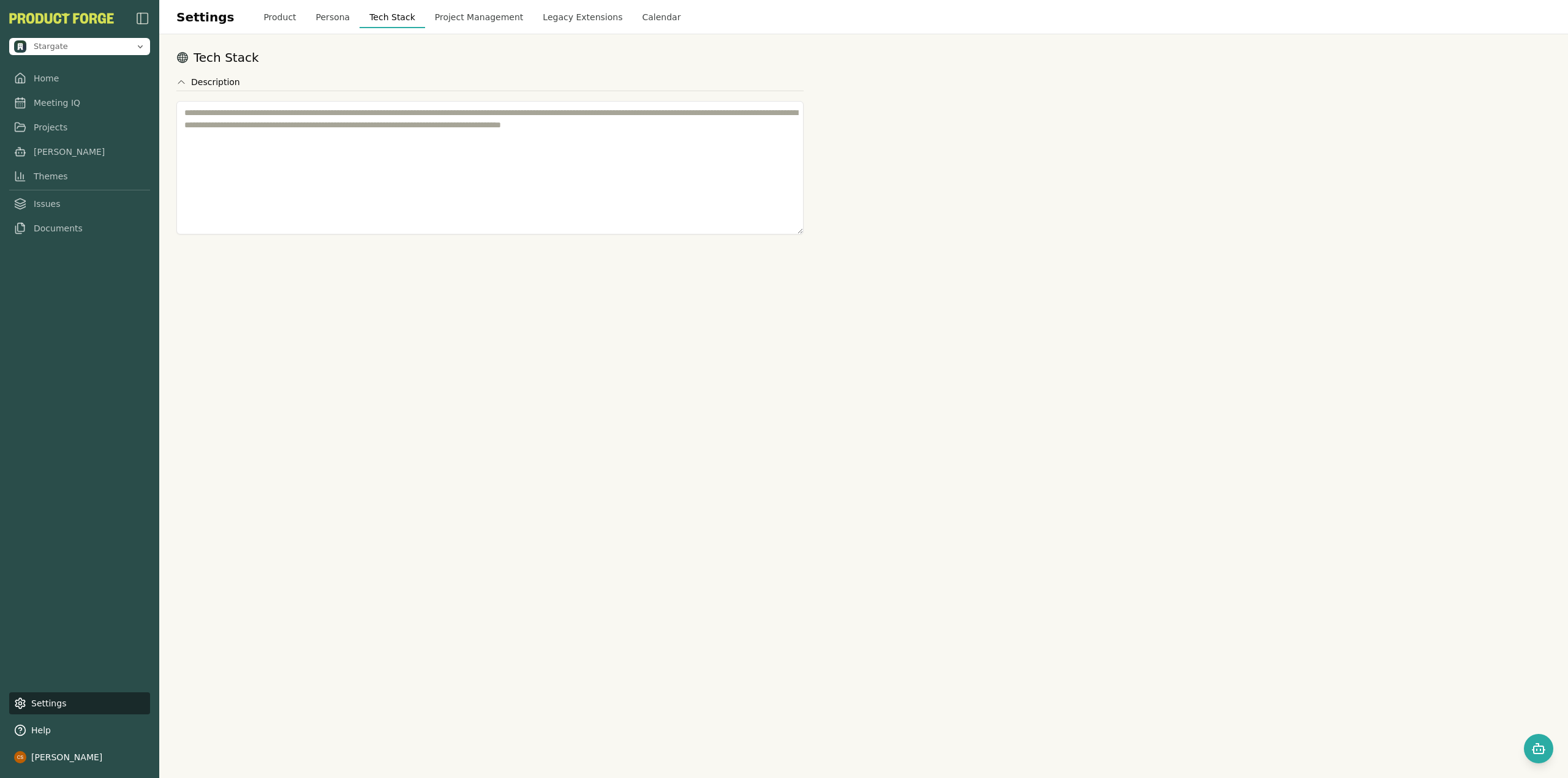
click at [434, 22] on button "Project Management" at bounding box center [479, 17] width 108 height 22
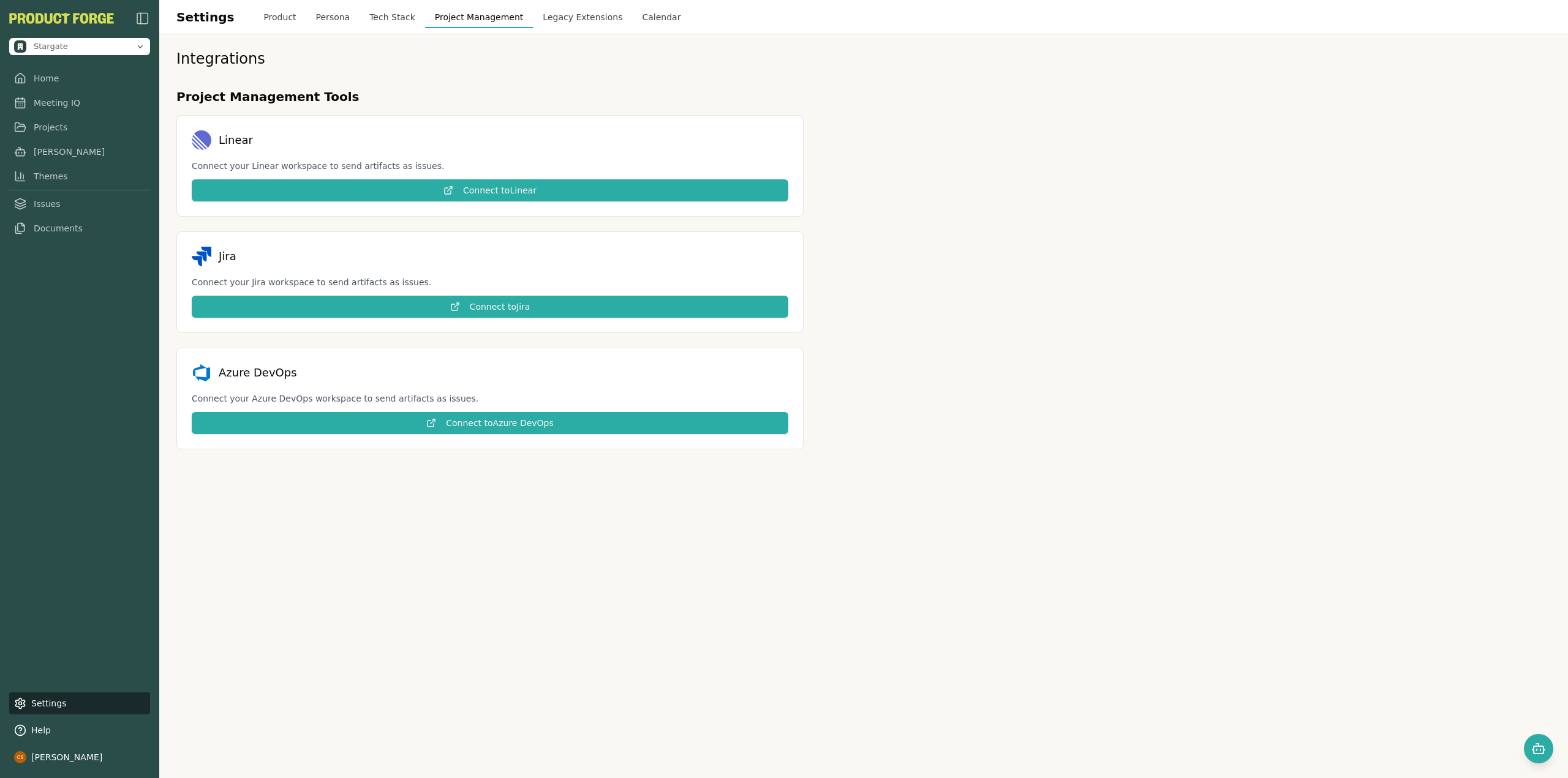
click at [272, 9] on button "Product" at bounding box center [280, 17] width 52 height 22
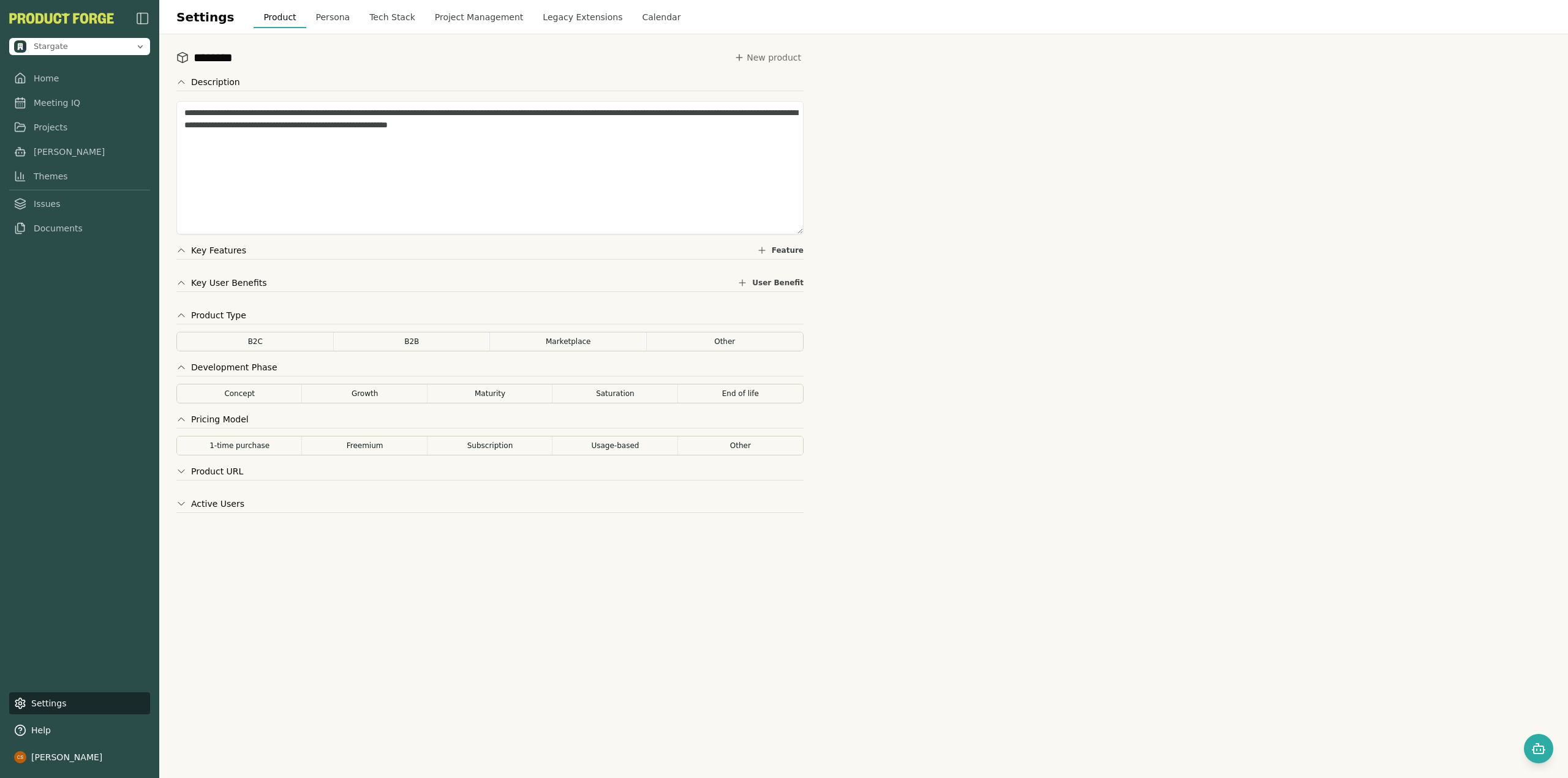
click at [632, 19] on button "Calendar" at bounding box center [661, 17] width 58 height 22
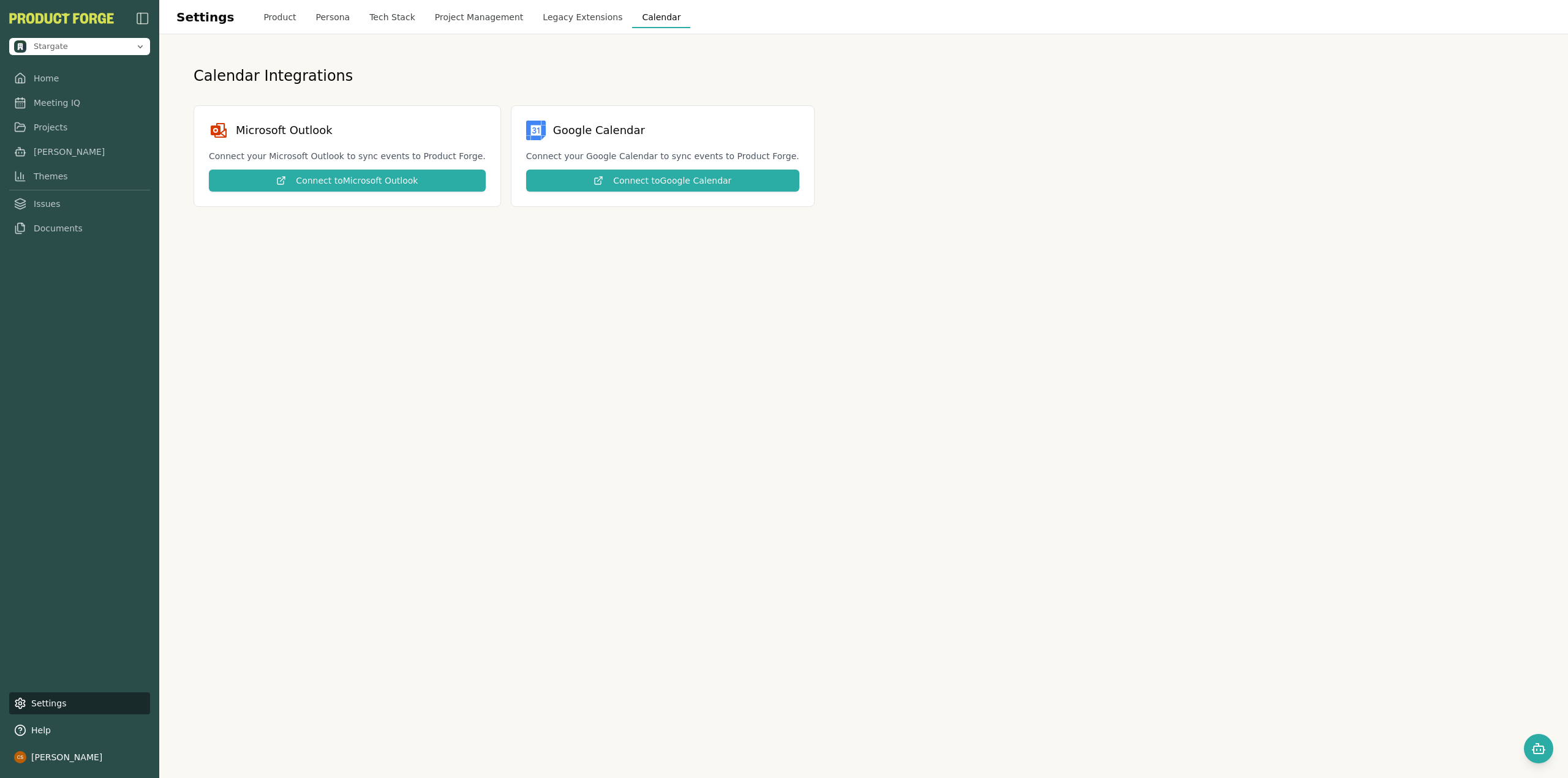
click at [570, 20] on button "Legacy Extensions" at bounding box center [583, 17] width 100 height 22
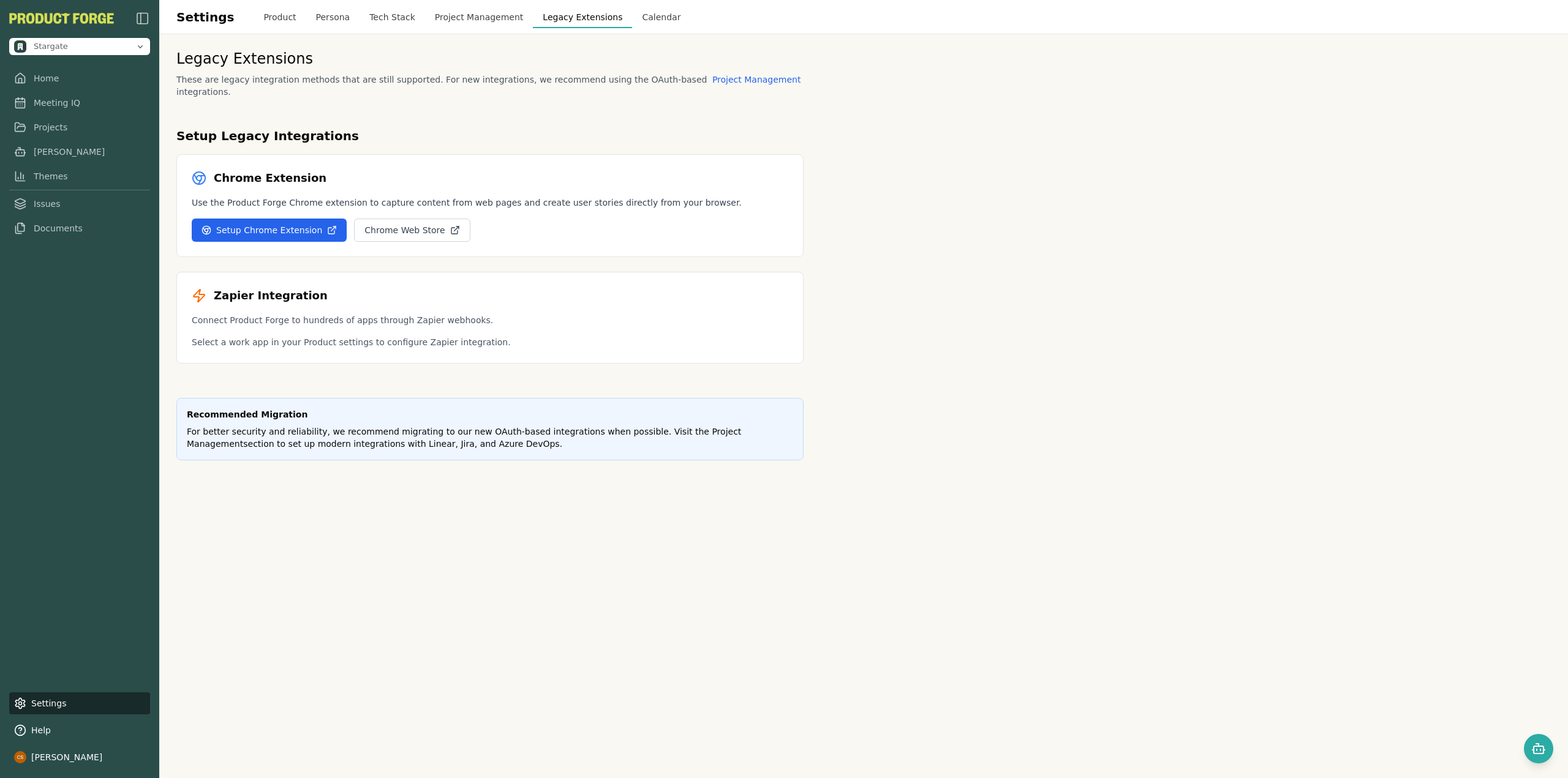
click at [469, 23] on button "Project Management" at bounding box center [479, 17] width 108 height 22
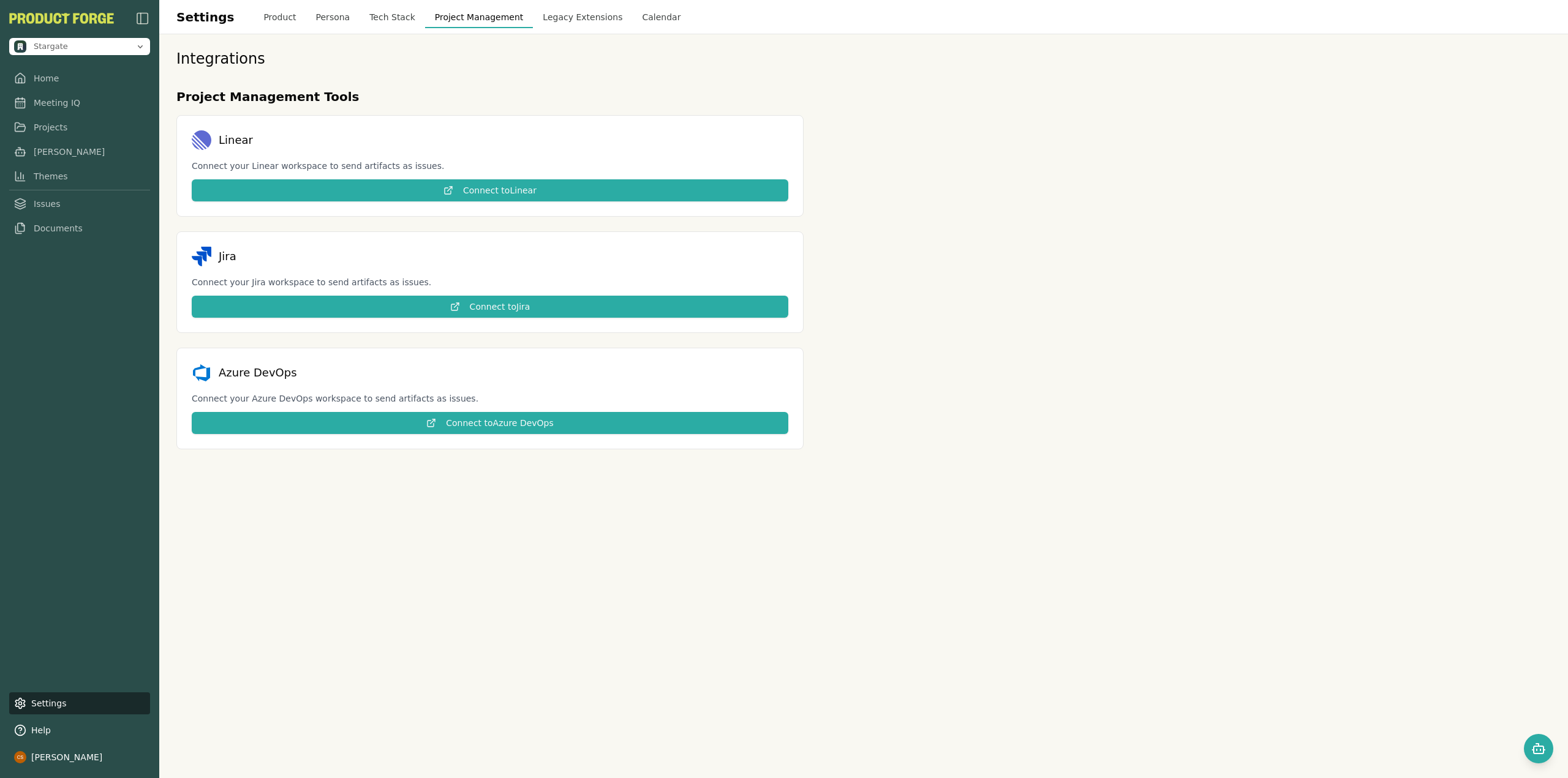
click at [383, 15] on button "Tech Stack" at bounding box center [392, 17] width 65 height 22
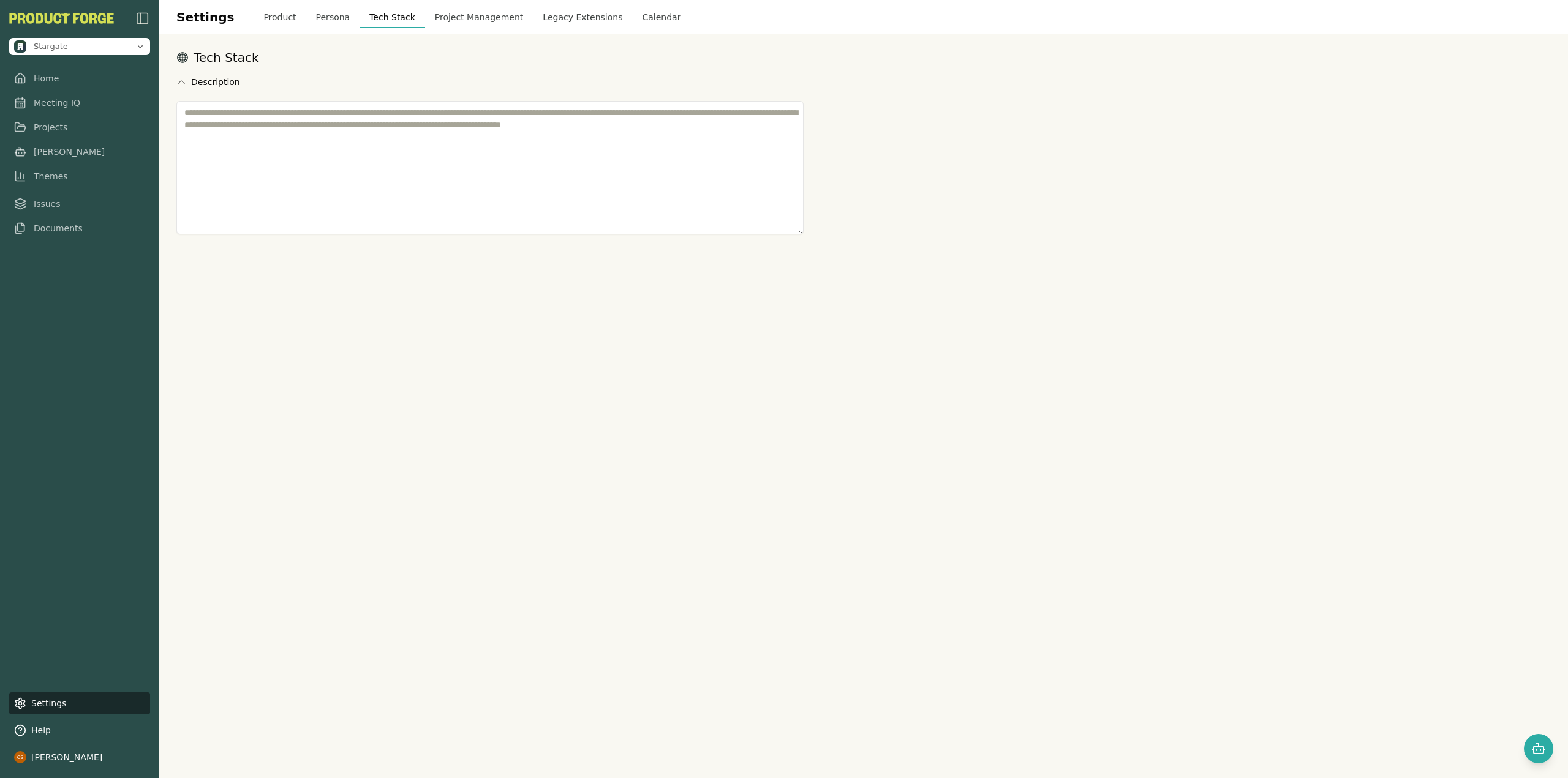
click at [317, 14] on button "Persona" at bounding box center [333, 17] width 54 height 22
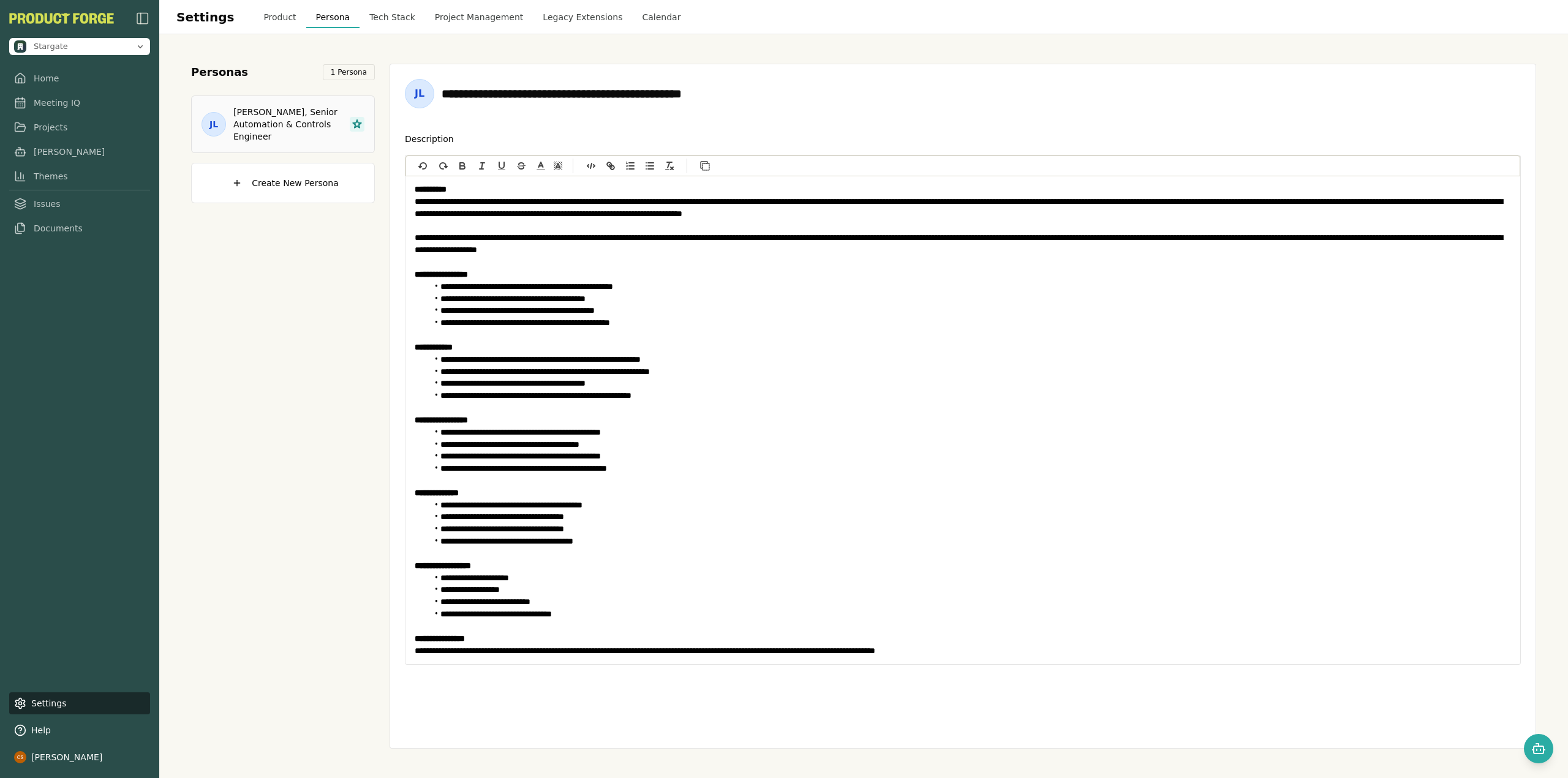
click at [262, 16] on button "Product" at bounding box center [280, 17] width 52 height 22
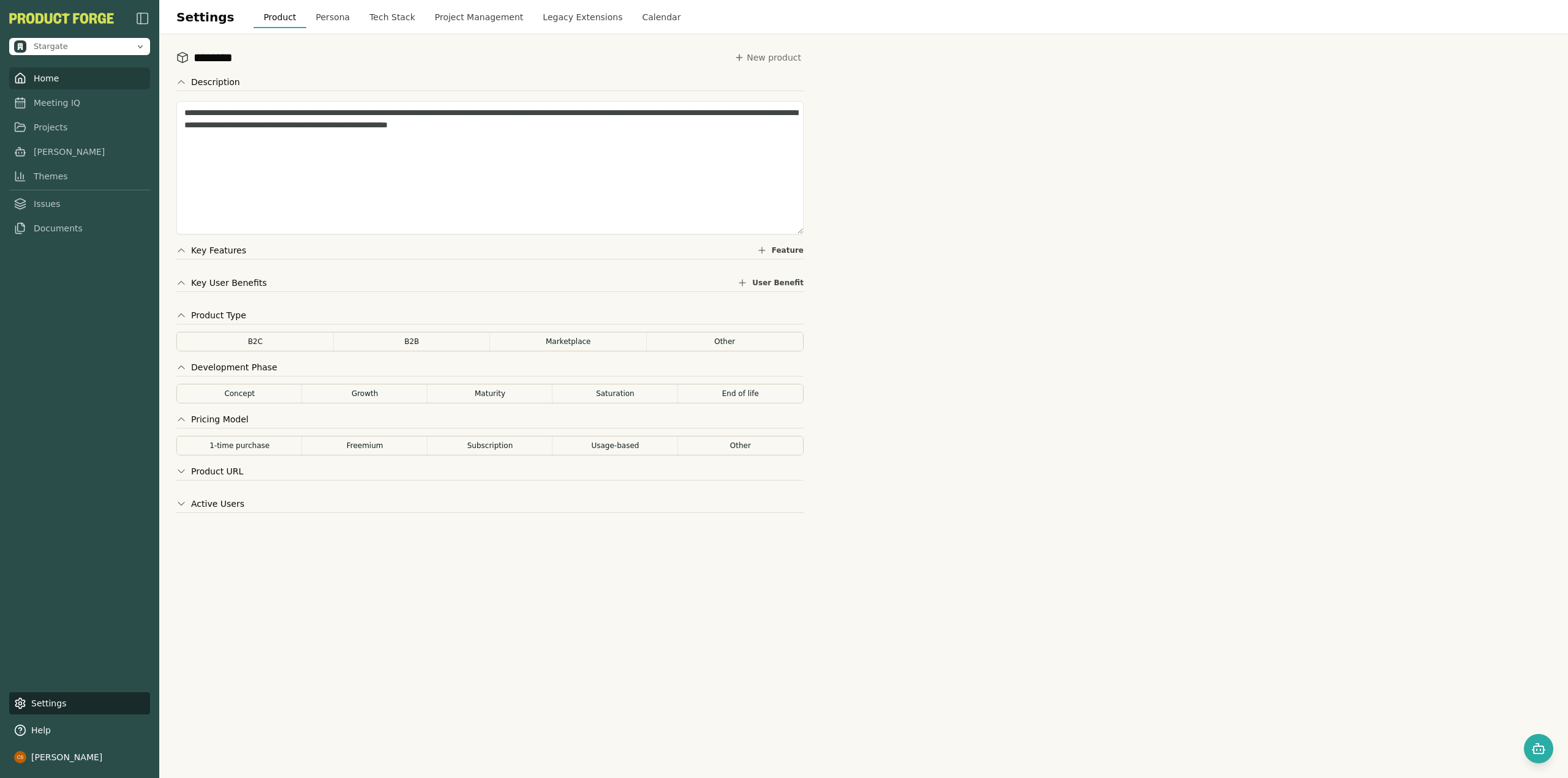
click at [45, 77] on link "Home" at bounding box center [80, 78] width 141 height 22
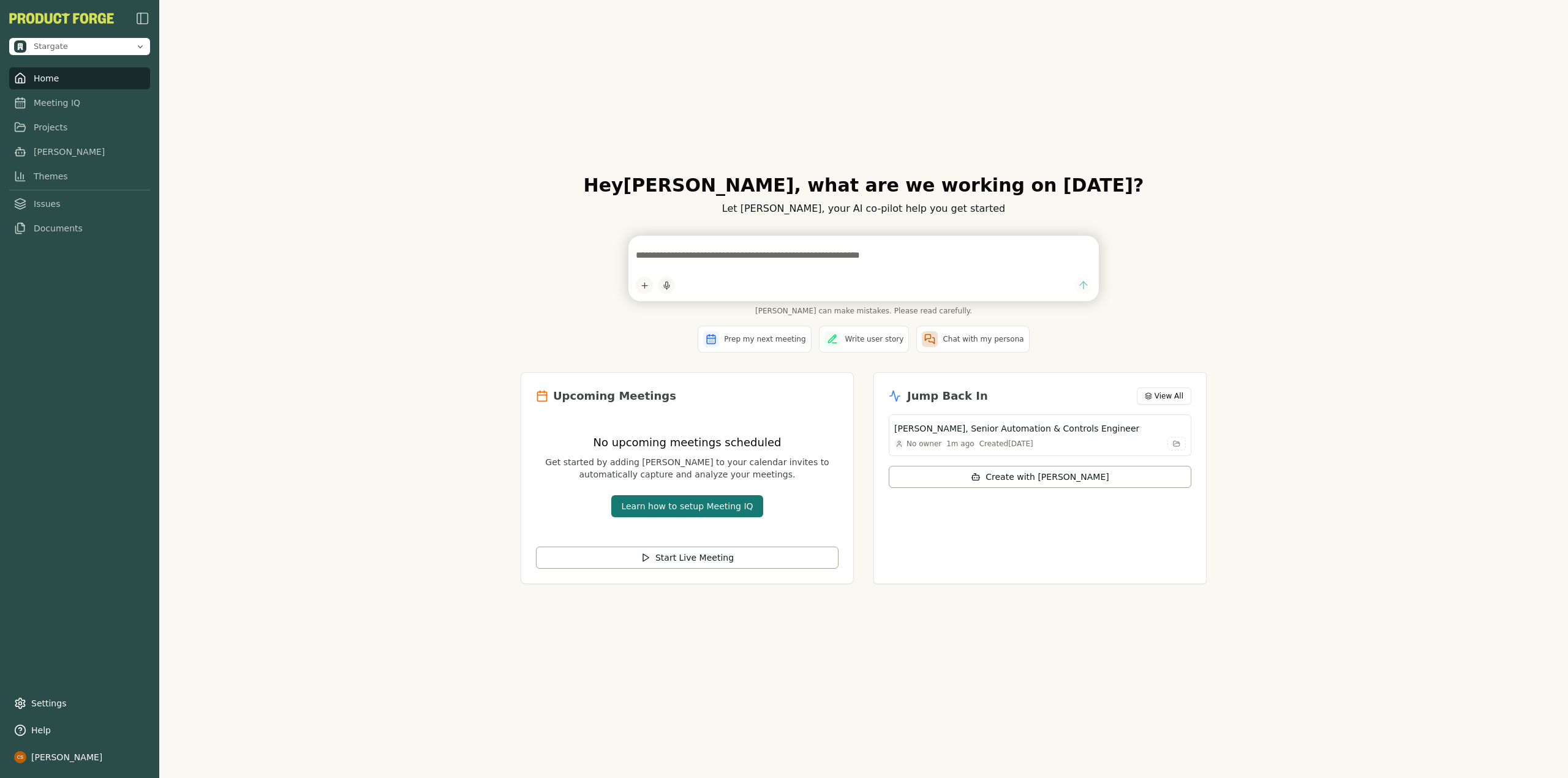
click at [672, 506] on button "Learn how to setup Meeting IQ" at bounding box center [687, 506] width 151 height 22
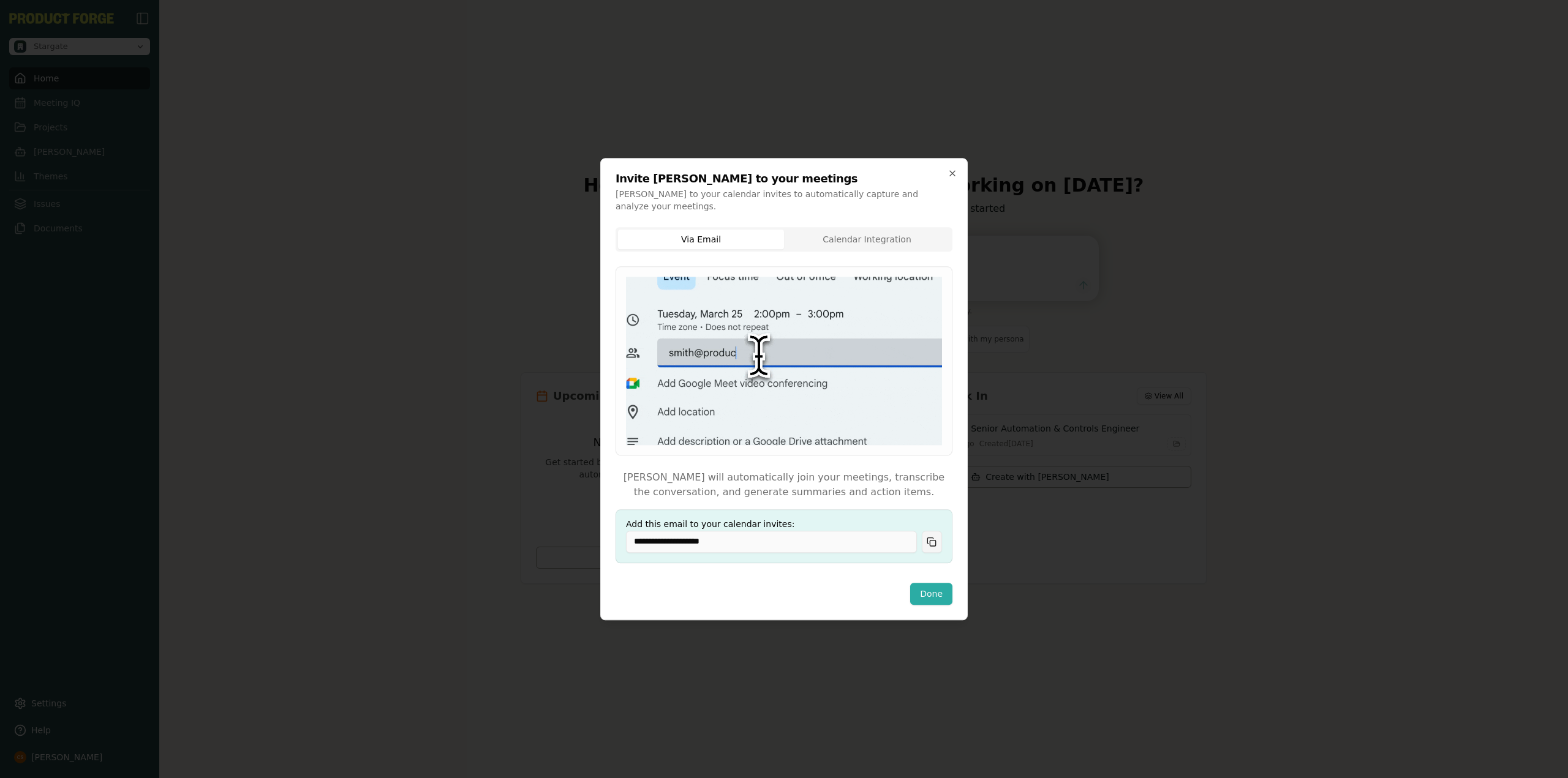
click at [928, 533] on button "Copy email" at bounding box center [932, 542] width 20 height 22
click at [937, 592] on button "Done" at bounding box center [931, 594] width 42 height 22
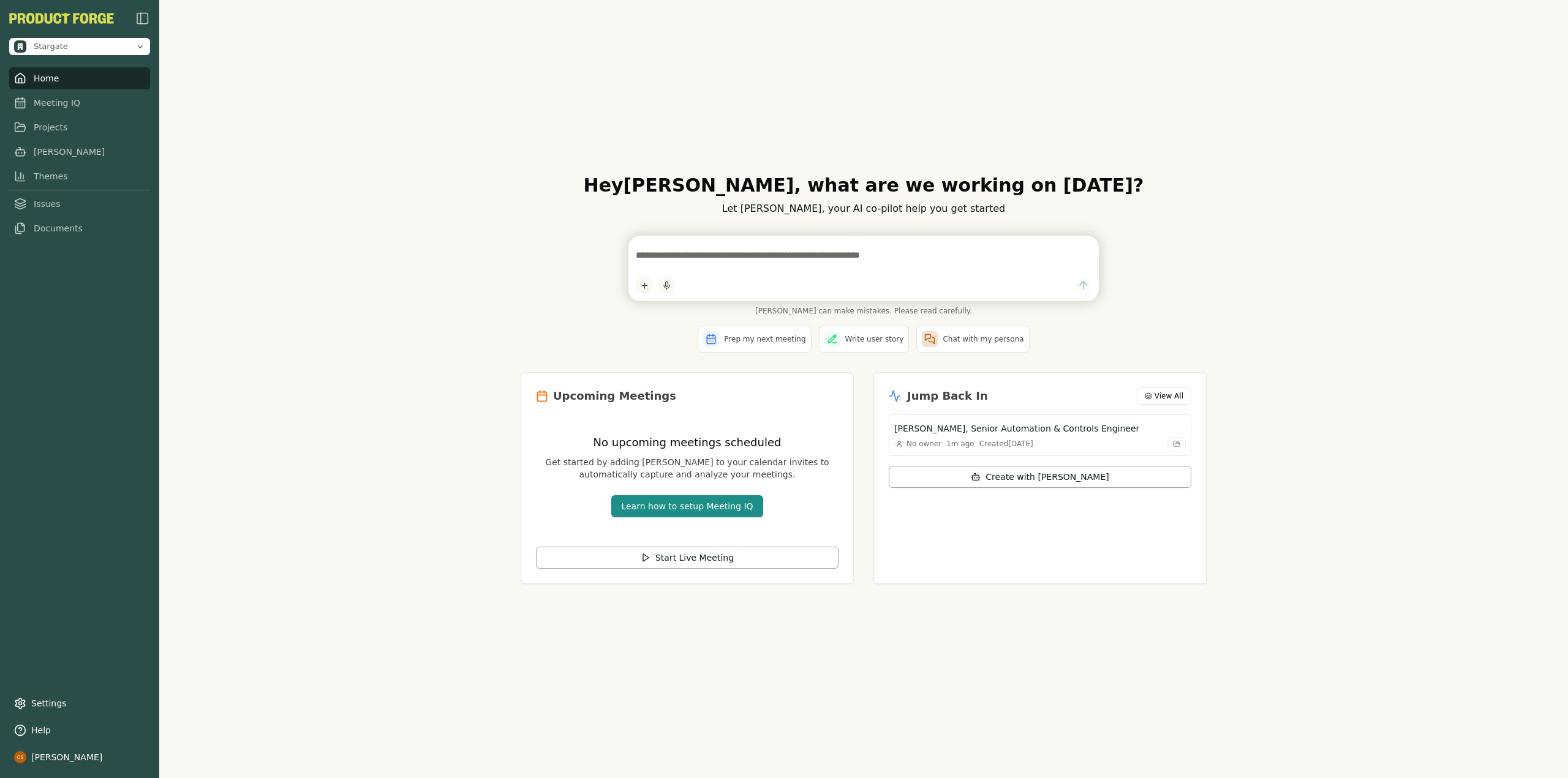
click at [407, 357] on div "Hey Cole , what are we working on today? Let Smith, your AI co-pilot help you g…" at bounding box center [863, 389] width 1408 height 778
click at [78, 222] on link "Documents" at bounding box center [80, 228] width 141 height 22
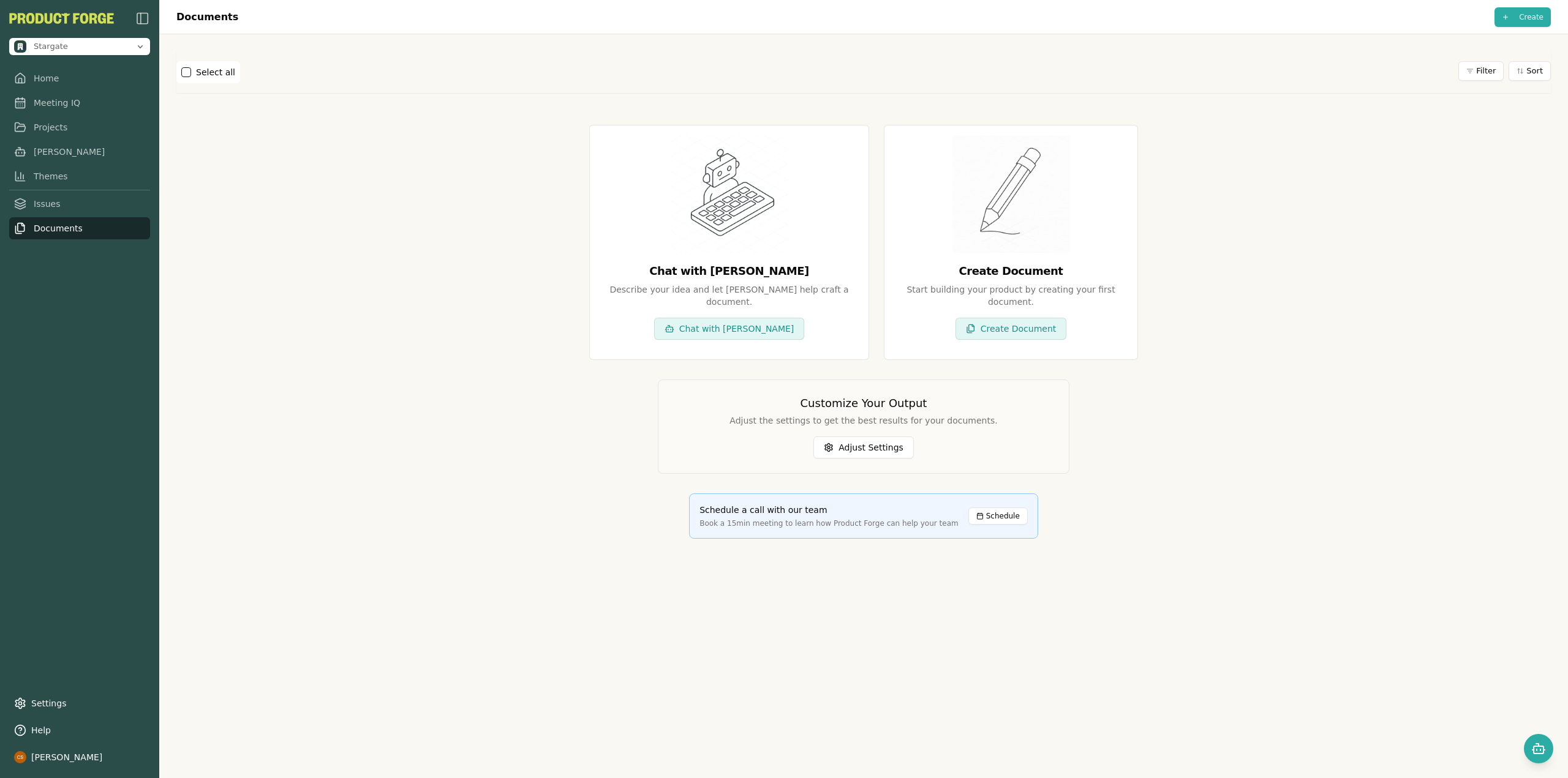
click at [317, 249] on div "Chat with Smith Describe your idea and let Smith help craft a document . Chat w…" at bounding box center [863, 332] width 1374 height 473
click at [249, 166] on div "Chat with Smith Describe your idea and let Smith help craft a document . Chat w…" at bounding box center [863, 332] width 1374 height 473
click at [48, 188] on nav "Home Meeting IQ Projects Smith Themes Issues Documents" at bounding box center [80, 154] width 141 height 172
click at [49, 180] on link "Themes" at bounding box center [80, 176] width 141 height 22
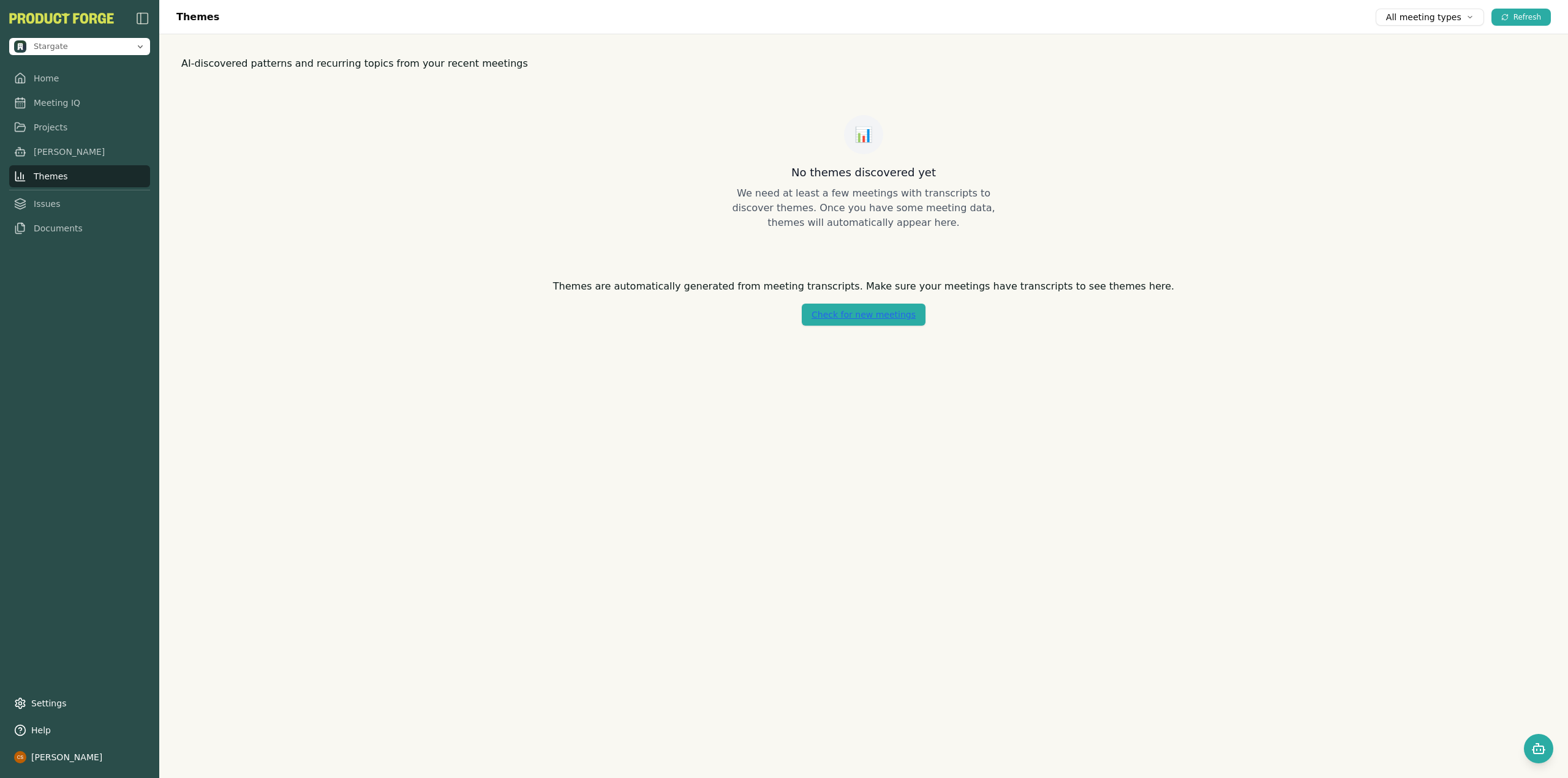
click at [464, 315] on div "Themes are automatically generated from meeting transcripts. Make sure your mee…" at bounding box center [863, 303] width 1364 height 47
click at [61, 121] on link "Projects" at bounding box center [80, 127] width 141 height 22
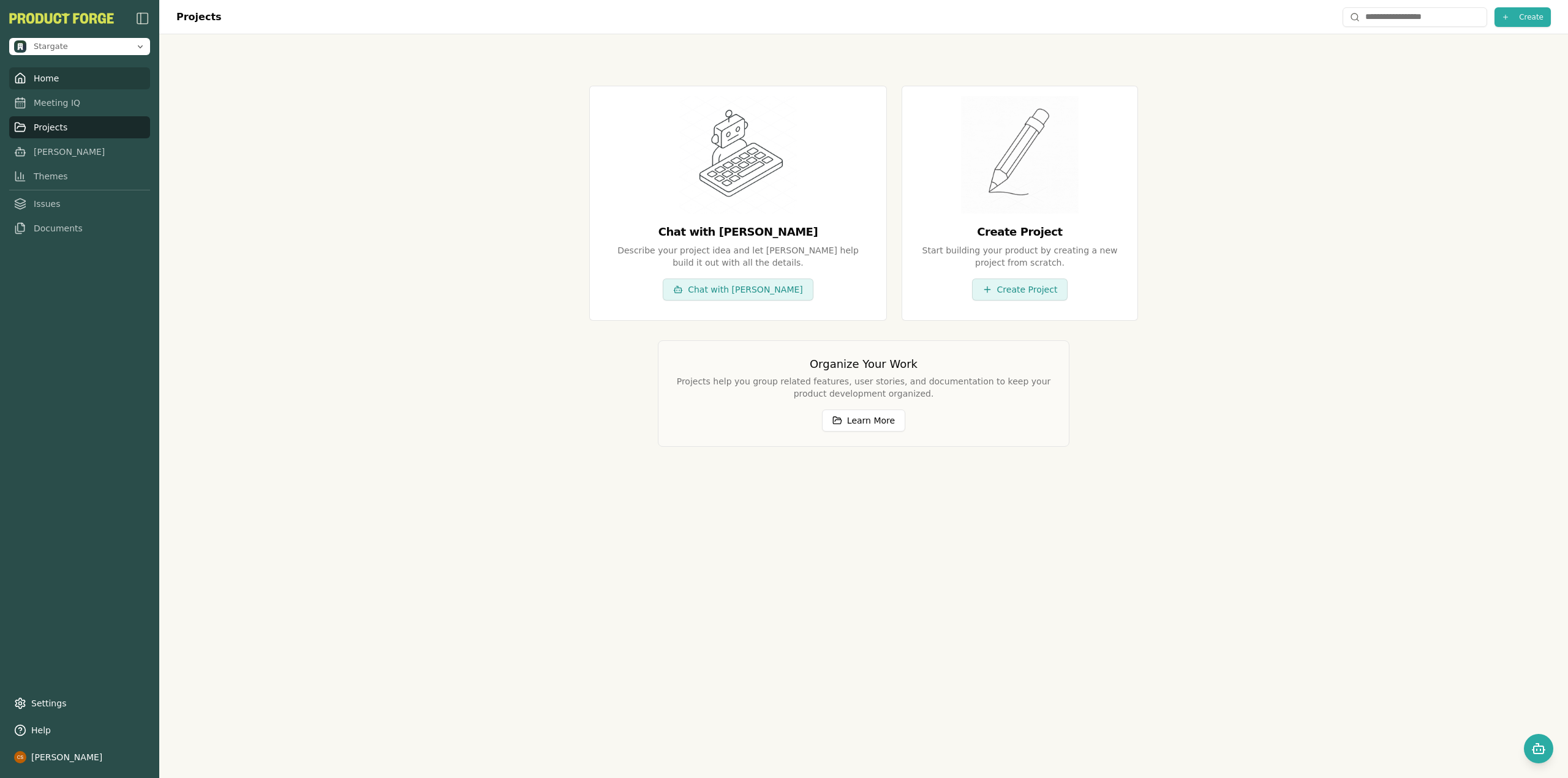
click at [62, 79] on link "Home" at bounding box center [80, 78] width 141 height 22
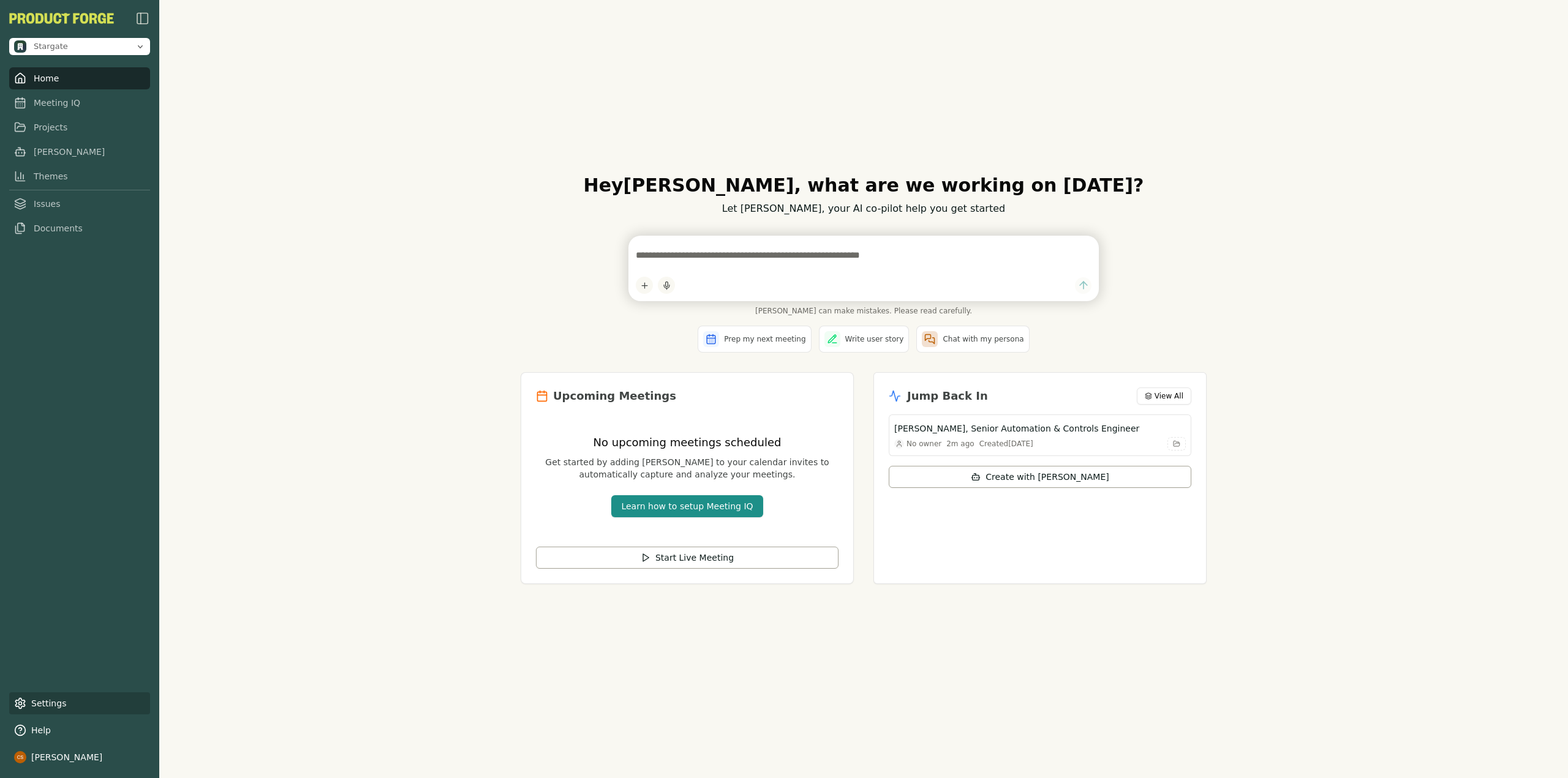
click at [34, 706] on link "Settings" at bounding box center [80, 703] width 141 height 22
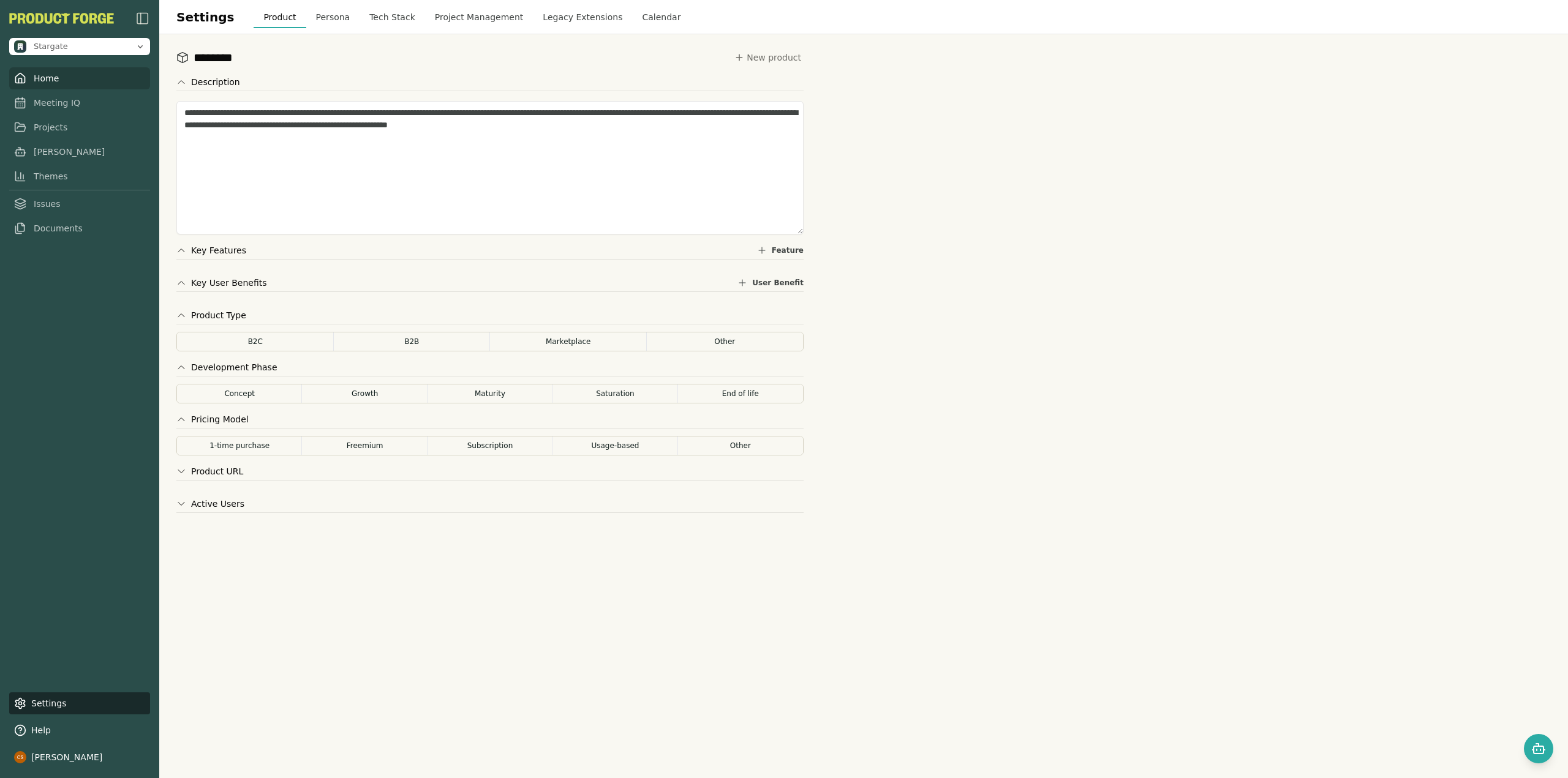
click at [68, 75] on link "Home" at bounding box center [80, 78] width 141 height 22
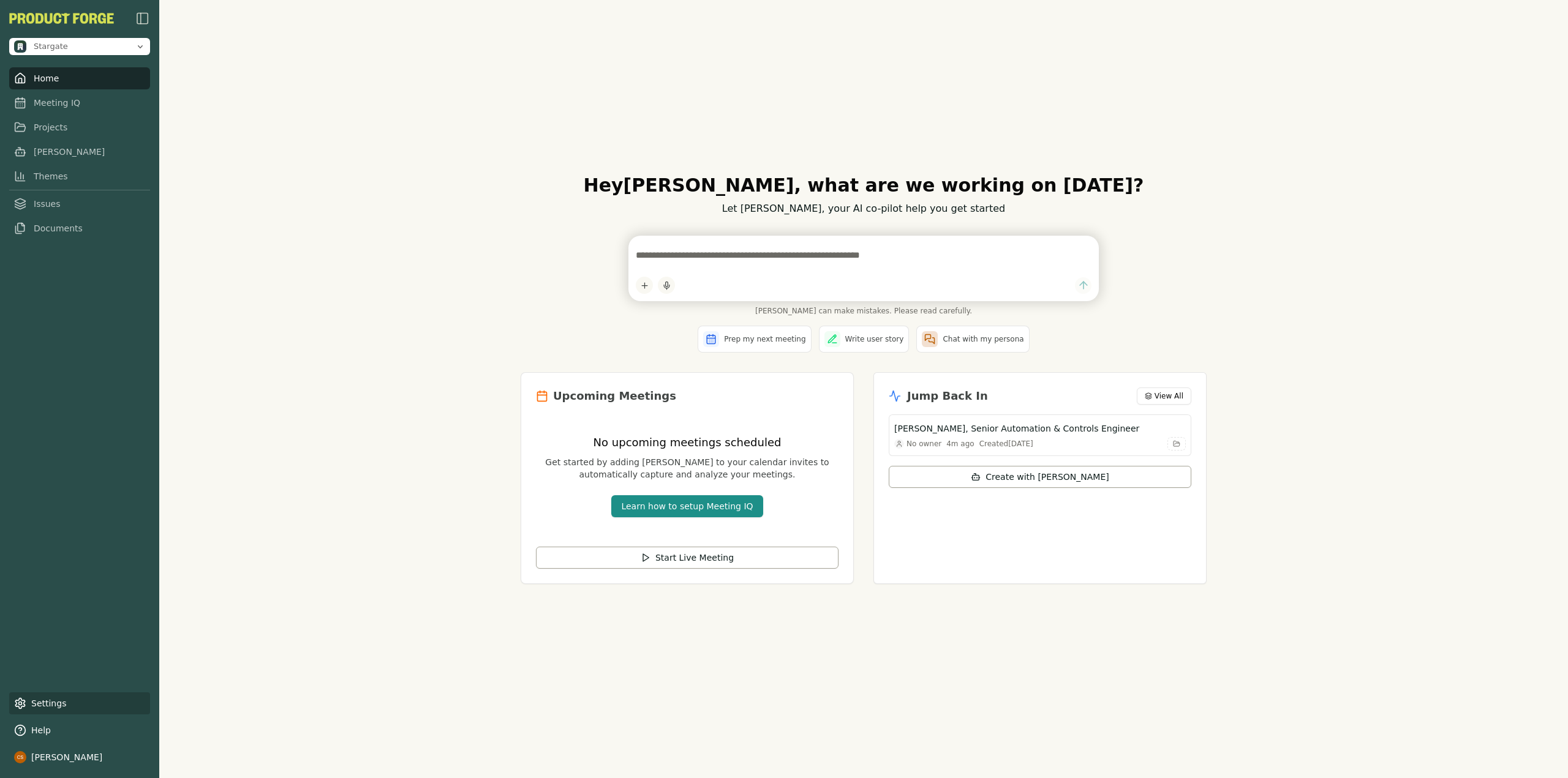
click at [33, 709] on link "Settings" at bounding box center [80, 703] width 141 height 22
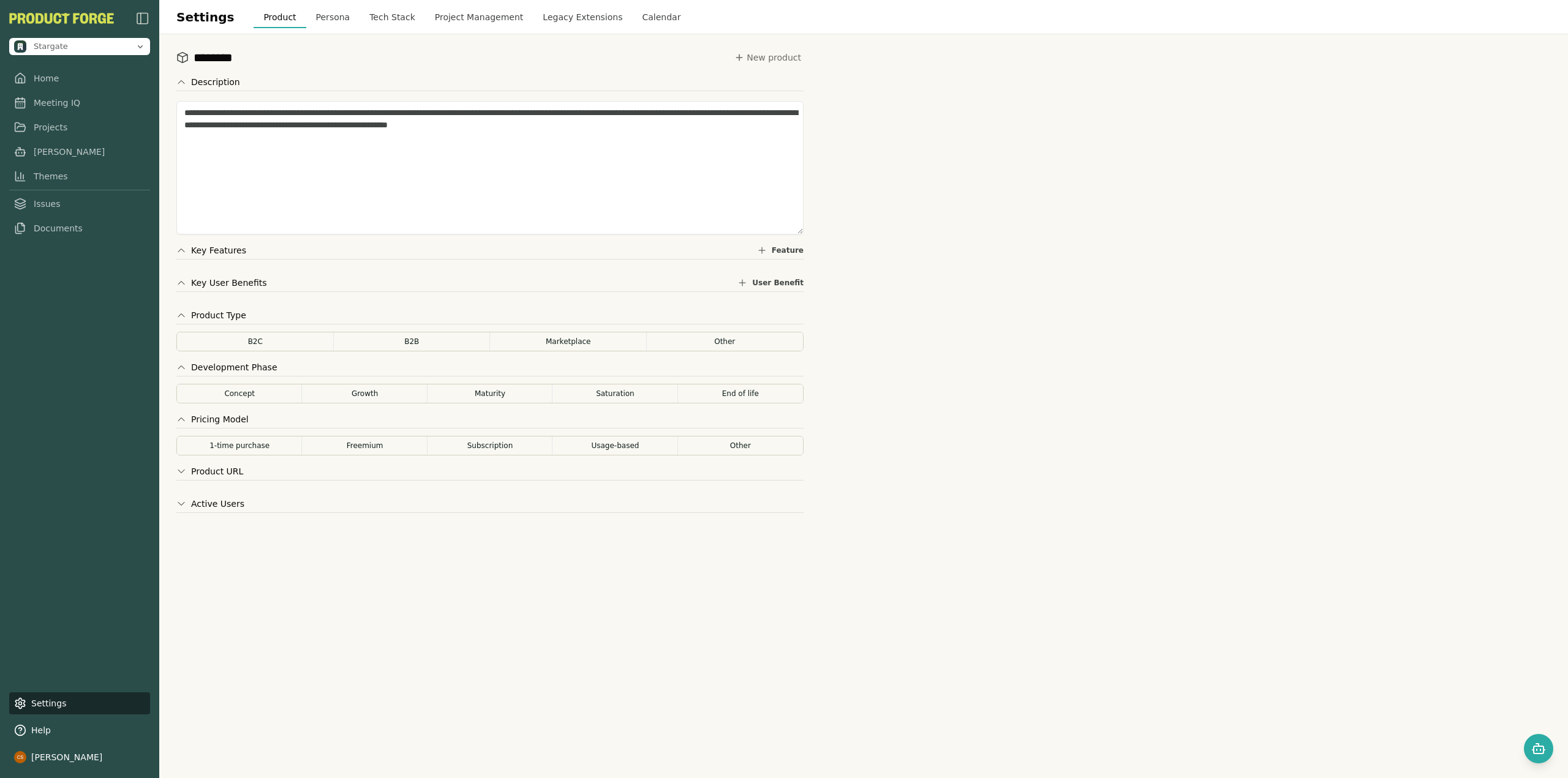
click at [321, 22] on button "Persona" at bounding box center [333, 17] width 54 height 22
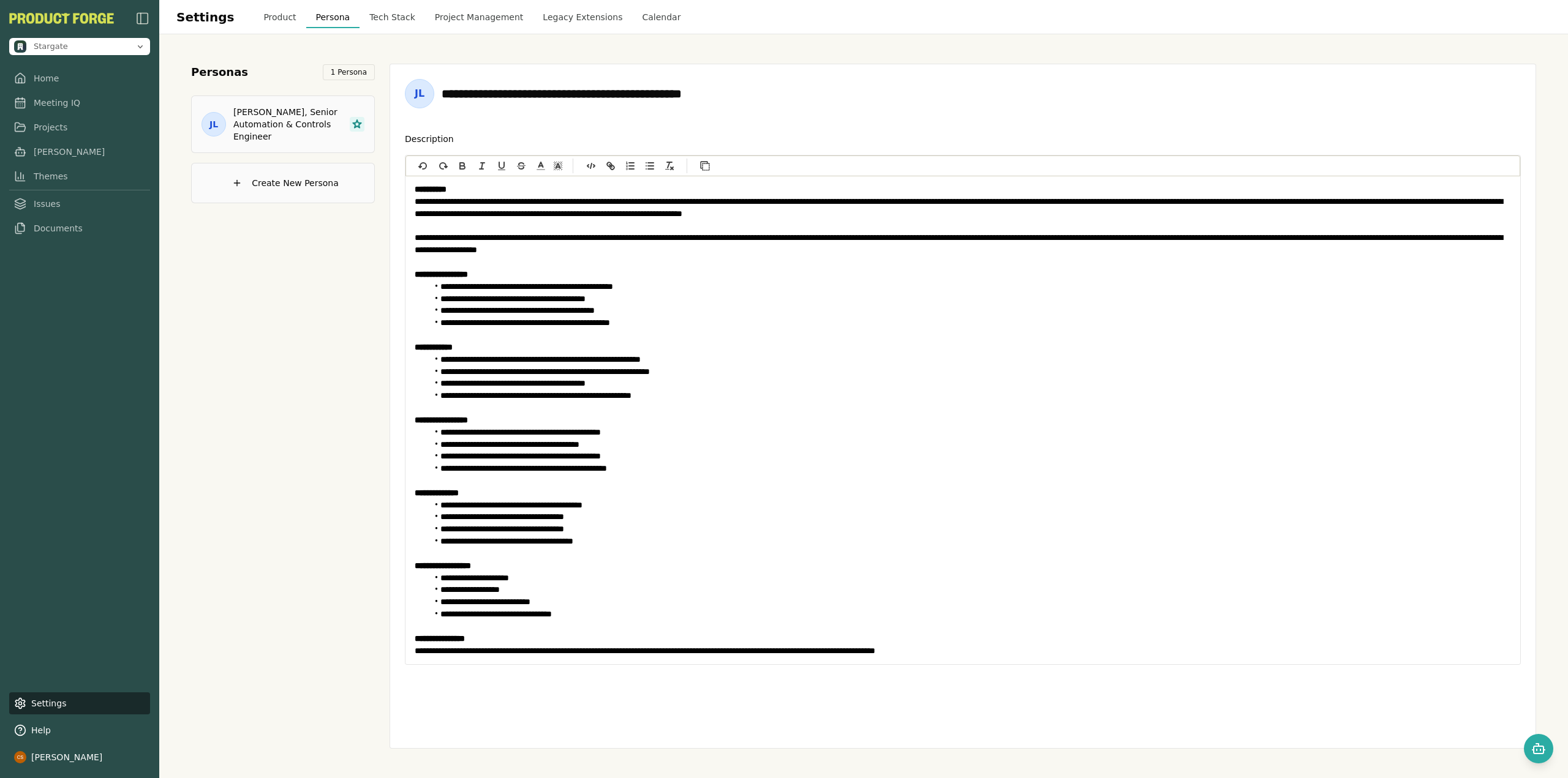
click at [291, 195] on button "Create New Persona" at bounding box center [283, 183] width 184 height 41
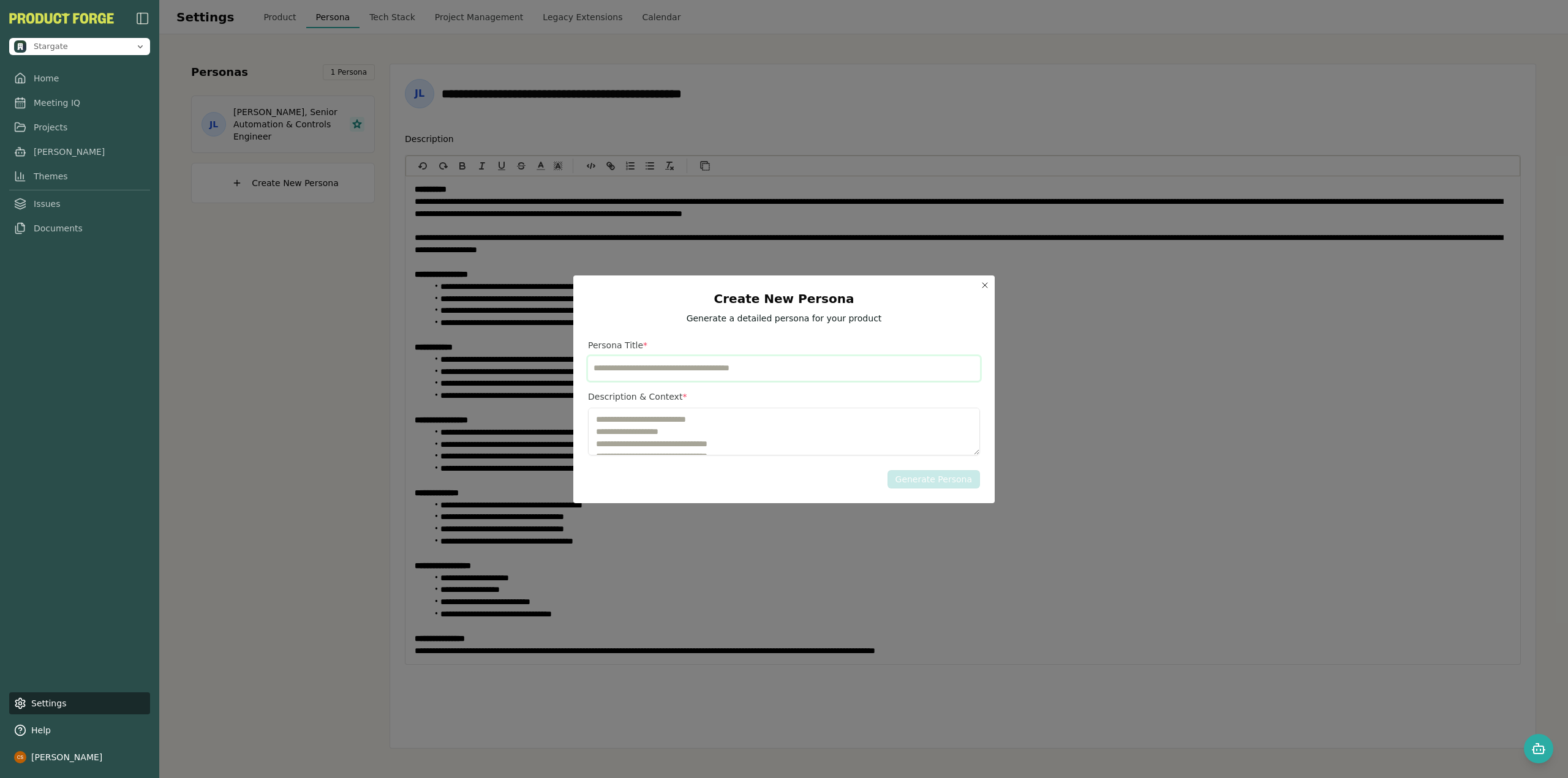
click at [639, 369] on input "Persona Title" at bounding box center [784, 369] width 392 height 25
click at [977, 479] on div "Create New Persona Generate a detailed persona for your product Persona Title D…" at bounding box center [784, 389] width 392 height 198
click at [674, 359] on input "Persona Title" at bounding box center [784, 369] width 392 height 25
type input "**********"
click at [647, 422] on textarea "Description & Context" at bounding box center [784, 432] width 392 height 48
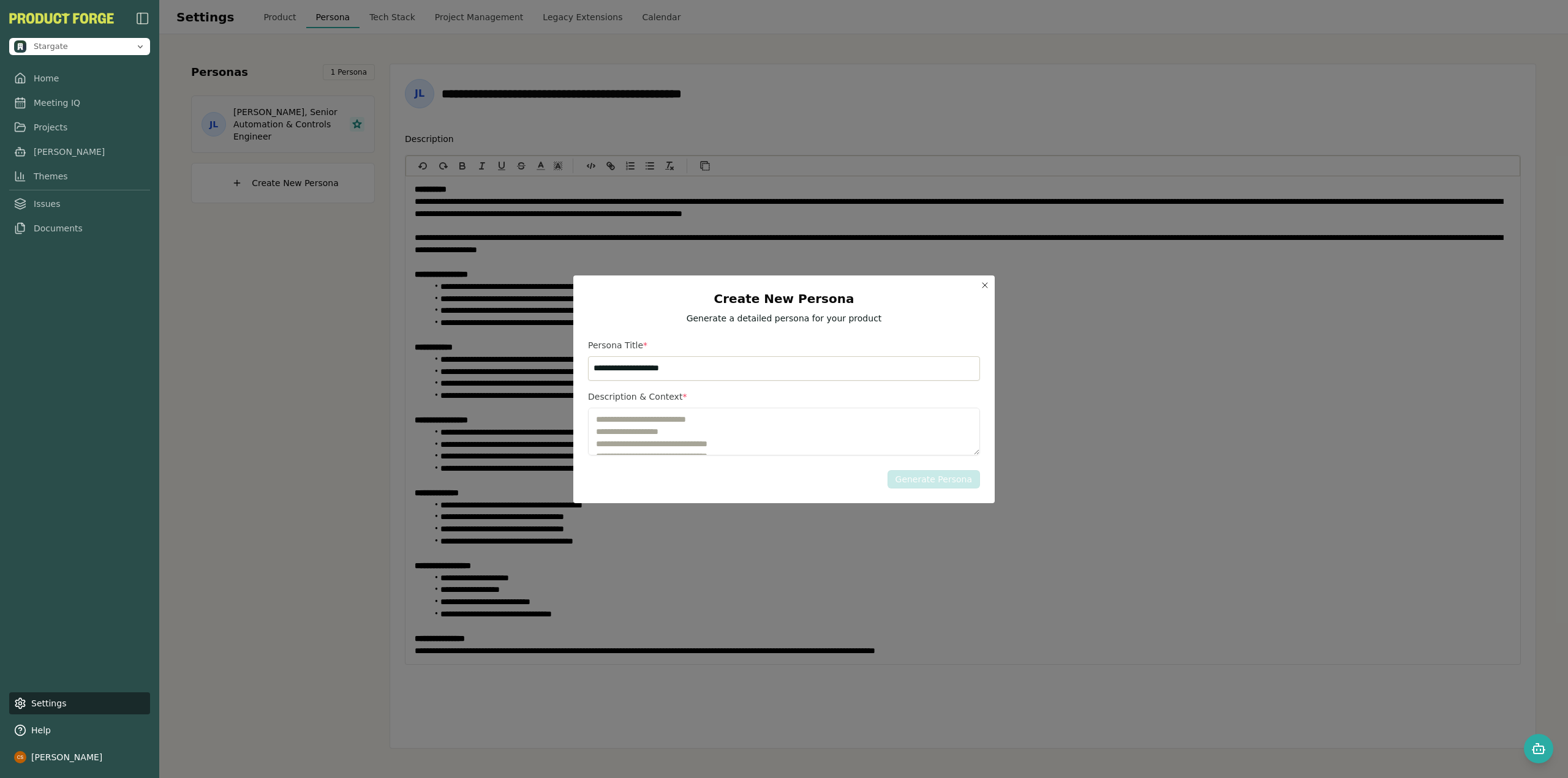
click at [984, 281] on icon "button" at bounding box center [985, 285] width 10 height 10
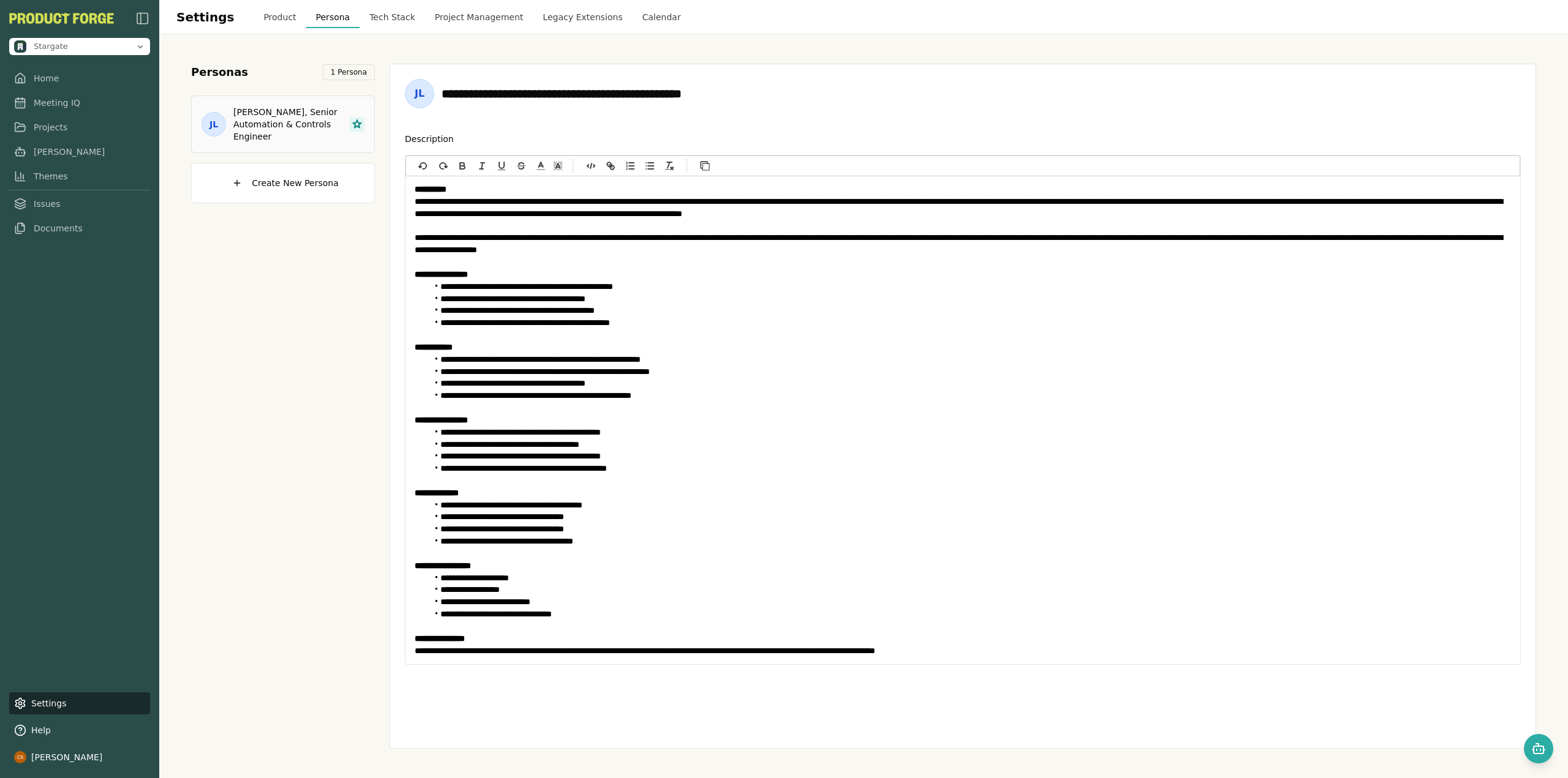
click at [629, 107] on div "**********" at bounding box center [963, 93] width 1116 height 29
click at [1129, 371] on li "**********" at bounding box center [969, 372] width 1084 height 12
click at [971, 335] on p at bounding box center [963, 335] width 1096 height 12
click at [303, 288] on div "Personas 1 Persona JL Jordan Lee, Senior Automation & Controls Engineer Create …" at bounding box center [283, 406] width 184 height 685
click at [232, 278] on div "Personas 1 Persona JL Jordan Lee, Senior Automation & Controls Engineer Create …" at bounding box center [283, 406] width 184 height 685
